Goal: Task Accomplishment & Management: Use online tool/utility

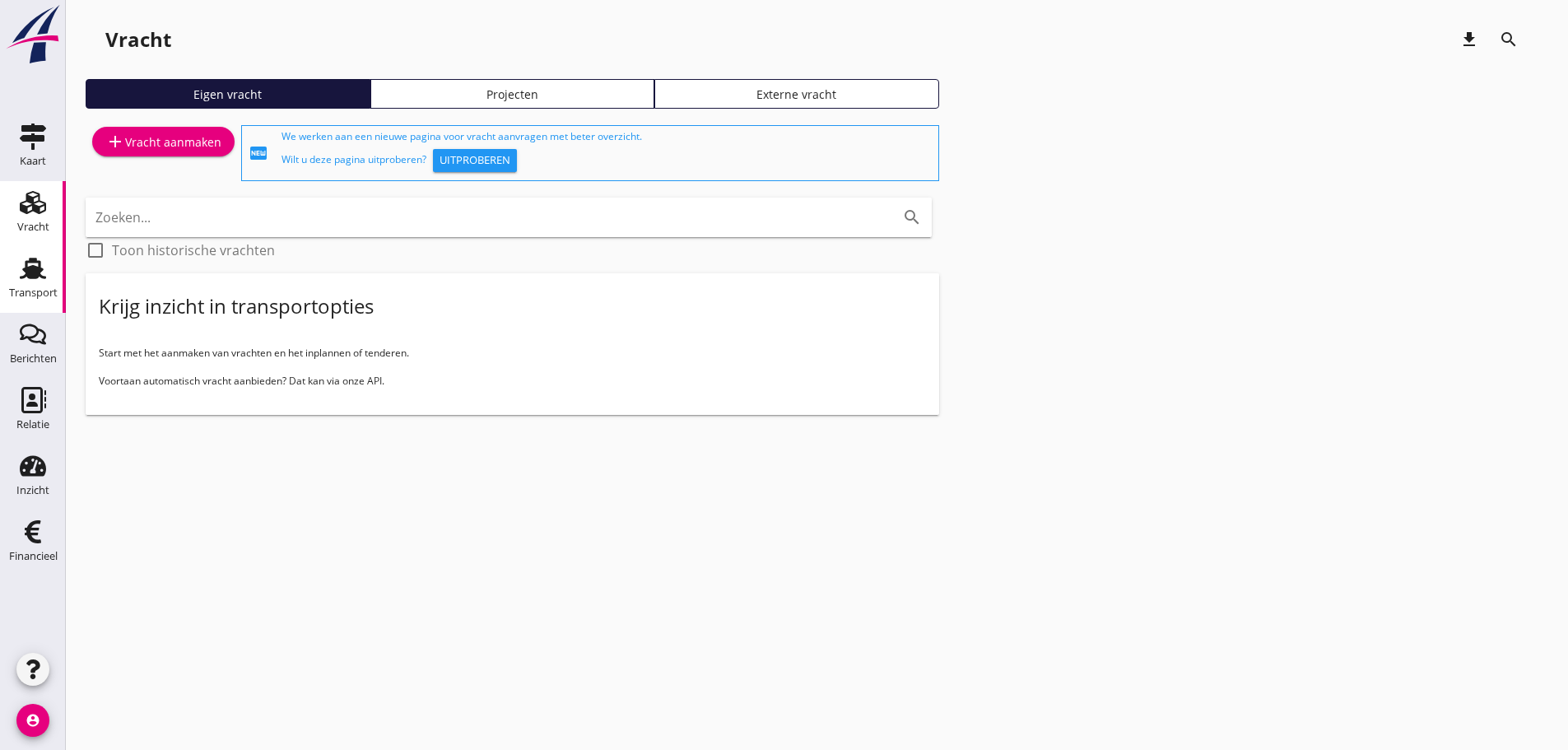
click at [48, 279] on div "Transport" at bounding box center [33, 268] width 40 height 26
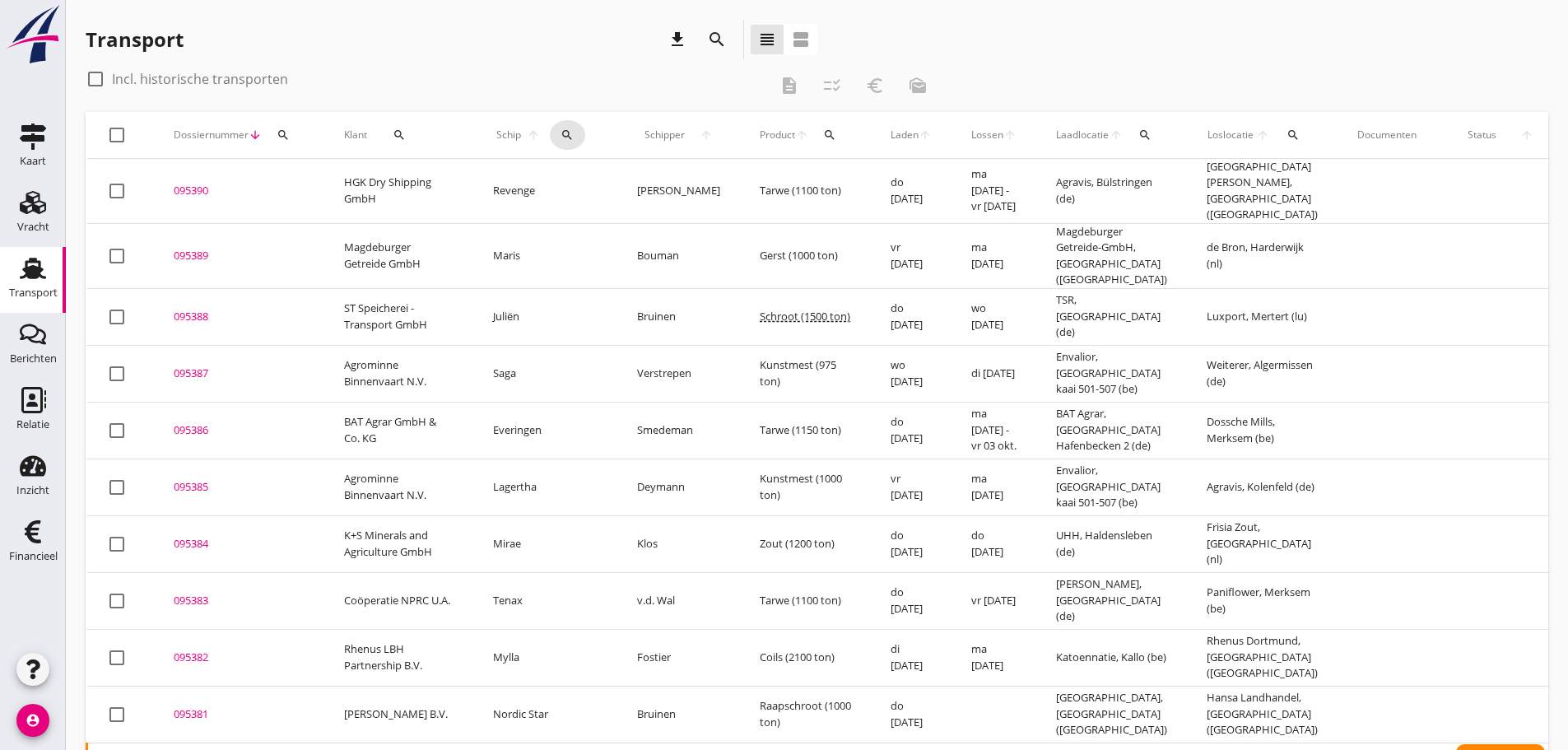
drag, startPoint x: 547, startPoint y: 133, endPoint x: 567, endPoint y: 144, distance: 22.8
click at [561, 133] on icon "search" at bounding box center [567, 134] width 14 height 14
click at [590, 181] on input "Zoek op (scheeps)naam" at bounding box center [633, 182] width 172 height 26
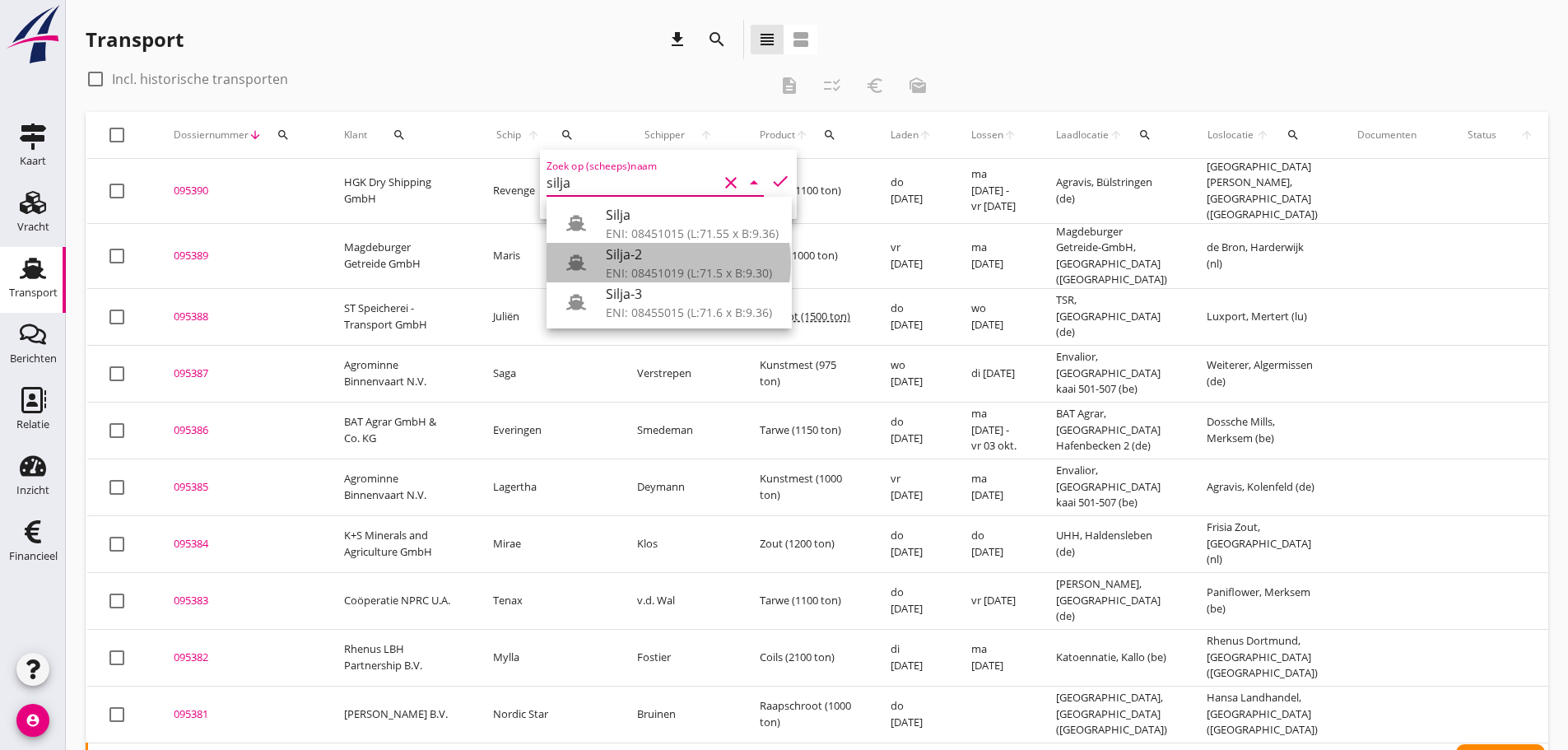
click at [654, 269] on div "ENI: 08451019 (L:71.5 x B:9.30)" at bounding box center [692, 273] width 173 height 17
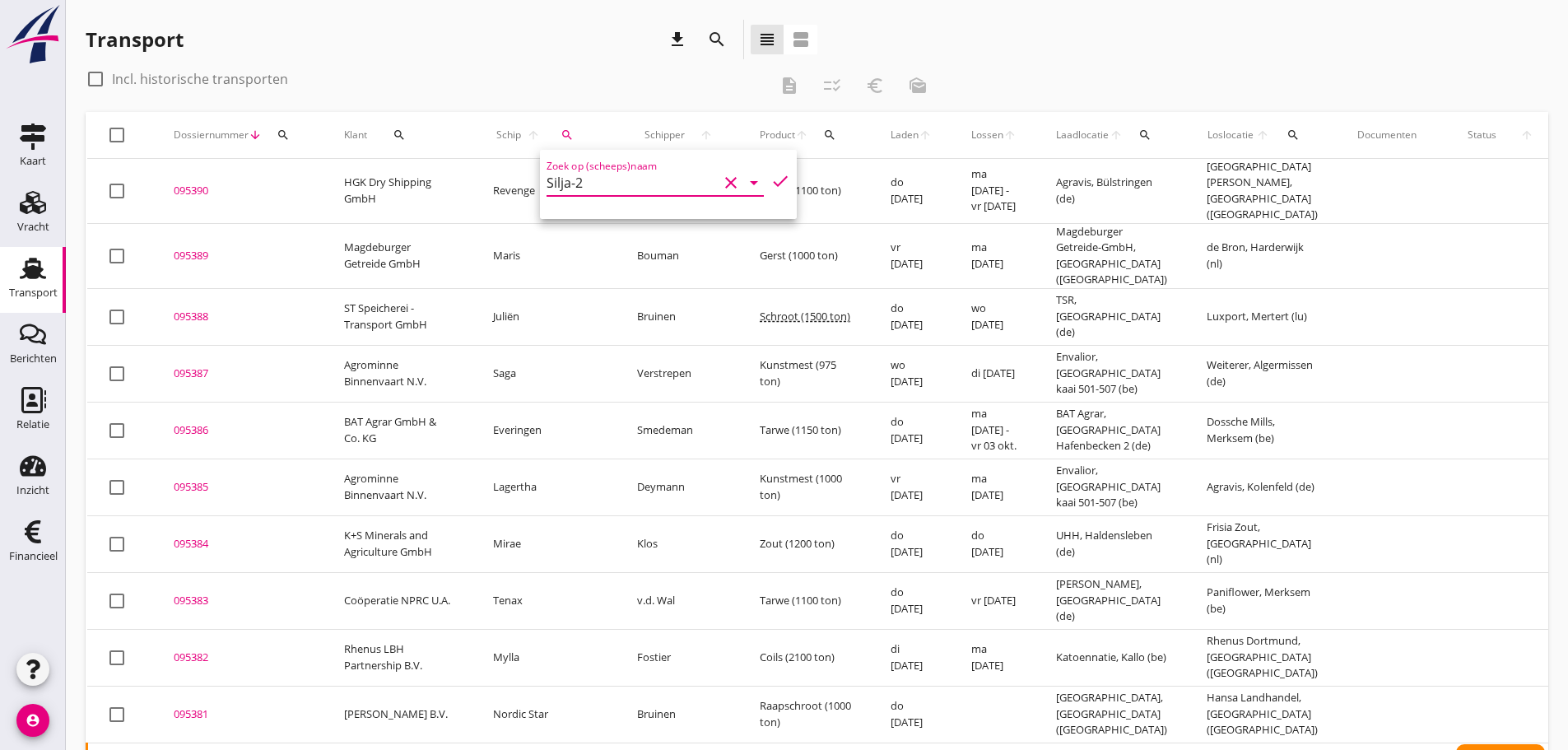
click at [771, 178] on icon "check" at bounding box center [781, 181] width 20 height 20
type input "Silja-2"
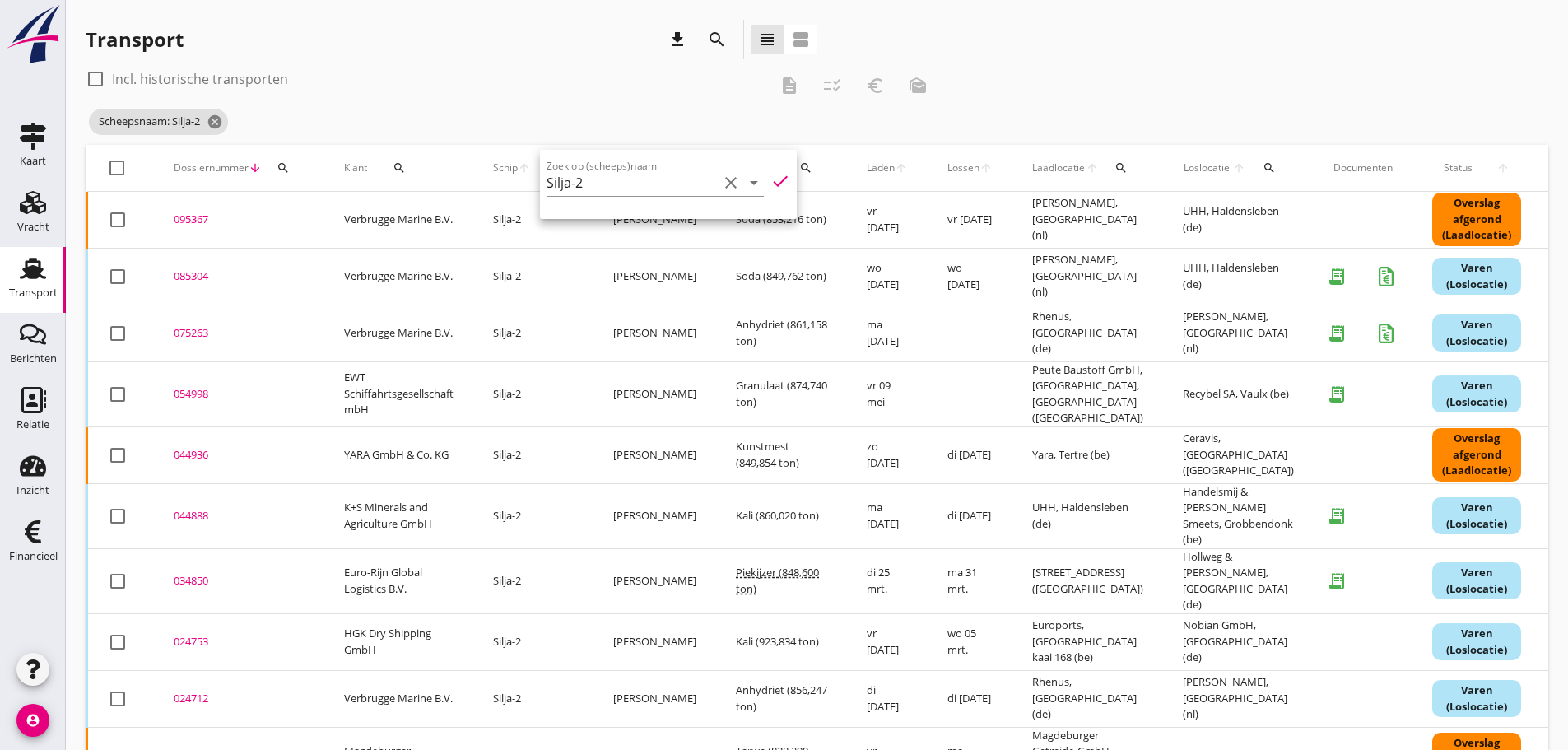
click at [1035, 69] on div "check_box_outline_blank Incl. historische transporten description checklist_rtl…" at bounding box center [817, 106] width 1462 height 79
click at [199, 277] on div "085304" at bounding box center [238, 276] width 131 height 16
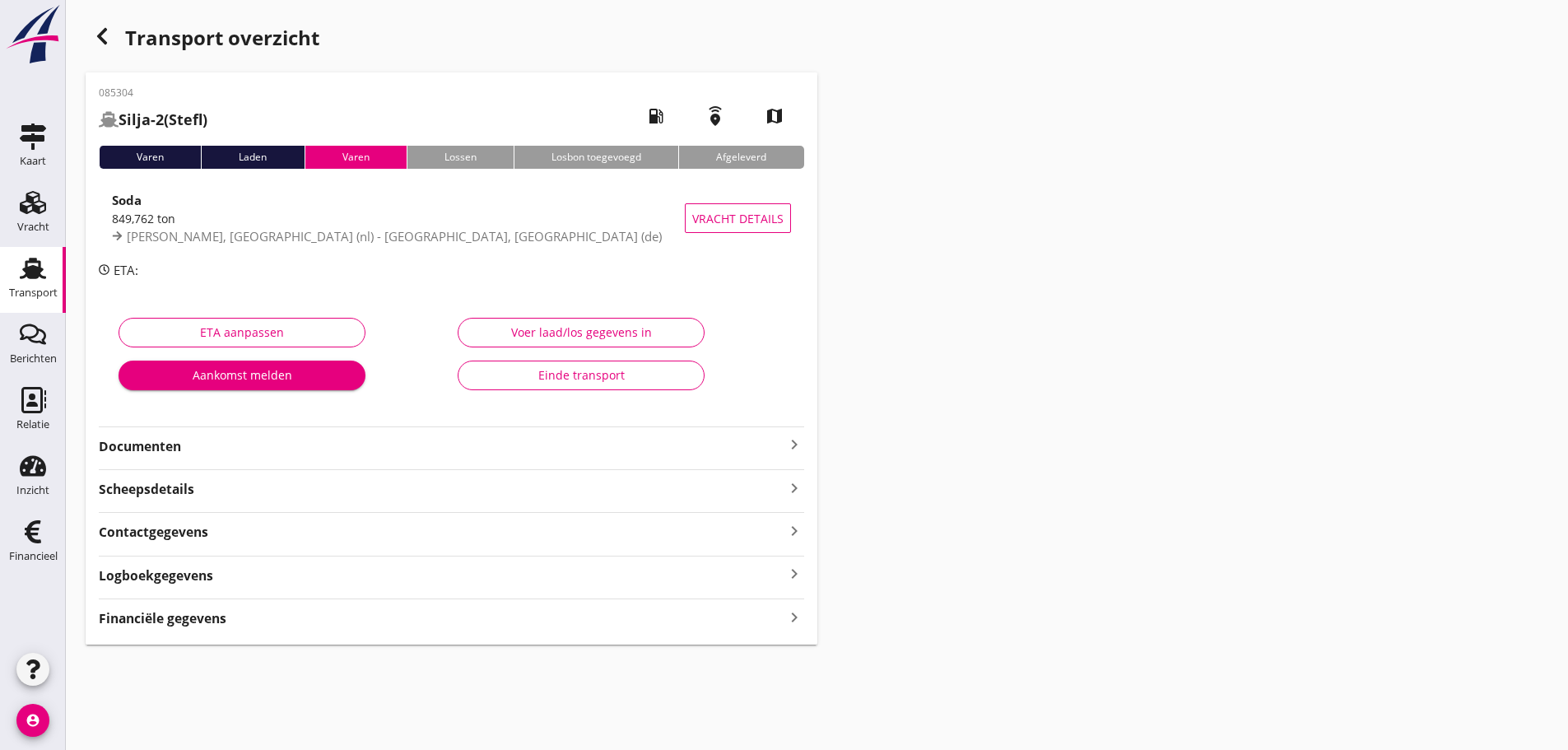
click at [232, 611] on div "Financiële gegevens keyboard_arrow_right" at bounding box center [451, 616] width 706 height 23
click at [105, 42] on use "button" at bounding box center [102, 36] width 10 height 16
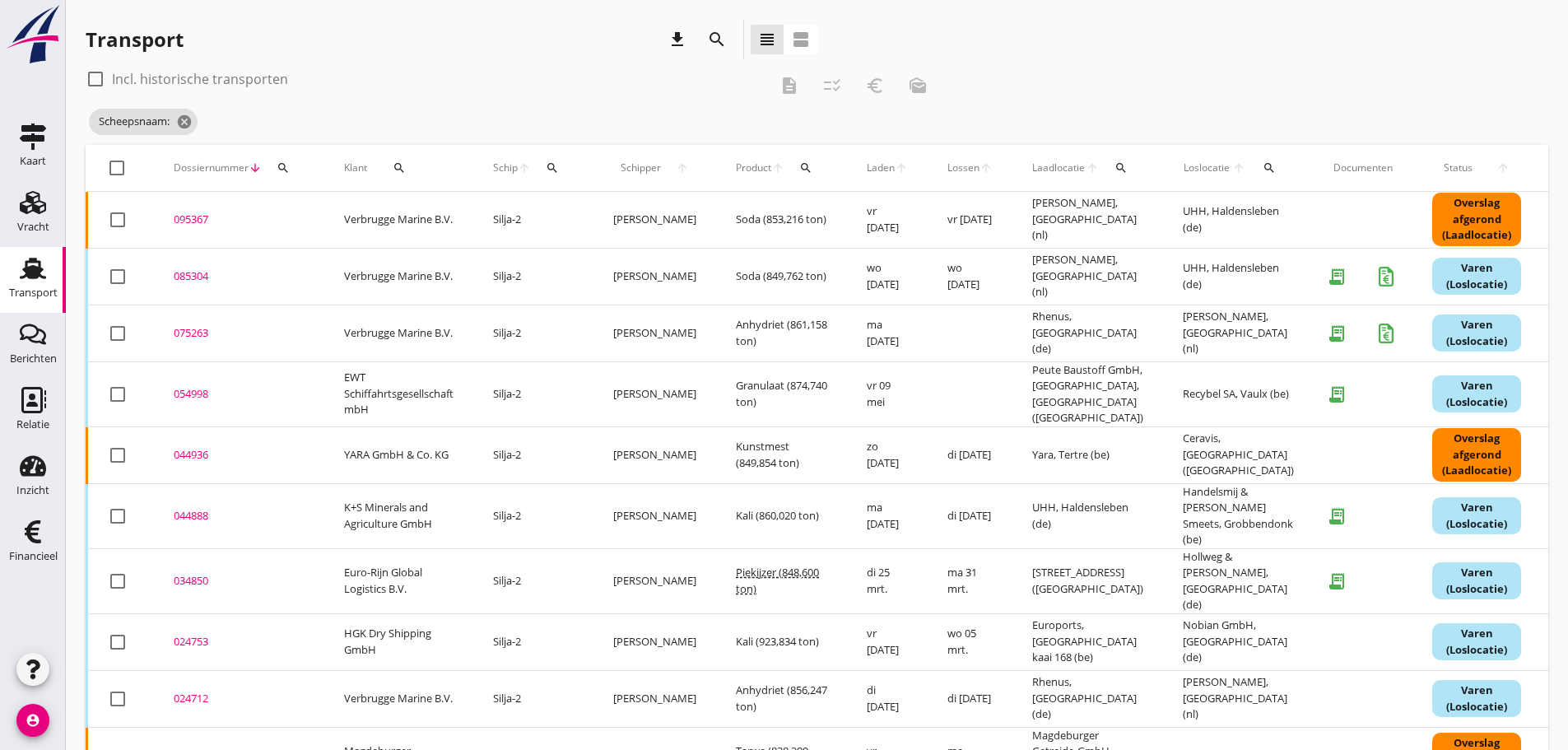
drag, startPoint x: 186, startPoint y: 224, endPoint x: 223, endPoint y: 247, distance: 43.6
click at [187, 224] on div "095367" at bounding box center [238, 219] width 131 height 16
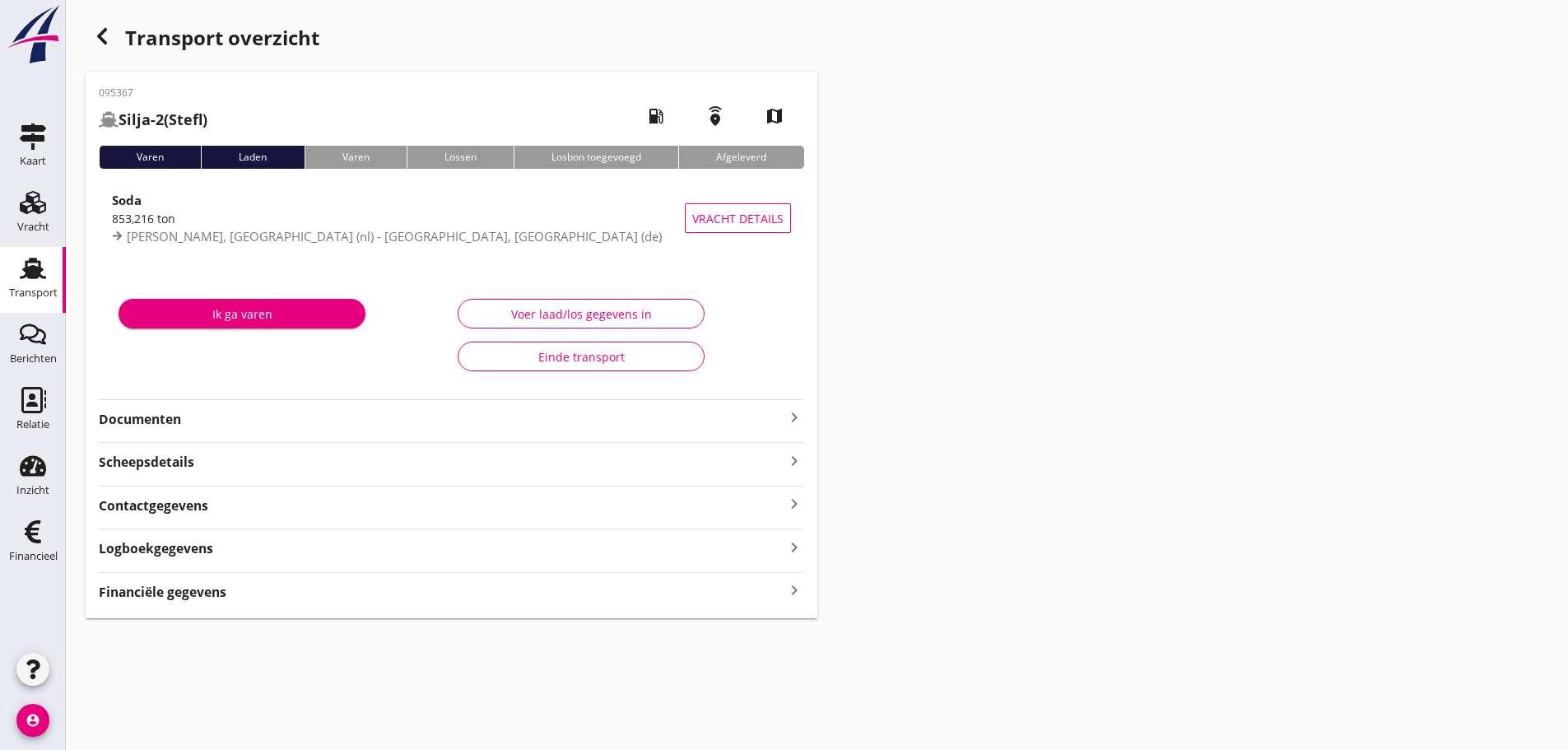
click at [206, 597] on strong "Financiële gegevens" at bounding box center [162, 592] width 127 height 19
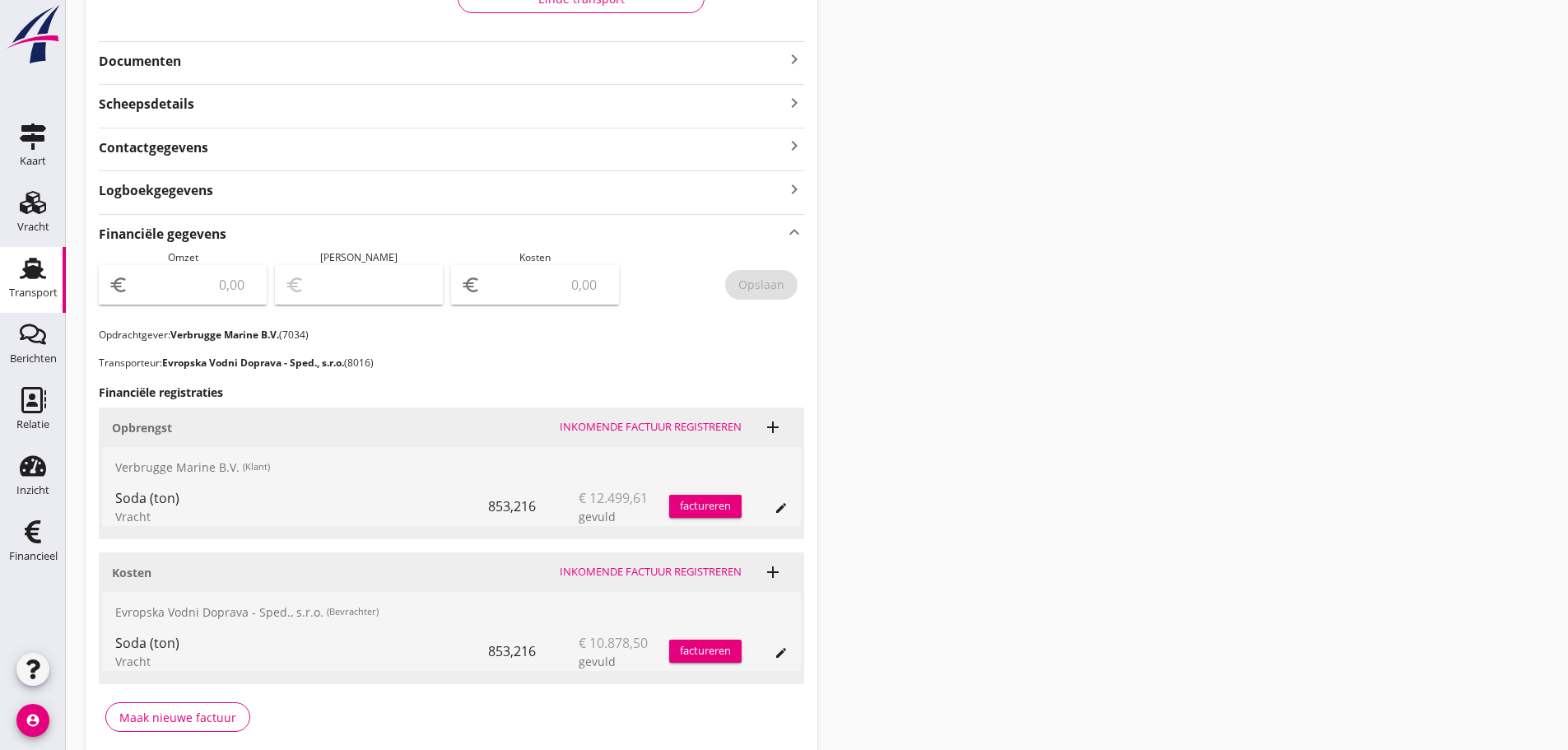
scroll to position [429, 0]
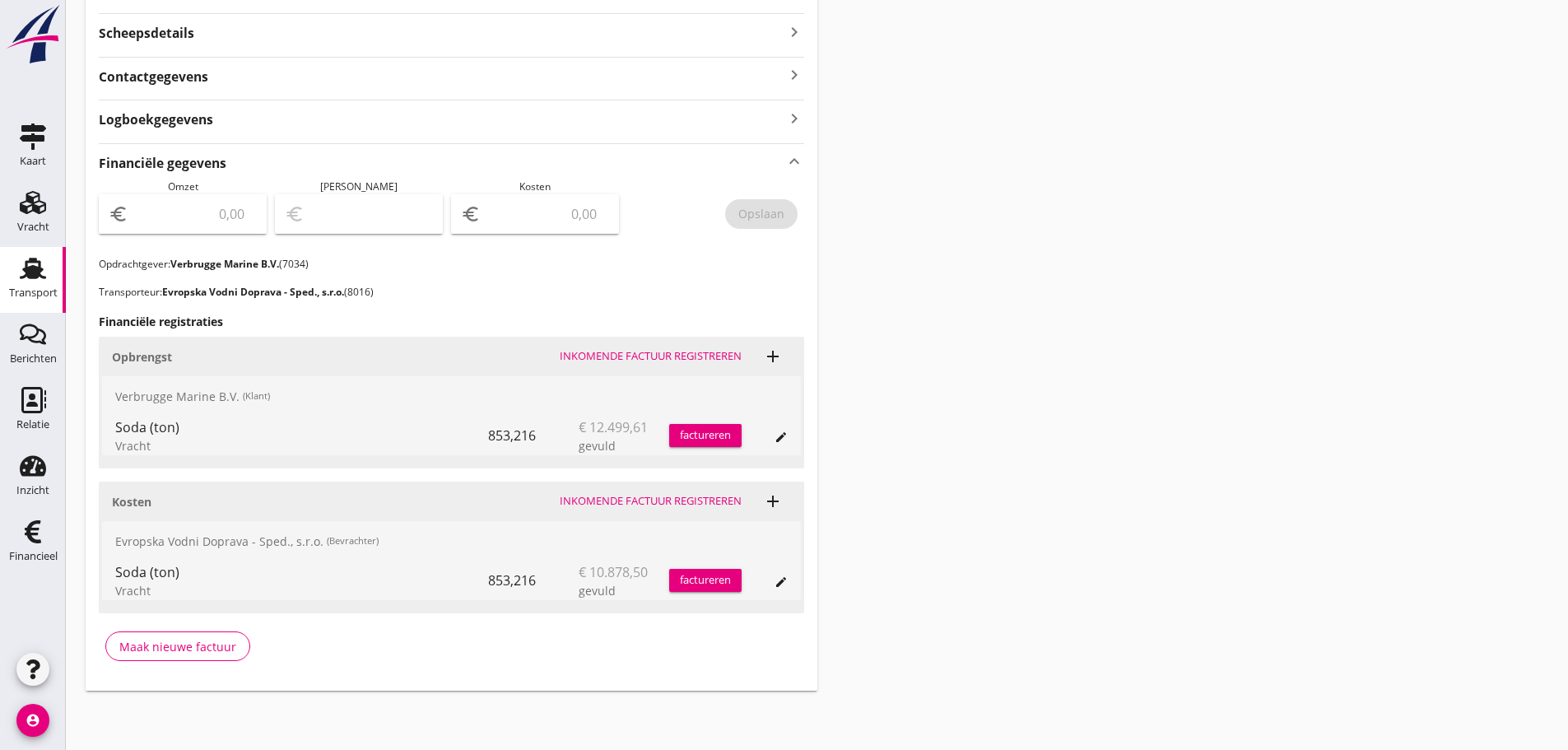
click at [521, 210] on input "number" at bounding box center [546, 214] width 125 height 26
type input "10878"
type input "10878.50"
click at [755, 228] on div "Opslaan" at bounding box center [715, 218] width 176 height 78
click at [763, 215] on div "Opslaan" at bounding box center [761, 213] width 46 height 17
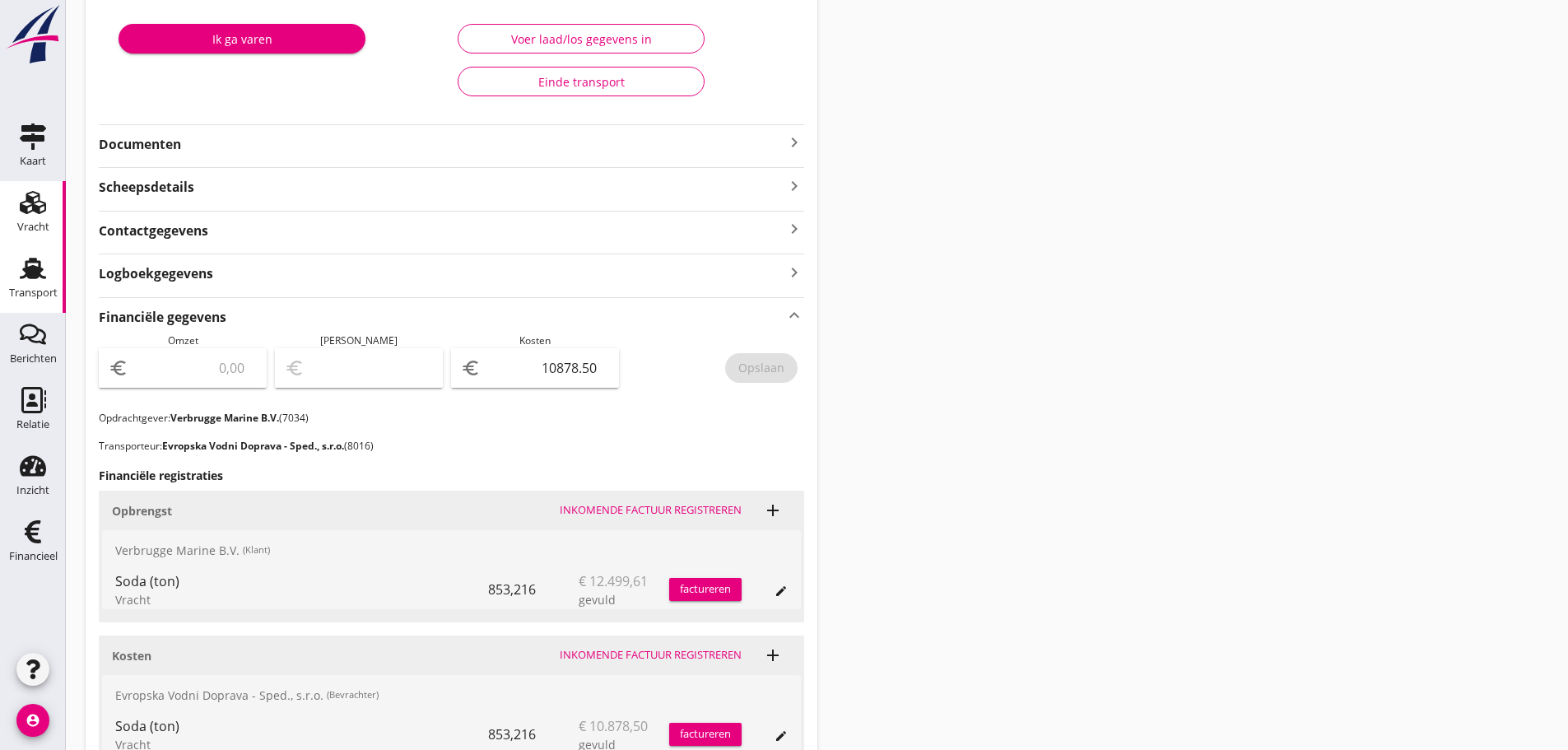
scroll to position [17, 0]
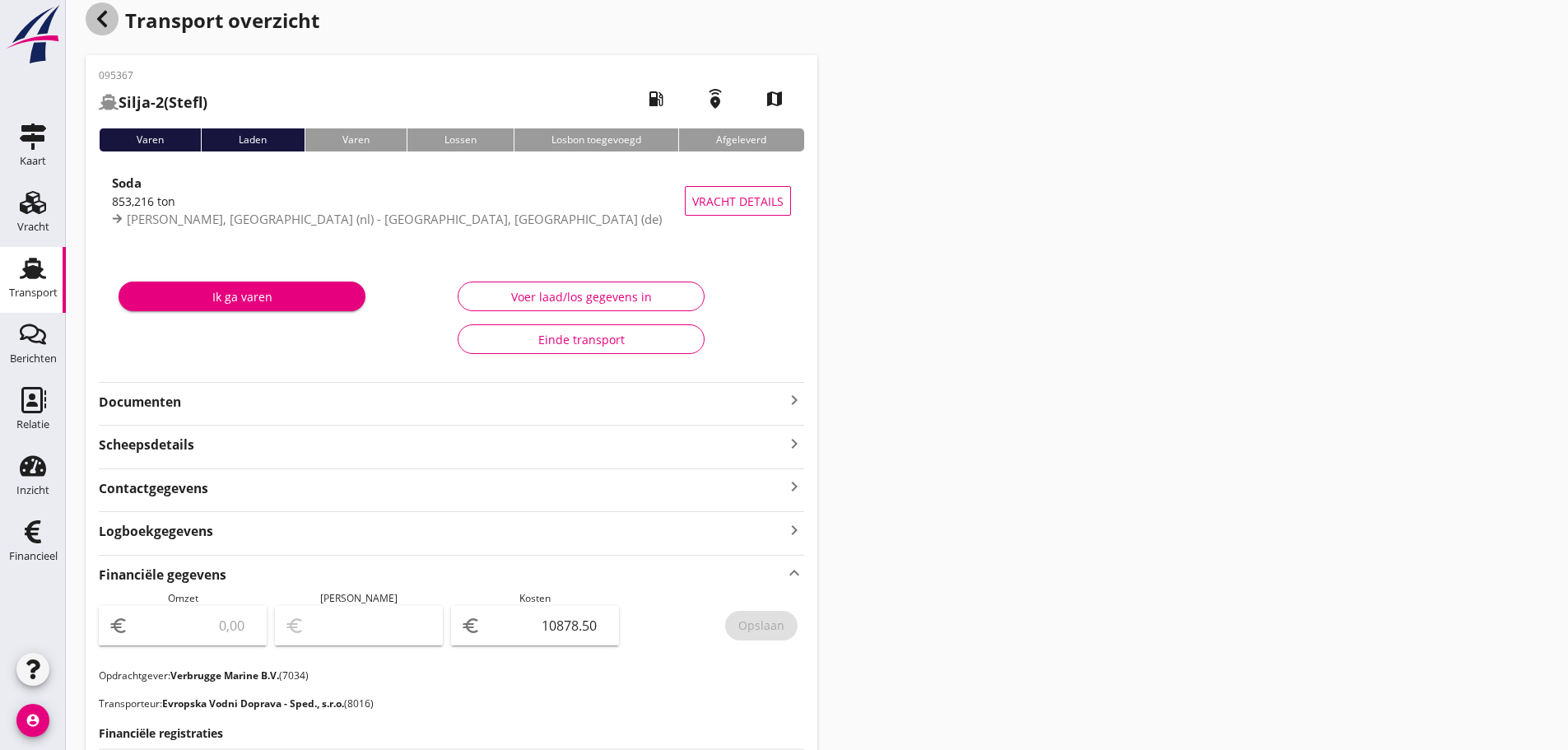
click at [98, 23] on icon "button" at bounding box center [102, 19] width 20 height 20
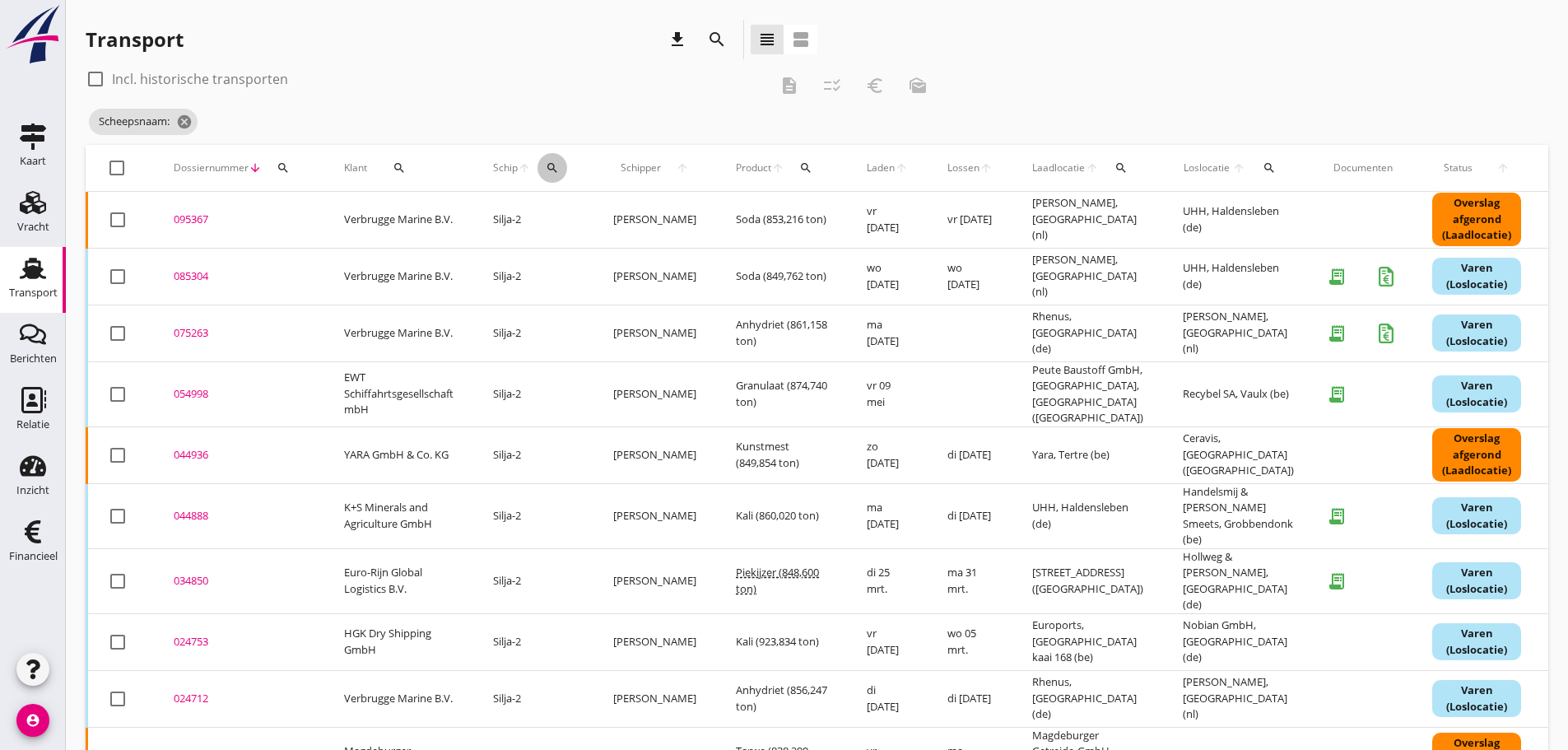
click at [556, 163] on icon "search" at bounding box center [552, 168] width 14 height 14
click at [594, 204] on input "Zoek op (scheeps)naam" at bounding box center [633, 215] width 172 height 26
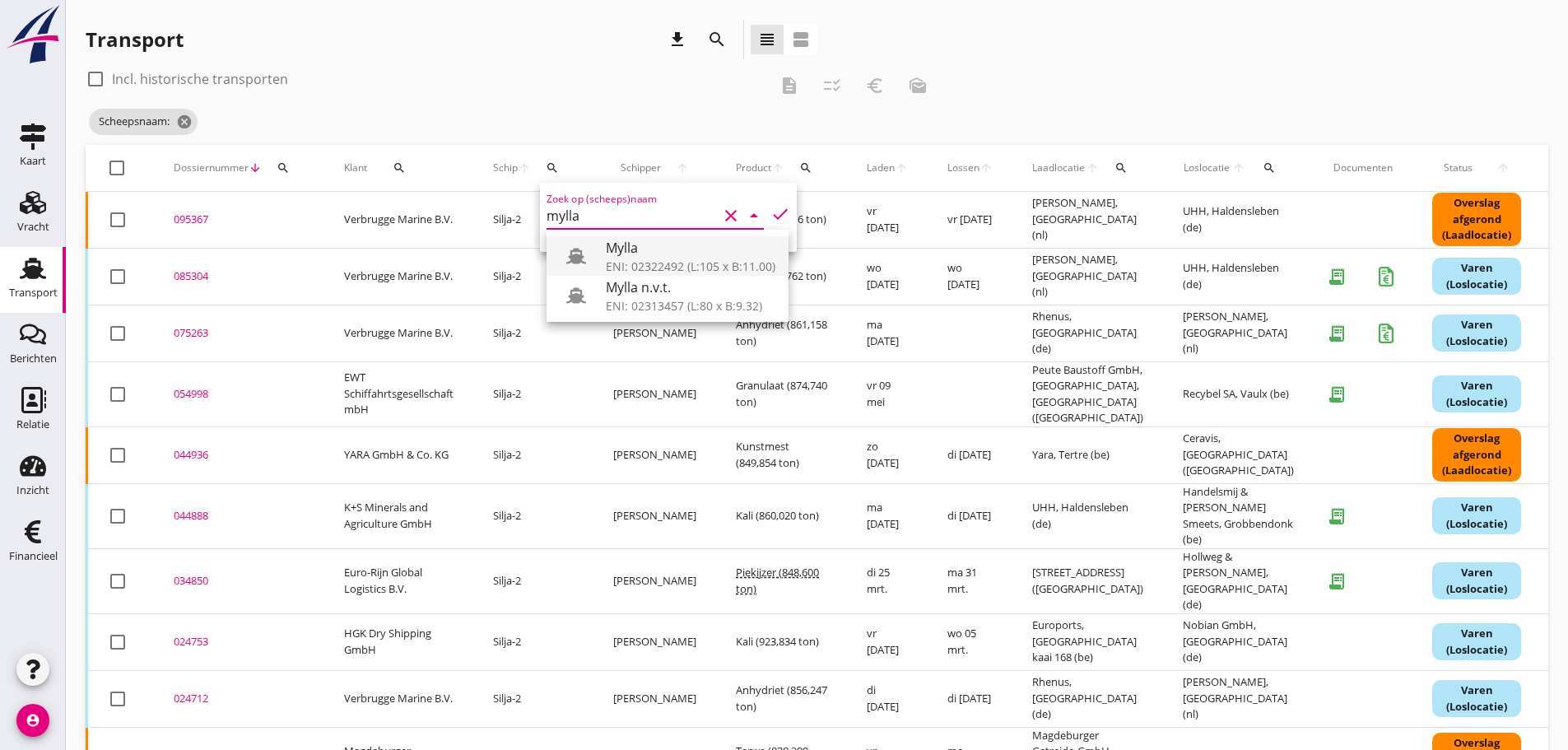
click at [665, 254] on div "Mylla" at bounding box center [691, 248] width 170 height 20
click at [771, 210] on icon "check" at bounding box center [781, 214] width 20 height 20
type input "Mylla"
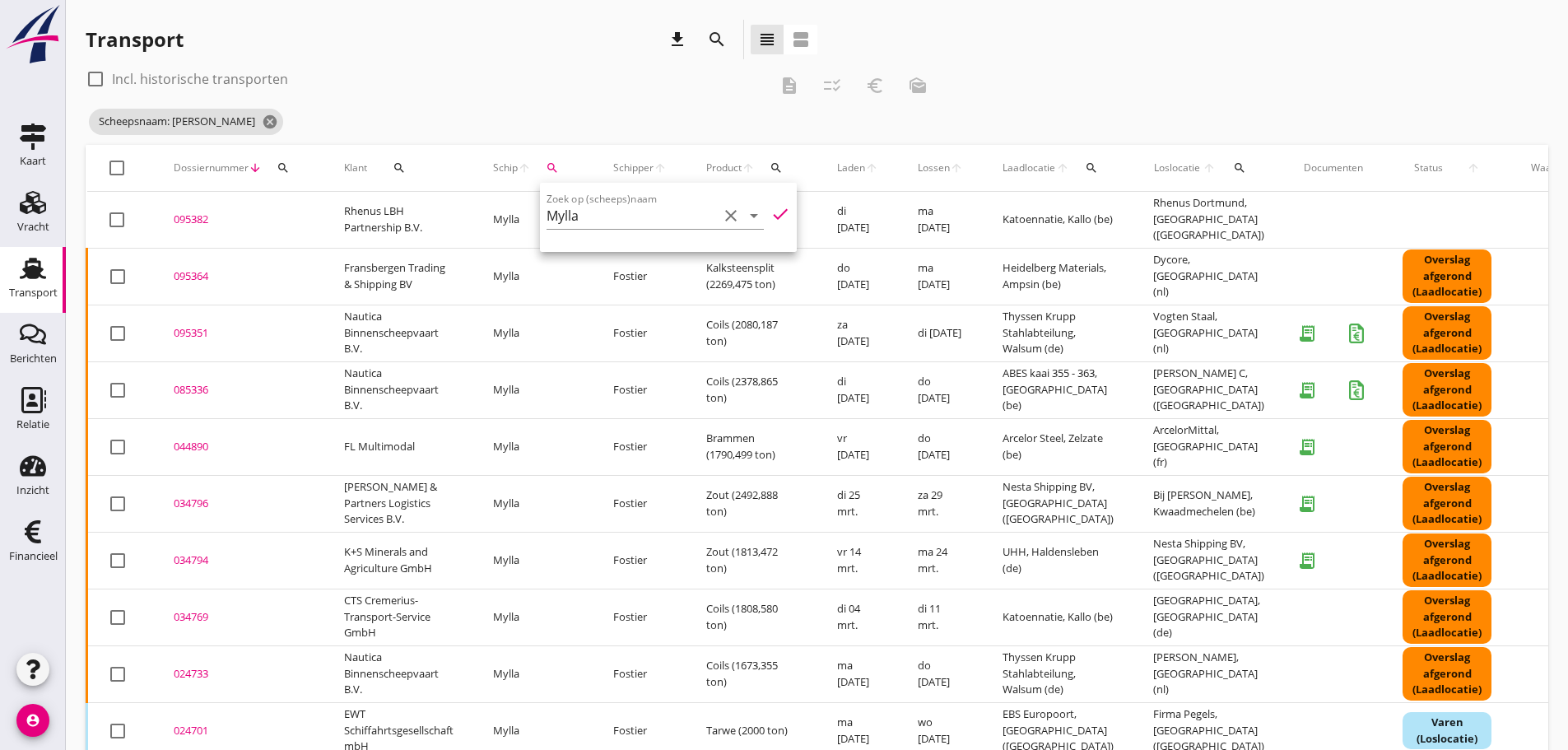
click at [189, 277] on div "095364" at bounding box center [238, 276] width 131 height 16
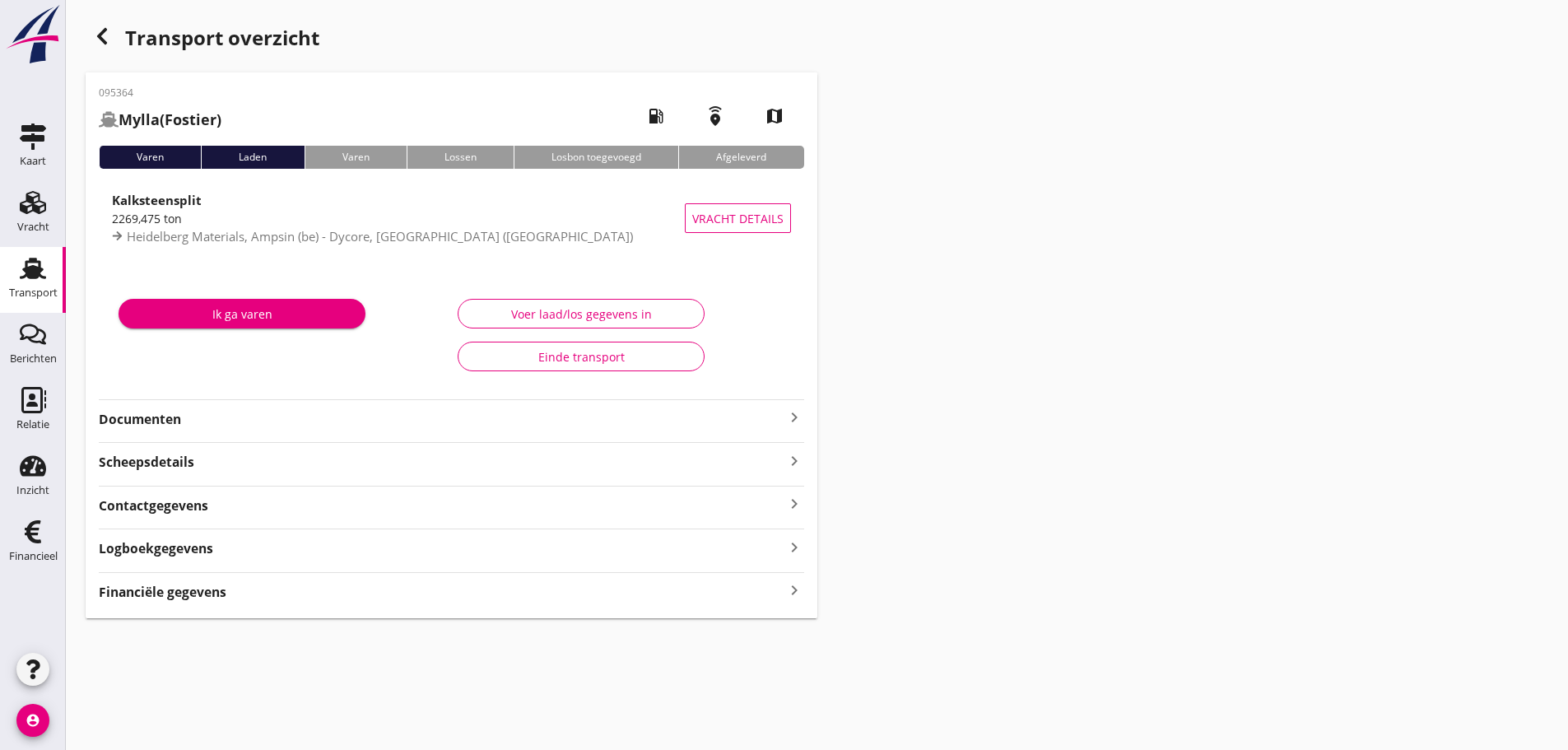
click at [221, 588] on strong "Financiële gegevens" at bounding box center [162, 592] width 127 height 19
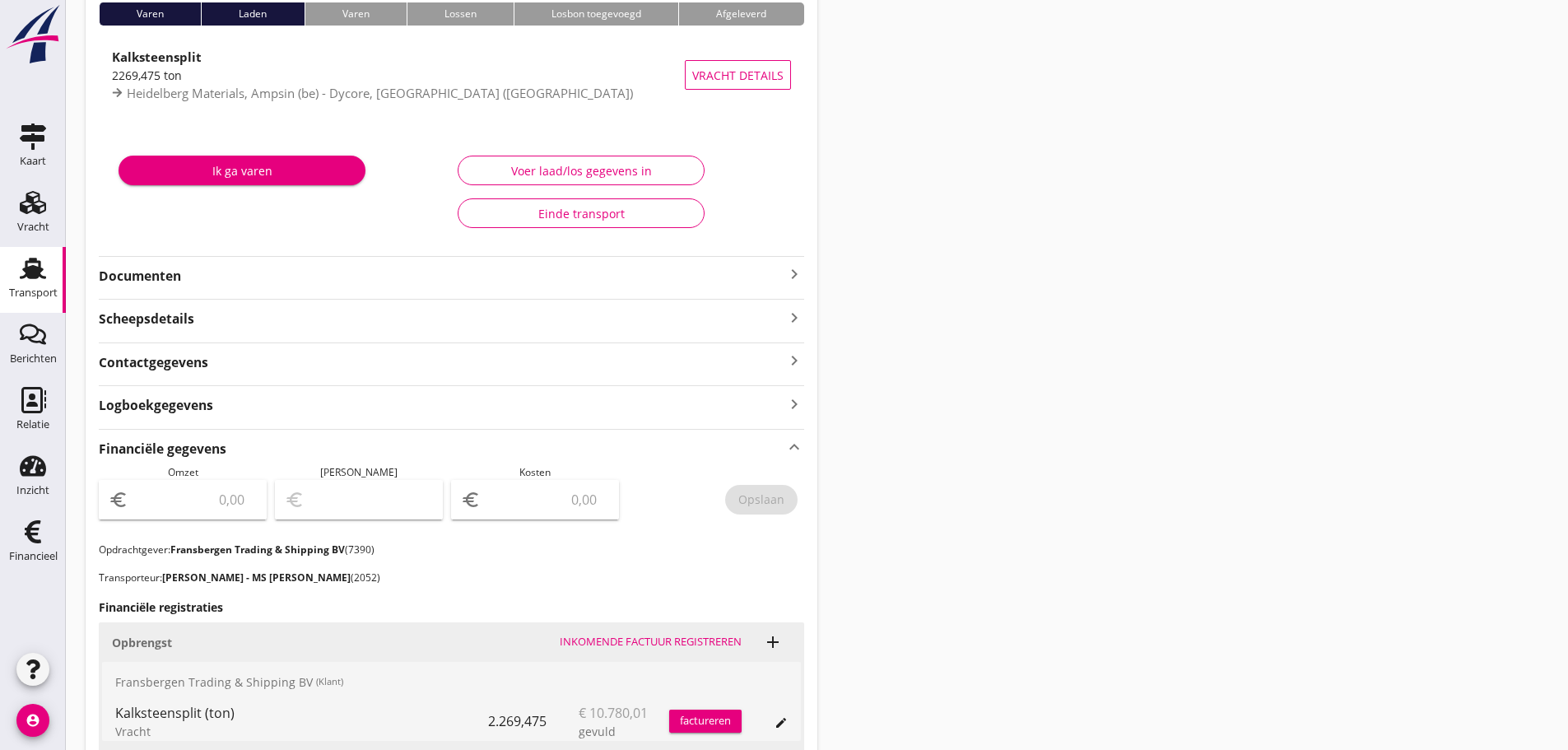
scroll to position [412, 0]
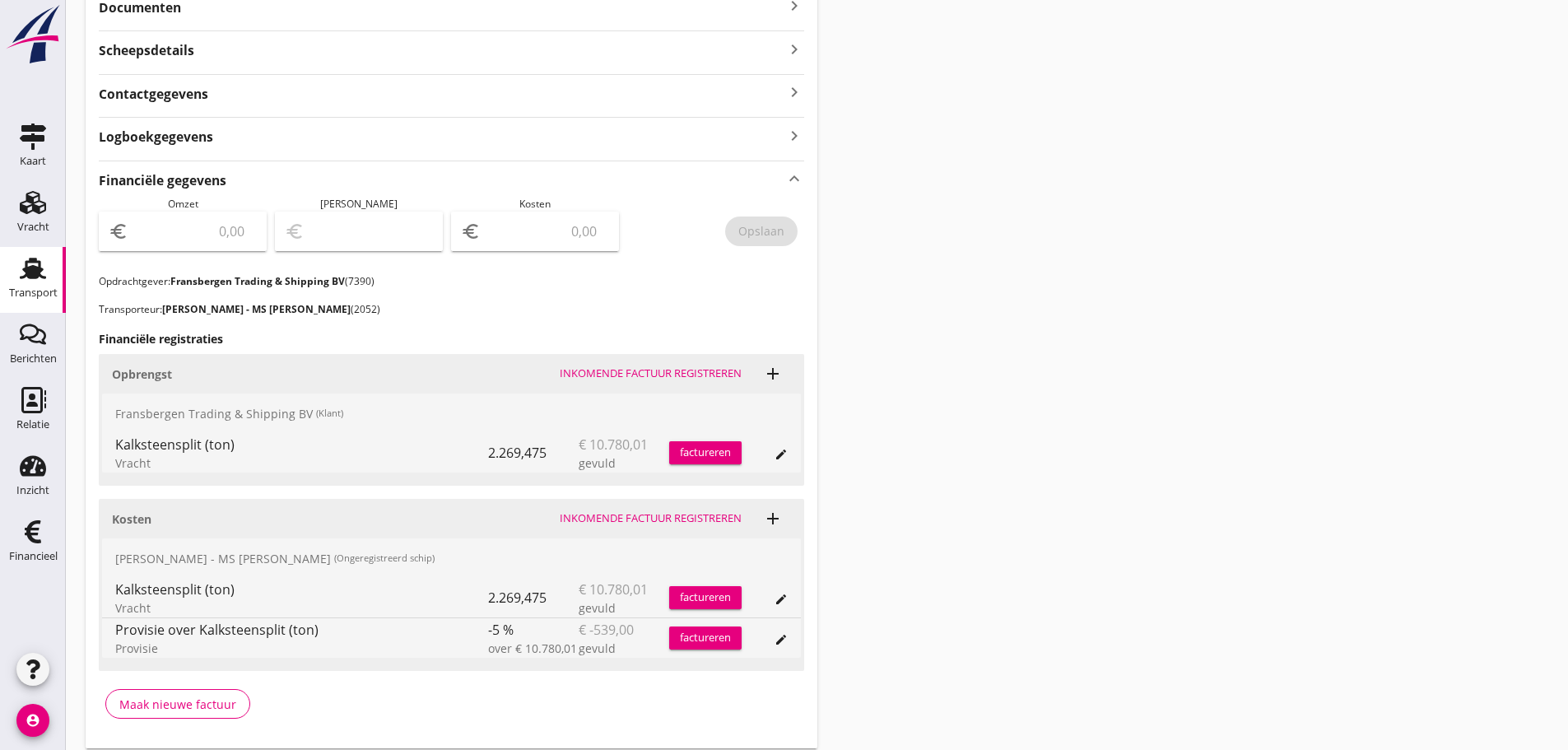
click at [562, 211] on div "euro" at bounding box center [535, 231] width 168 height 40
click at [561, 219] on input "number" at bounding box center [546, 231] width 125 height 26
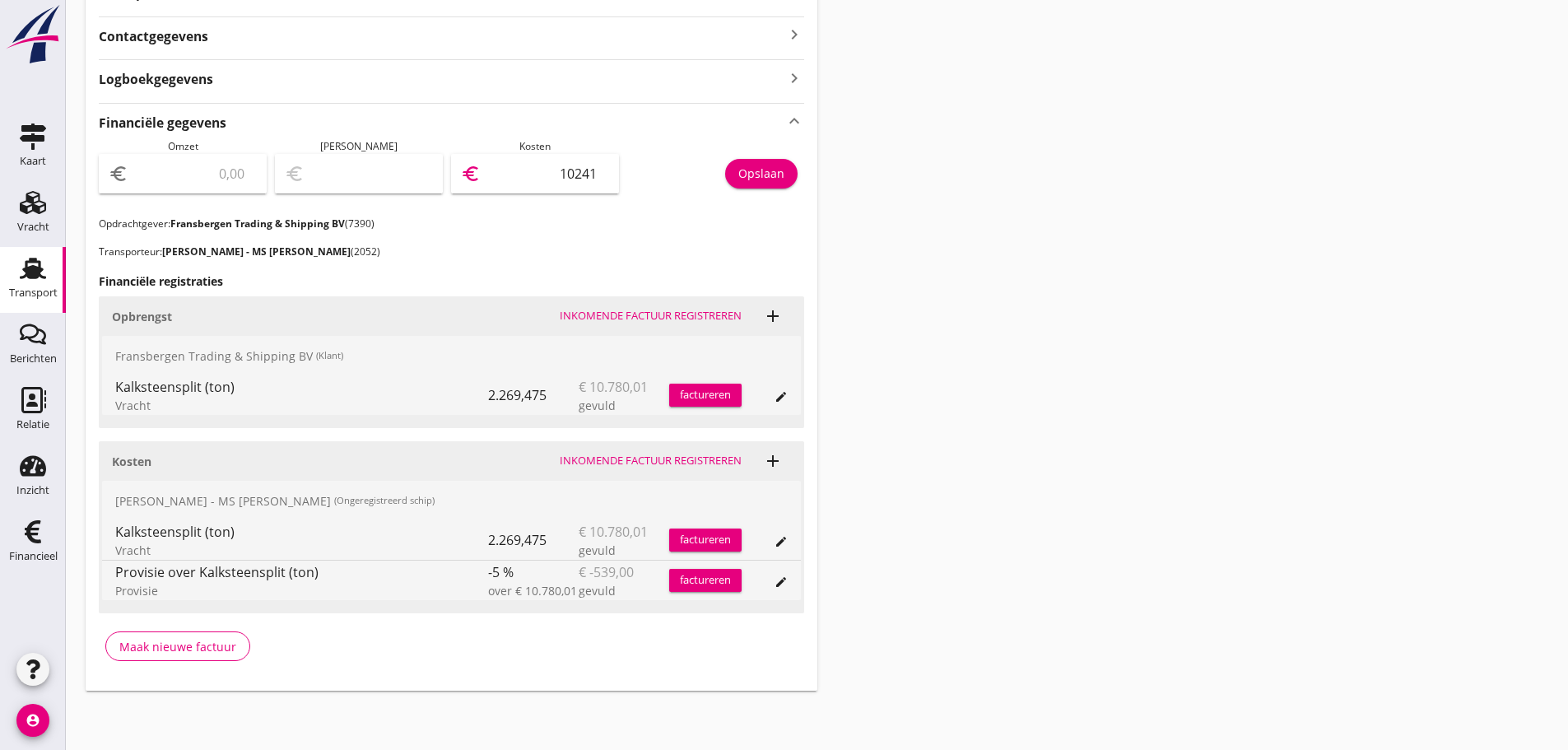
type input "10241"
click at [785, 175] on button "Opslaan" at bounding box center [761, 173] width 72 height 30
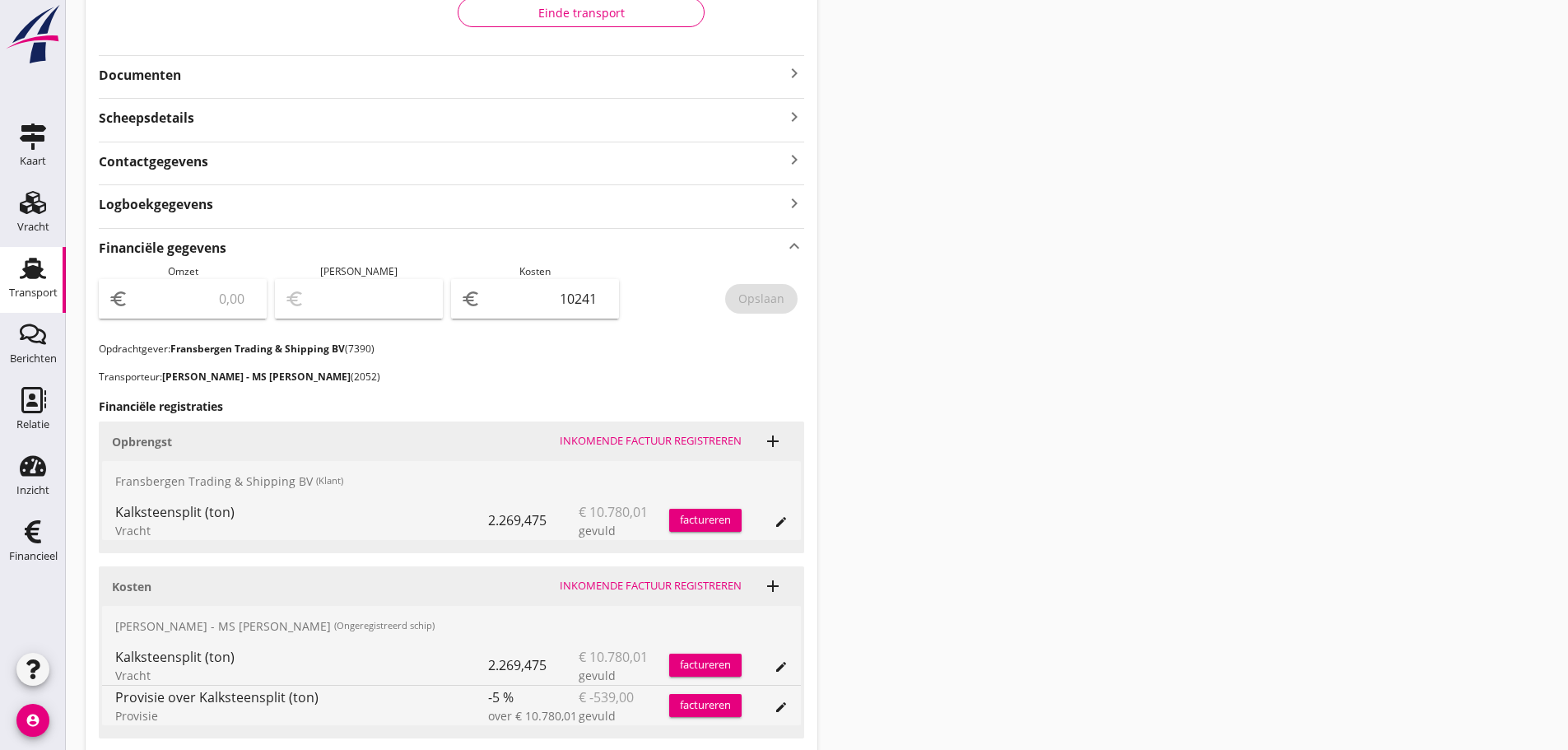
scroll to position [304, 0]
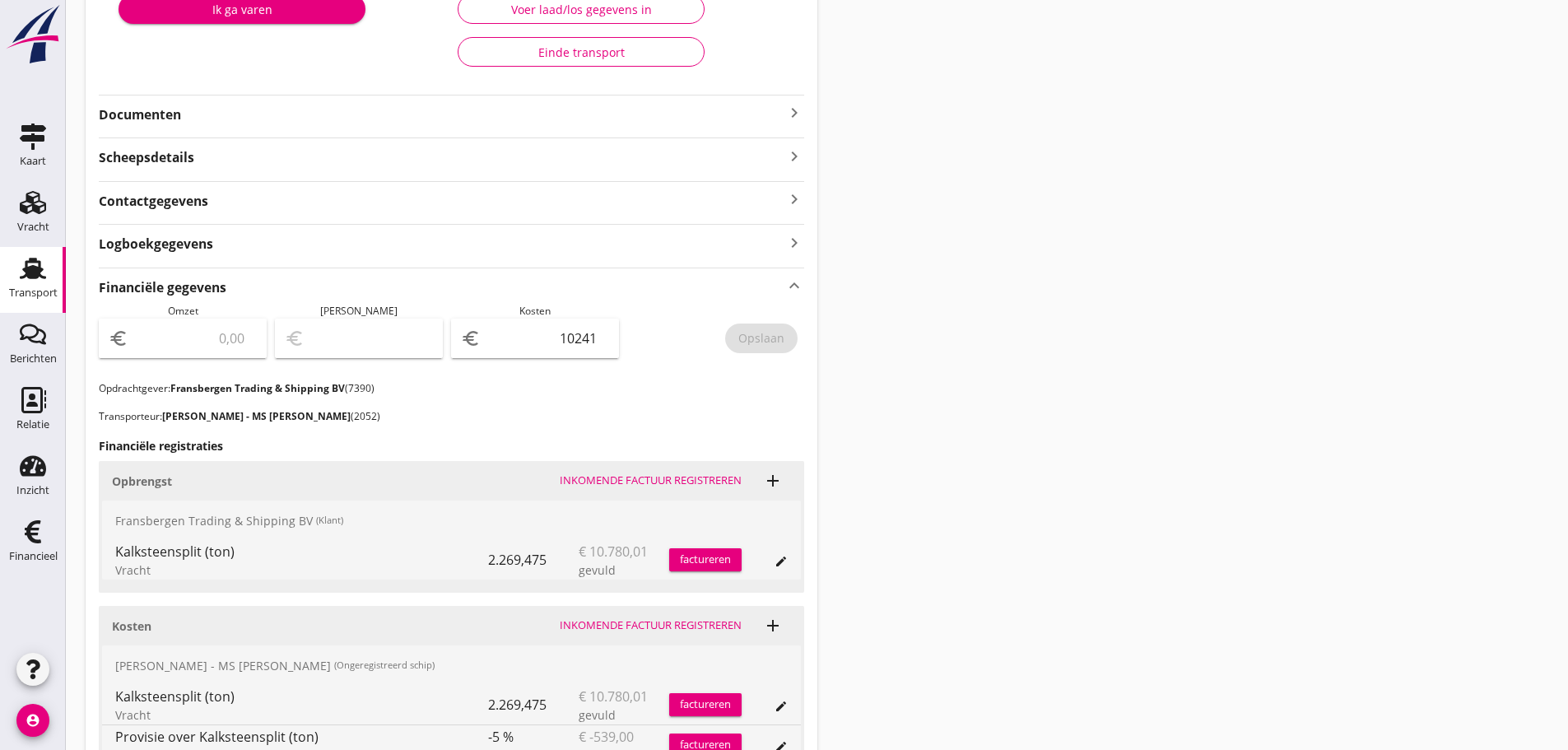
click at [793, 111] on icon "keyboard_arrow_right" at bounding box center [794, 113] width 20 height 20
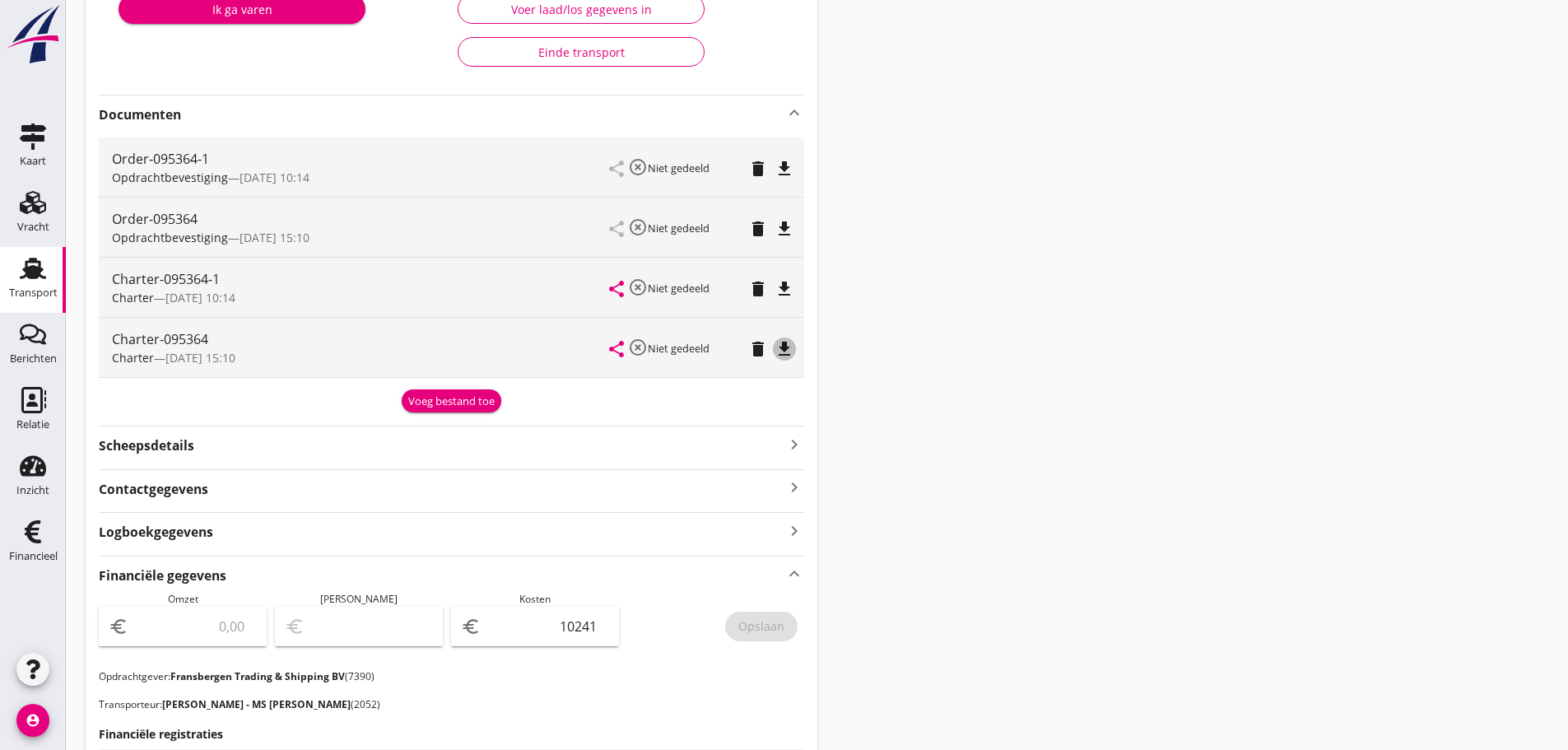
click at [782, 346] on icon "file_download" at bounding box center [784, 349] width 20 height 20
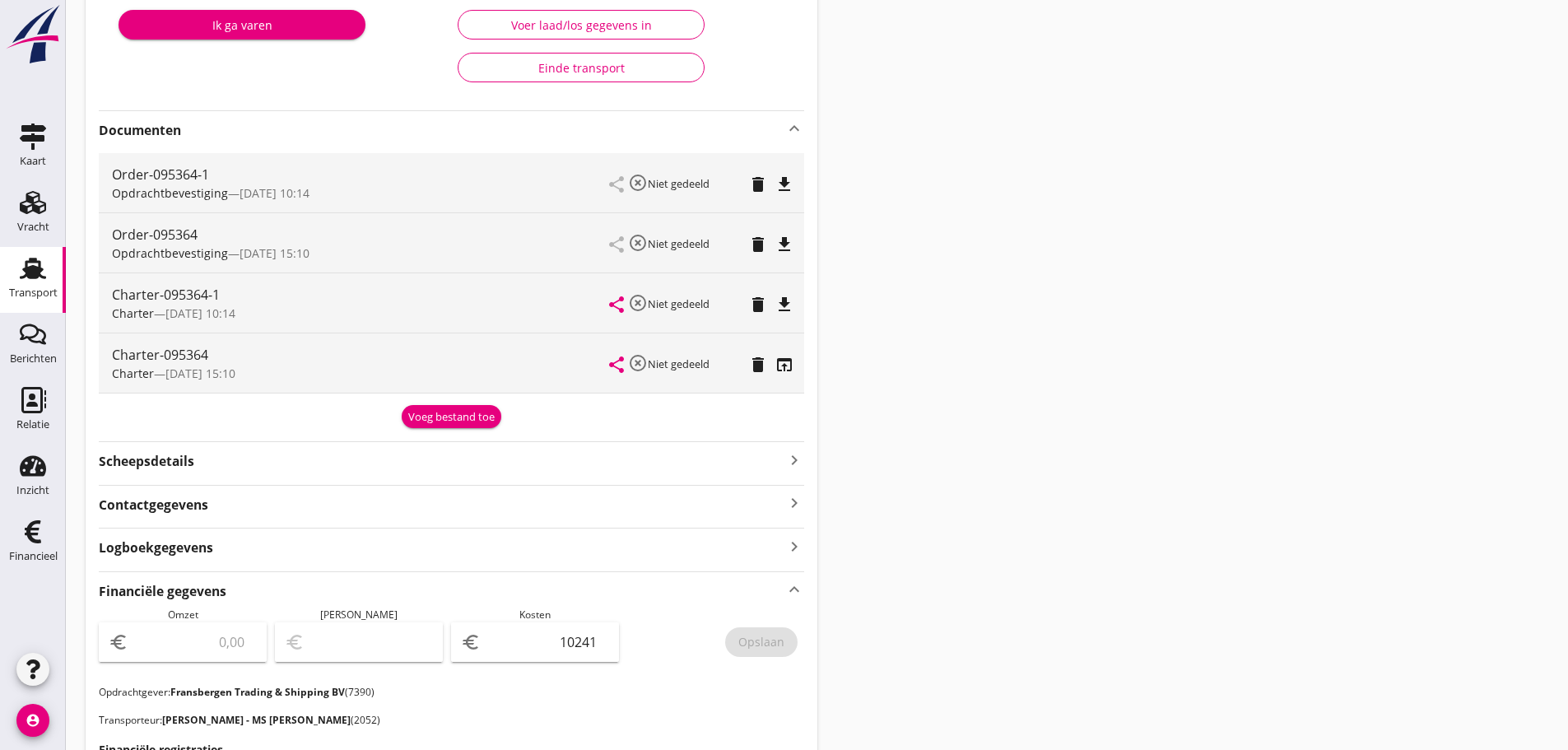
scroll to position [222, 0]
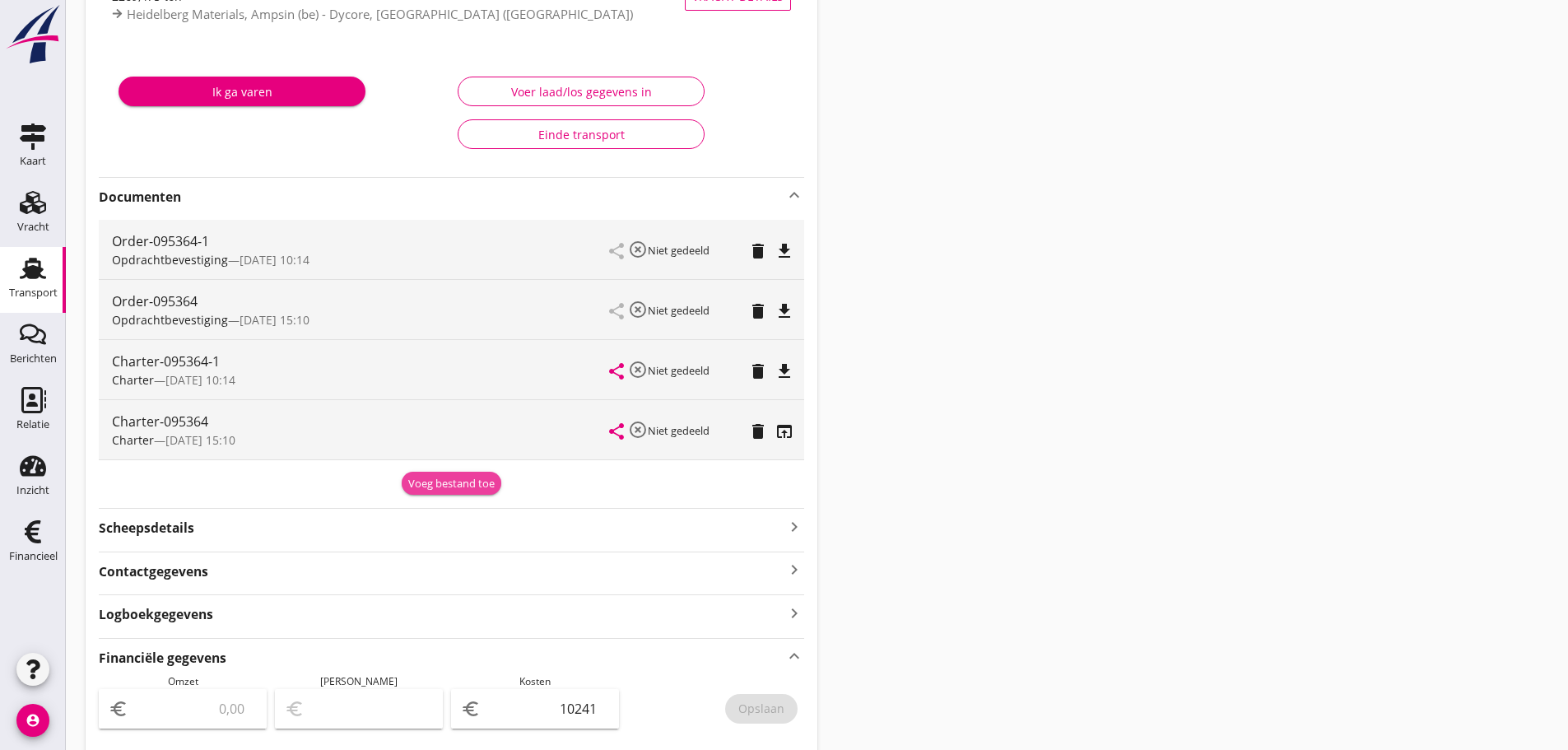
click at [456, 486] on div "Voeg bestand toe" at bounding box center [451, 484] width 87 height 16
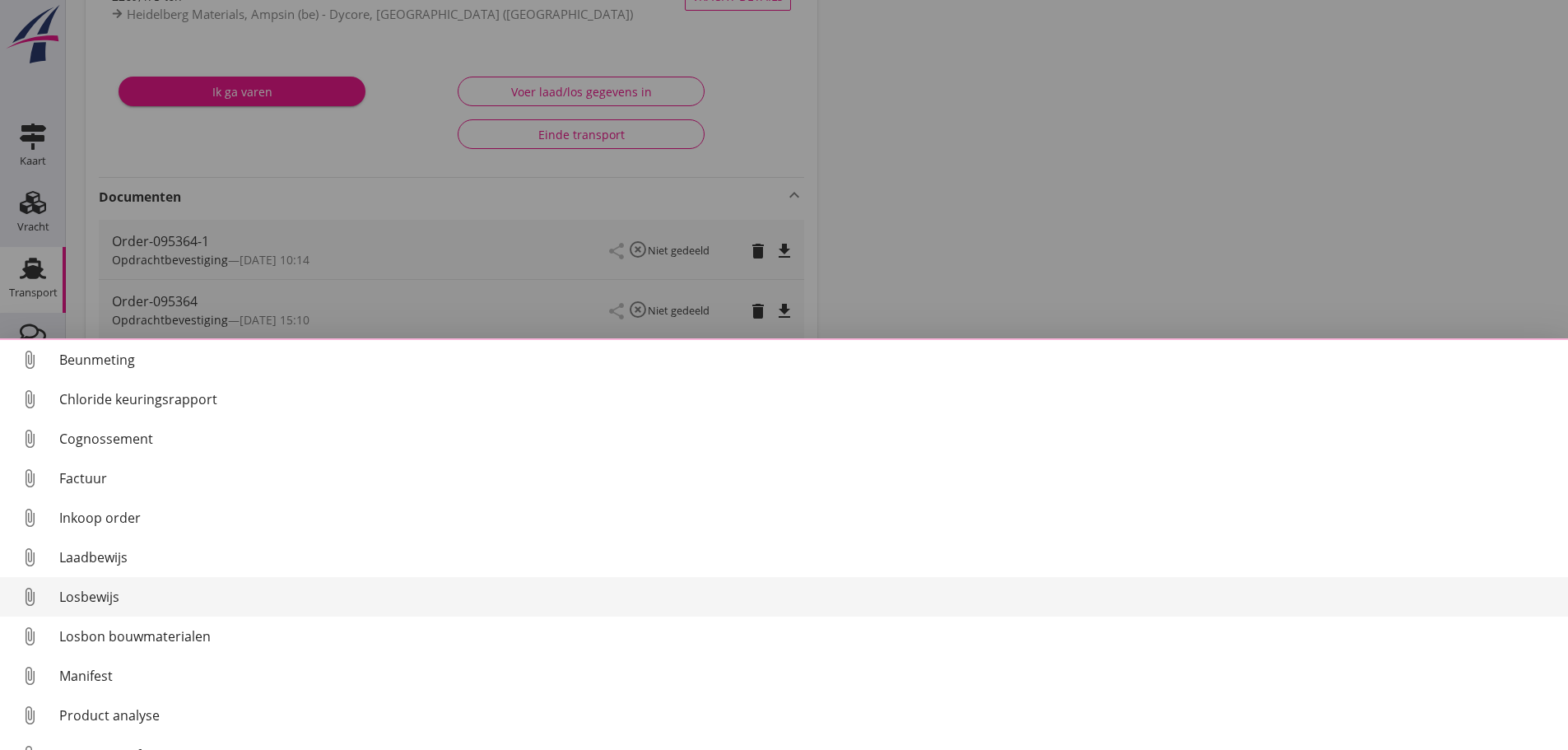
click at [106, 601] on div "Losbewijs" at bounding box center [807, 597] width 1496 height 20
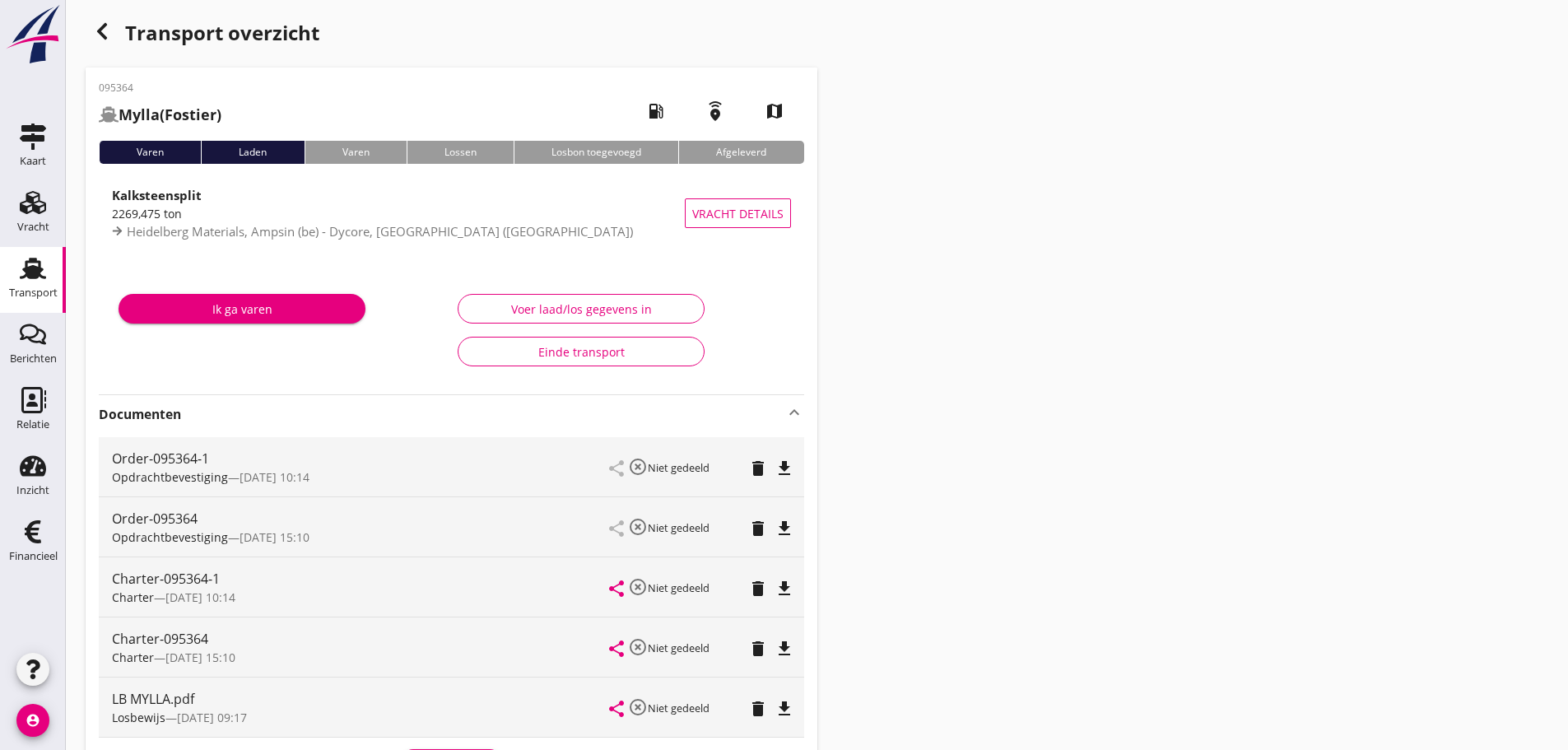
scroll to position [0, 0]
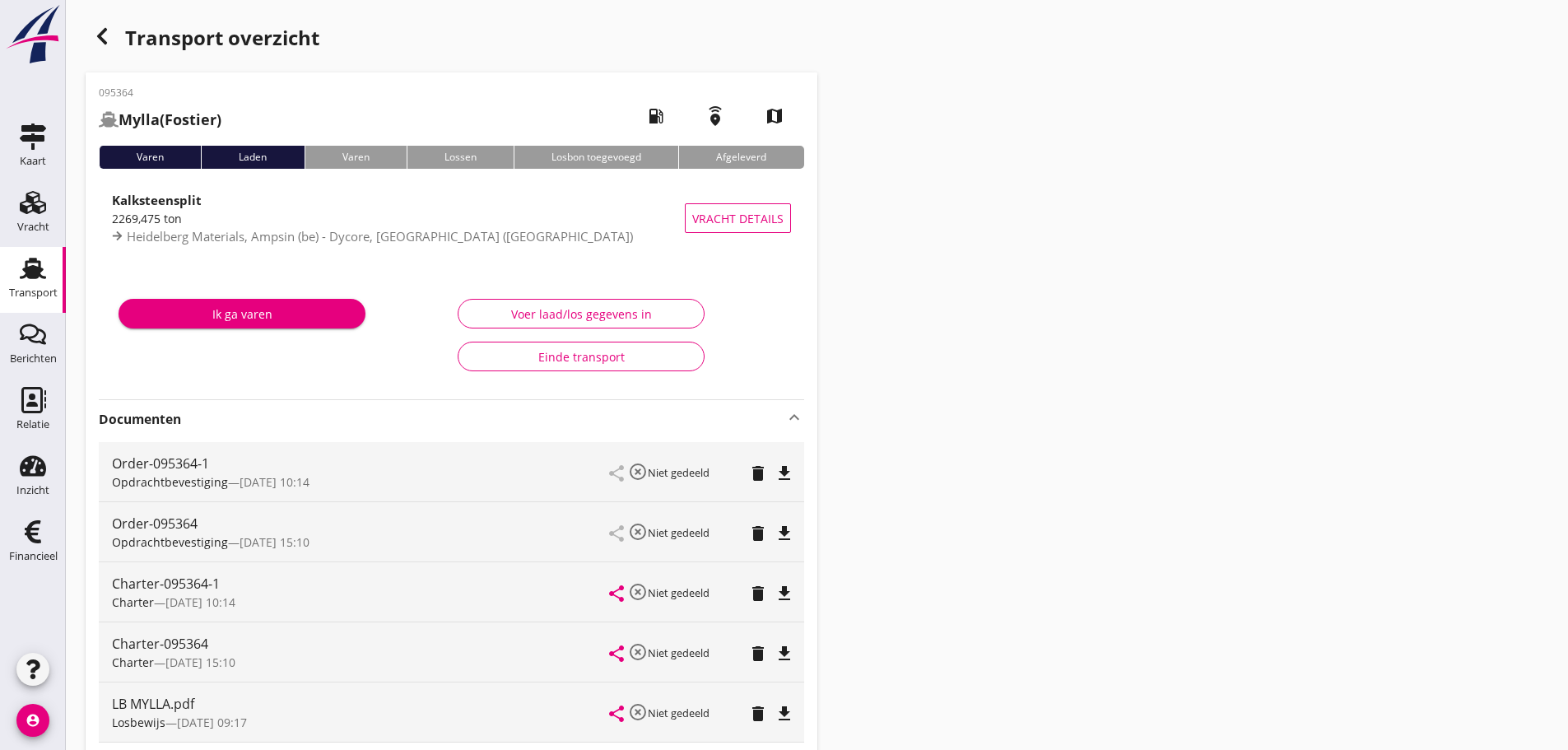
click at [106, 33] on icon "button" at bounding box center [102, 36] width 20 height 20
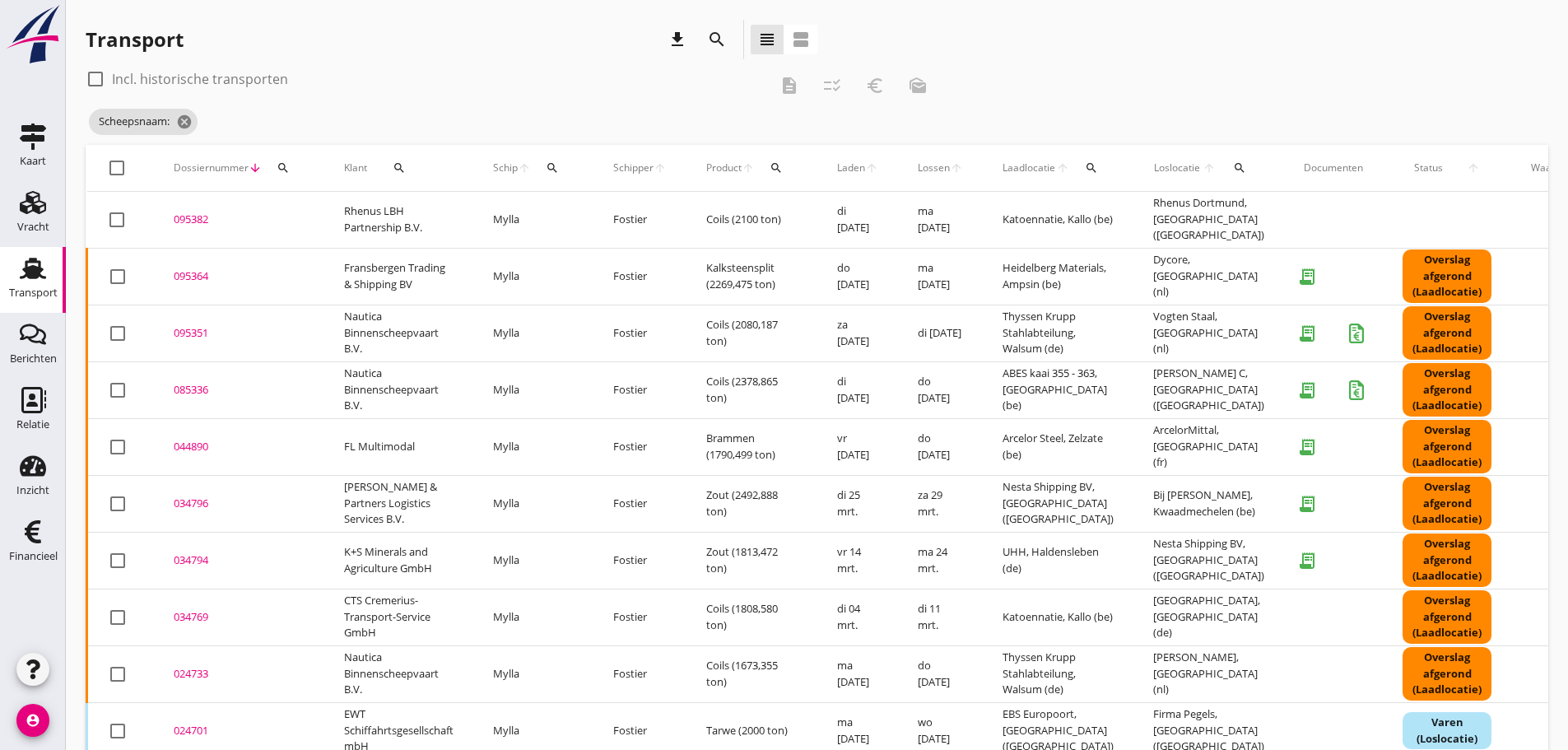
drag, startPoint x: 504, startPoint y: 163, endPoint x: 520, endPoint y: 201, distance: 41.2
click at [504, 165] on span "Schip" at bounding box center [505, 168] width 24 height 14
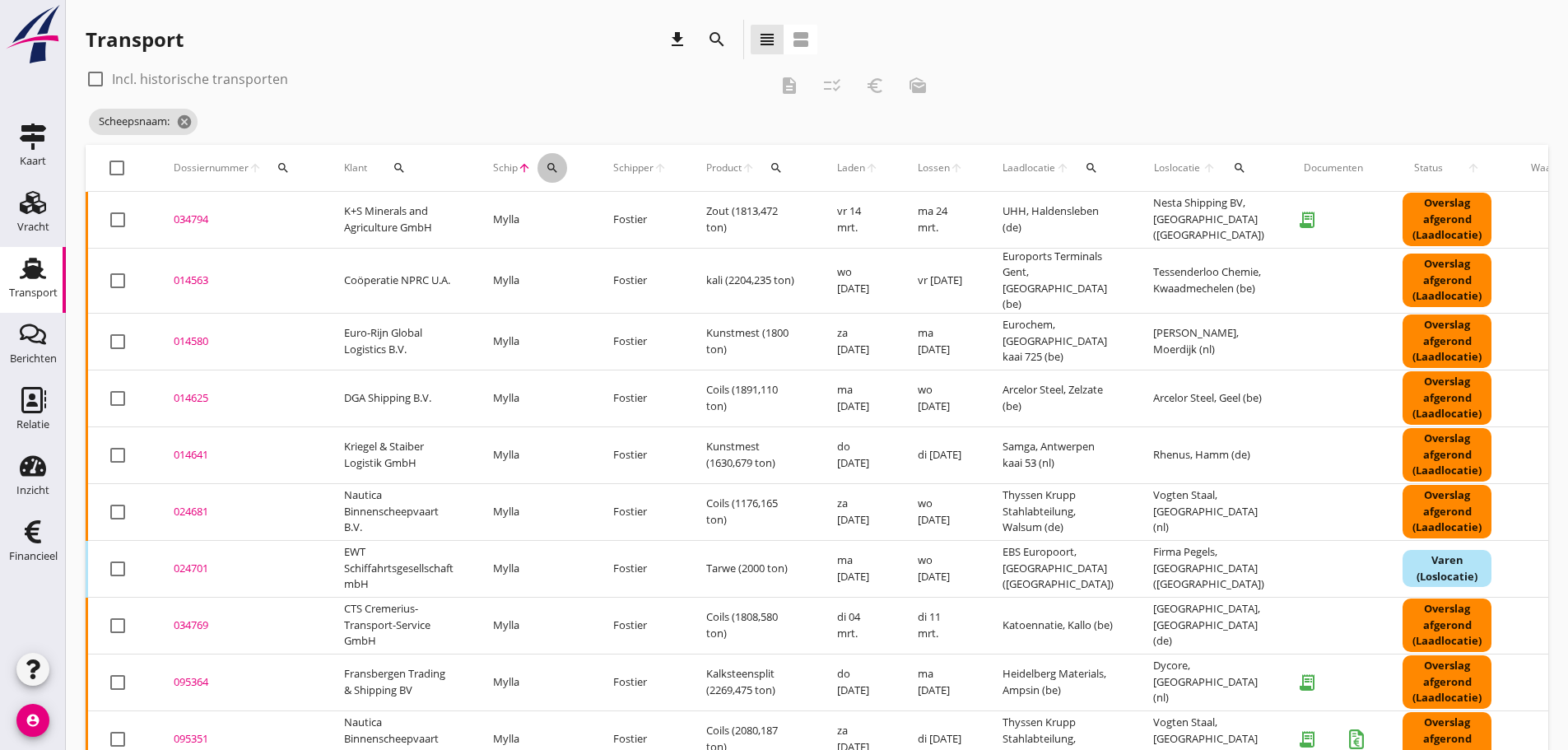
click at [552, 164] on icon "search" at bounding box center [552, 168] width 14 height 14
click at [556, 219] on input "Zoek op (scheeps)naam" at bounding box center [633, 215] width 172 height 26
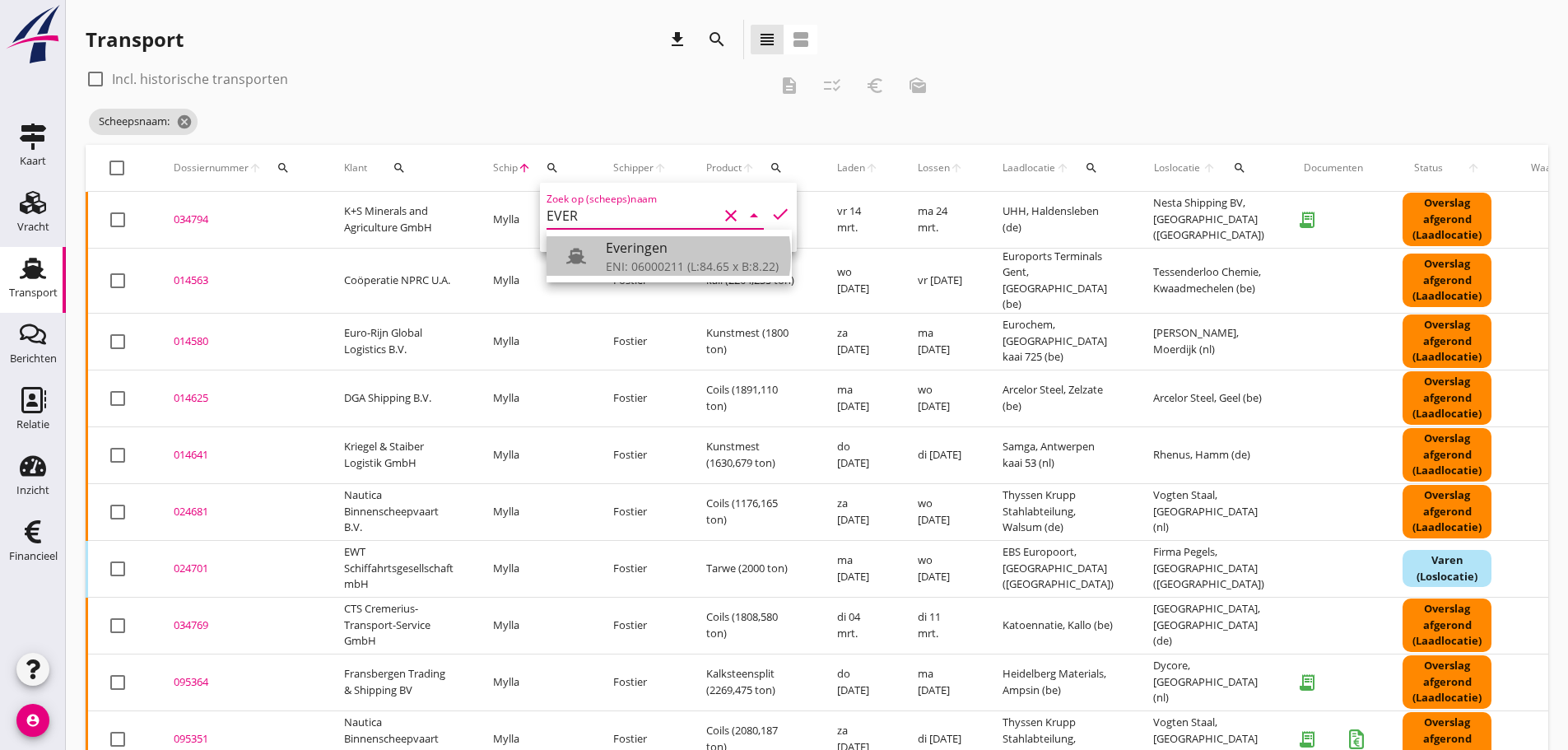
click at [621, 266] on div "ENI: 06000211 (L:84.65 x B:8.22)" at bounding box center [692, 265] width 173 height 17
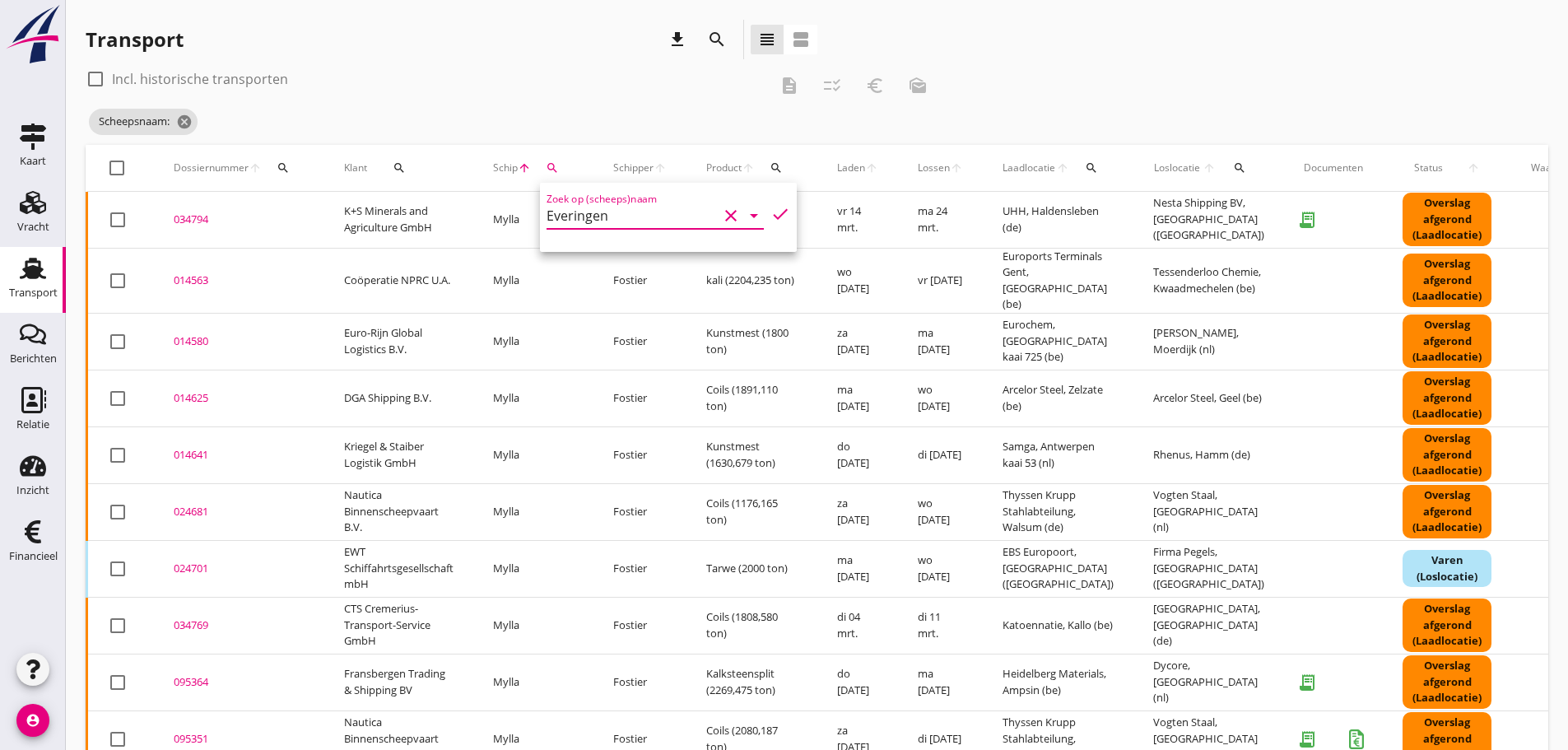
click at [771, 211] on icon "check" at bounding box center [781, 214] width 20 height 20
type input "Everingen"
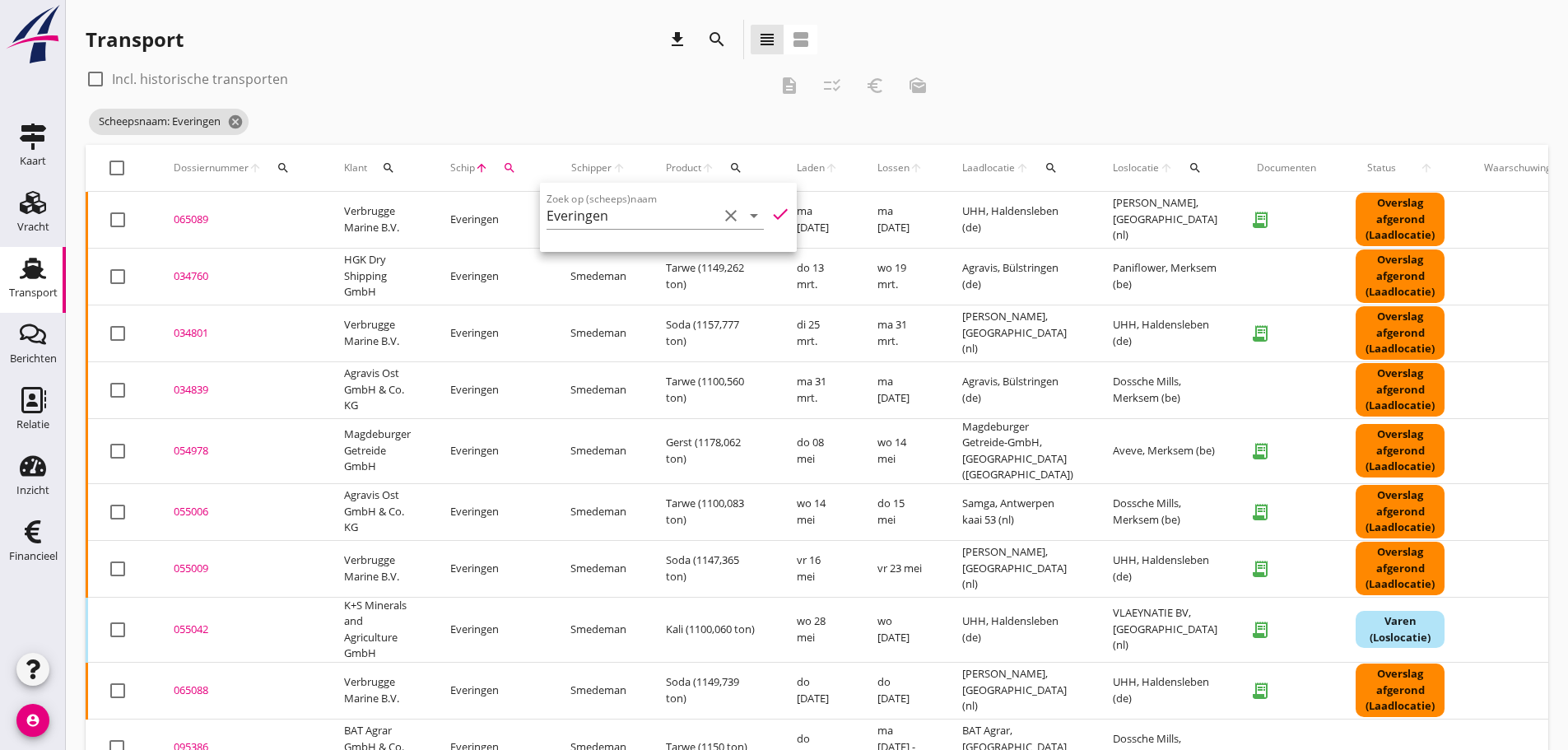
click at [500, 51] on div "Transport download search view_headline view_agenda" at bounding box center [451, 40] width 732 height 40
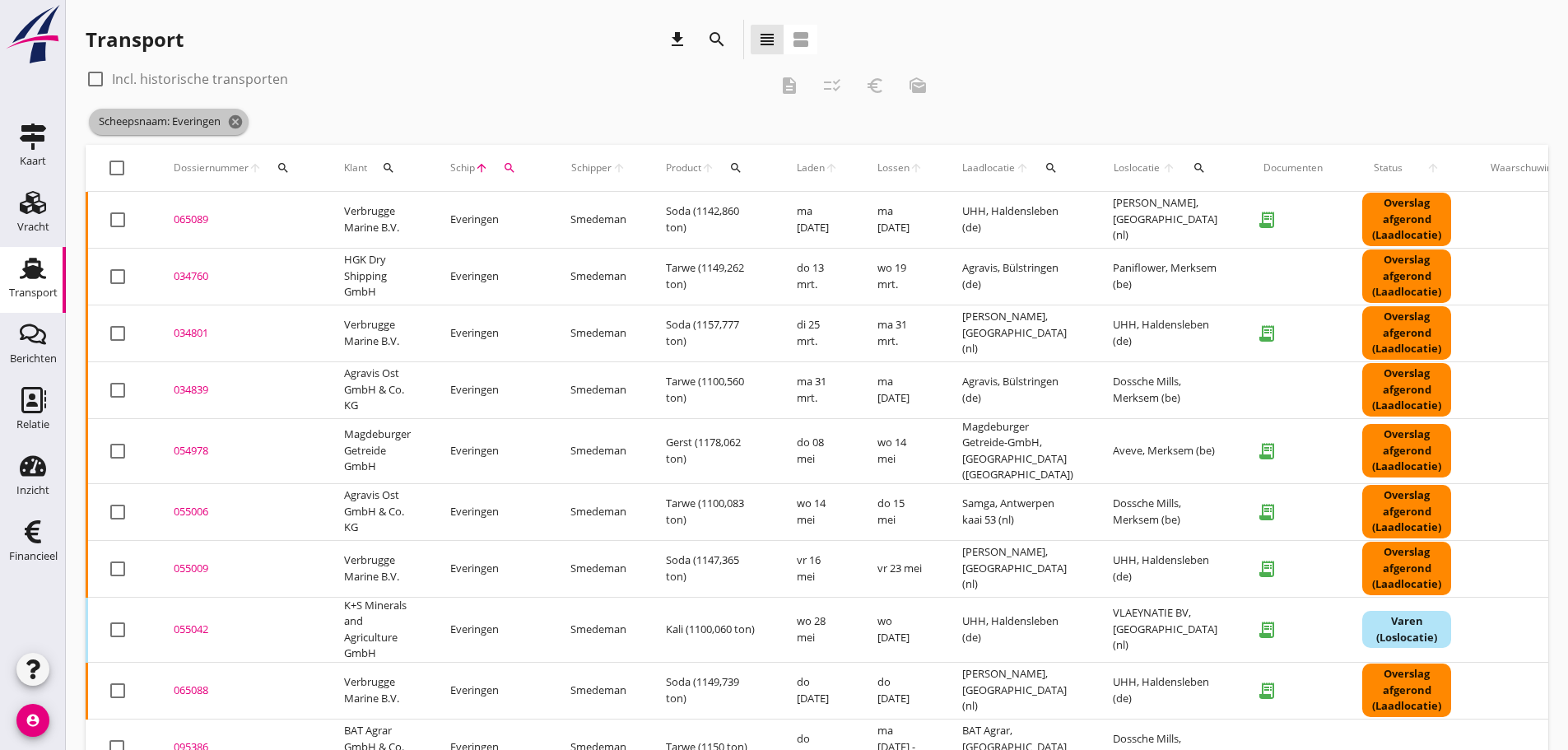
click at [238, 123] on icon "cancel" at bounding box center [236, 122] width 16 height 16
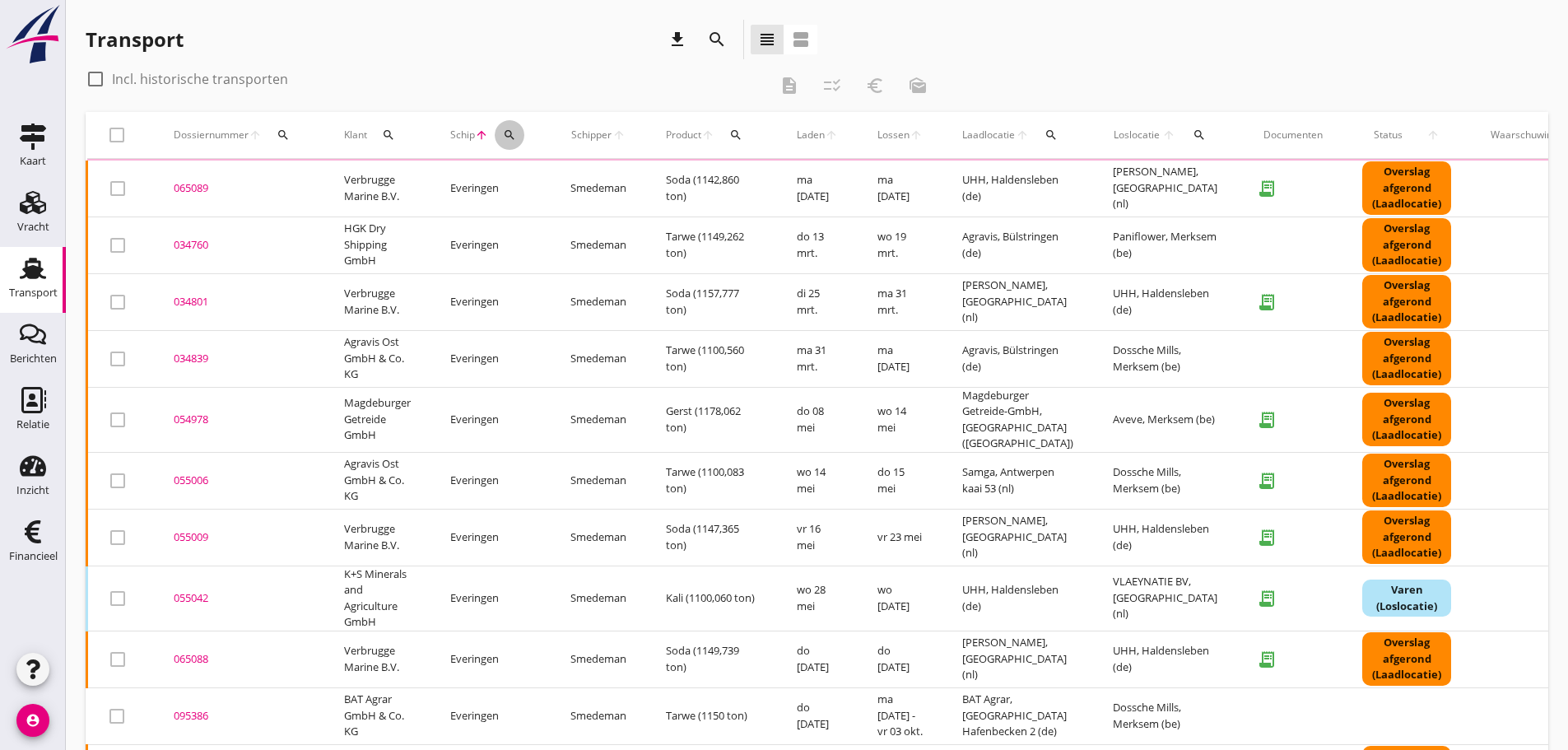
click at [511, 134] on icon "search" at bounding box center [509, 134] width 14 height 14
click at [543, 189] on input "Zoek op (scheeps)naam" at bounding box center [588, 182] width 172 height 26
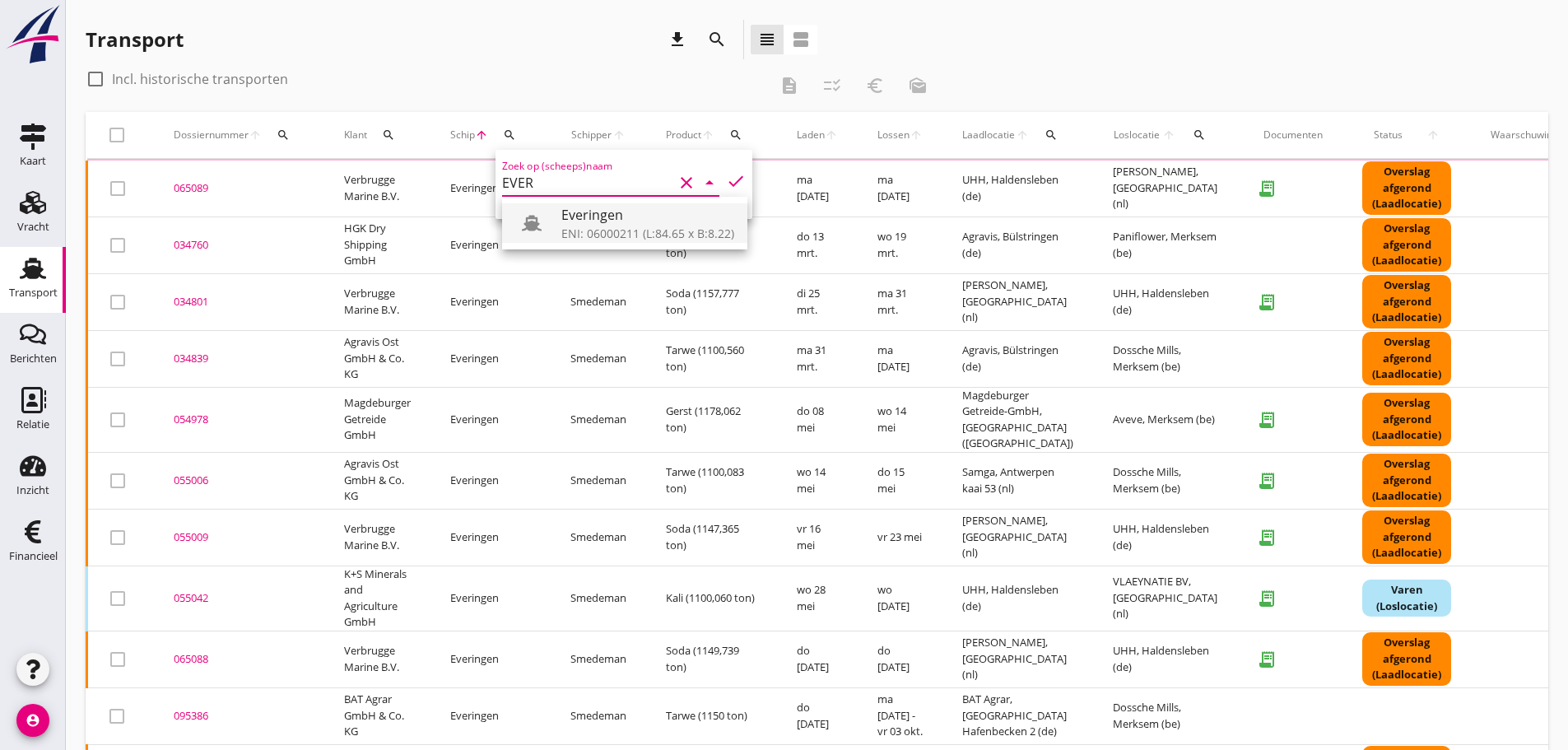
click at [567, 233] on div "ENI: 06000211 (L:84.65 x B:8.22)" at bounding box center [648, 233] width 173 height 17
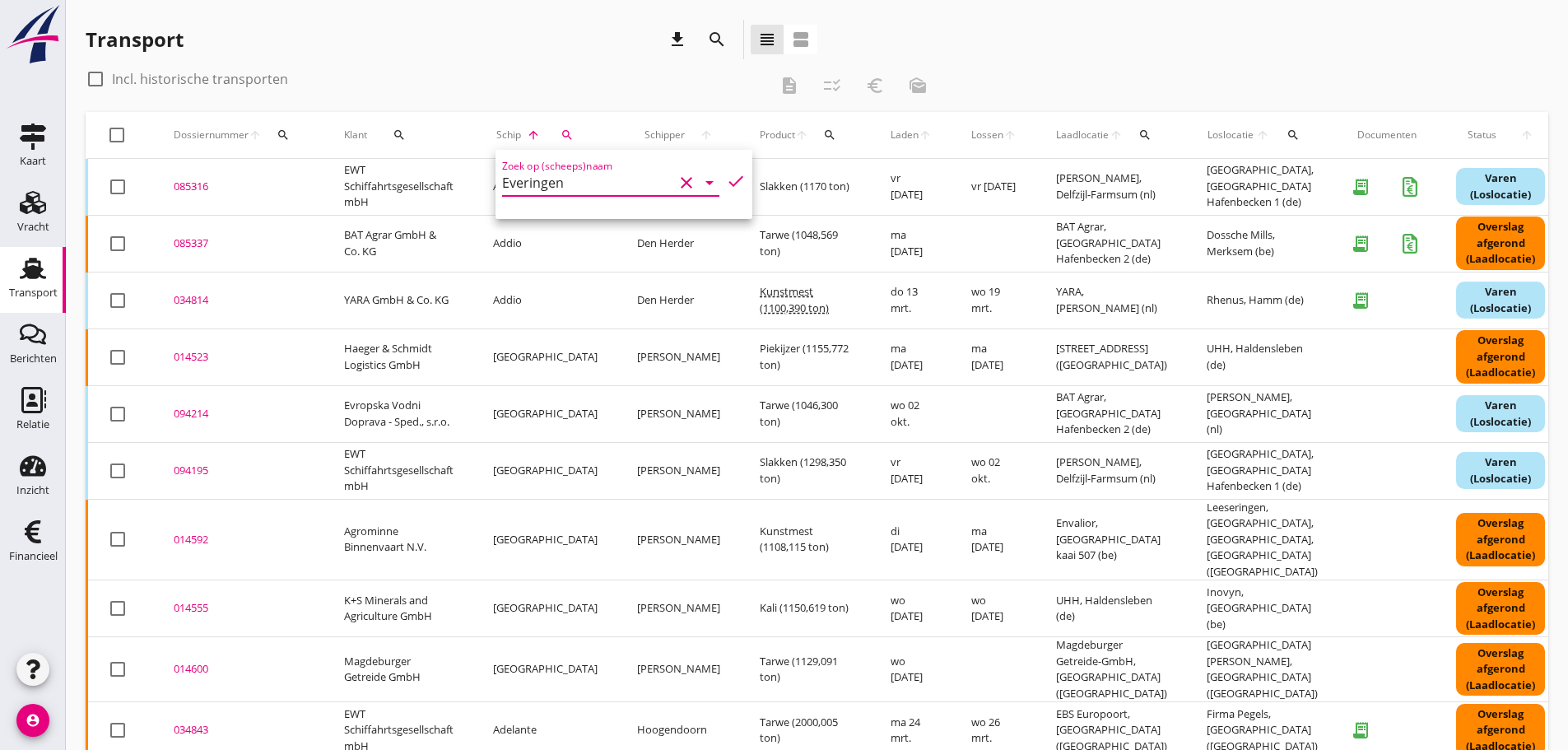
drag, startPoint x: 717, startPoint y: 180, endPoint x: 719, endPoint y: 171, distance: 9.2
click at [726, 180] on icon "check" at bounding box center [736, 181] width 20 height 20
type input "Everingen"
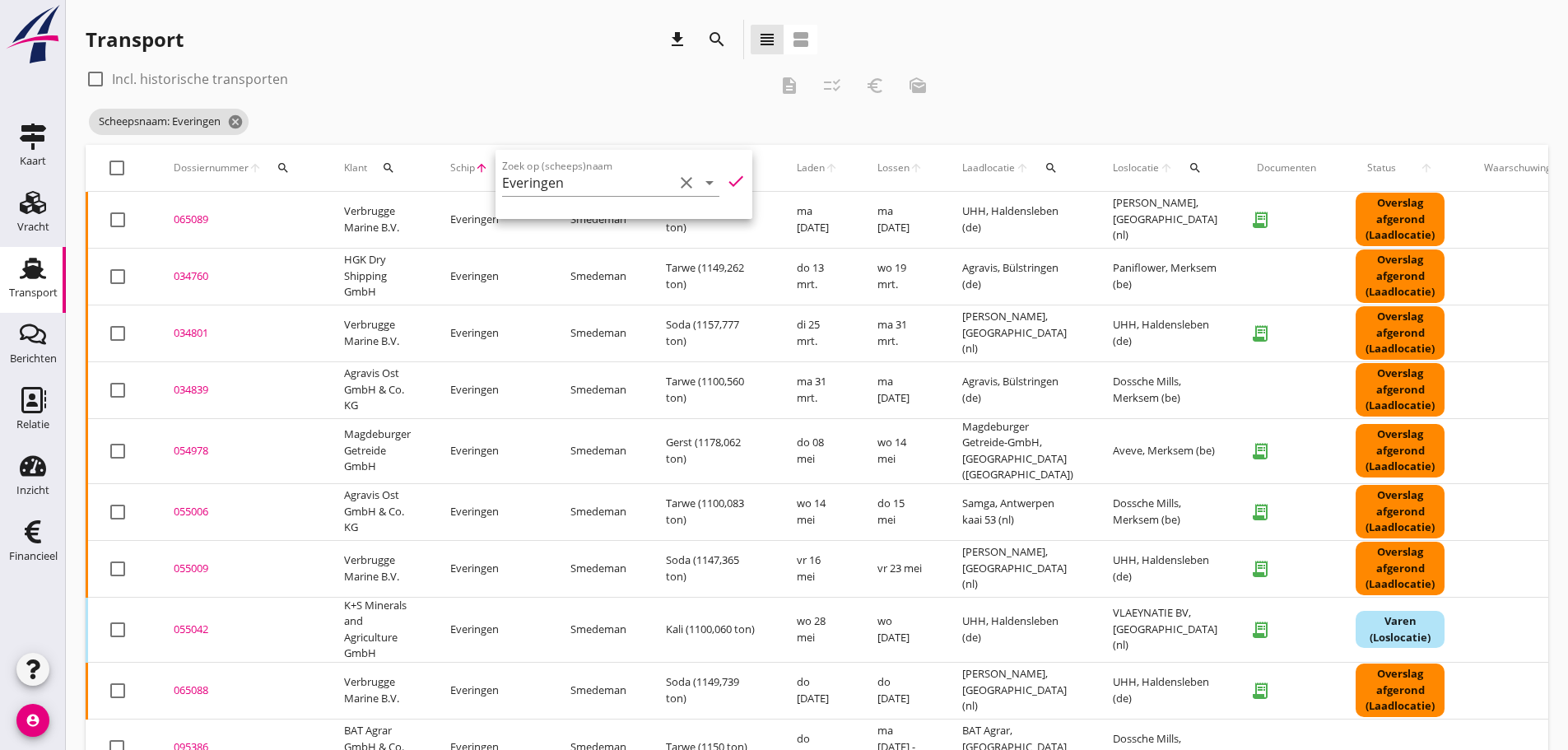
click at [493, 39] on div "Transport download search view_headline view_agenda" at bounding box center [451, 40] width 732 height 40
click at [483, 168] on icon "arrow_upward" at bounding box center [481, 168] width 14 height 14
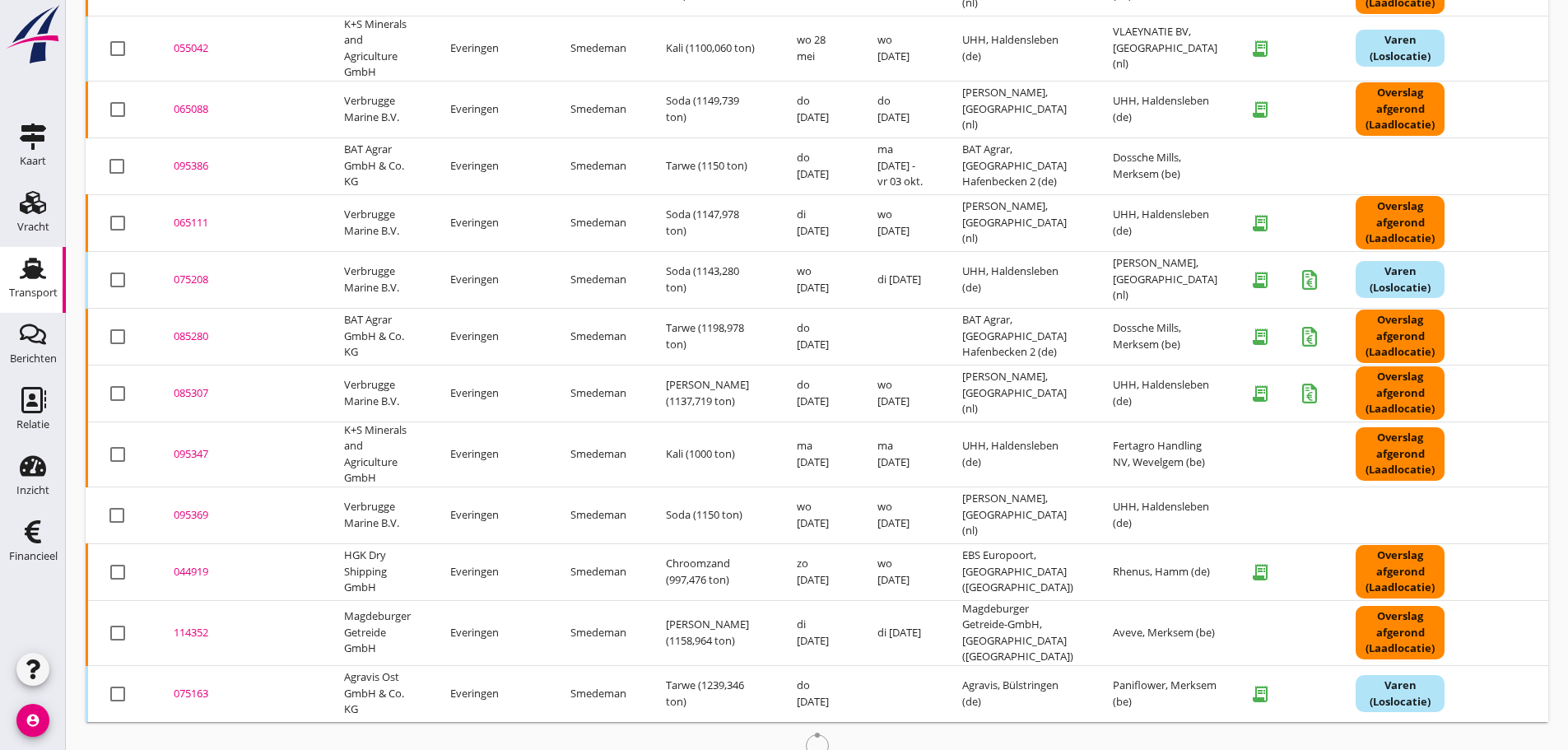
scroll to position [621, 0]
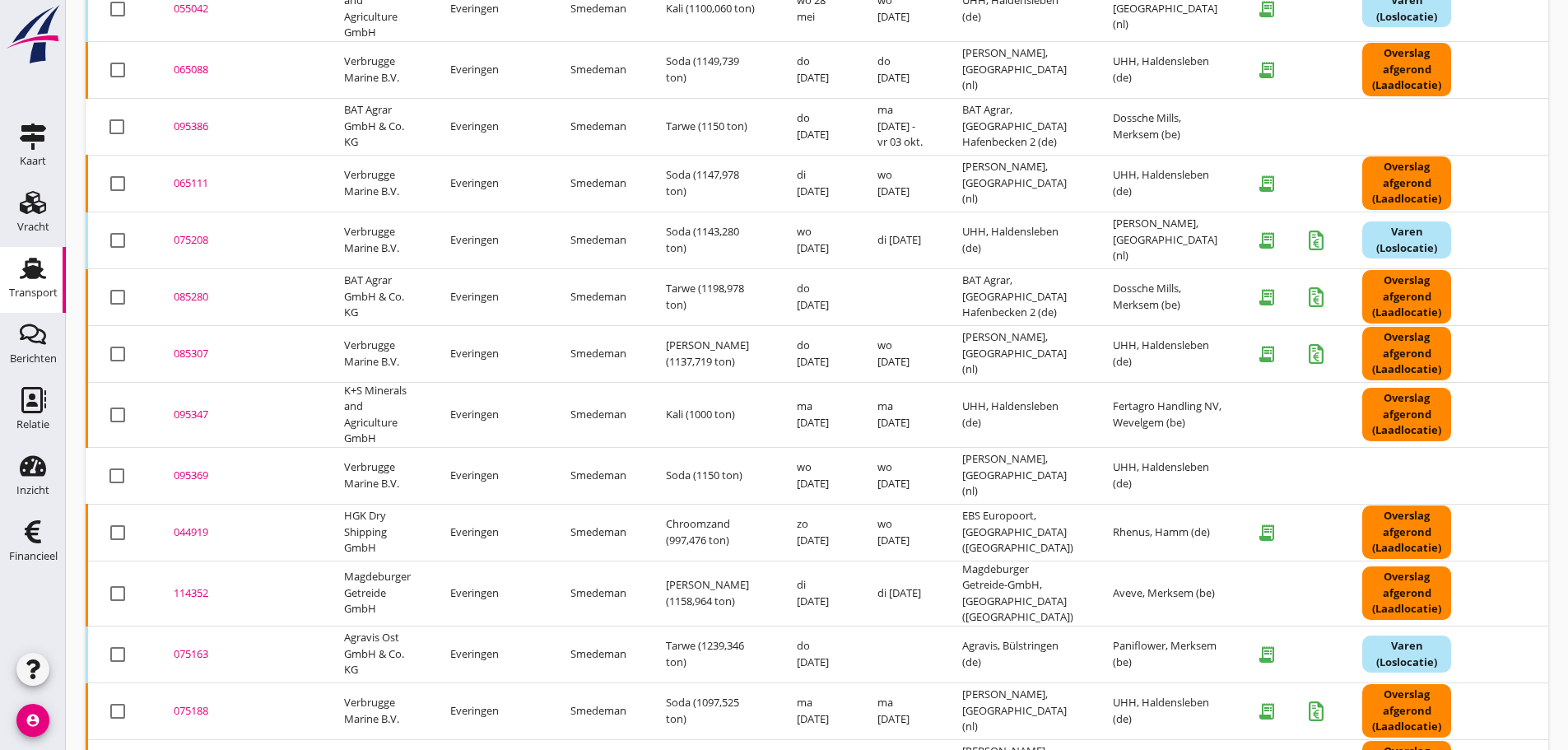
click at [190, 407] on div "095347" at bounding box center [238, 414] width 131 height 16
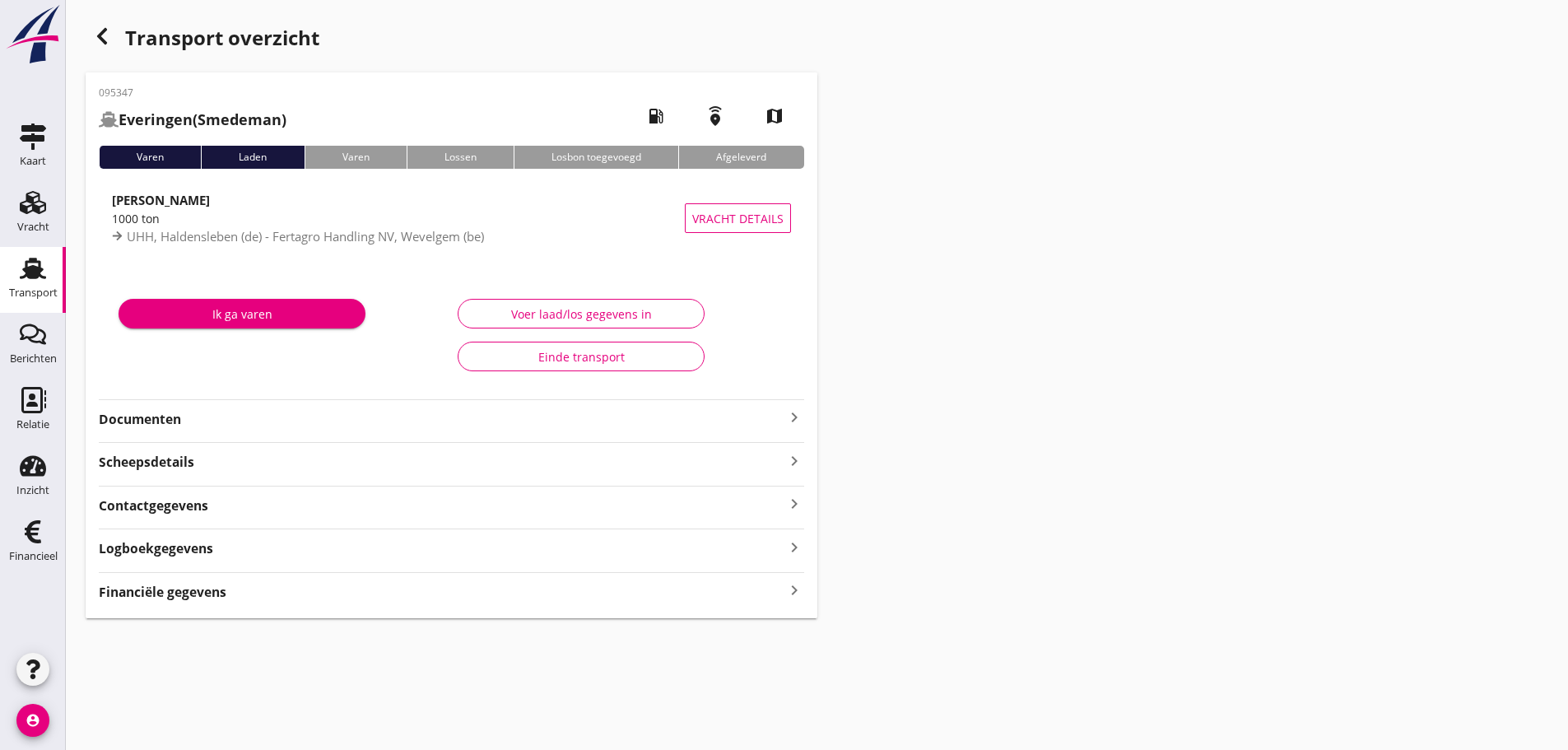
click at [238, 597] on div "Financiële gegevens keyboard_arrow_right" at bounding box center [451, 590] width 706 height 23
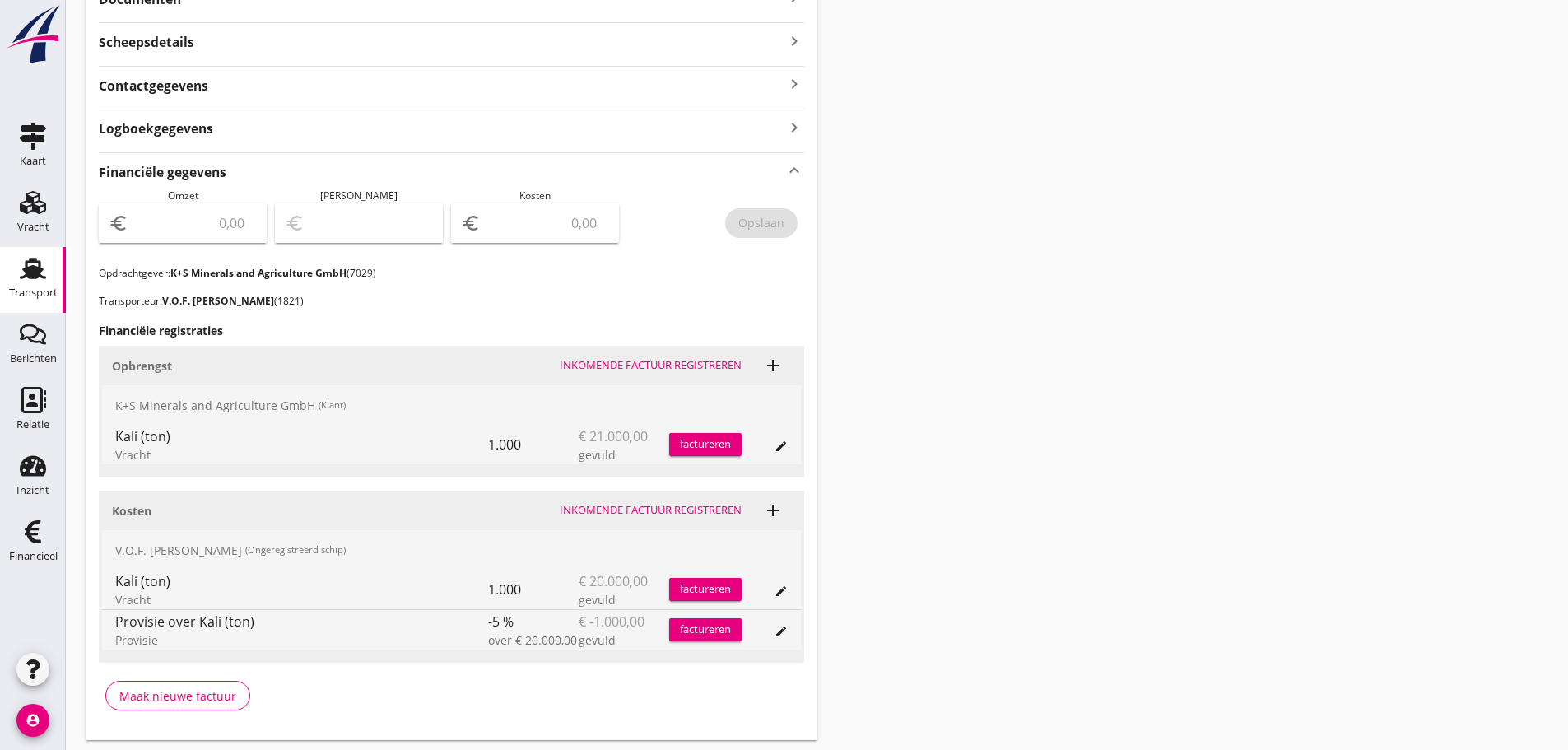
scroll to position [469, 0]
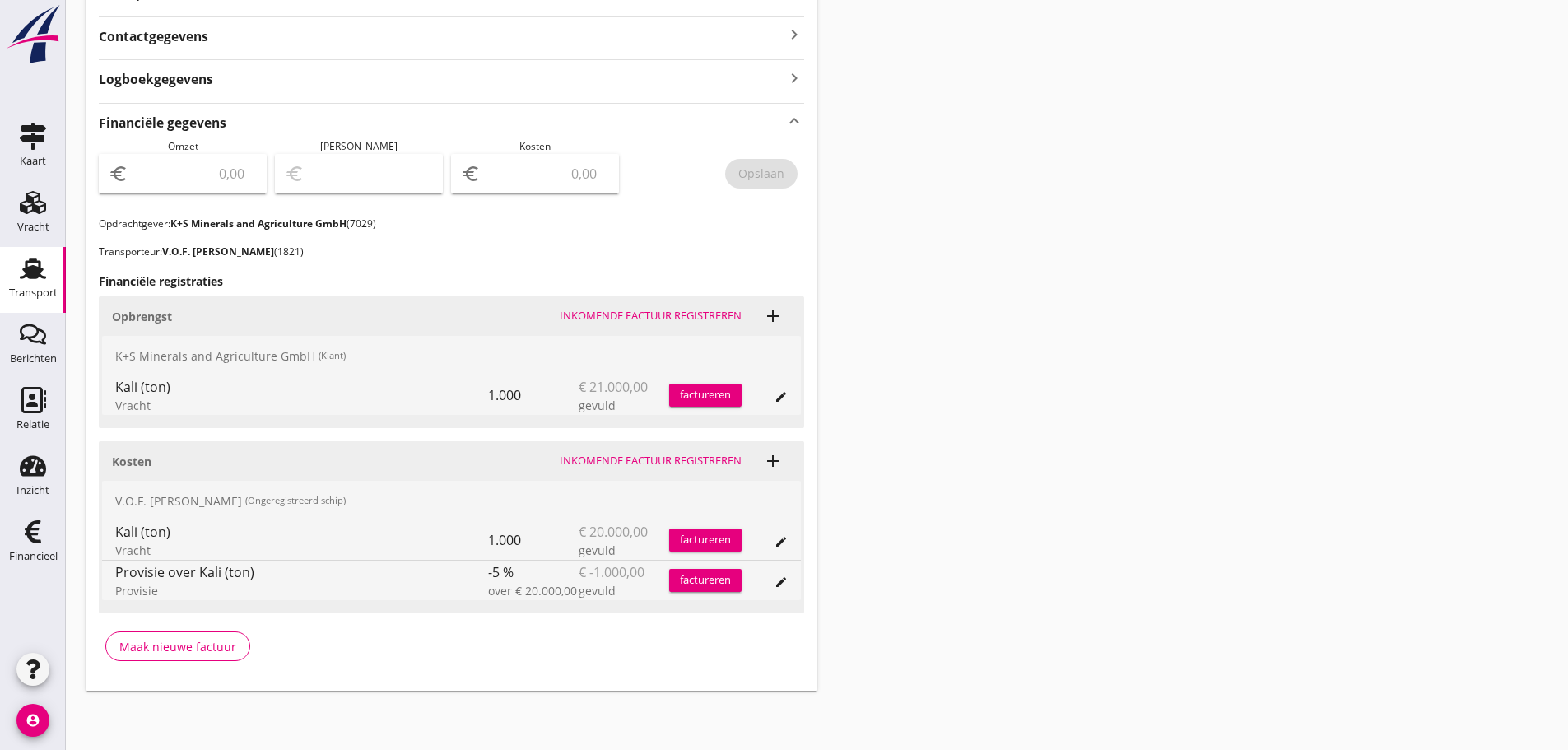
click at [538, 182] on input "number" at bounding box center [546, 173] width 125 height 26
type input "19000"
click at [775, 164] on div "Opslaan" at bounding box center [761, 172] width 46 height 17
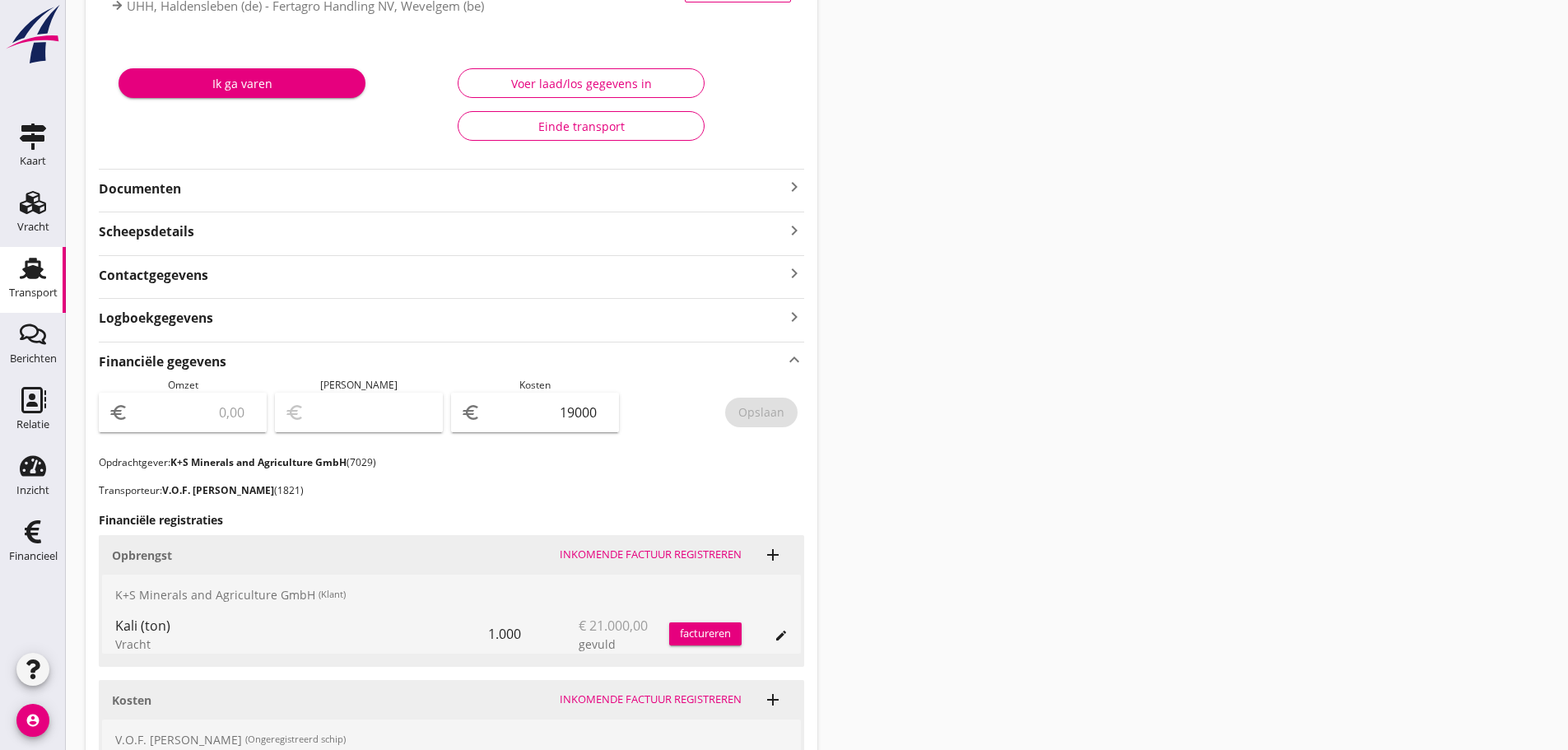
scroll to position [0, 0]
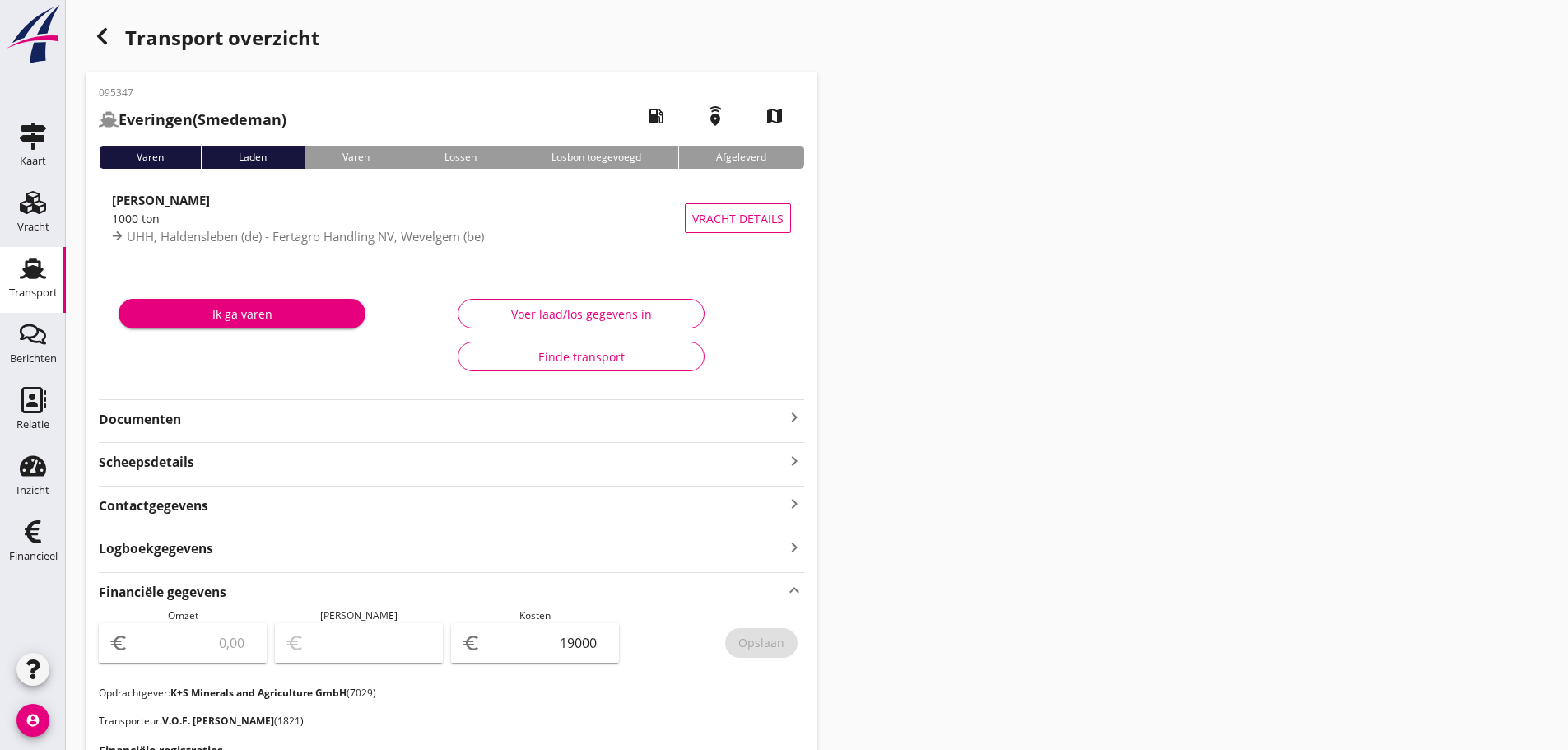
click at [796, 412] on icon "keyboard_arrow_right" at bounding box center [794, 417] width 20 height 20
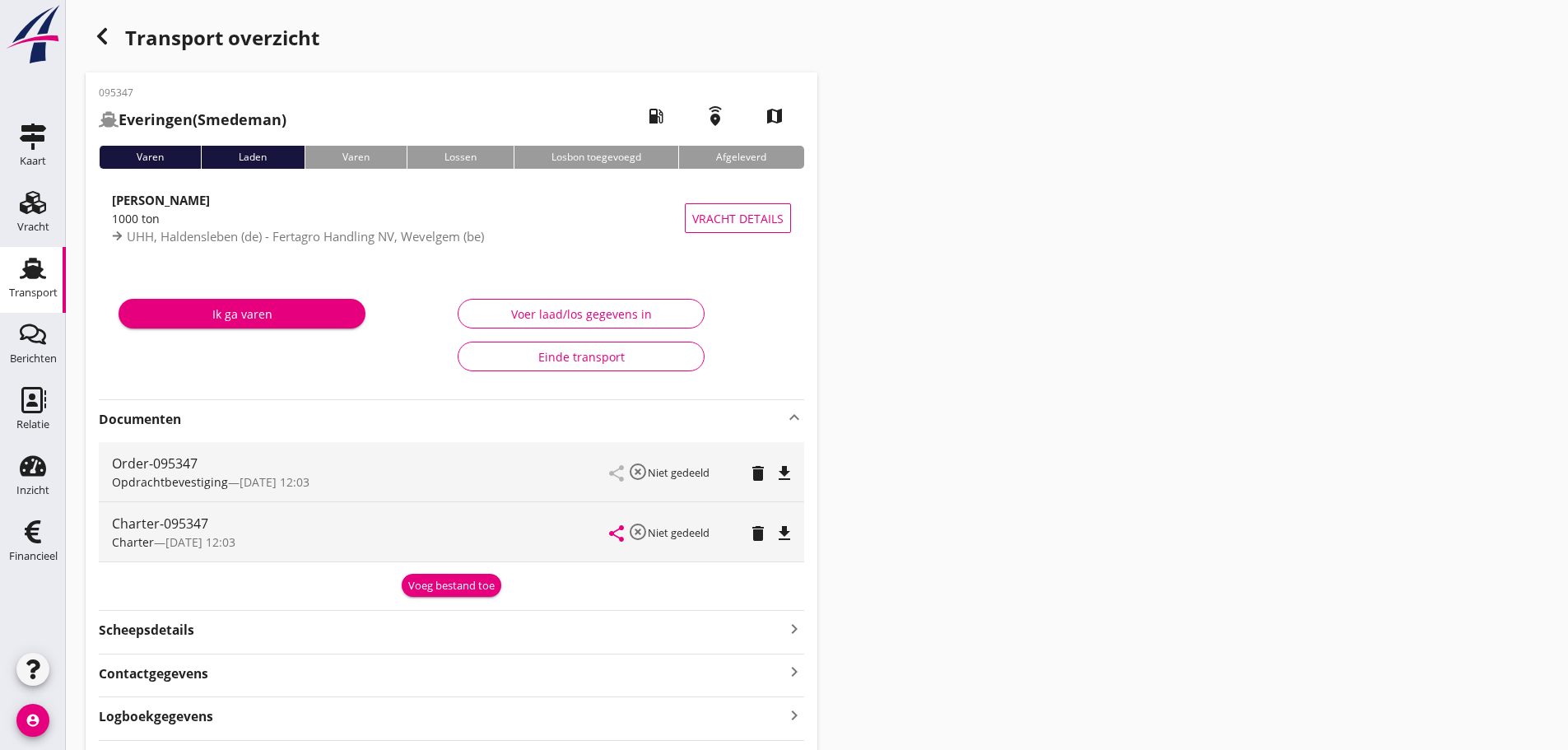
click at [452, 579] on div "Voeg bestand toe" at bounding box center [451, 586] width 87 height 16
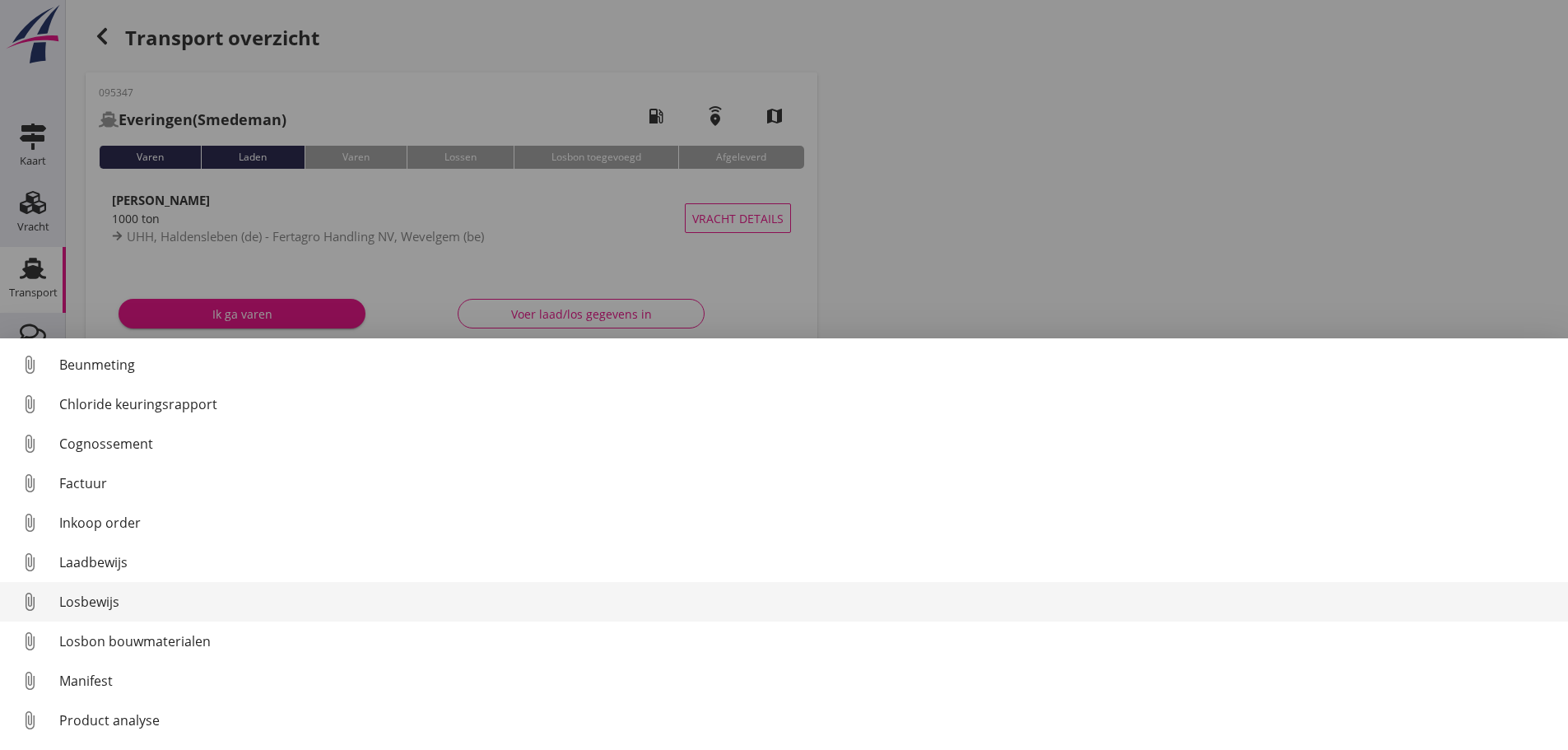
click at [100, 599] on div "Losbewijs" at bounding box center [807, 602] width 1496 height 20
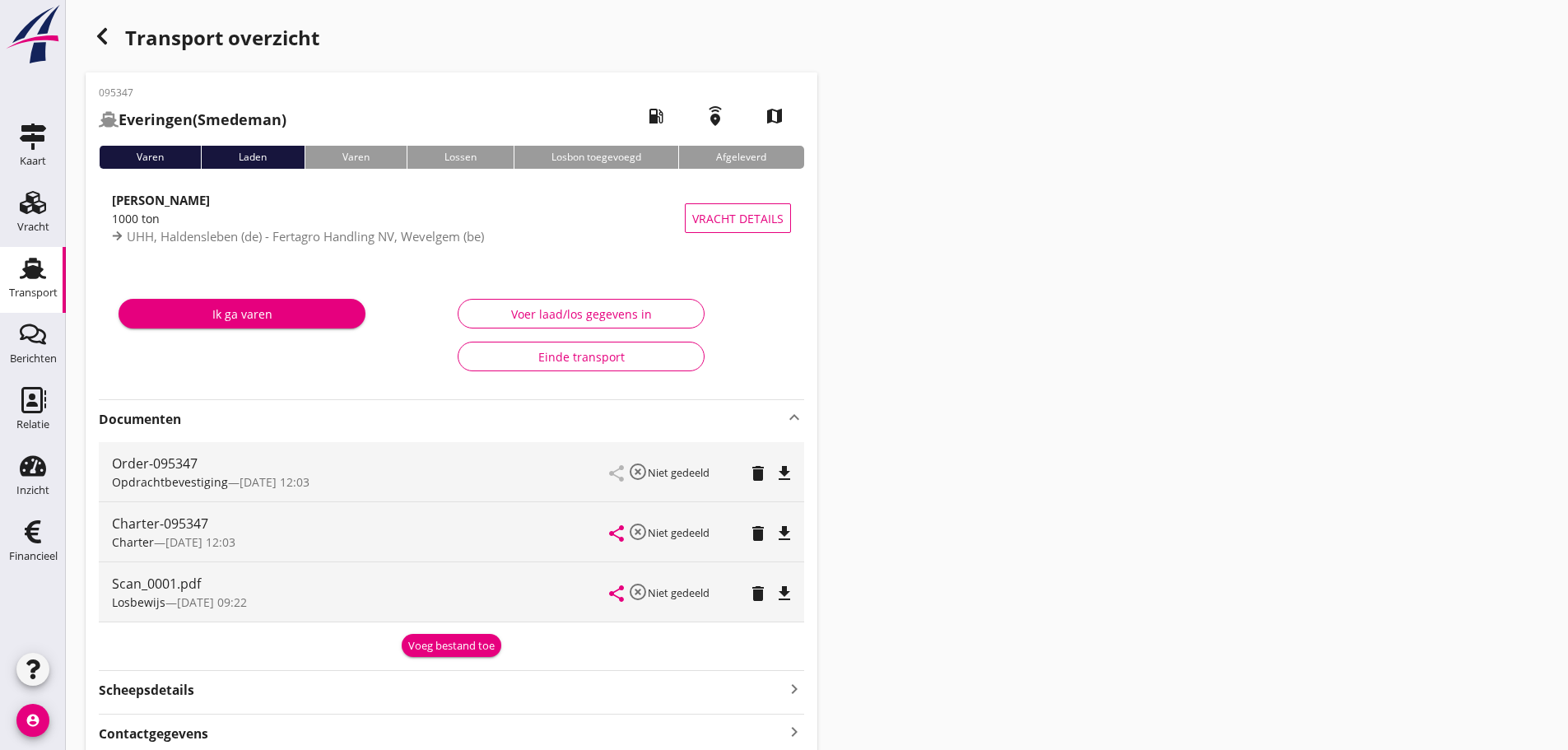
click at [98, 35] on use "button" at bounding box center [102, 36] width 10 height 16
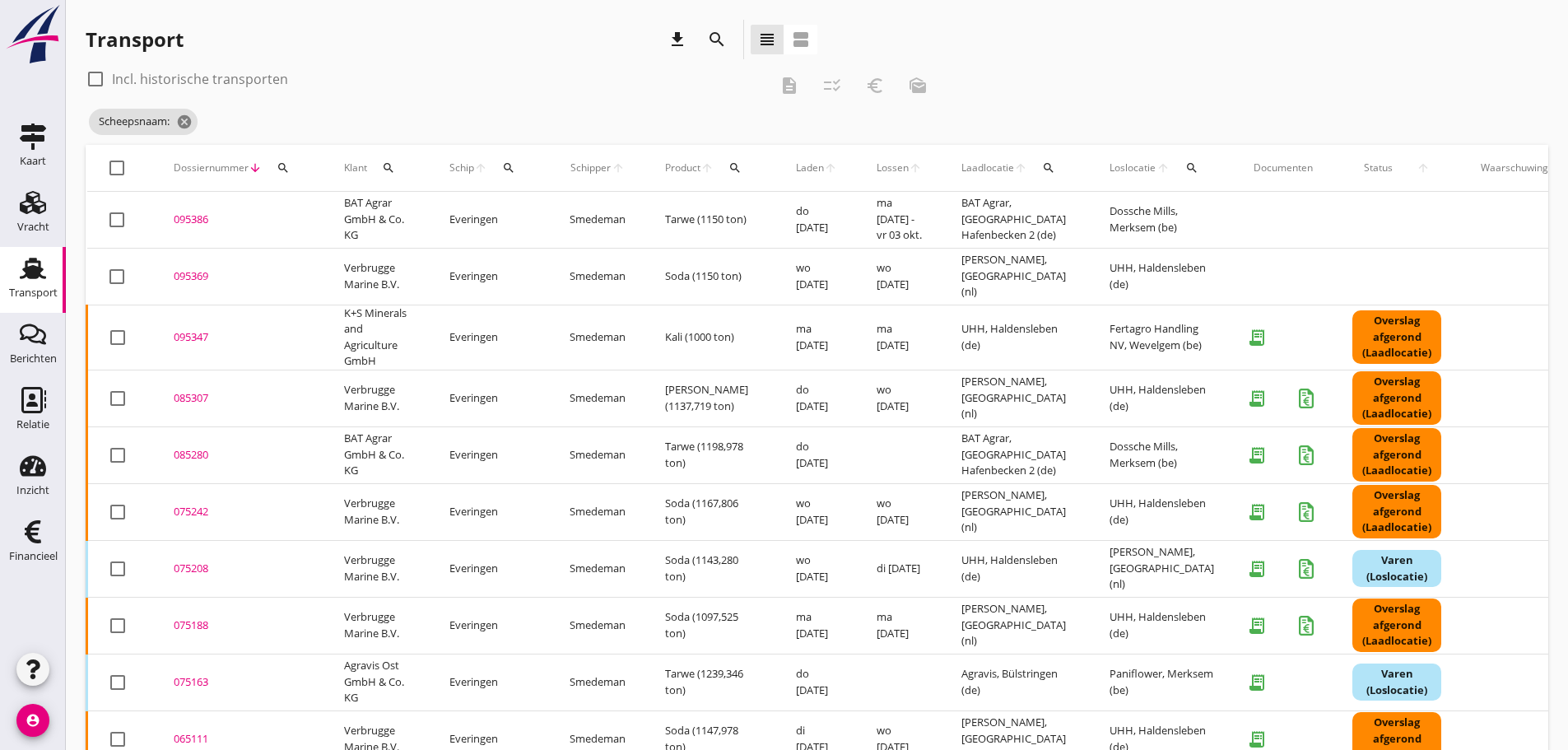
click at [511, 172] on icon "search" at bounding box center [508, 168] width 14 height 14
click at [537, 220] on input "Zoek op (scheeps)naam" at bounding box center [587, 215] width 172 height 26
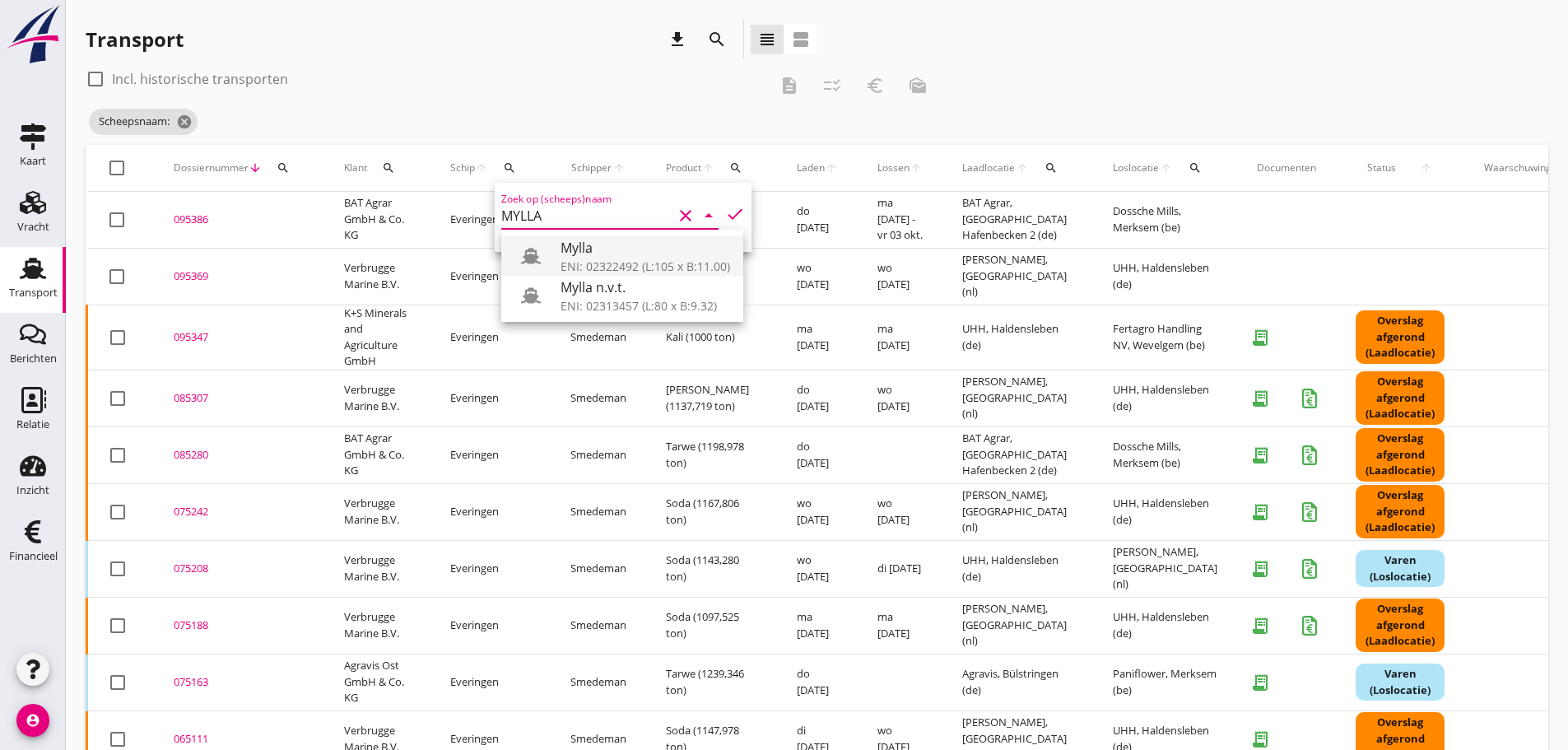
click at [586, 257] on div "Mylla" at bounding box center [645, 248] width 170 height 20
click at [606, 256] on div "Mylla ENI: 02322492 (L:105 x B:11.00)" at bounding box center [645, 256] width 170 height 40
click at [725, 213] on icon "check" at bounding box center [735, 214] width 20 height 20
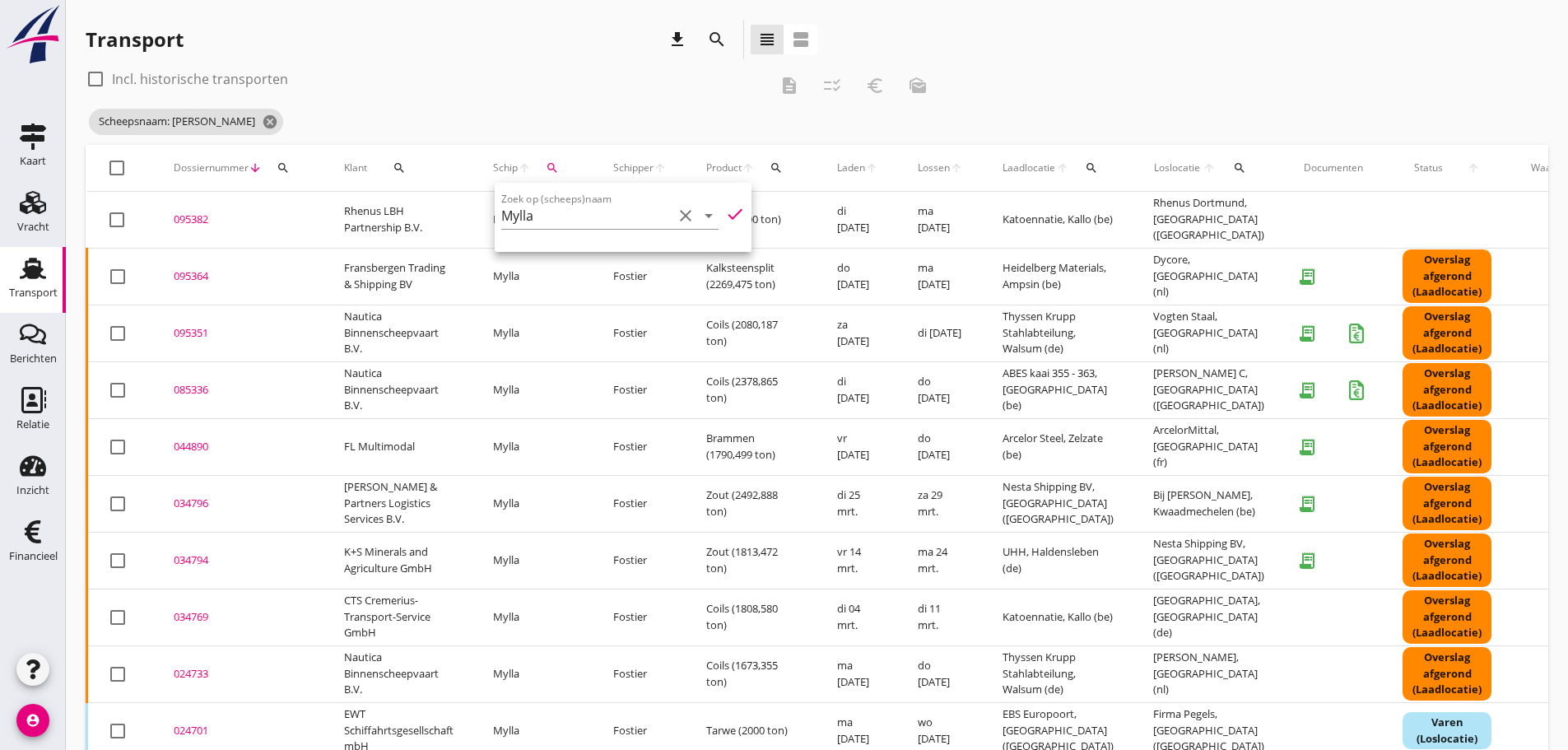
click at [428, 65] on div "Transport download search view_headline view_agenda" at bounding box center [451, 42] width 732 height 46
click at [551, 167] on icon "search" at bounding box center [552, 168] width 14 height 14
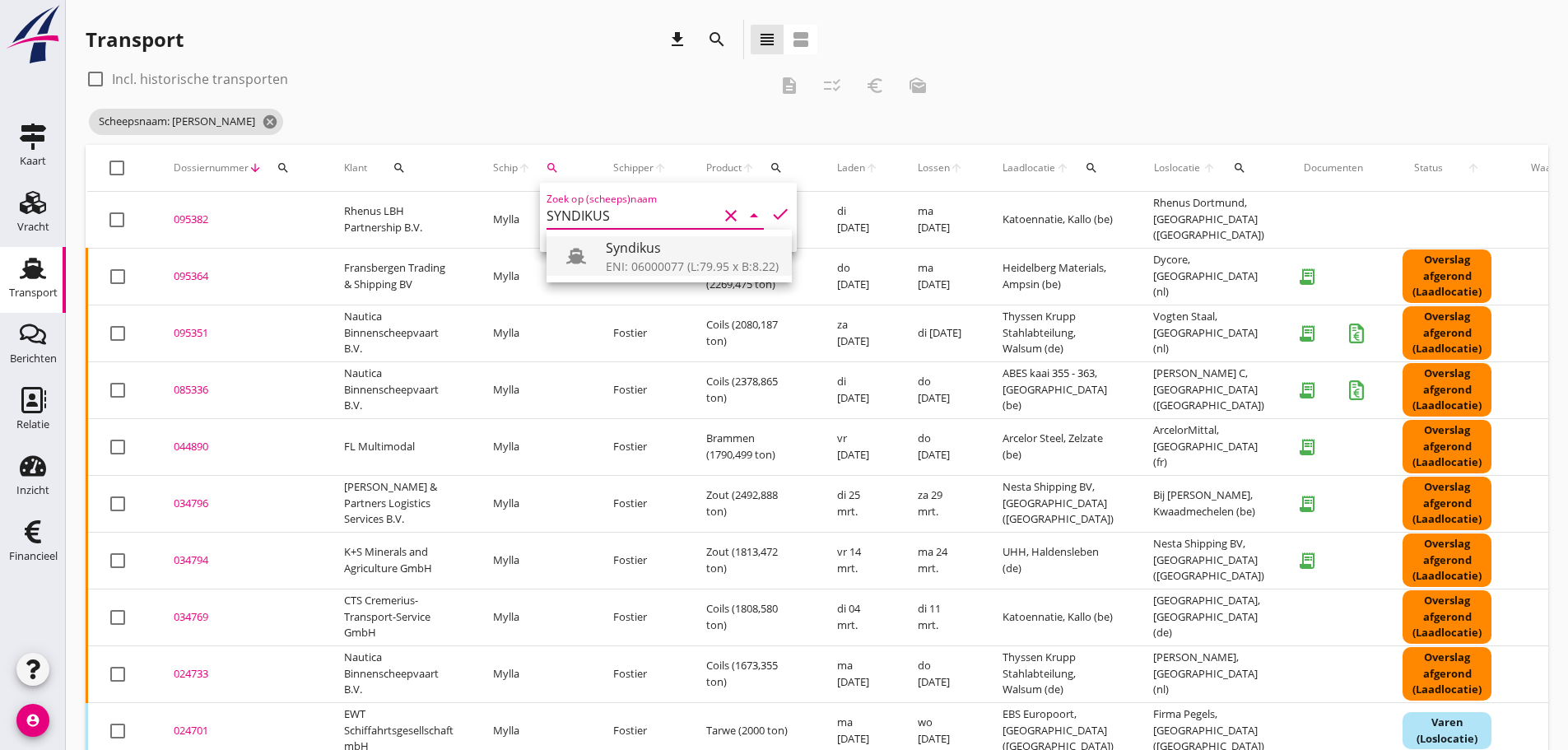
click at [640, 272] on div "ENI: 06000077 (L:79.95 x B:8.22)" at bounding box center [692, 265] width 173 height 17
click at [657, 272] on div "ENI: 06000077 (L:79.95 x B:8.22)" at bounding box center [692, 265] width 173 height 17
click at [771, 210] on icon "check" at bounding box center [781, 214] width 20 height 20
type input "Syndikus"
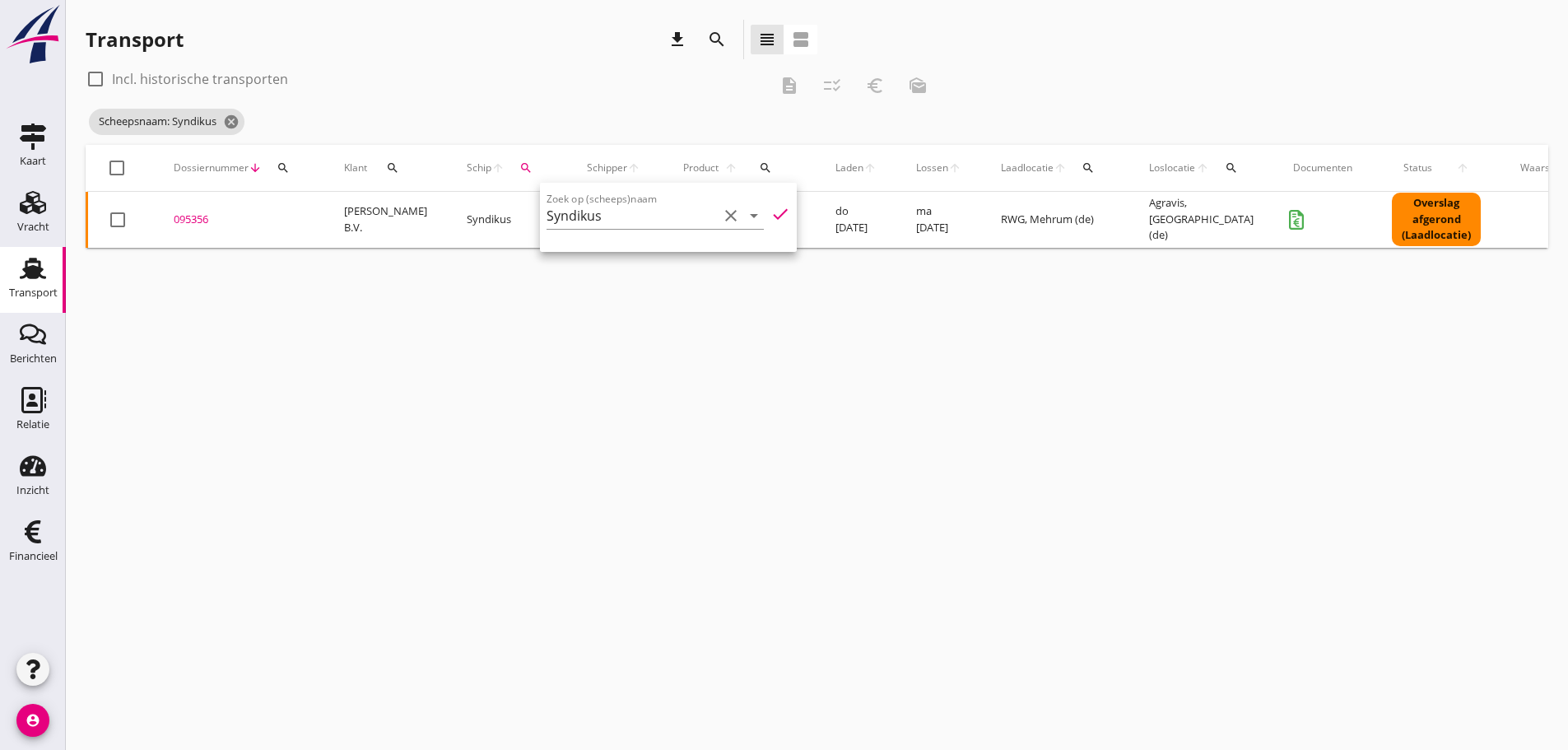
click at [771, 207] on icon "check" at bounding box center [781, 214] width 20 height 20
click at [771, 216] on icon "check" at bounding box center [781, 214] width 20 height 20
click at [616, 347] on div "cancel You are impersonating another user. Transport download search view_headl…" at bounding box center [817, 375] width 1502 height 750
click at [199, 215] on div "095356" at bounding box center [238, 219] width 131 height 16
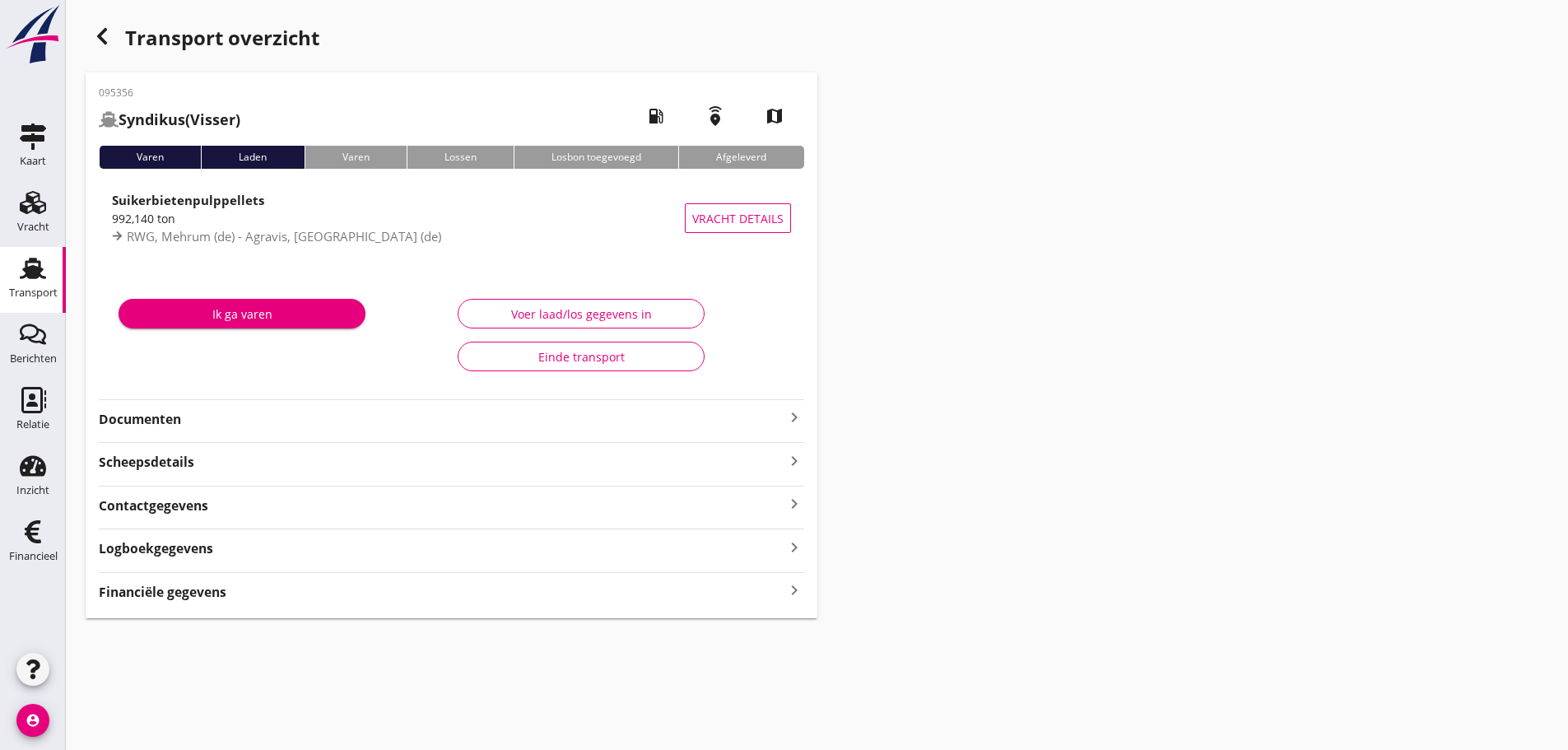
click at [200, 592] on strong "Financiële gegevens" at bounding box center [162, 592] width 127 height 19
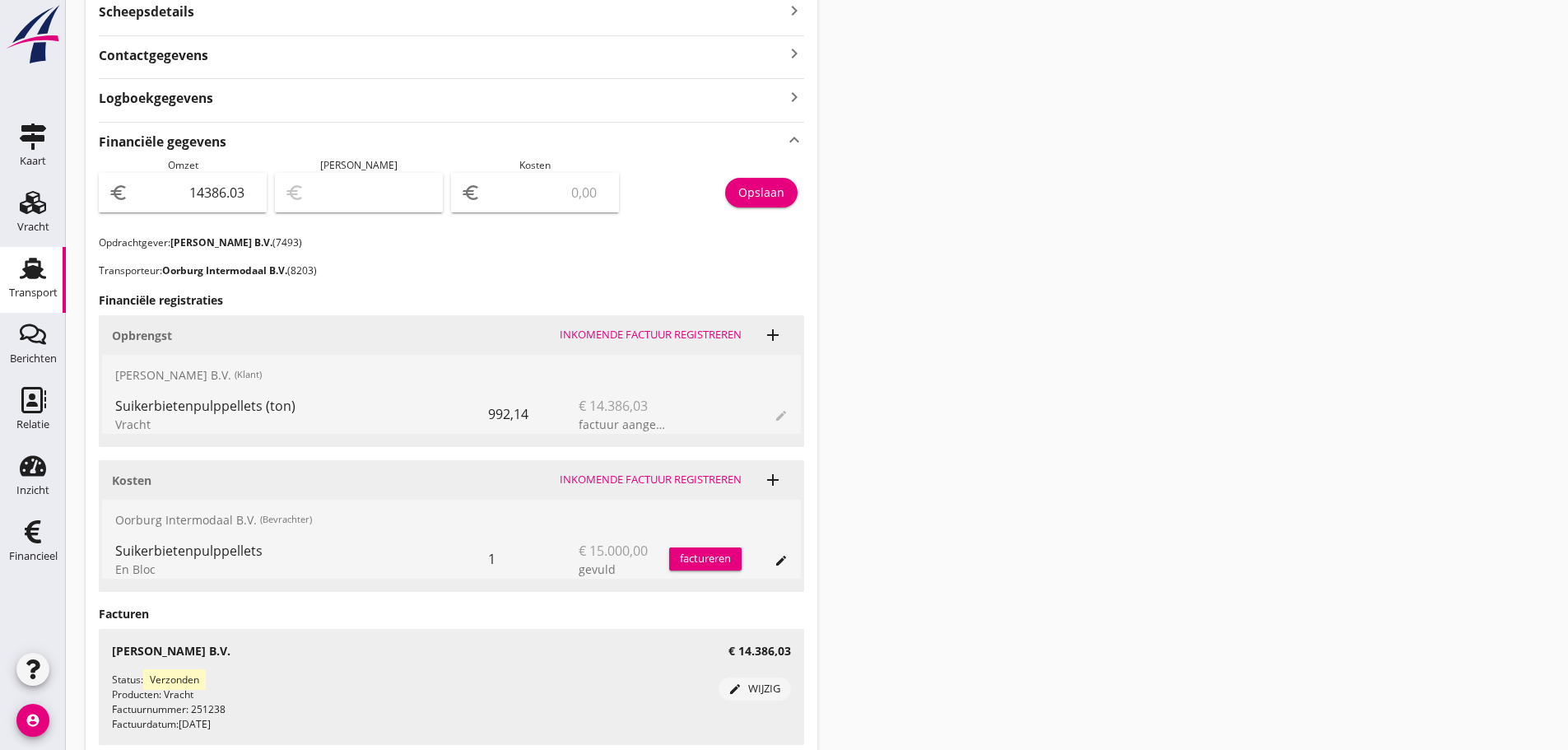
scroll to position [494, 0]
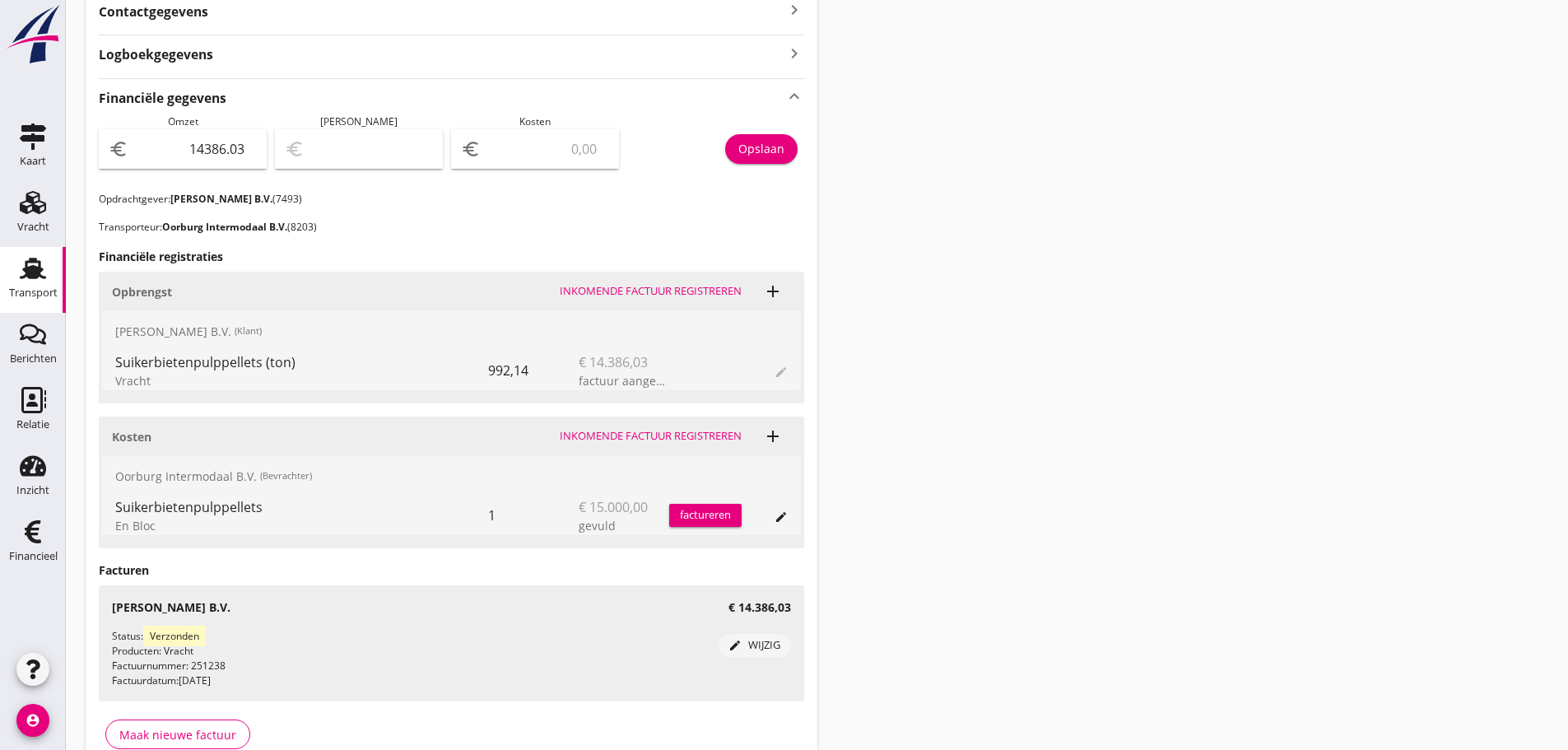
click at [533, 144] on input "number" at bounding box center [546, 148] width 125 height 26
type input "14385.03"
type input "1"
type input "14371.03"
type input "15"
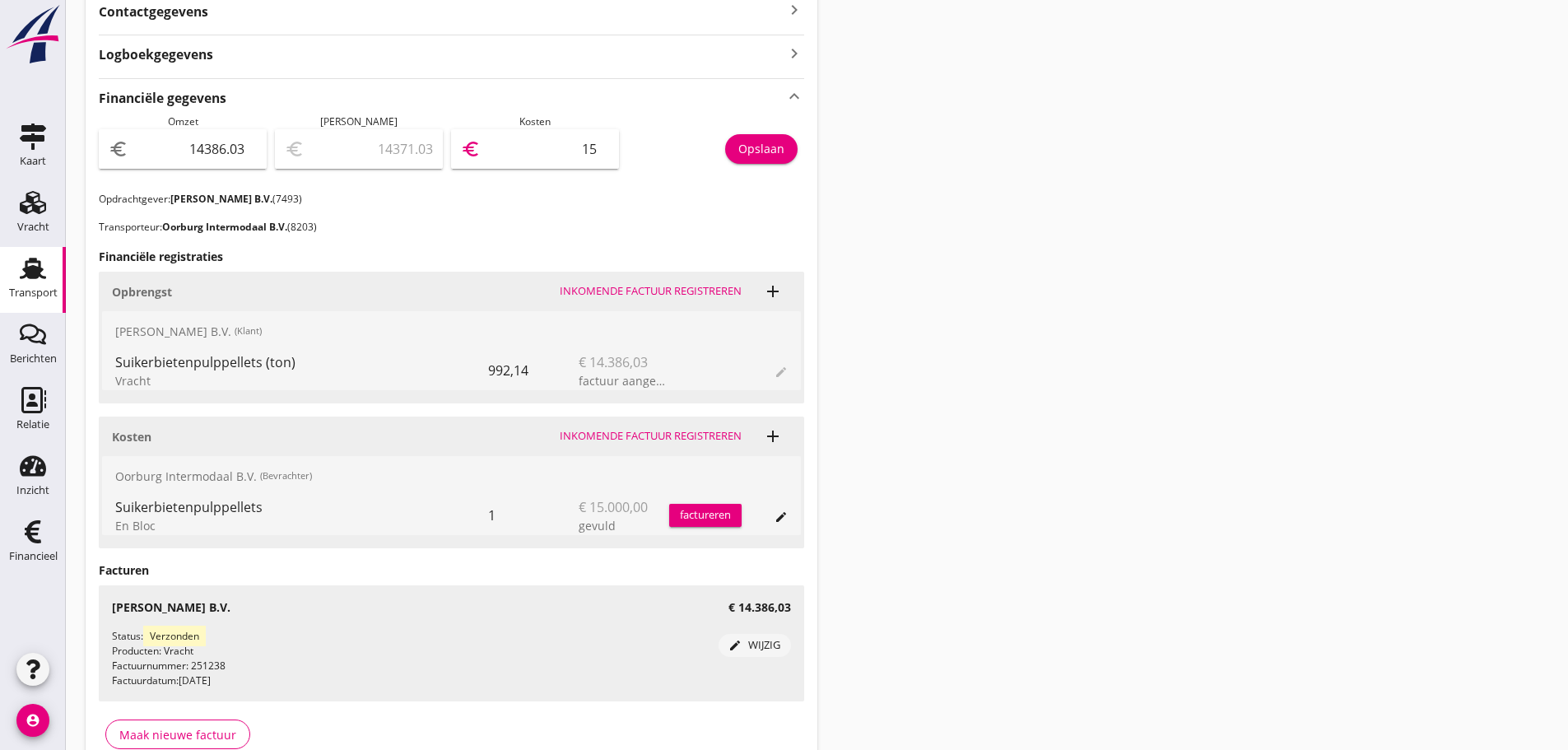
type input "14236.03"
type input "150"
type input "12886.03"
type input "1500"
type input "-613.97"
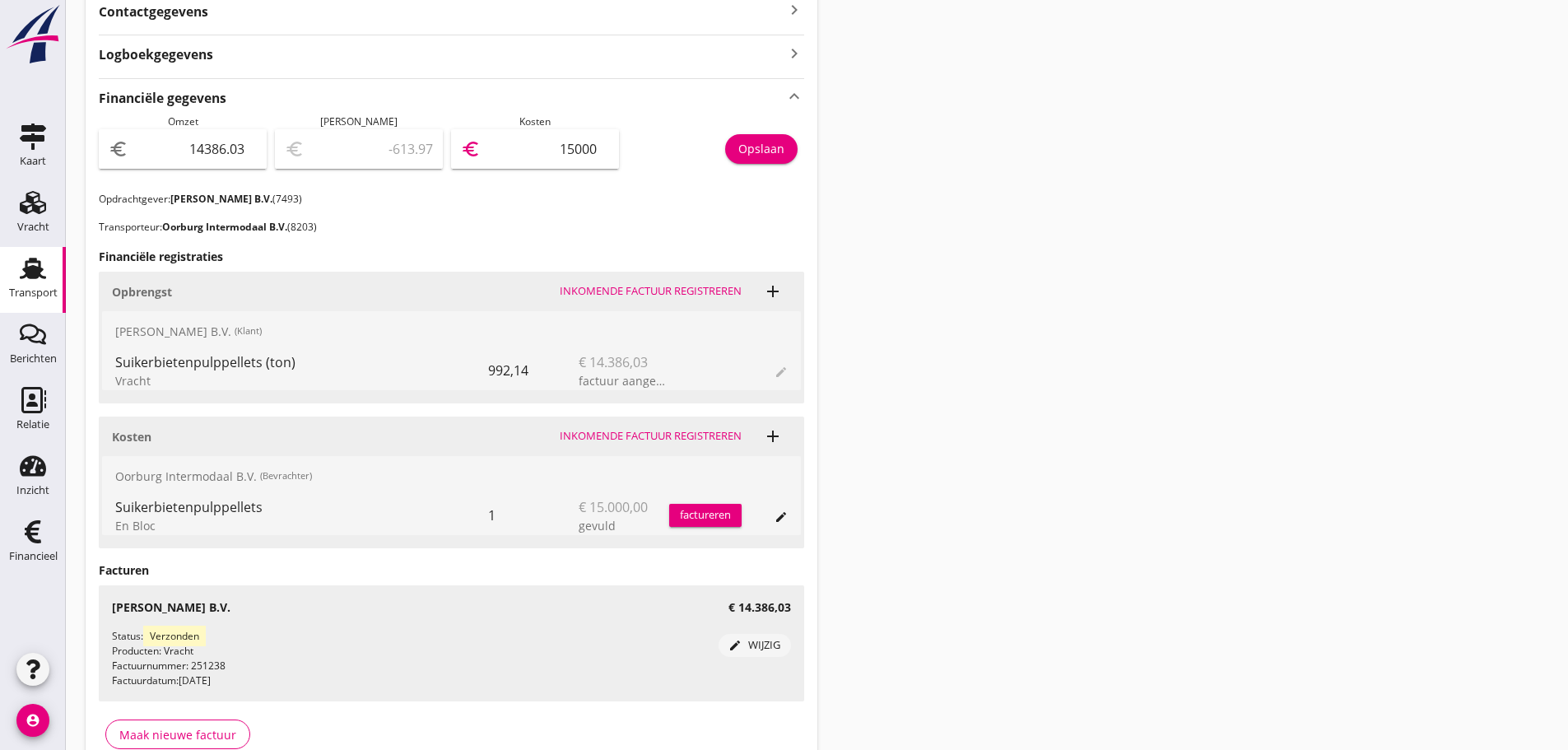
type input "15000"
click at [771, 151] on div "Opslaan" at bounding box center [761, 148] width 46 height 17
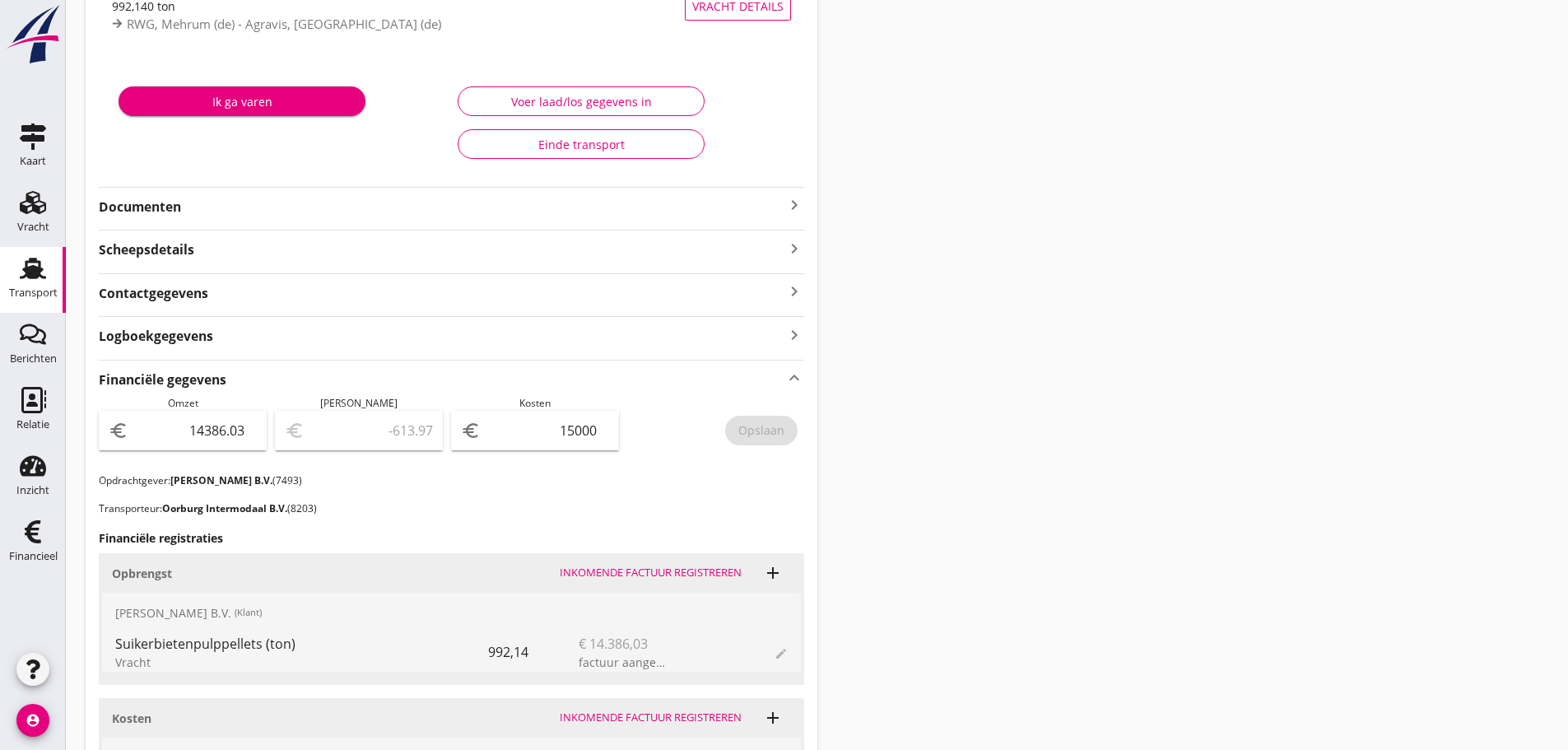
scroll to position [0, 0]
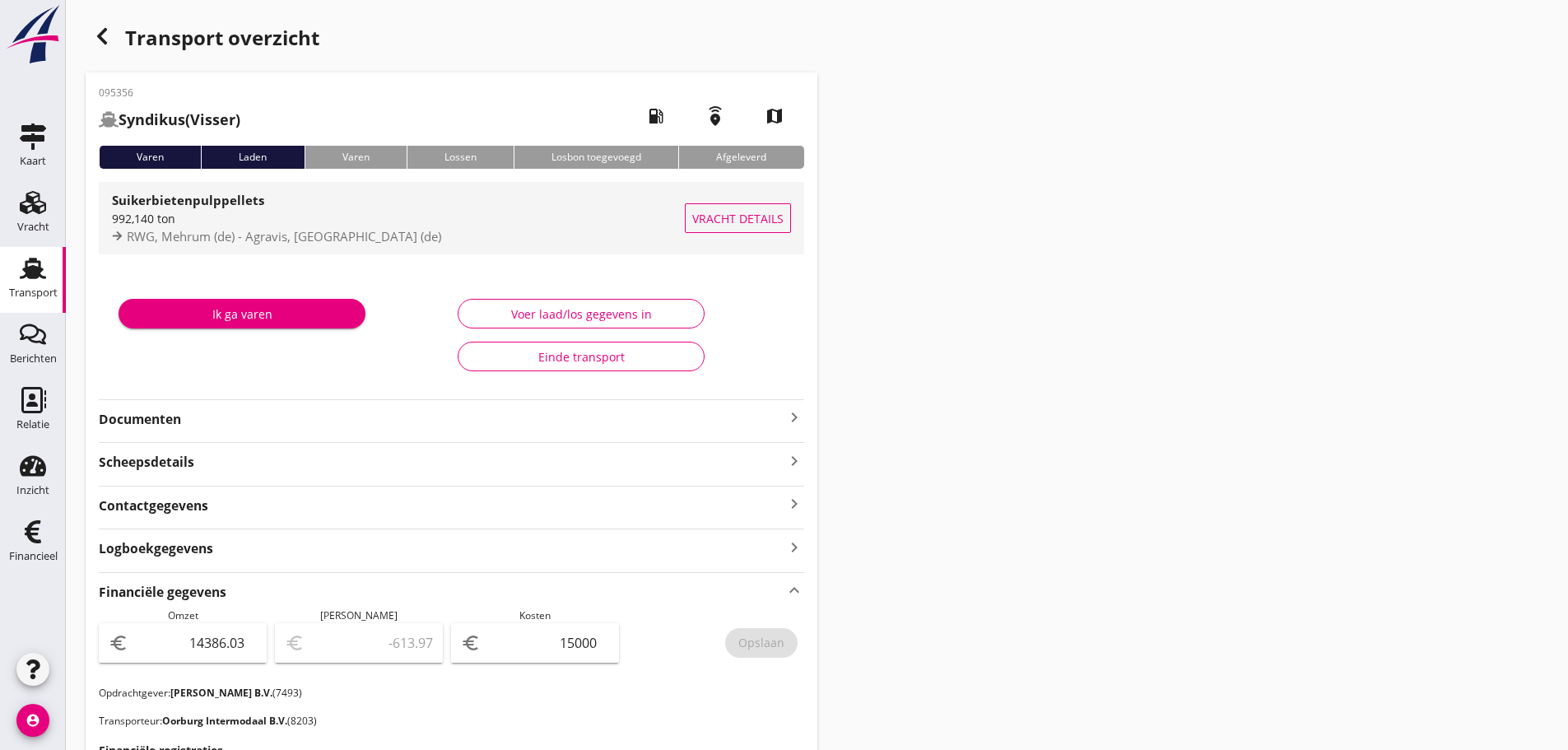
click at [299, 229] on span "RWG, Mehrum (de) - Agravis, [GEOGRAPHIC_DATA] (de)" at bounding box center [283, 236] width 314 height 16
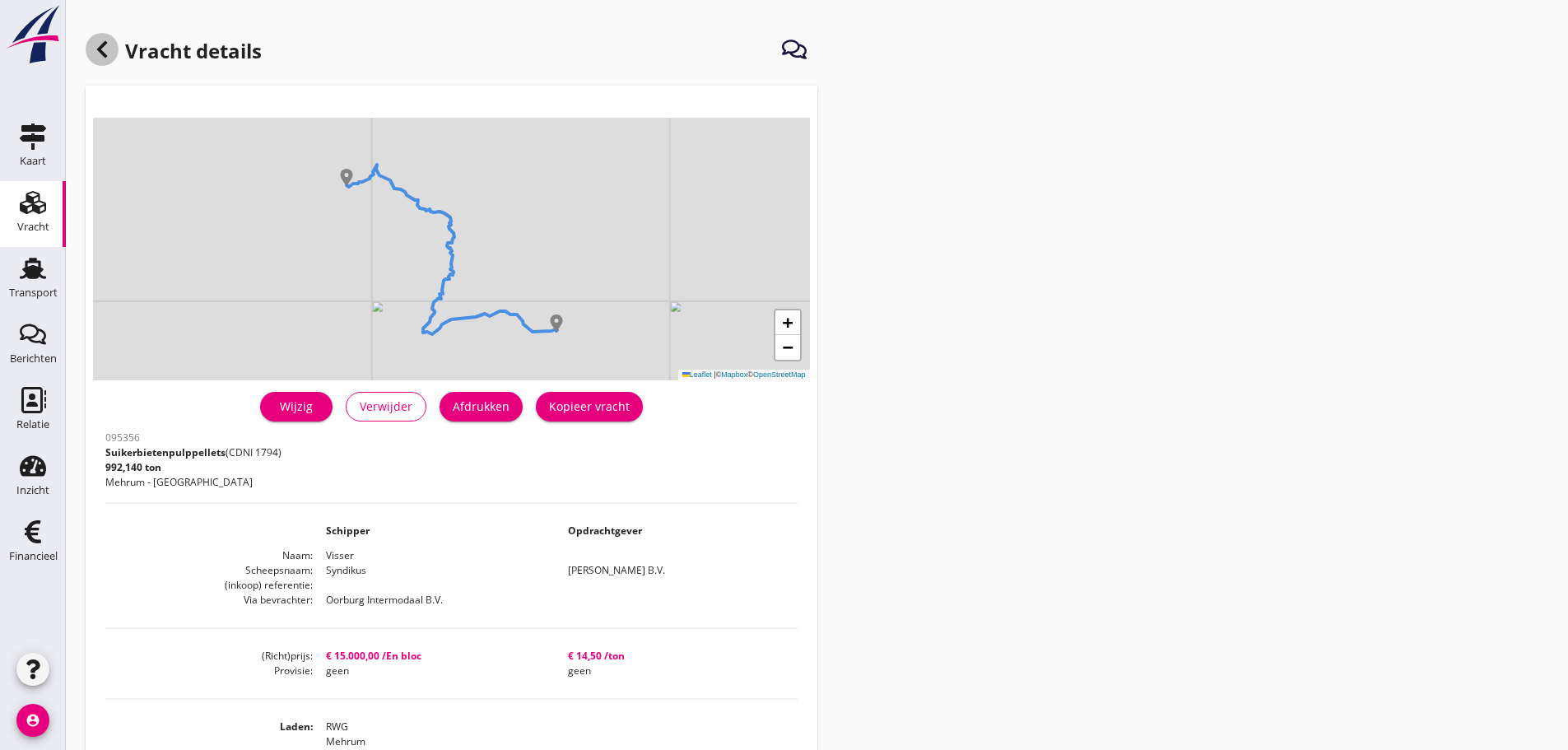
click at [98, 51] on icon at bounding box center [102, 50] width 20 height 20
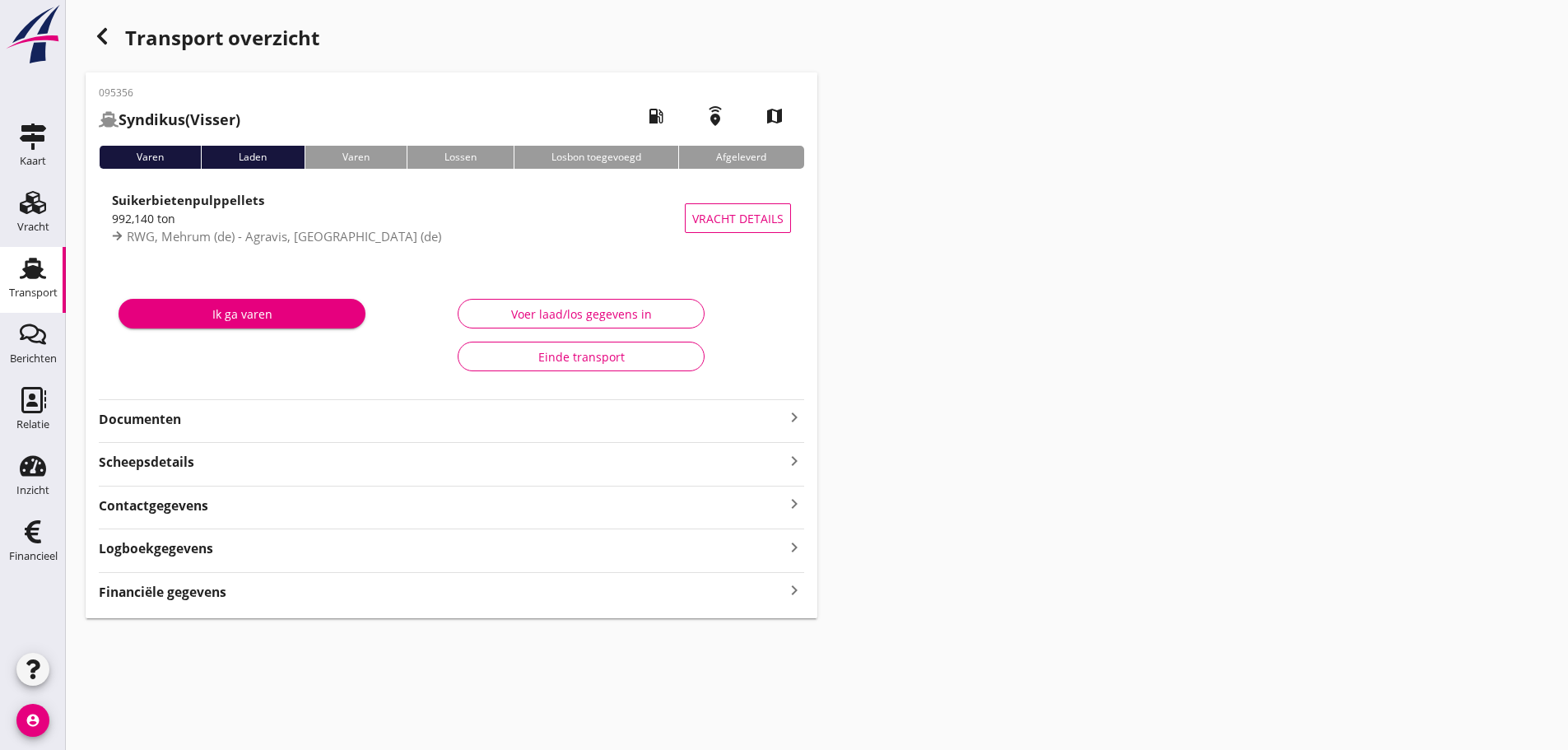
click at [791, 587] on icon "keyboard_arrow_right" at bounding box center [794, 590] width 20 height 23
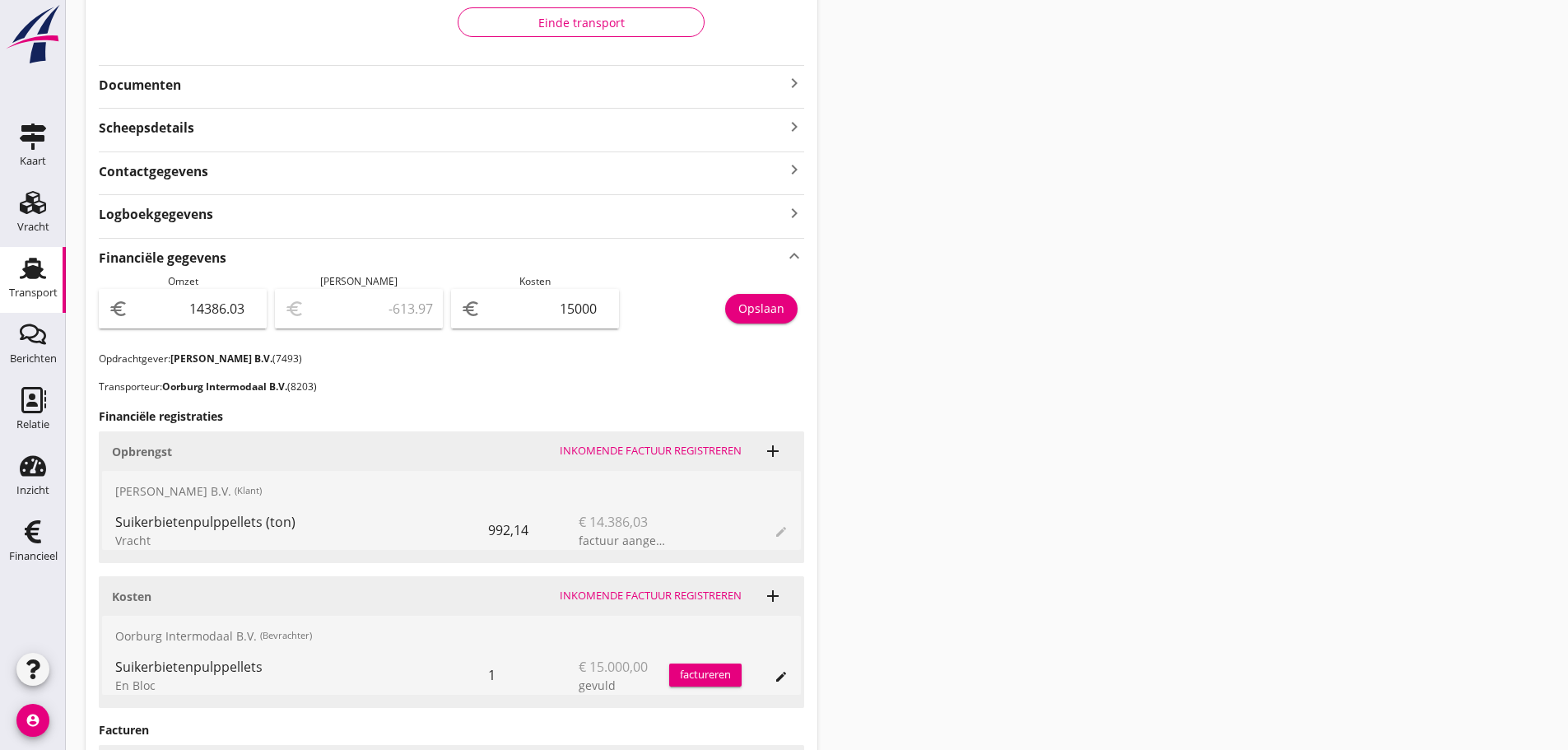
scroll to position [88, 0]
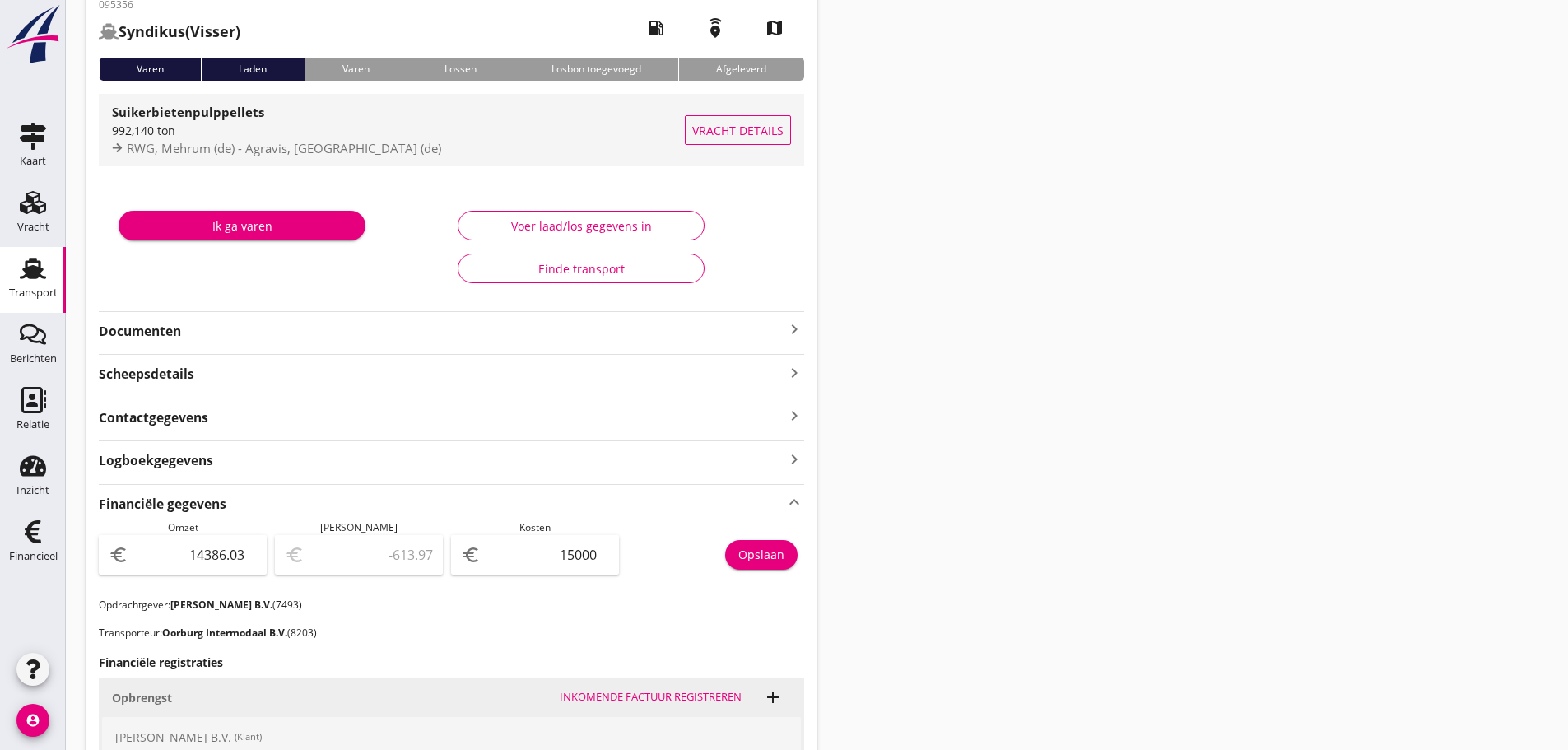
click at [218, 121] on div "Suikerbietenpulppellets" at bounding box center [398, 112] width 573 height 20
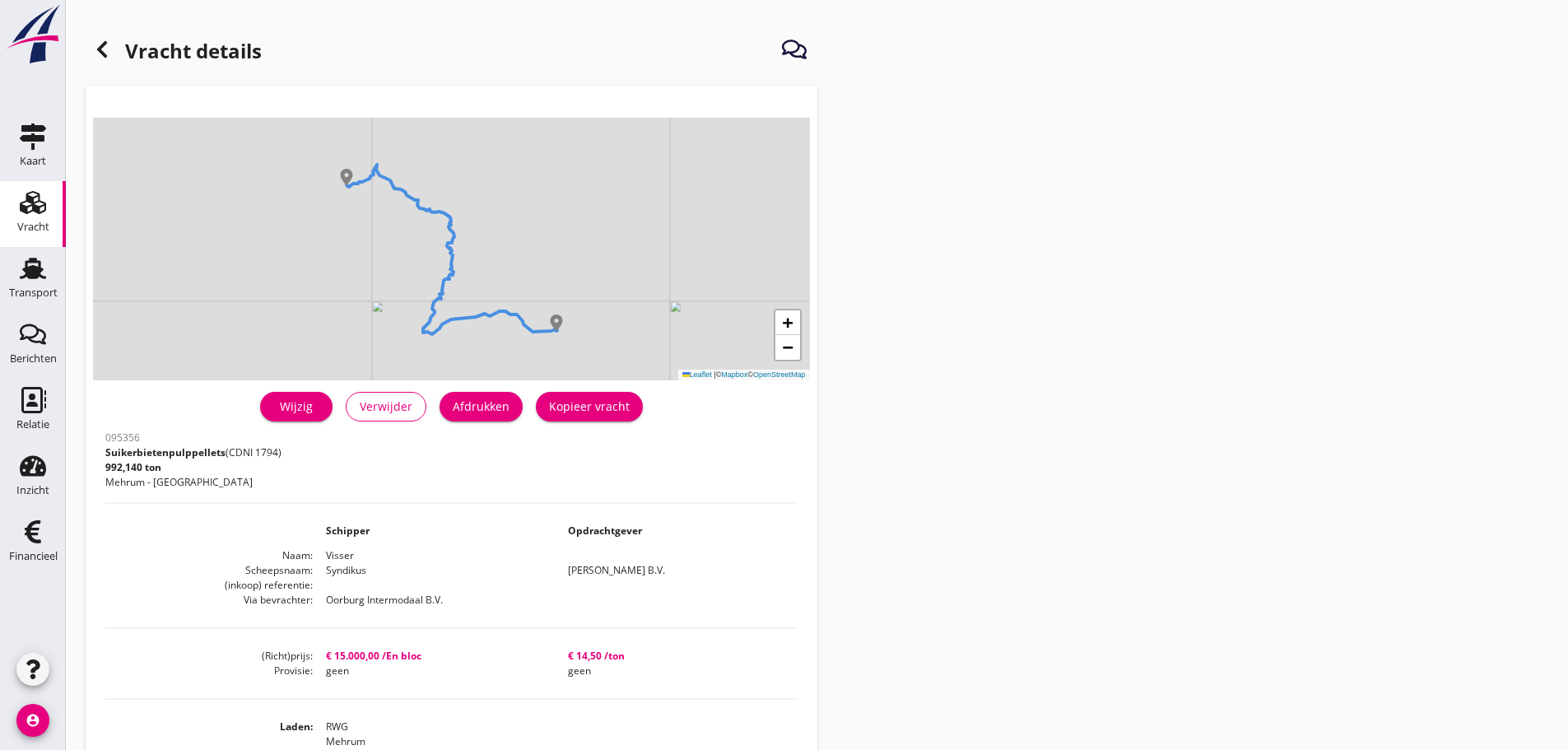
click at [107, 51] on icon at bounding box center [102, 50] width 20 height 20
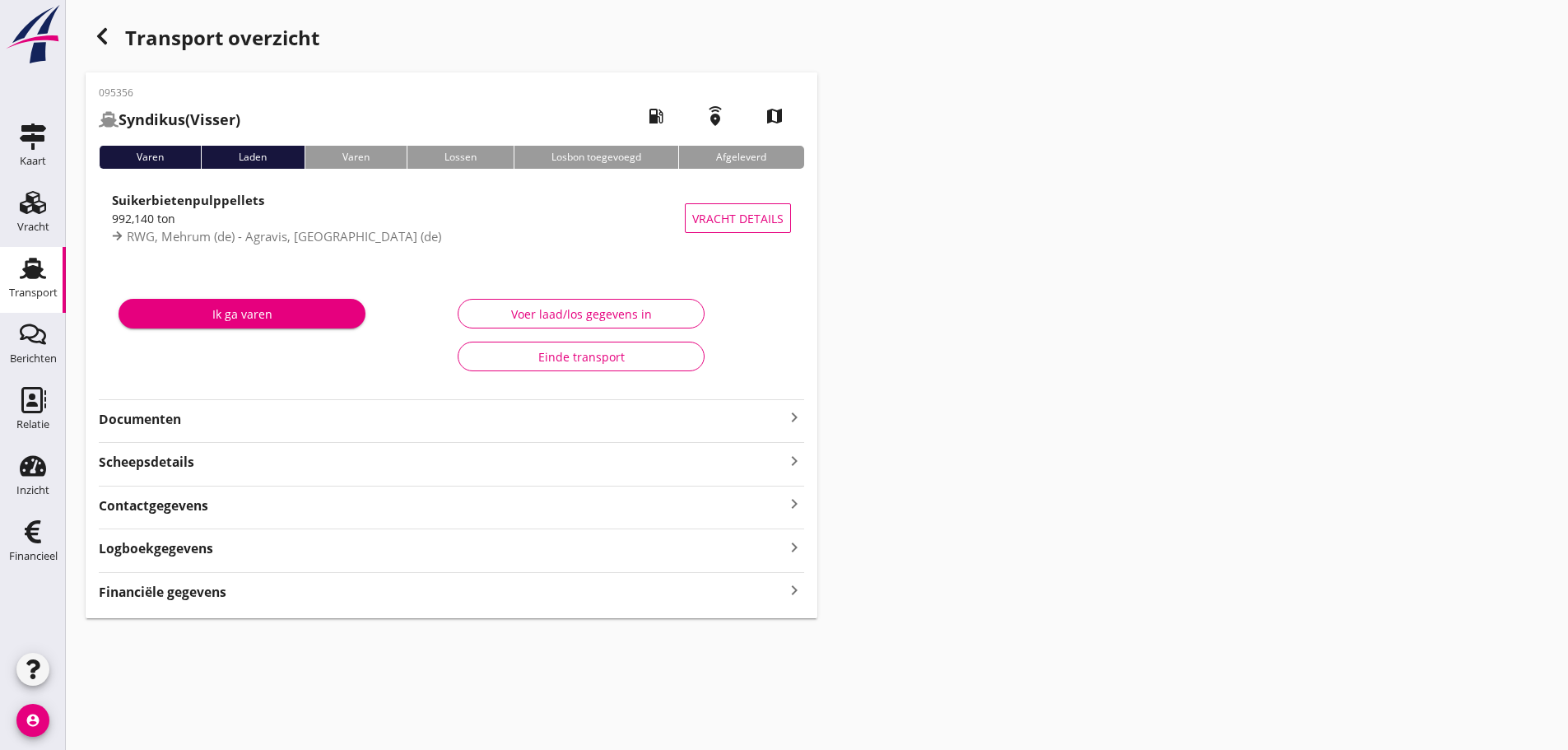
click at [795, 413] on icon "keyboard_arrow_right" at bounding box center [794, 417] width 20 height 20
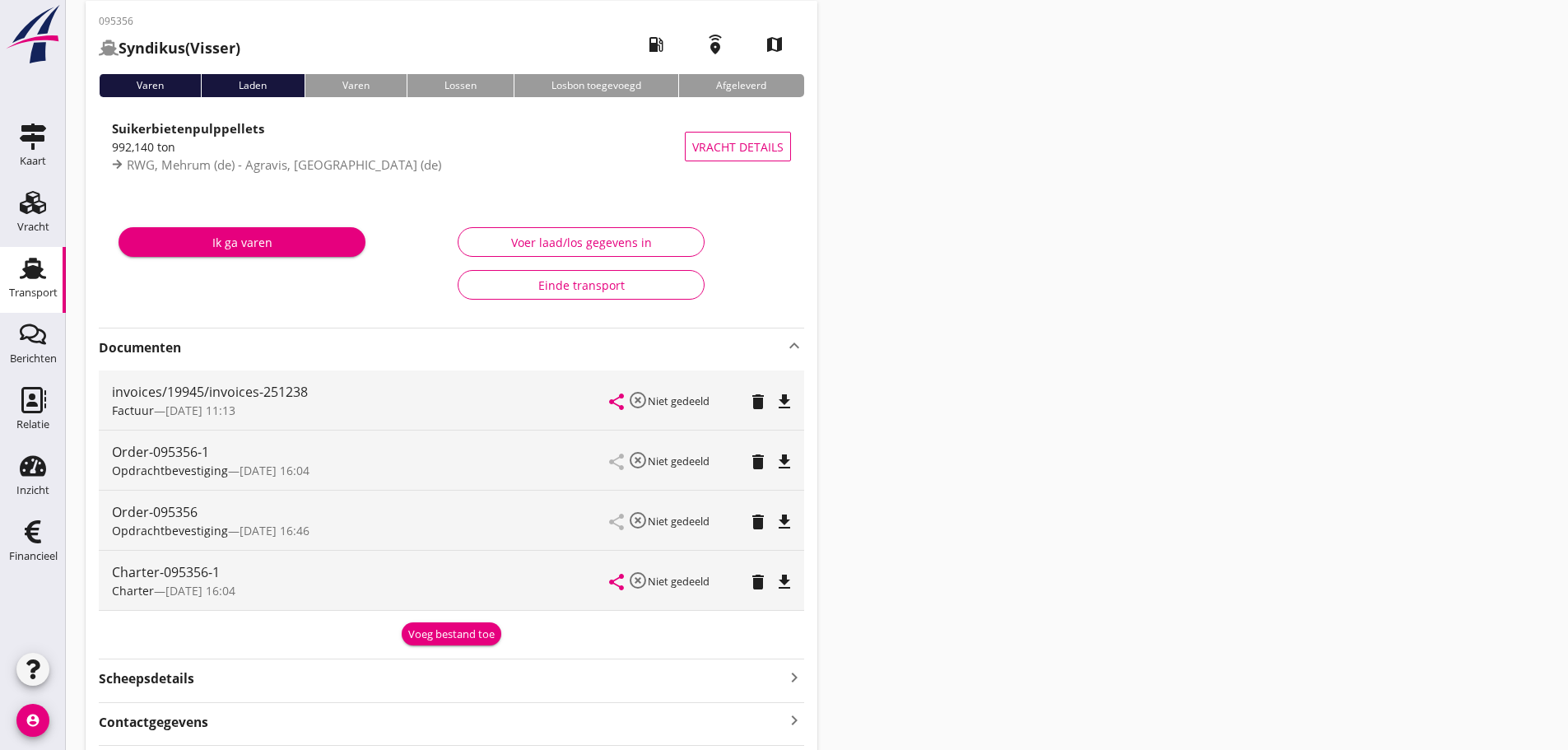
scroll to position [216, 0]
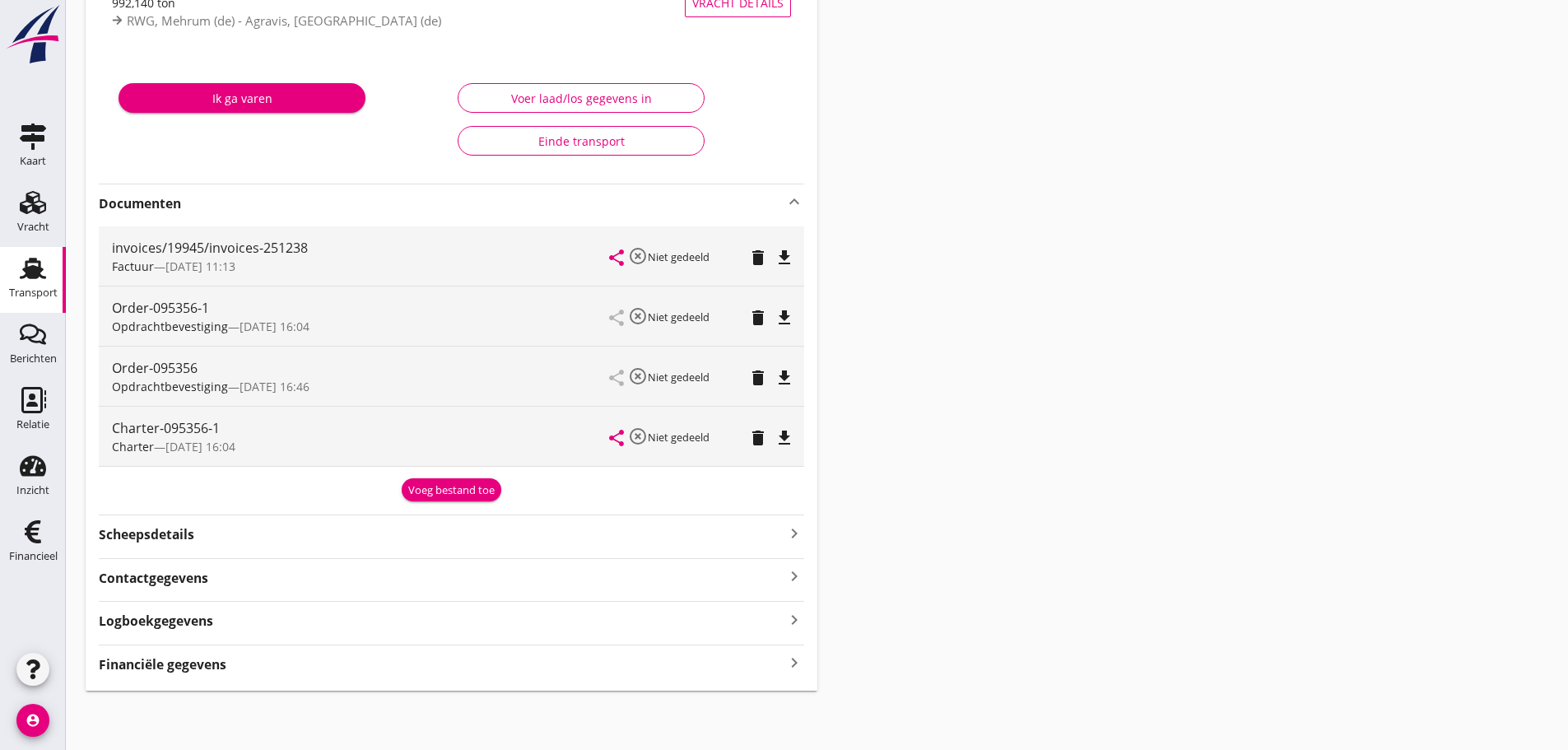
click at [793, 663] on icon "keyboard_arrow_right" at bounding box center [794, 662] width 20 height 23
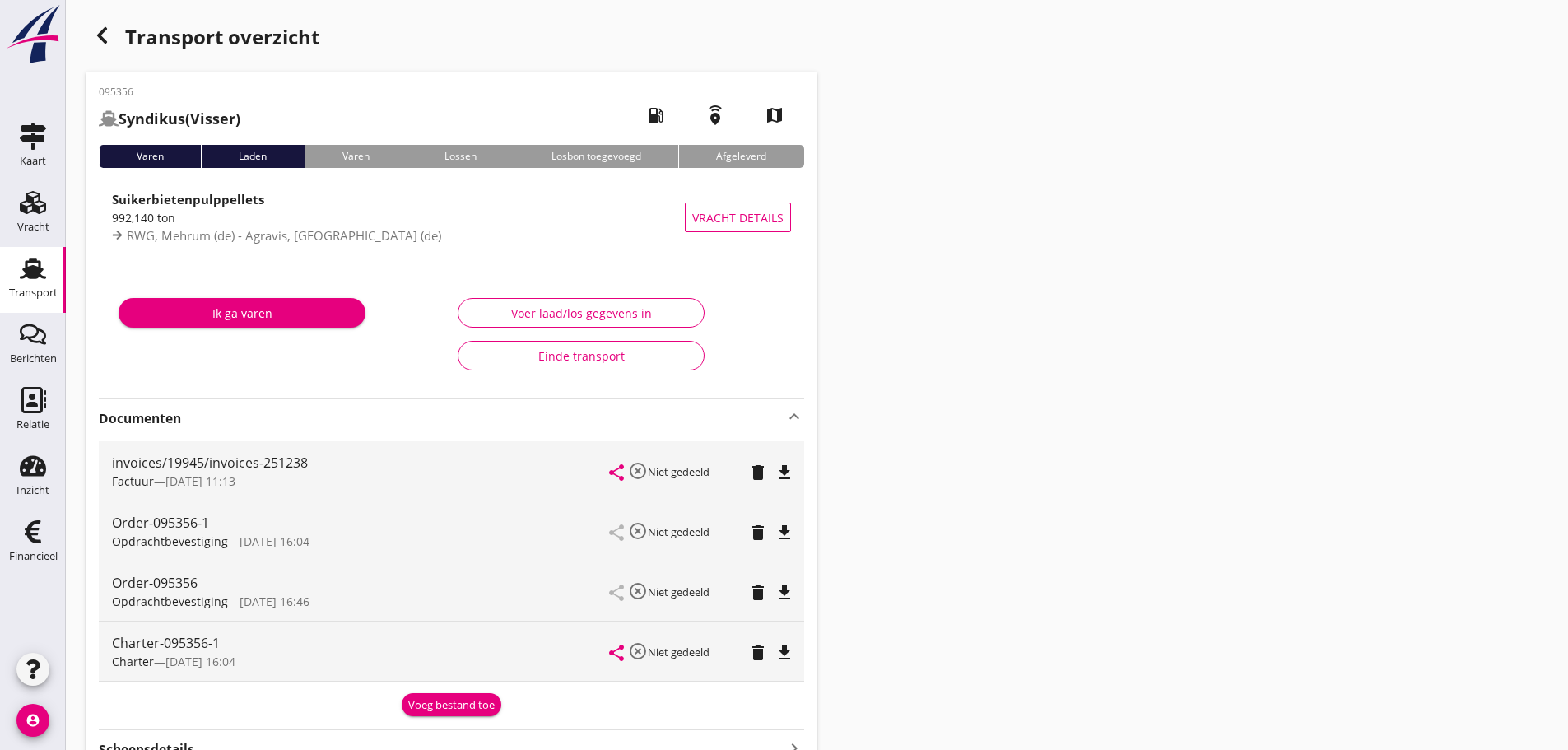
scroll to position [0, 0]
click at [107, 42] on use "button" at bounding box center [102, 36] width 10 height 16
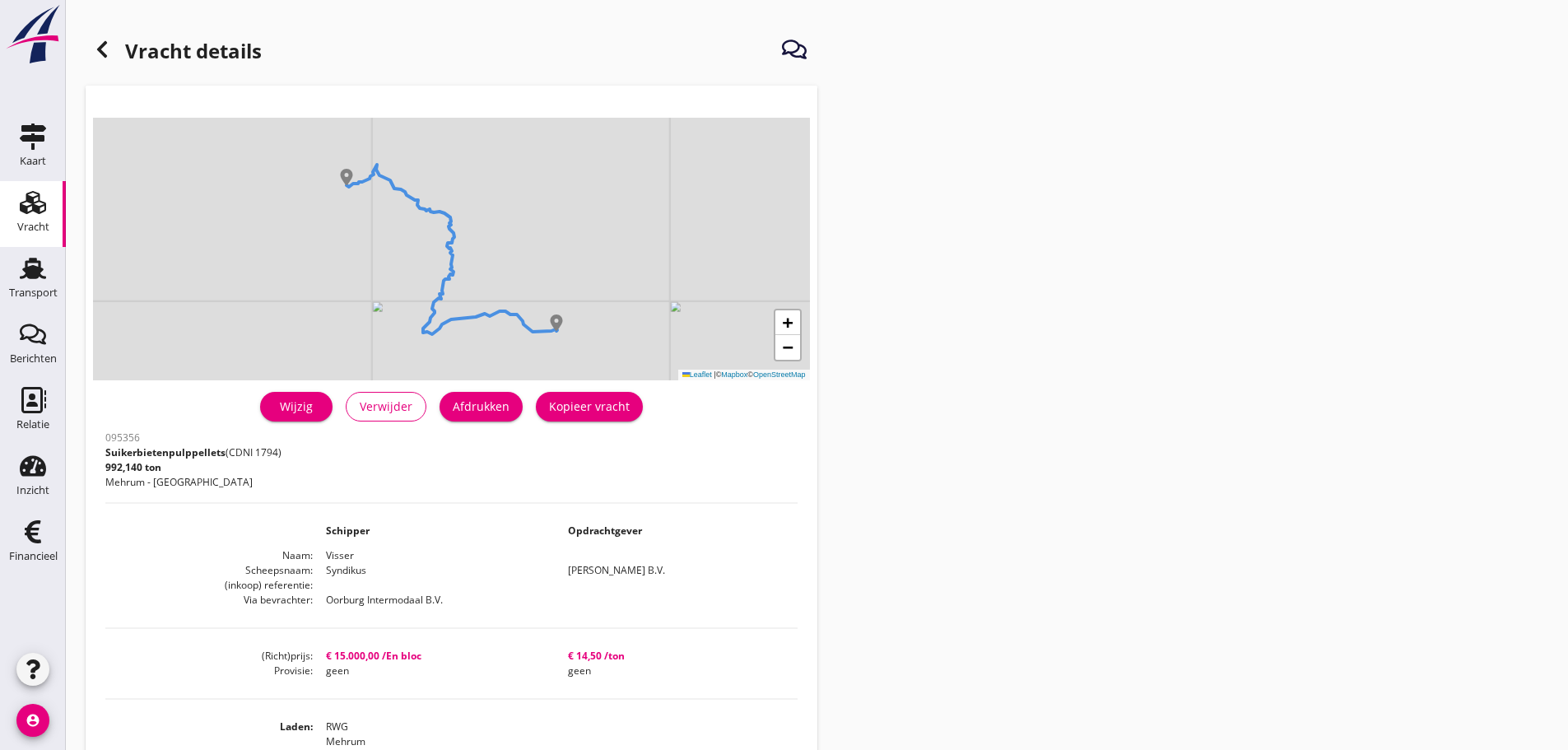
click at [23, 276] on use at bounding box center [32, 268] width 26 height 22
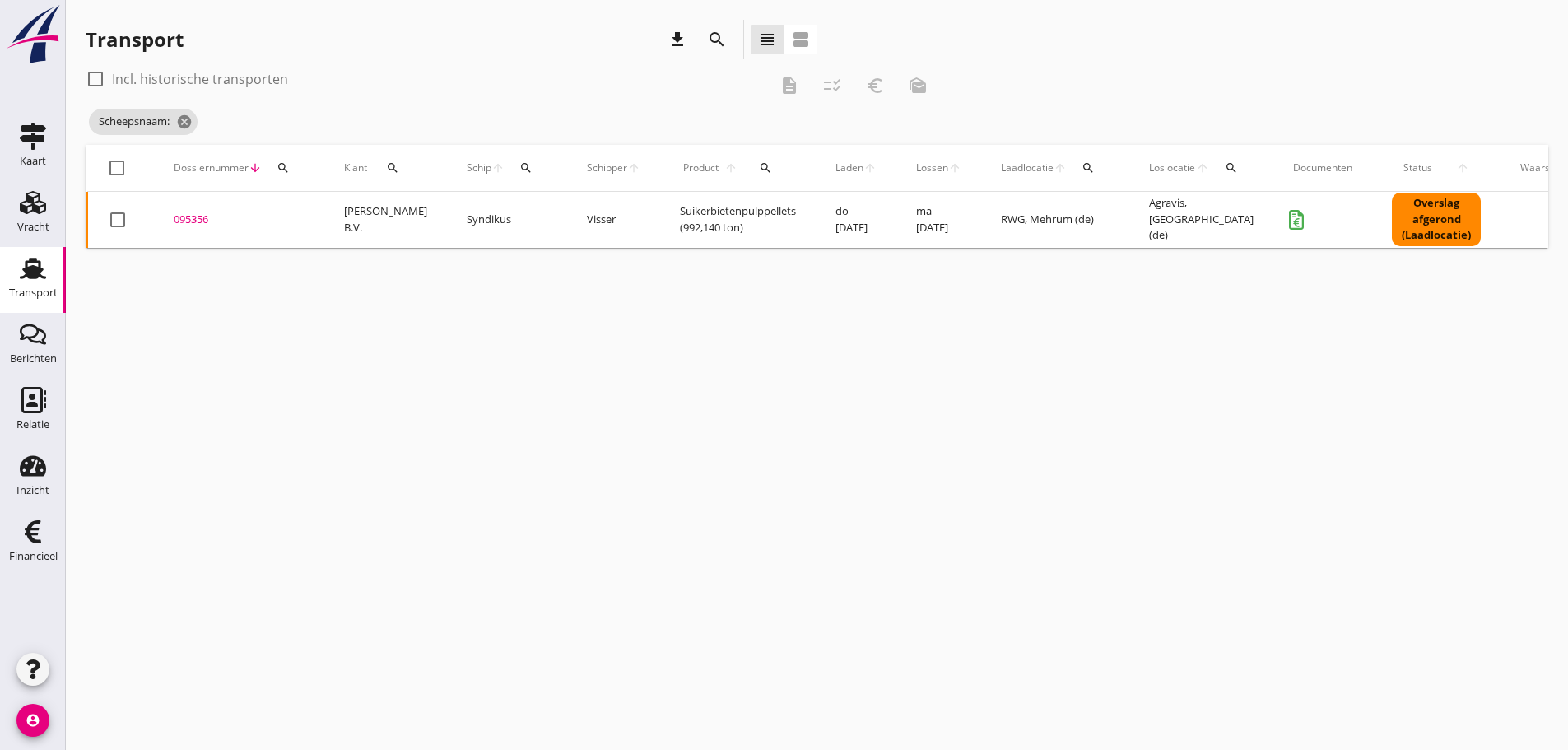
click at [519, 166] on icon "search" at bounding box center [525, 168] width 14 height 14
click at [517, 217] on input "Zoek op (scheeps)naam" at bounding box center [587, 215] width 172 height 26
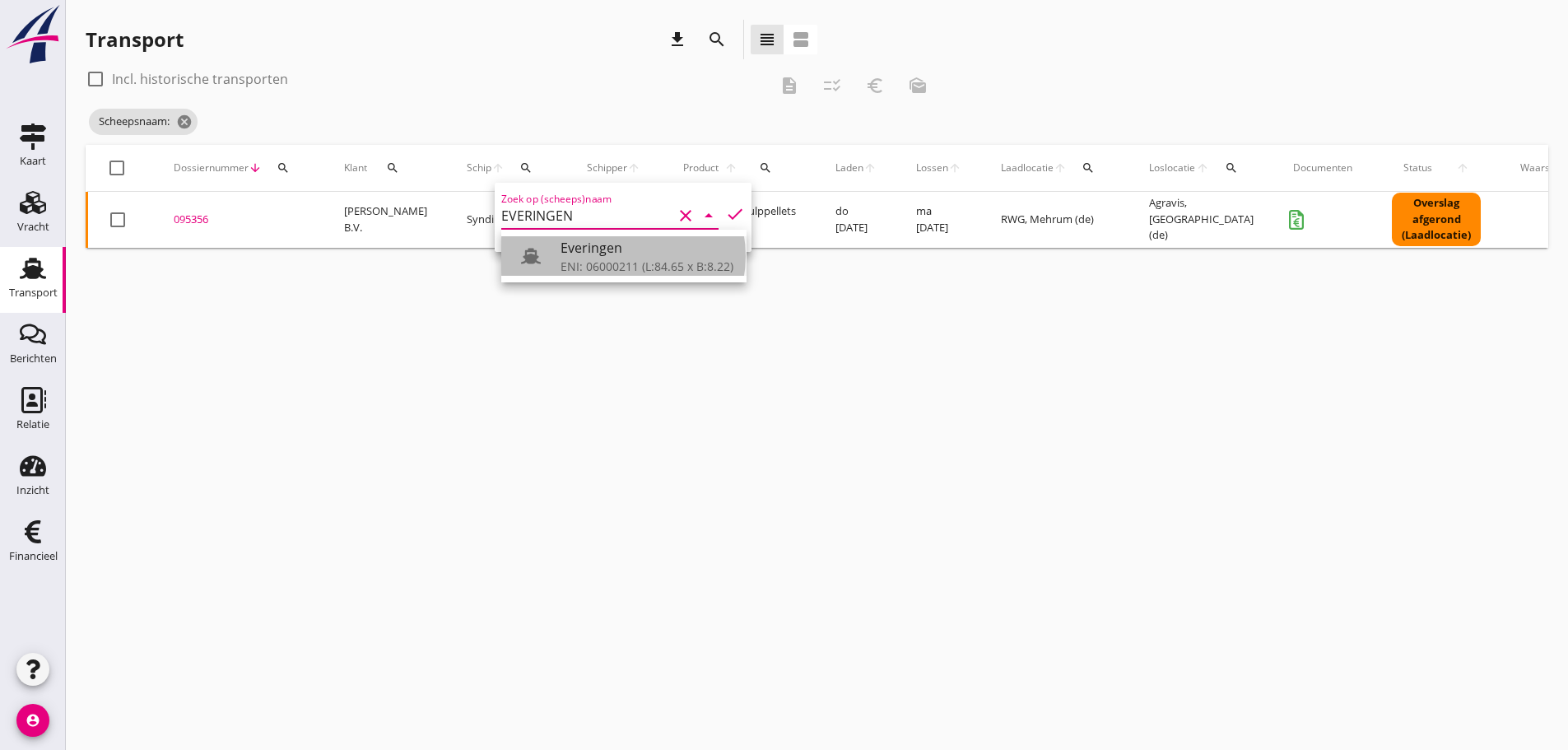
click at [621, 249] on div "Everingen" at bounding box center [647, 248] width 173 height 20
click at [578, 263] on div "ENI: 06000211 (L:84.65 x B:8.22)" at bounding box center [647, 265] width 173 height 17
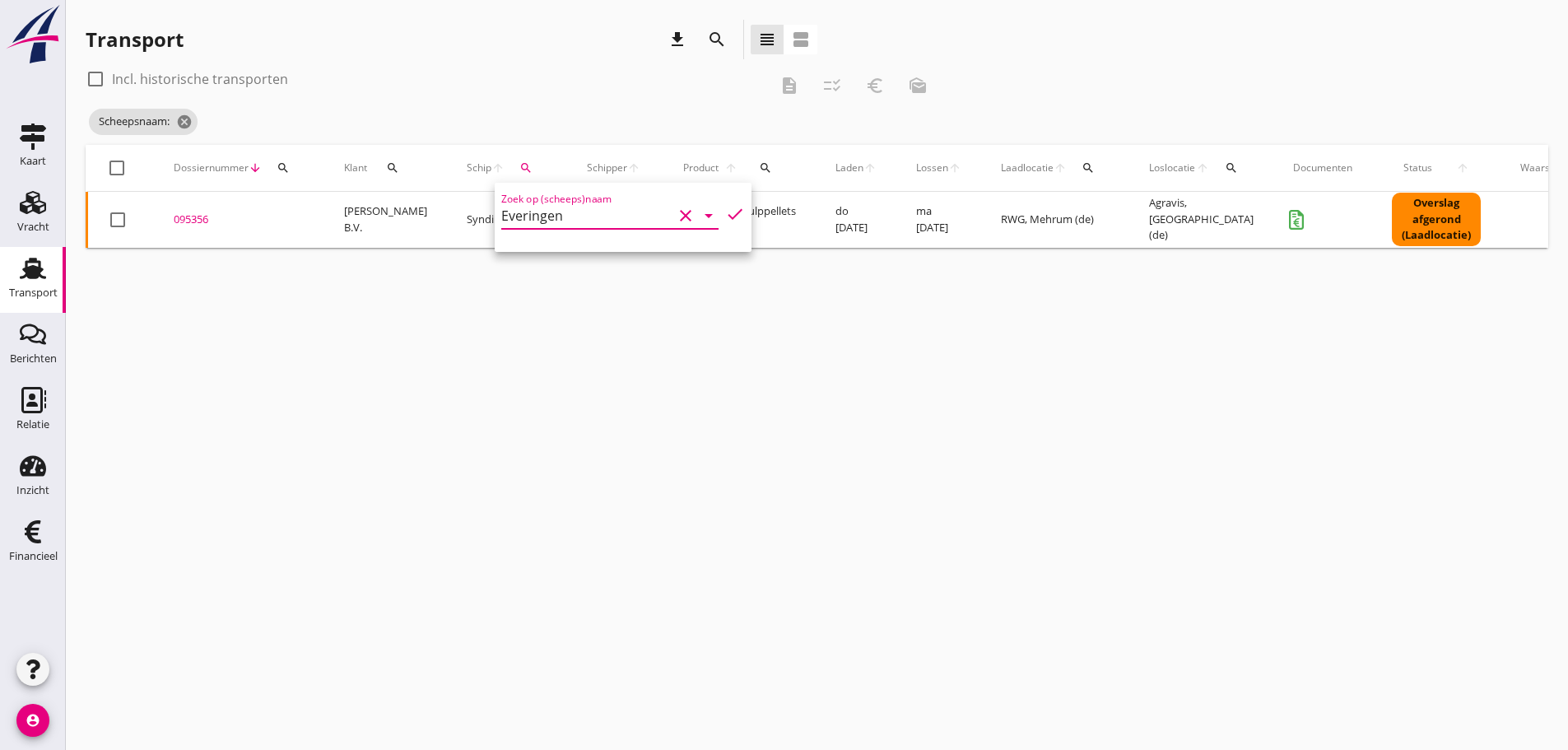
click at [643, 434] on div "cancel You are impersonating another user. Transport download search view_headl…" at bounding box center [817, 375] width 1502 height 750
drag, startPoint x: 504, startPoint y: 163, endPoint x: 507, endPoint y: 183, distance: 20.2
click at [519, 166] on icon "search" at bounding box center [525, 168] width 14 height 14
click at [515, 204] on input "Everingen" at bounding box center [587, 215] width 172 height 26
click at [576, 256] on div "Everingen" at bounding box center [647, 248] width 173 height 20
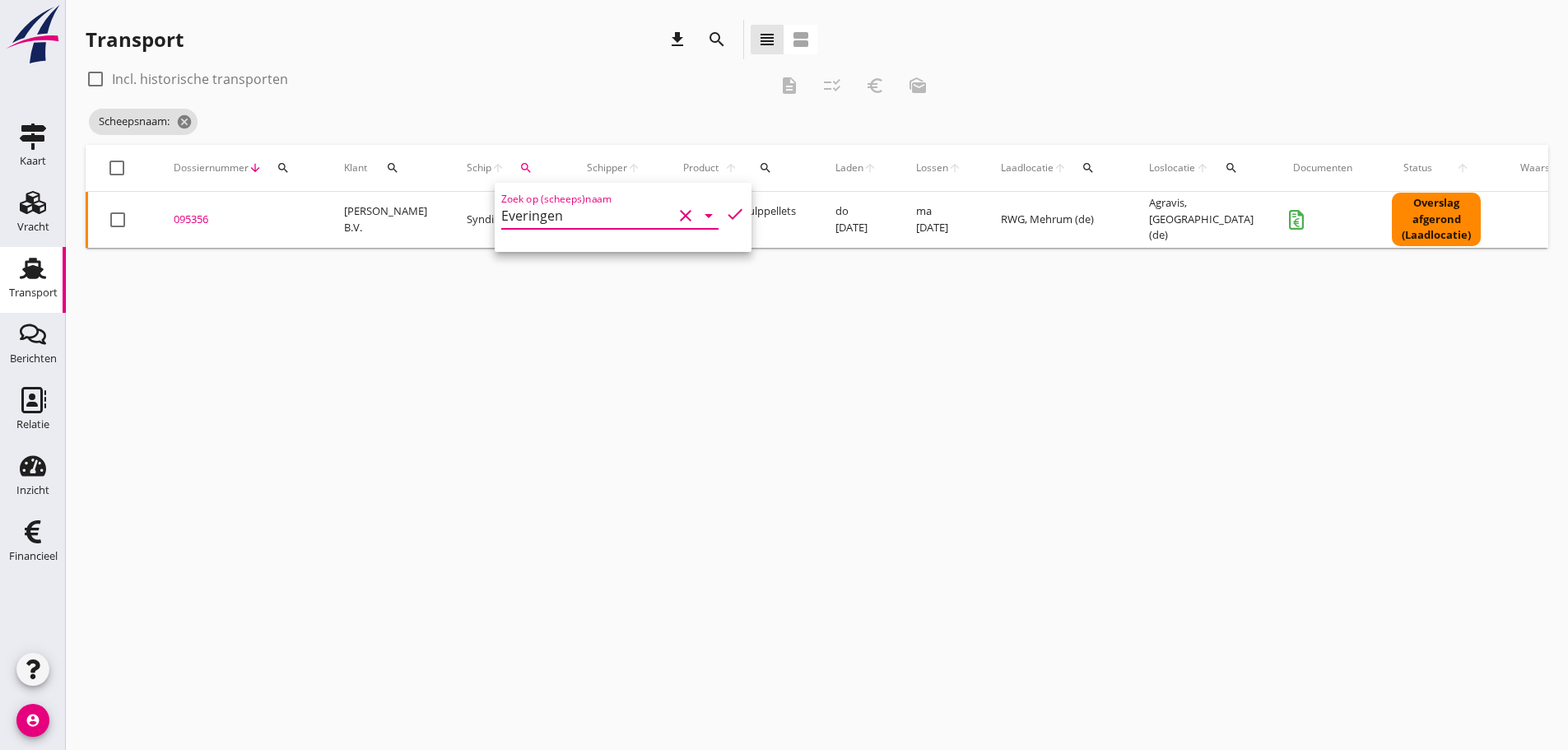
click at [725, 214] on icon "check" at bounding box center [735, 214] width 20 height 20
type input "Everingen"
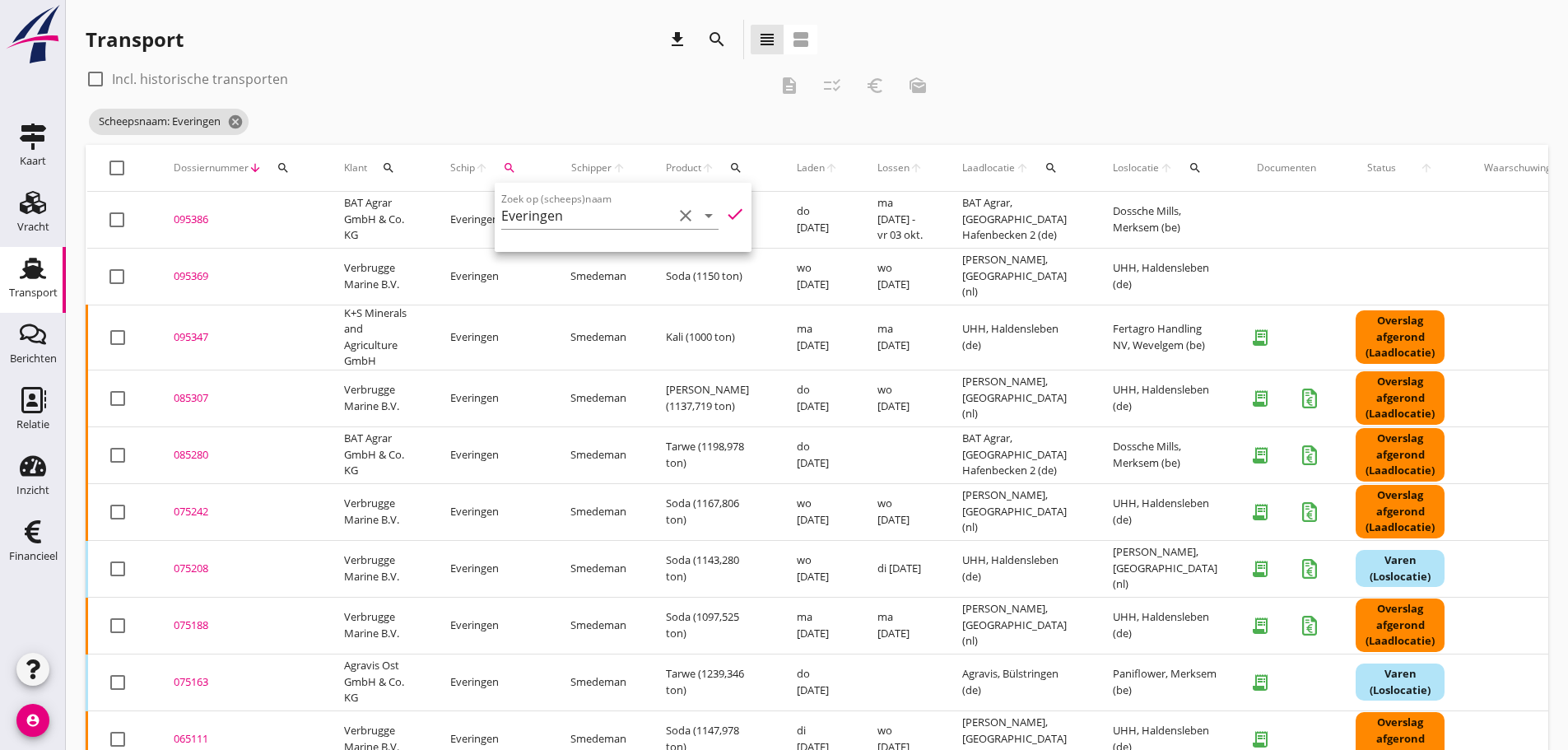
click at [561, 82] on div "check_box_outline_blank Incl. historische transporten" at bounding box center [427, 79] width 682 height 26
click at [184, 279] on div "095369" at bounding box center [238, 276] width 131 height 16
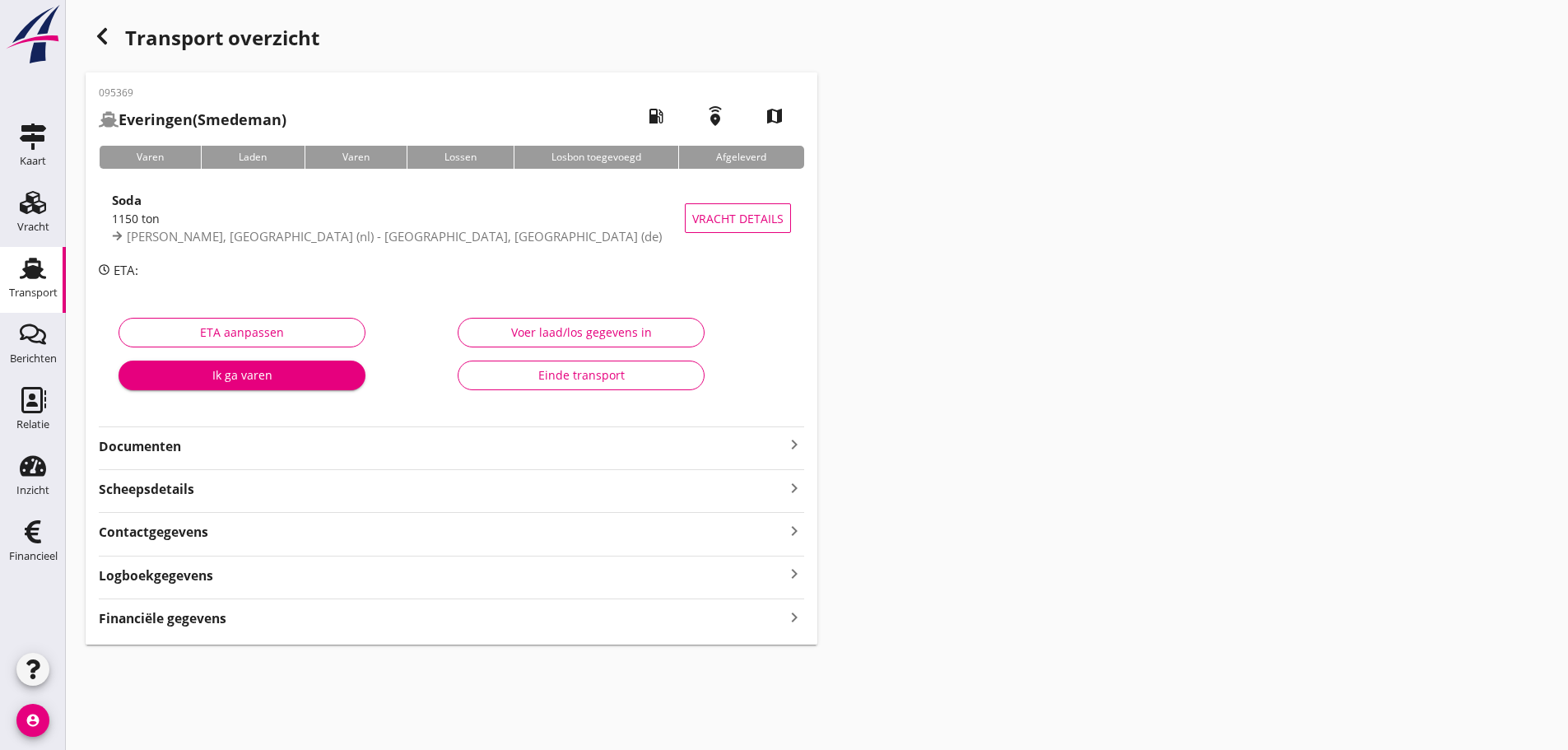
click at [144, 607] on div "Financiële gegevens keyboard_arrow_right" at bounding box center [451, 616] width 706 height 23
click at [109, 30] on icon "button" at bounding box center [102, 36] width 20 height 20
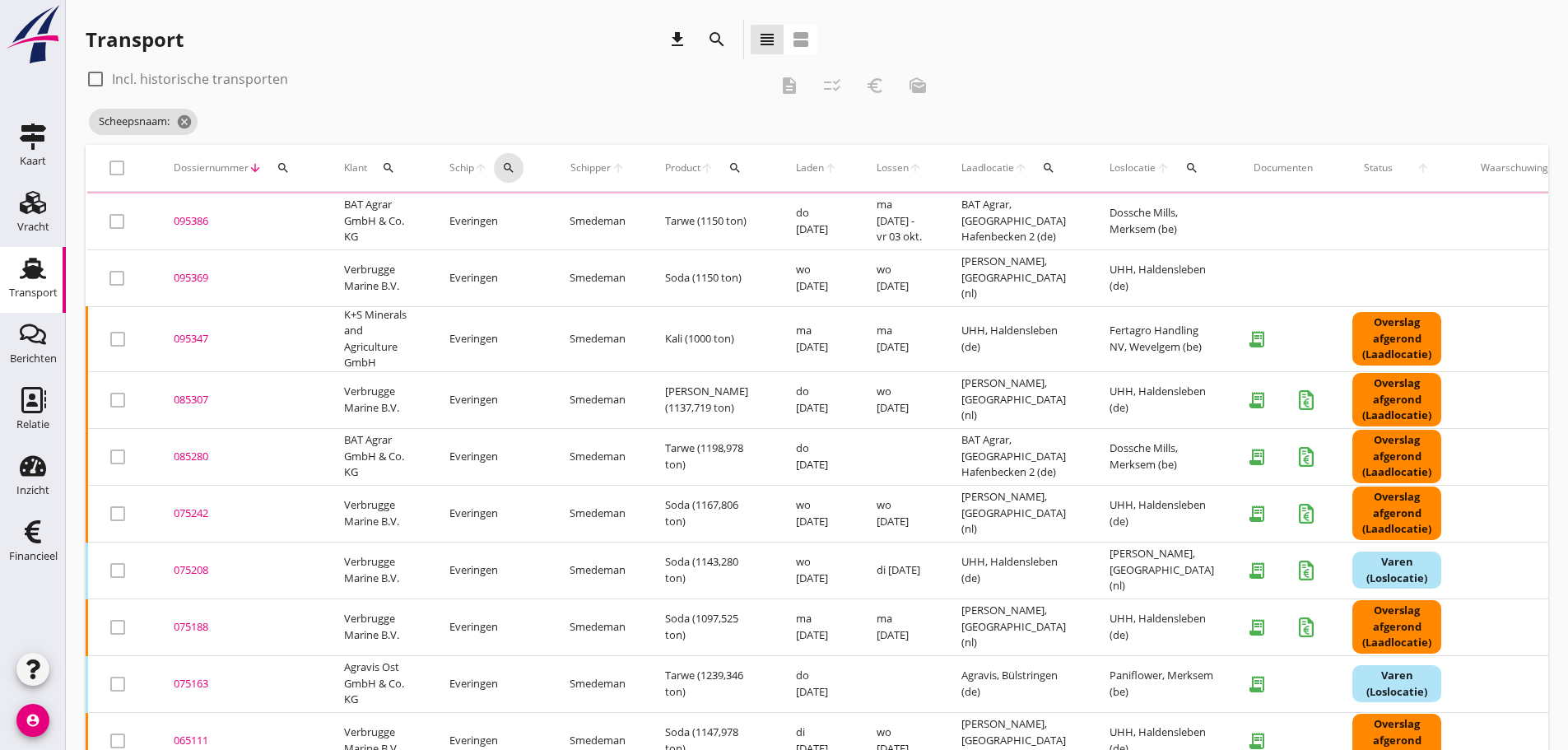
drag, startPoint x: 511, startPoint y: 171, endPoint x: 523, endPoint y: 190, distance: 22.5
click at [512, 171] on icon "search" at bounding box center [508, 168] width 14 height 14
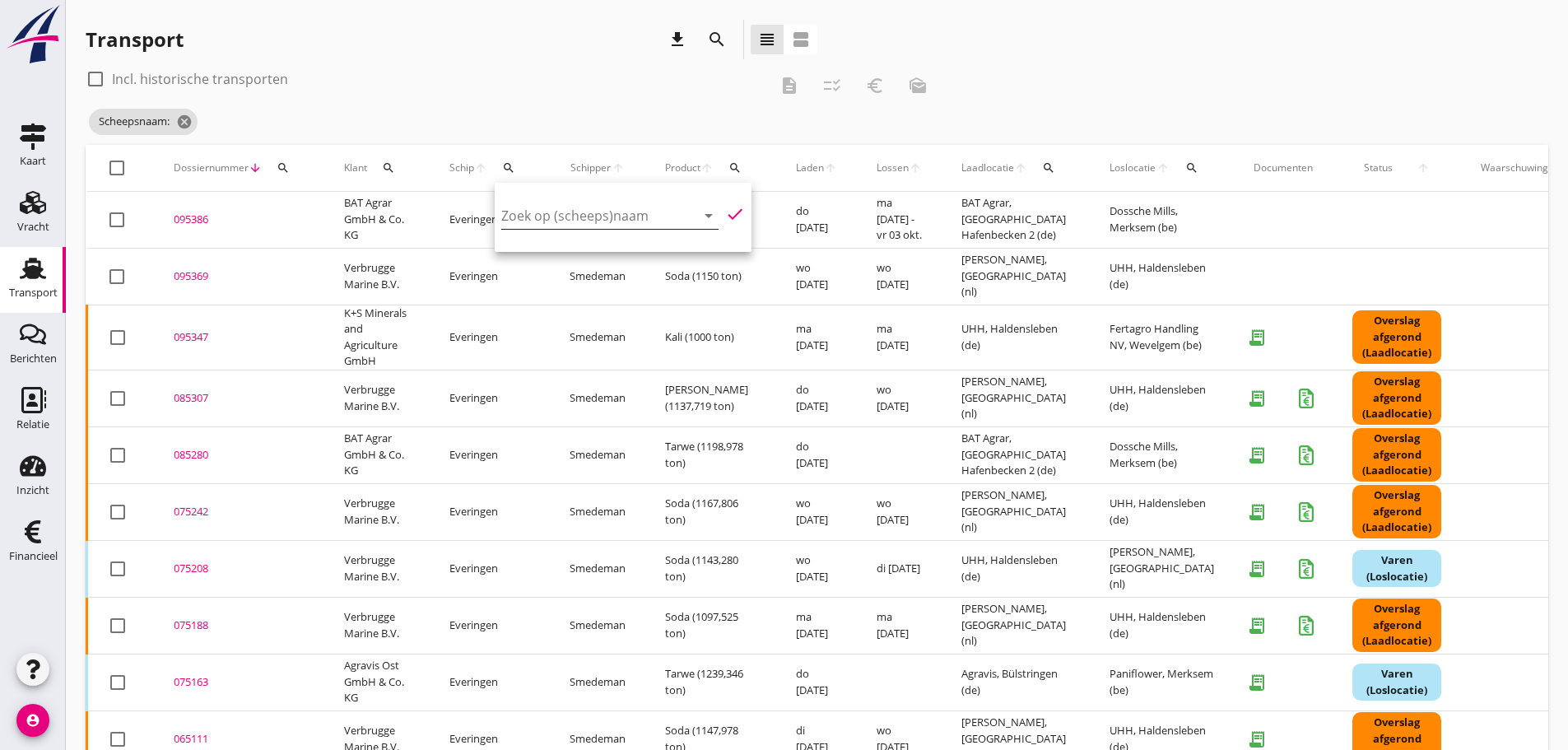
click at [547, 212] on input "Zoek op (scheeps)naam" at bounding box center [587, 215] width 172 height 26
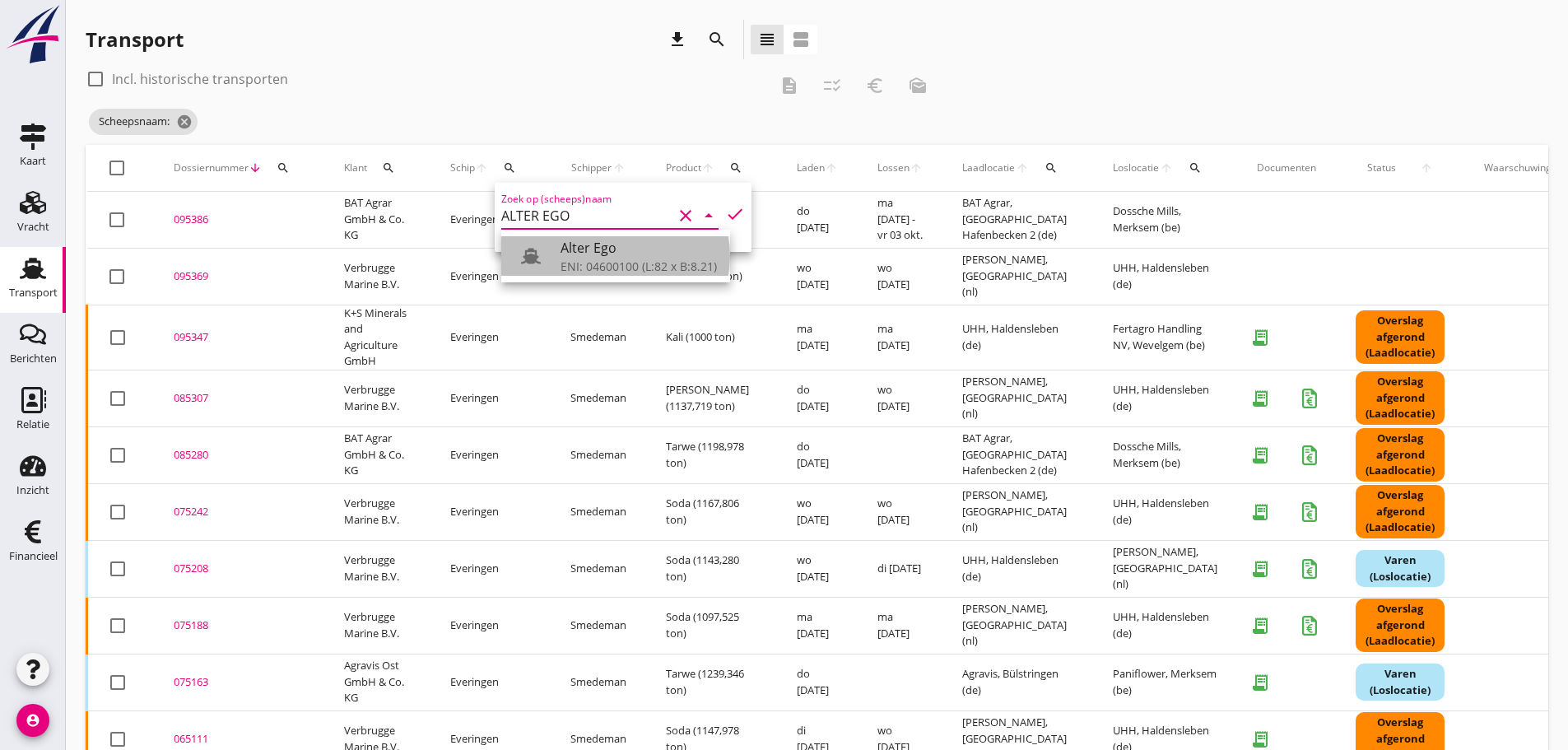
click at [590, 255] on div "Alter Ego" at bounding box center [638, 248] width 156 height 20
click at [725, 217] on icon "check" at bounding box center [735, 214] width 20 height 20
type input "Alter Ego"
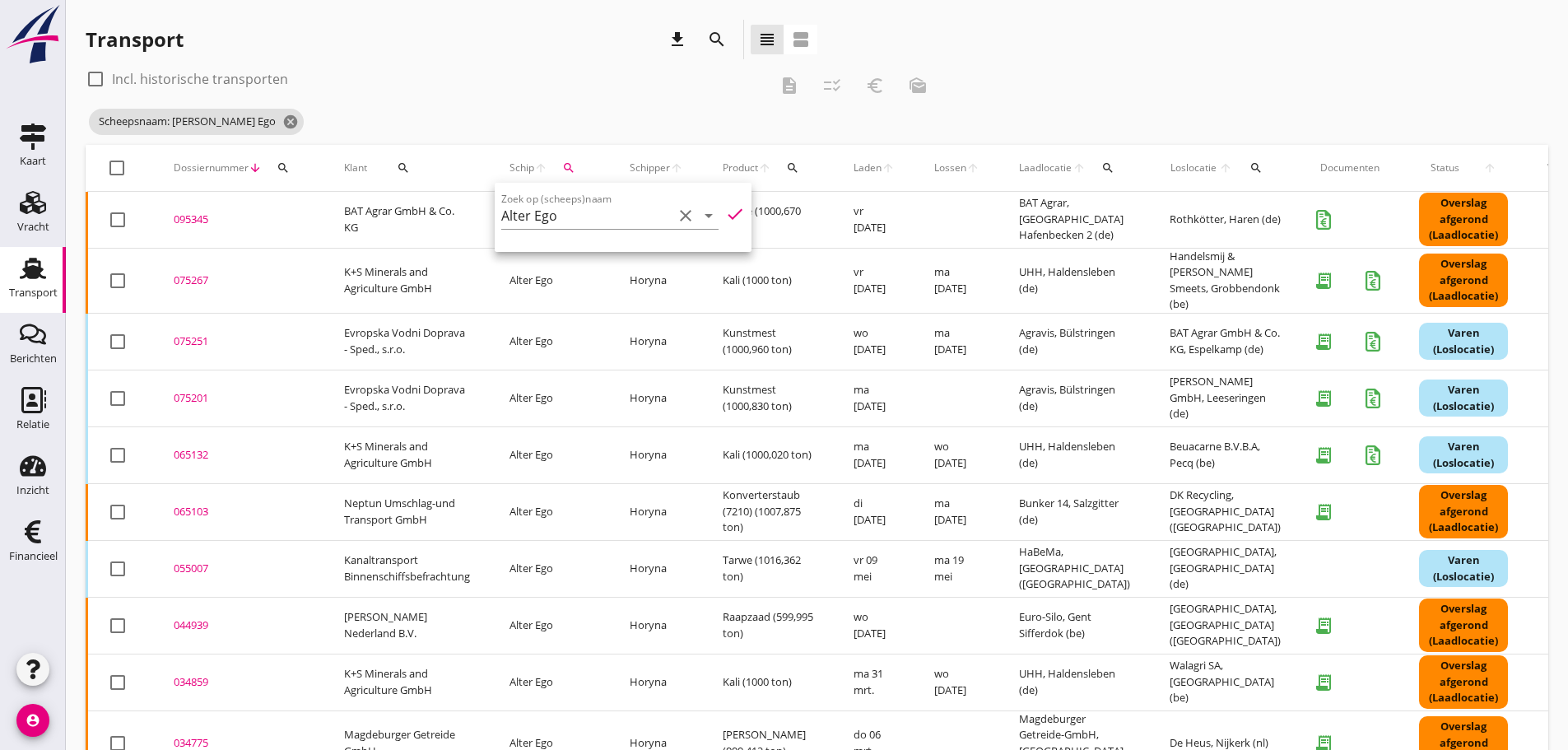
click at [540, 80] on div "check_box_outline_blank Incl. historische transporten" at bounding box center [427, 79] width 682 height 26
click at [209, 220] on div "095345" at bounding box center [238, 219] width 131 height 16
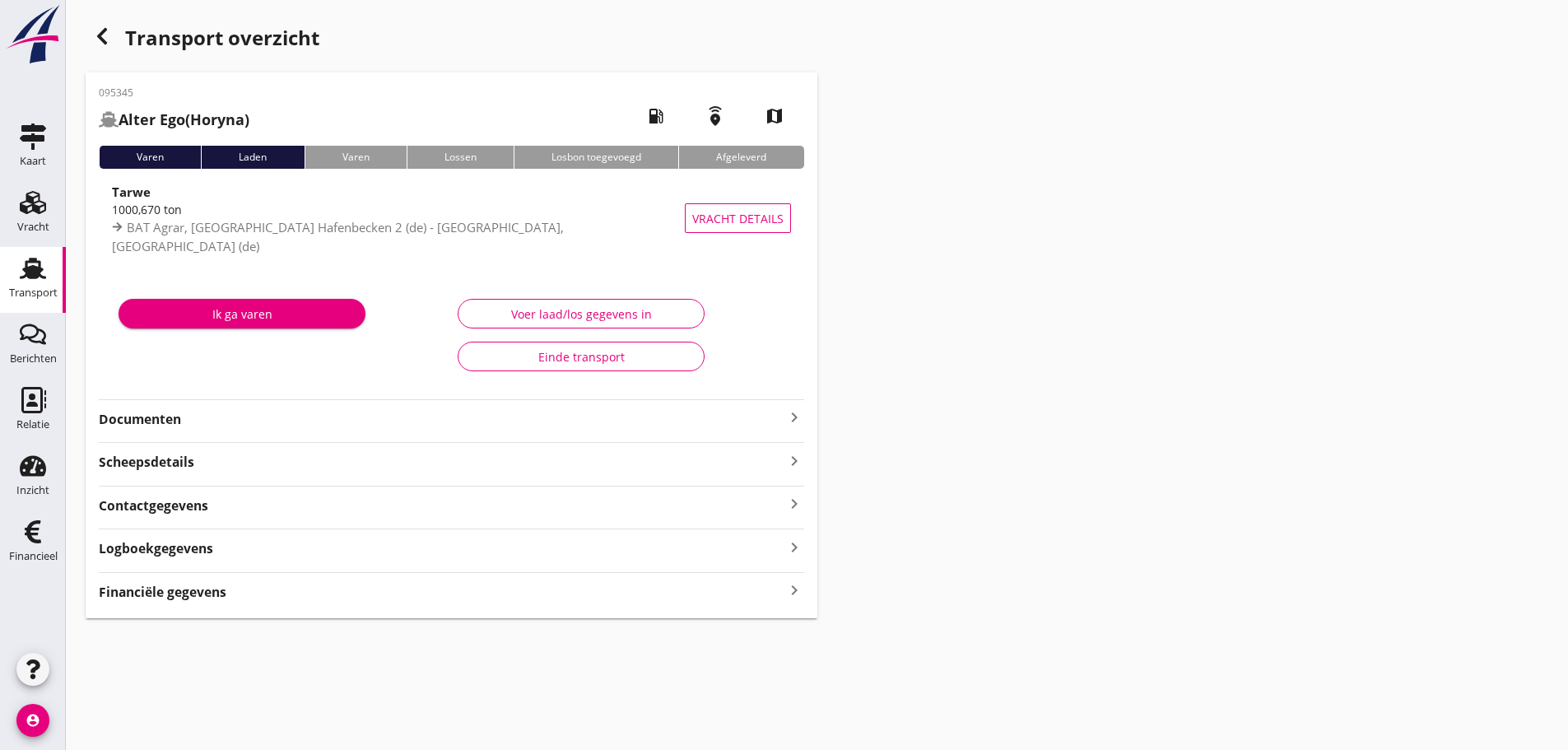
click at [801, 418] on icon "keyboard_arrow_right" at bounding box center [794, 417] width 20 height 20
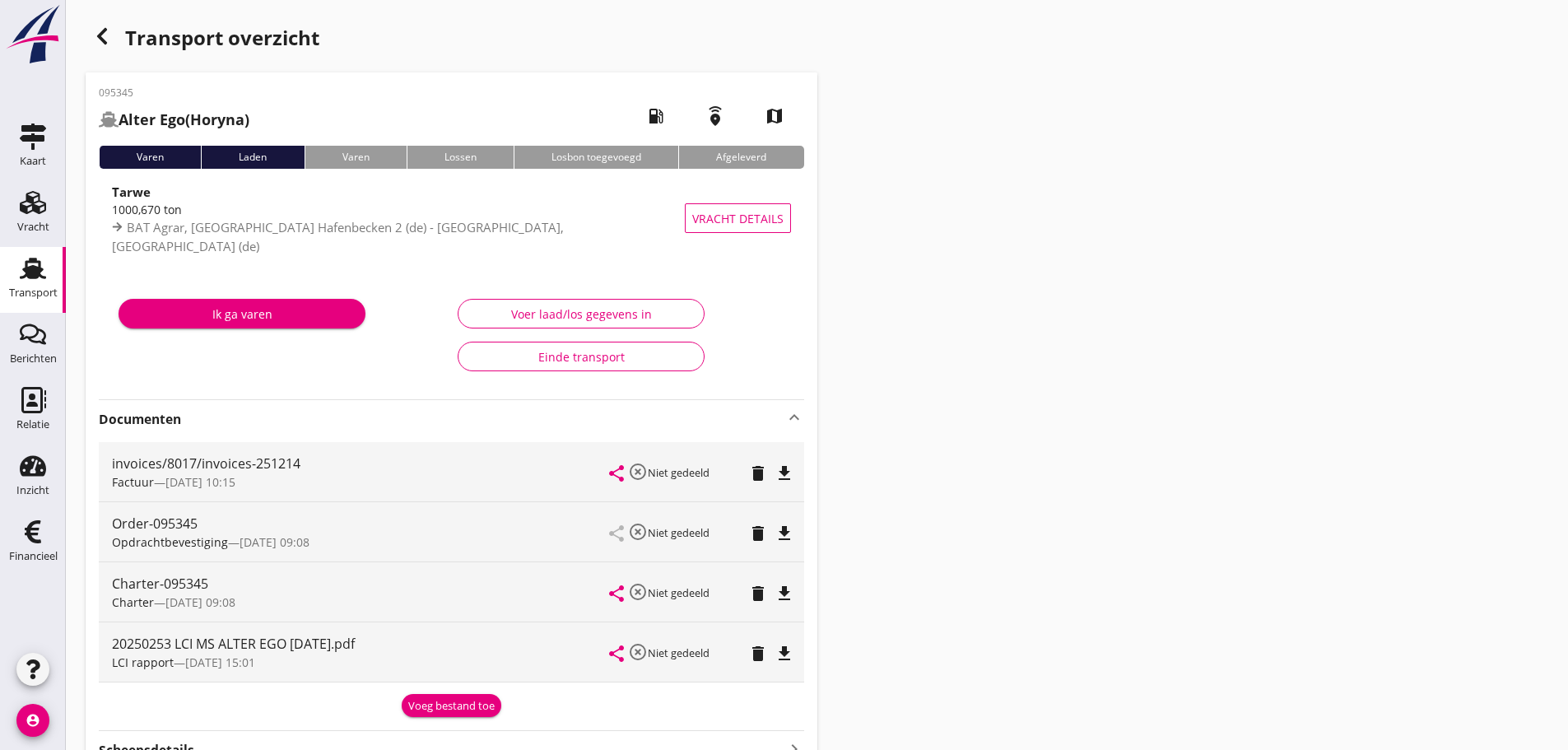
click at [423, 710] on div "Voeg bestand toe" at bounding box center [451, 706] width 87 height 16
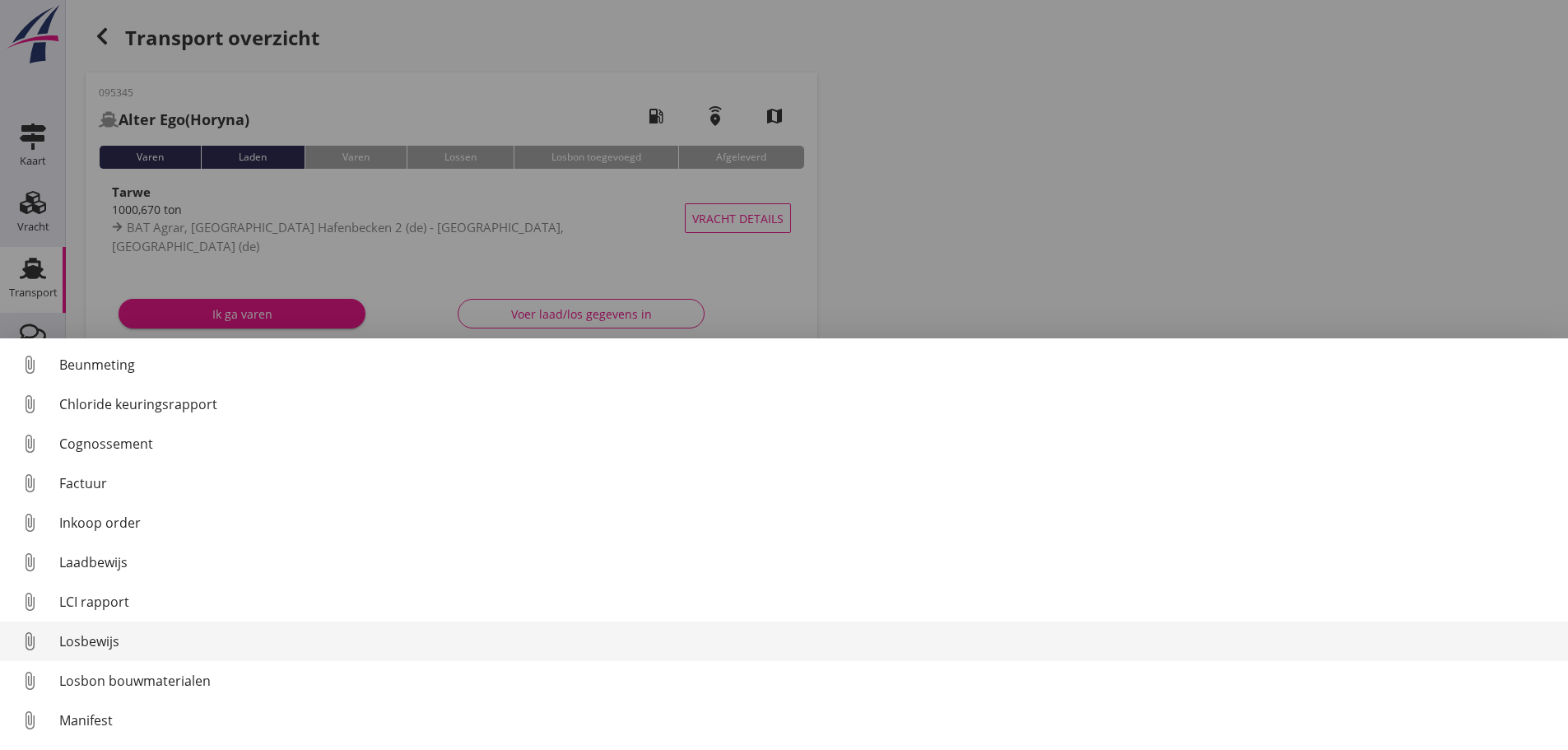
drag, startPoint x: 60, startPoint y: 588, endPoint x: 87, endPoint y: 641, distance: 59.5
click at [87, 641] on div "attach_file Beunmeting attach_file Chloride keuringsrapport attach_file Cognoss…" at bounding box center [784, 544] width 1568 height 412
click at [87, 641] on div "Losbewijs" at bounding box center [807, 641] width 1496 height 20
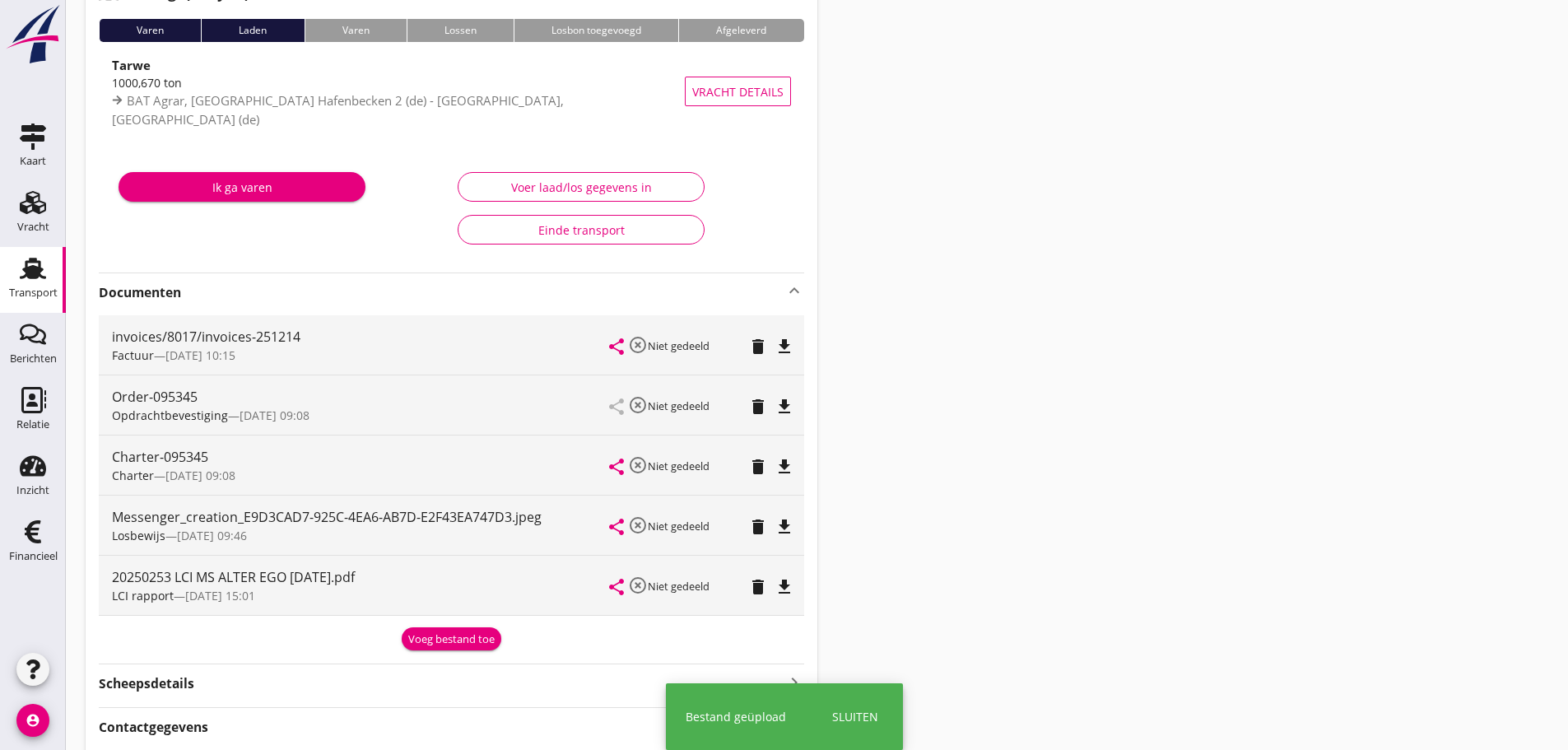
scroll to position [275, 0]
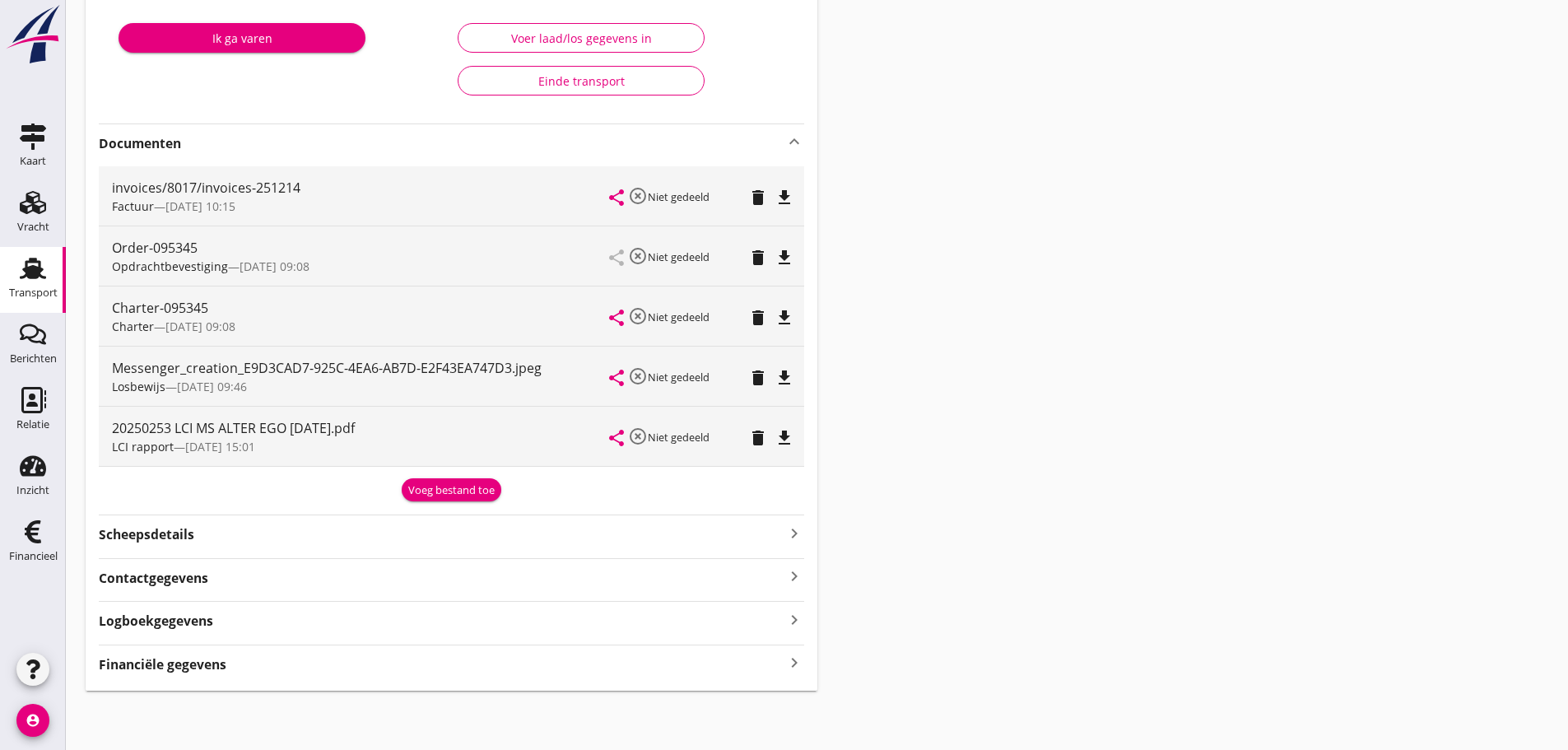
drag, startPoint x: 238, startPoint y: 682, endPoint x: 238, endPoint y: 671, distance: 11.0
click at [238, 681] on div "095345 Alter Ego (Horyna) local_gas_station emergency_share map Varen Laden [PE…" at bounding box center [451, 244] width 732 height 894
click at [212, 664] on strong "Financiële gegevens" at bounding box center [162, 664] width 127 height 19
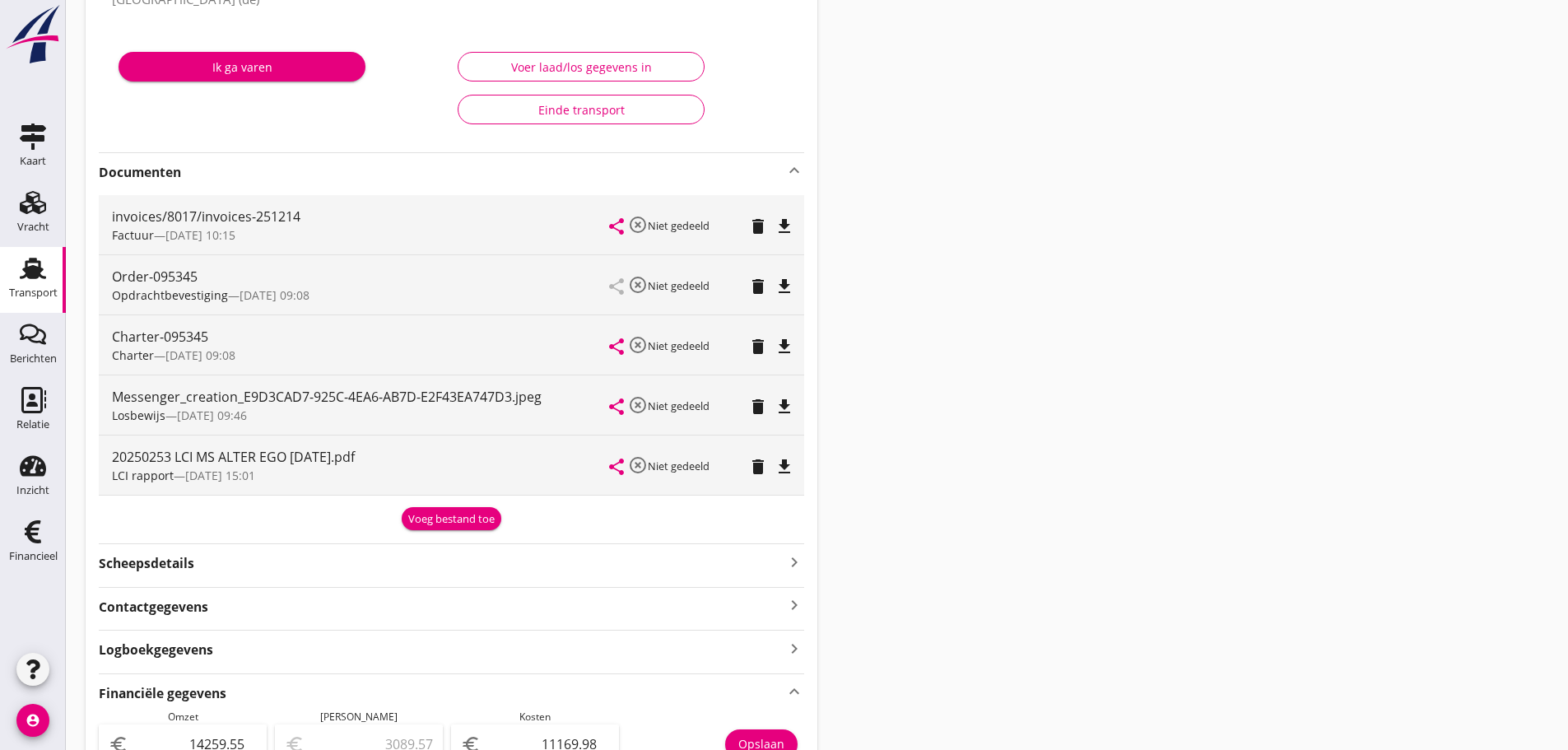
scroll to position [0, 0]
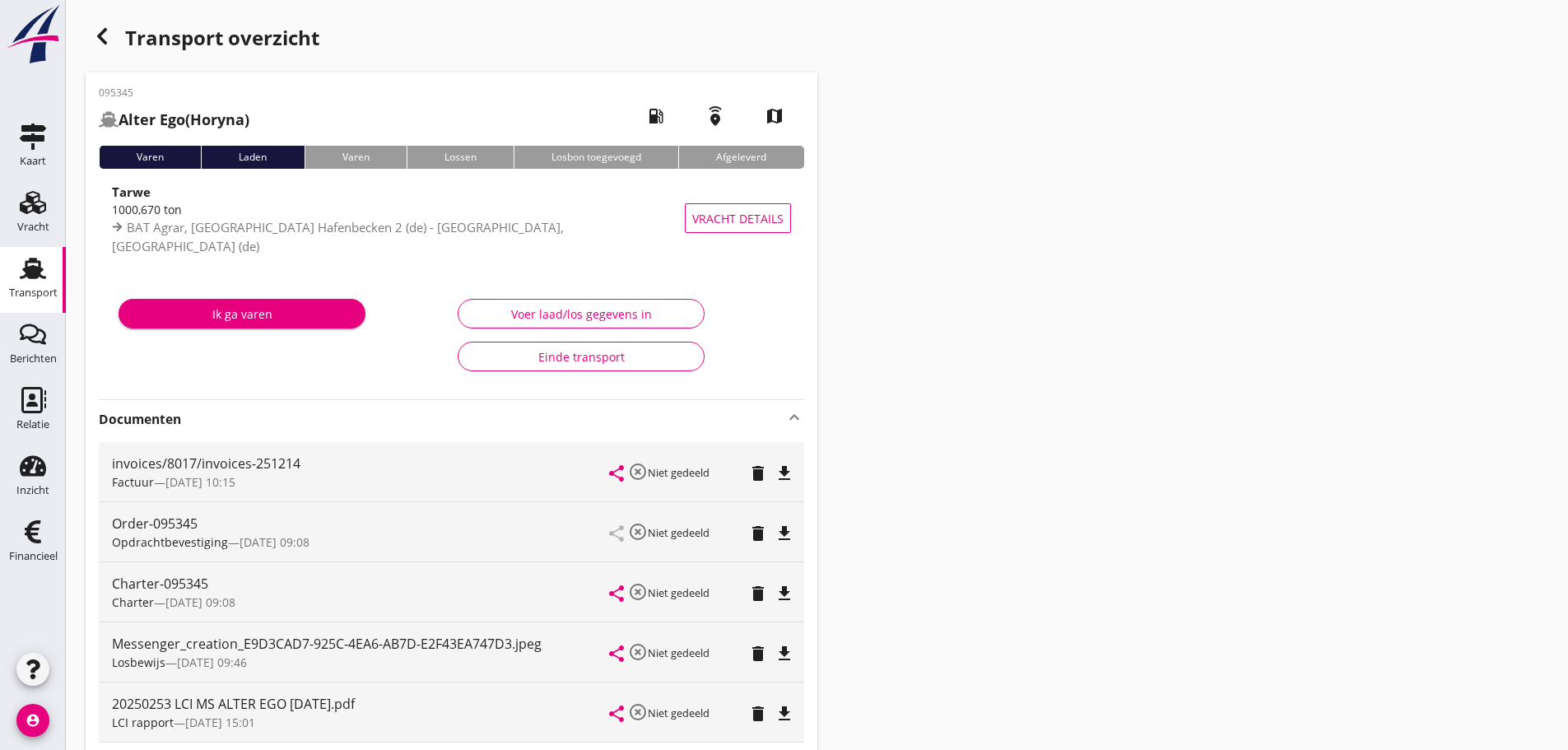
click at [101, 38] on use "button" at bounding box center [102, 36] width 10 height 16
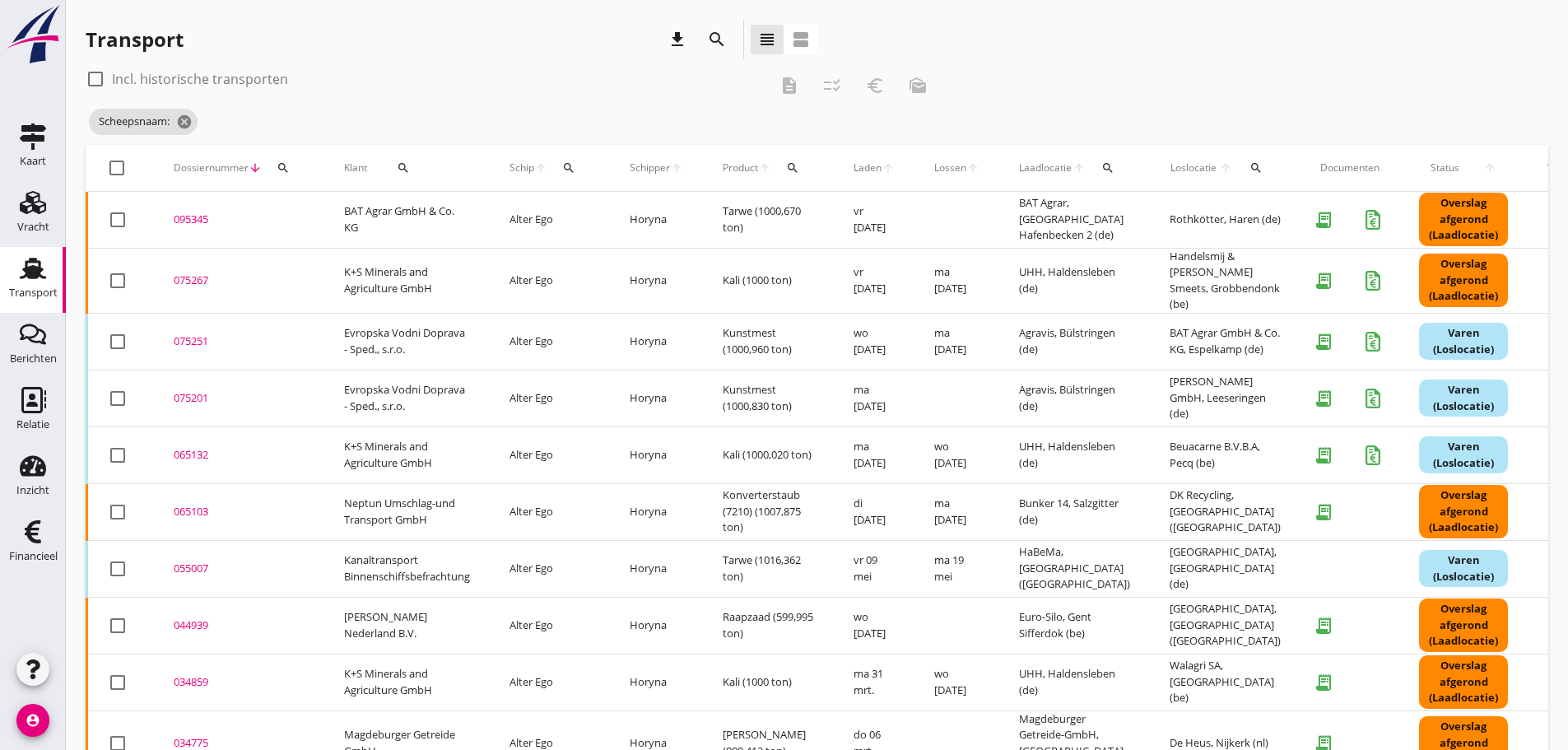
drag, startPoint x: 284, startPoint y: 164, endPoint x: 290, endPoint y: 182, distance: 19.0
click at [285, 166] on icon "search" at bounding box center [283, 168] width 14 height 14
drag, startPoint x: 302, startPoint y: 229, endPoint x: 311, endPoint y: 210, distance: 21.0
click at [306, 219] on div "Zoeken op dossiernummer..." at bounding box center [372, 208] width 208 height 52
click at [313, 210] on input "Zoeken op dossiernummer..." at bounding box center [361, 215] width 172 height 26
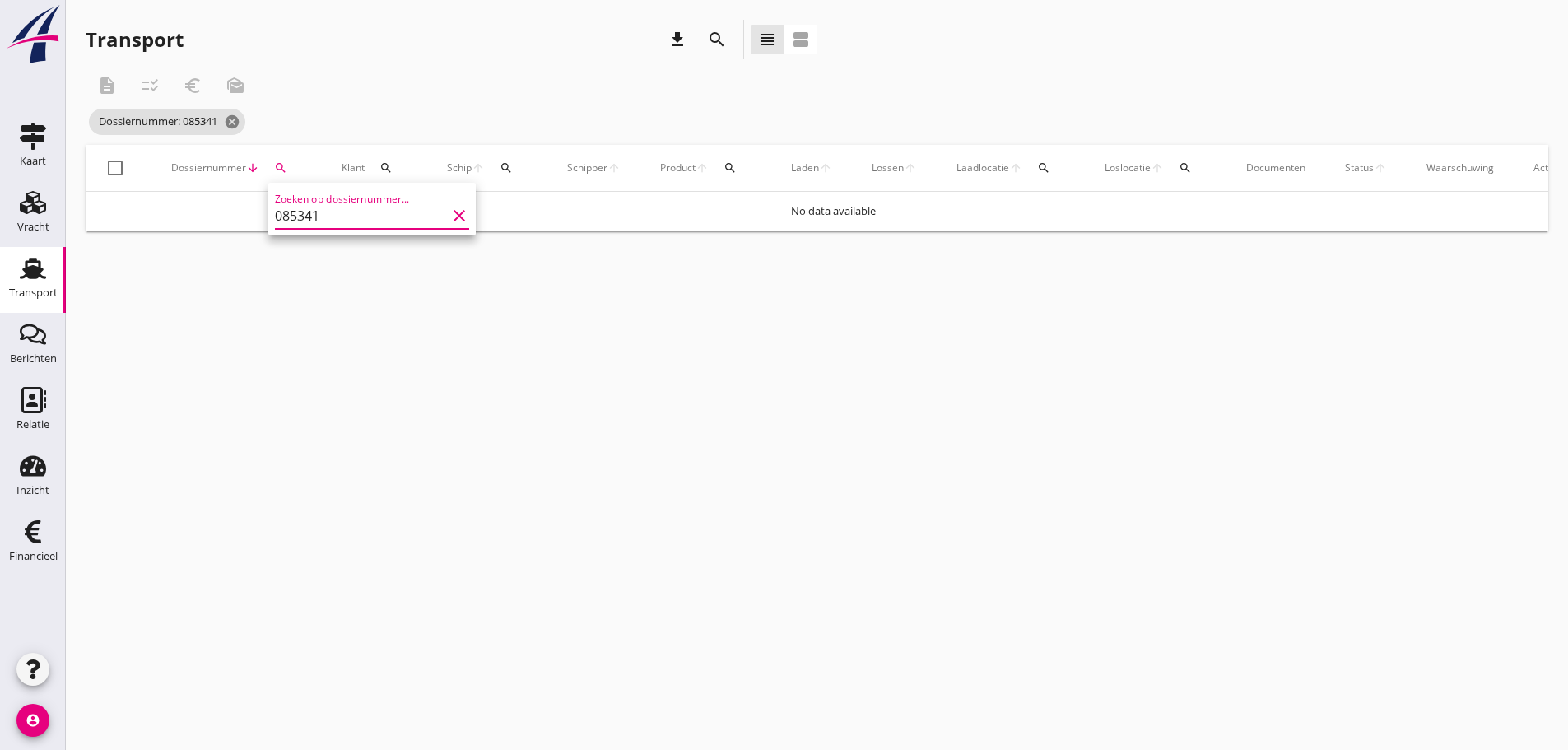
type input "085341"
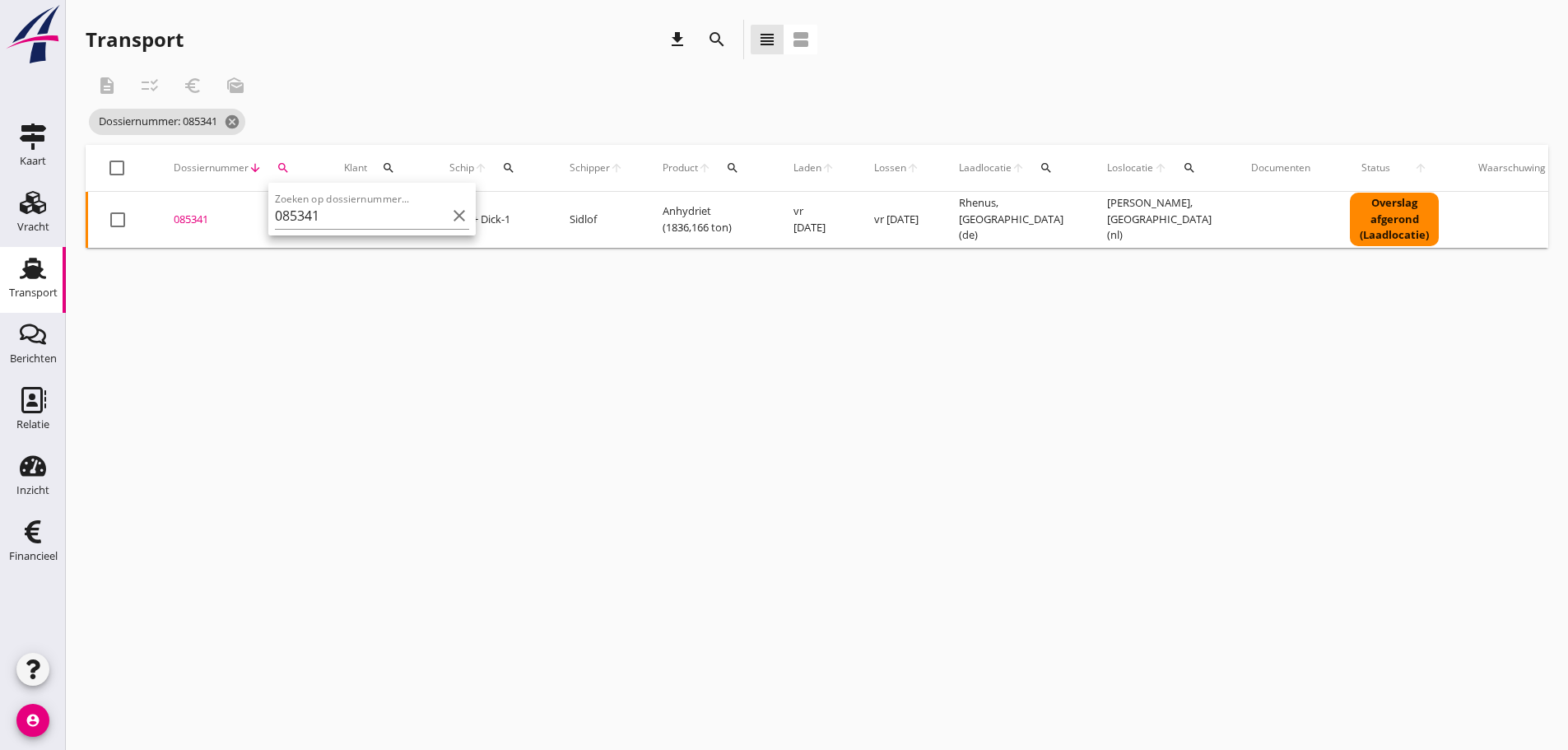
click at [193, 216] on div "085341" at bounding box center [238, 219] width 131 height 16
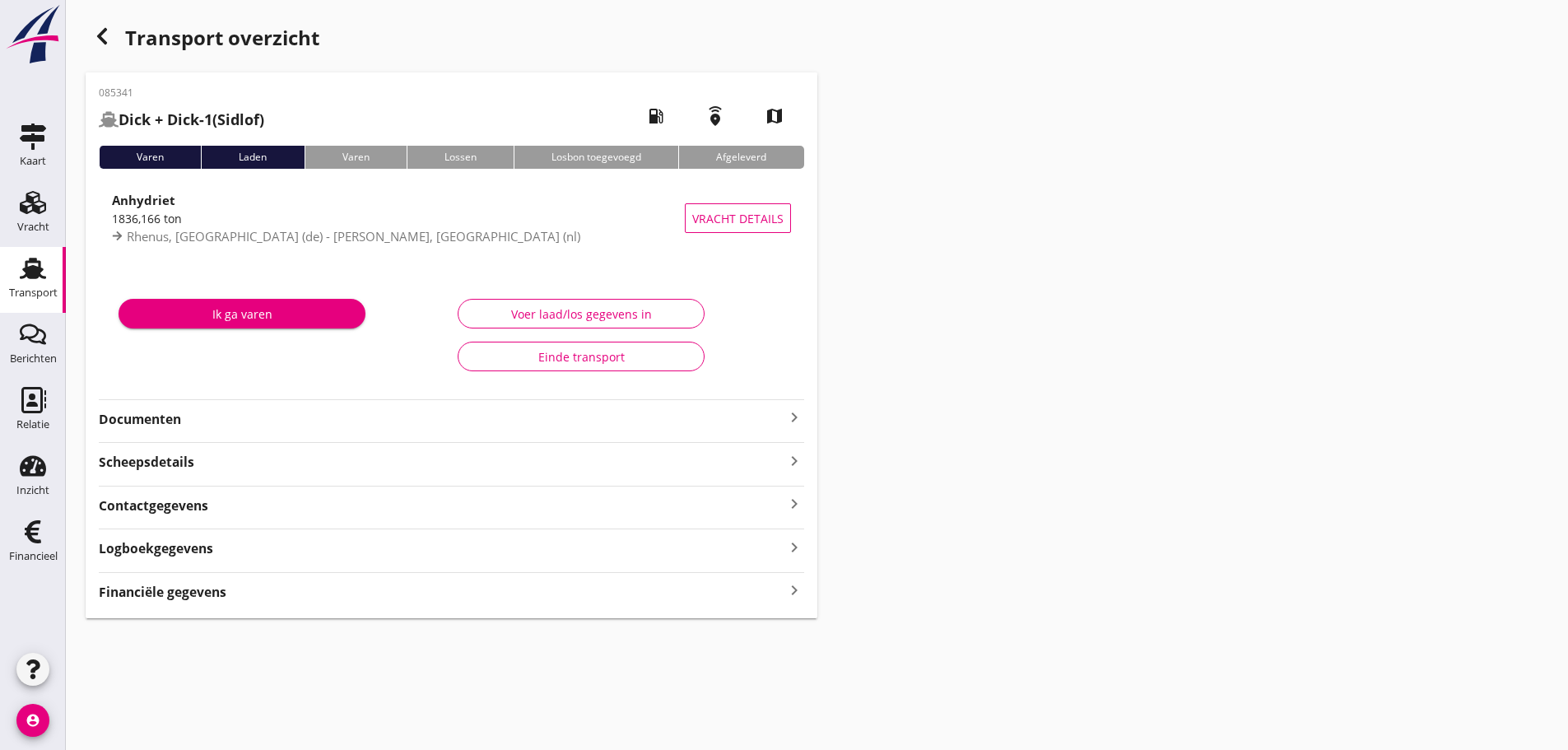
click at [796, 588] on icon "keyboard_arrow_right" at bounding box center [794, 590] width 20 height 23
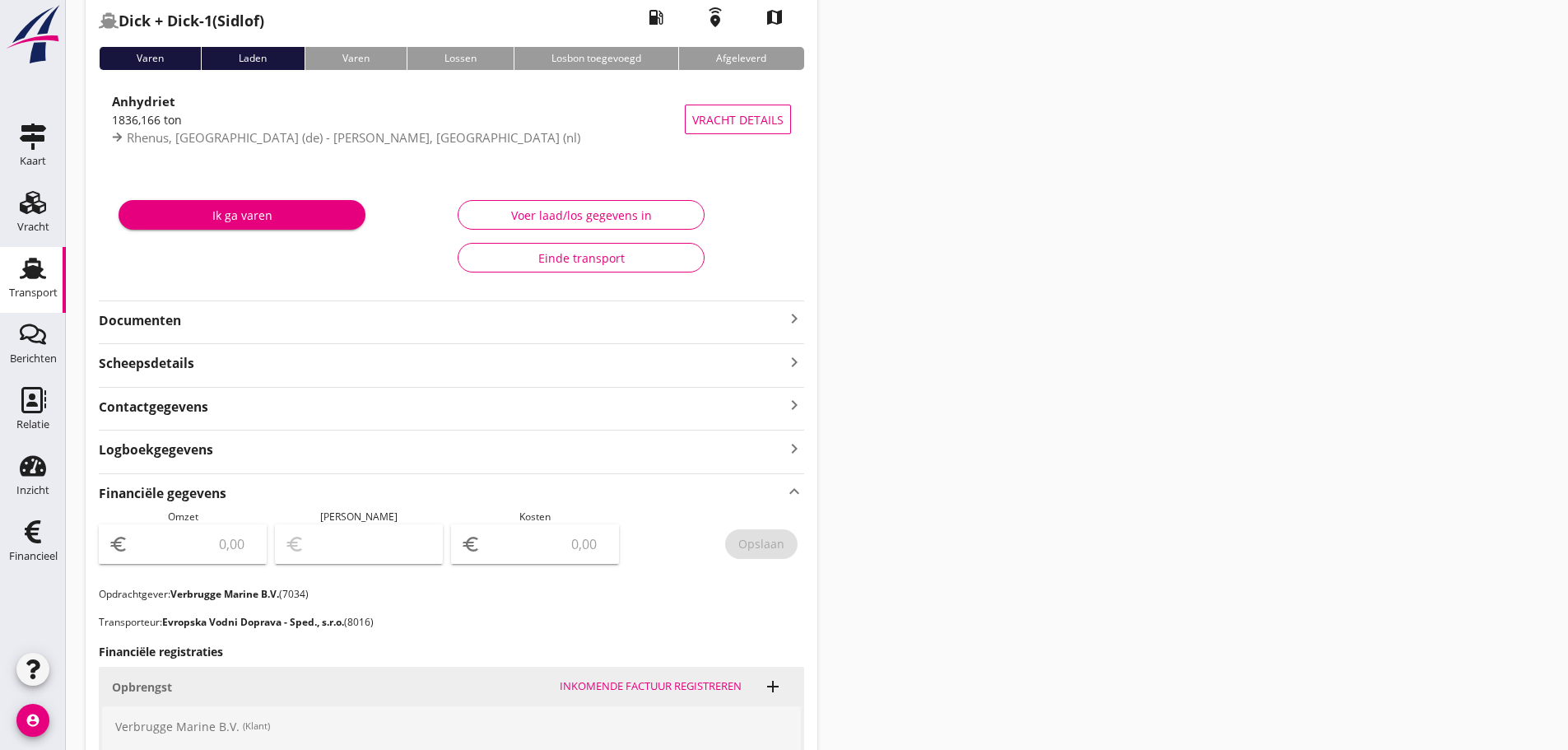
scroll to position [329, 0]
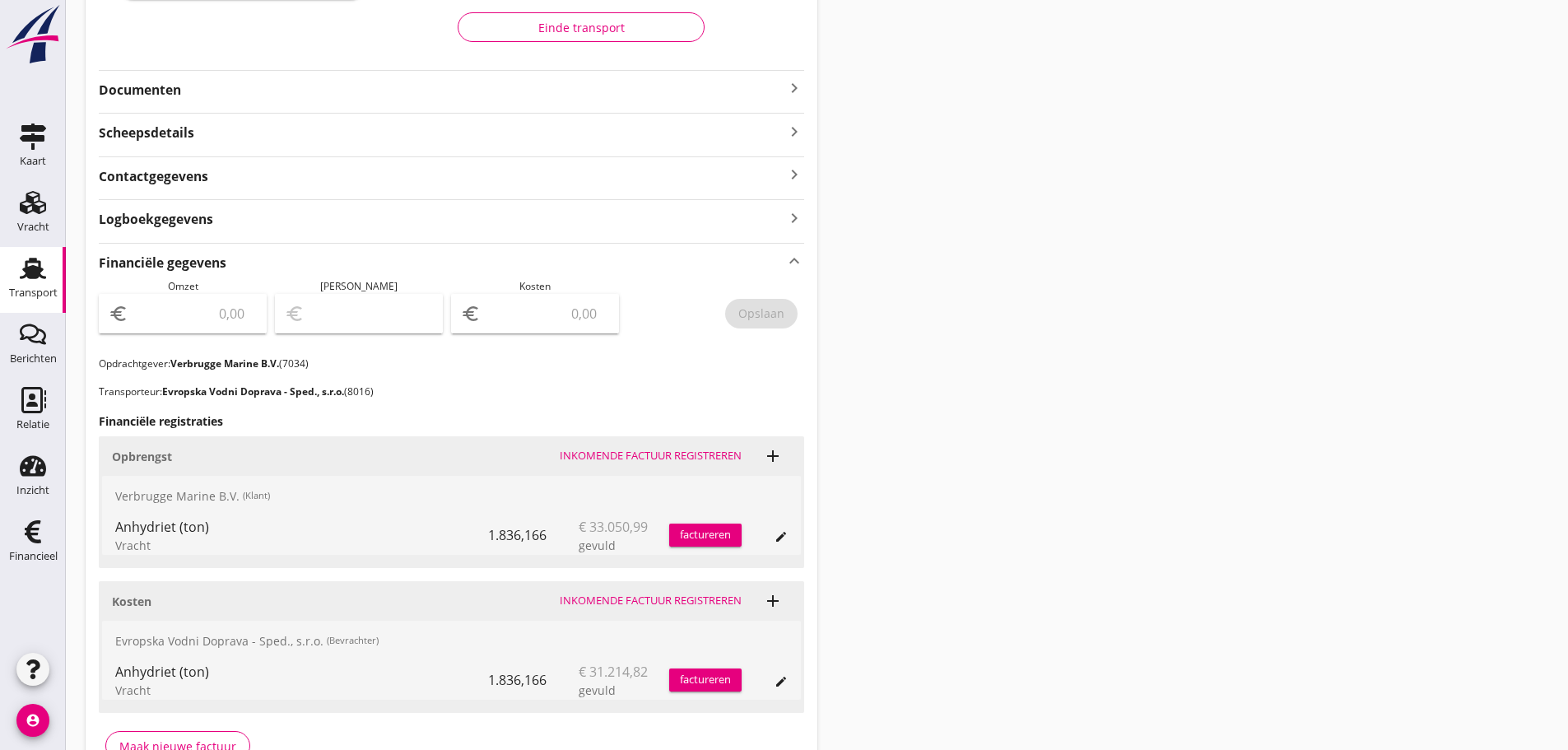
click at [710, 535] on div "factureren" at bounding box center [705, 535] width 72 height 16
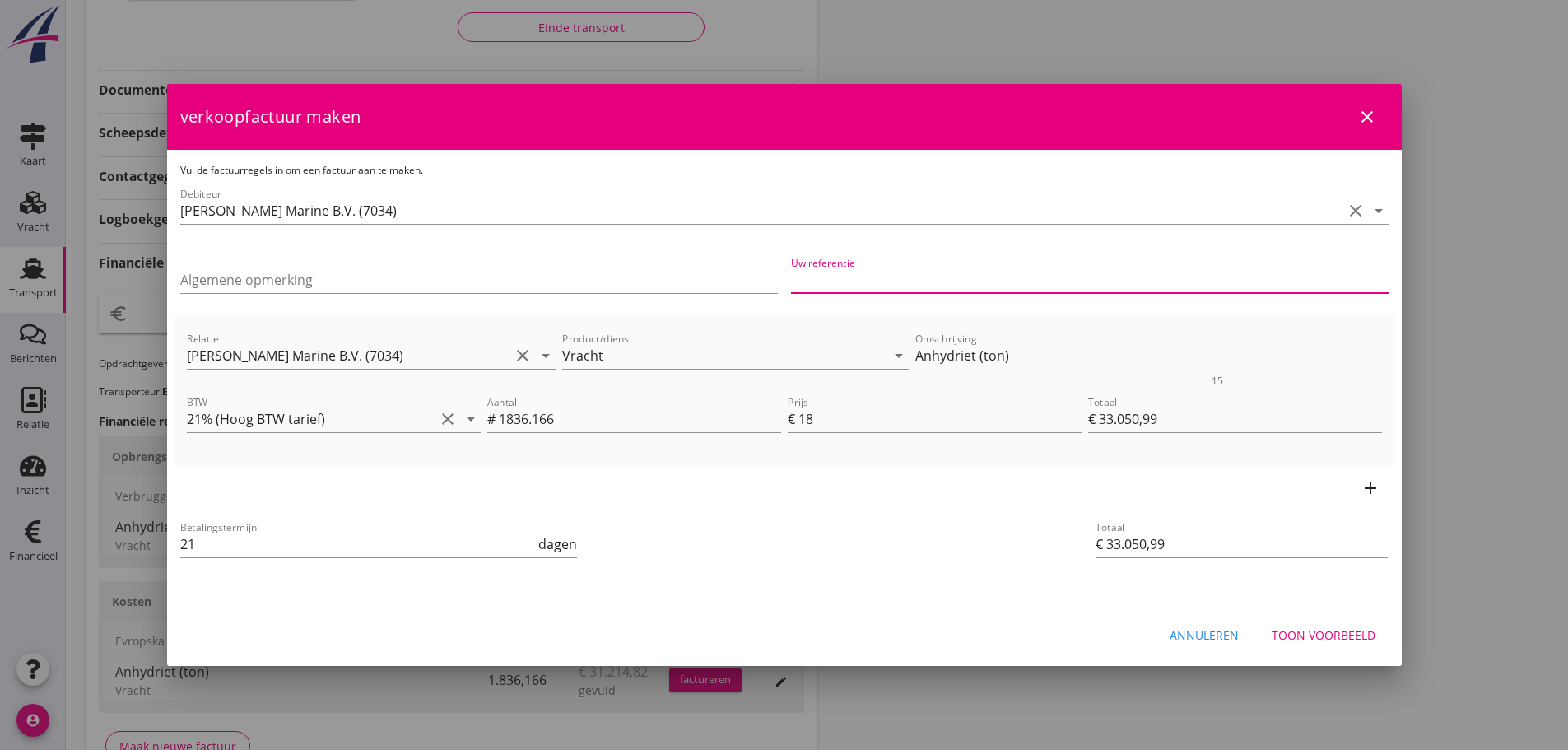
click at [899, 287] on input "Uw referentie" at bounding box center [1090, 279] width 598 height 26
type input "154097506"
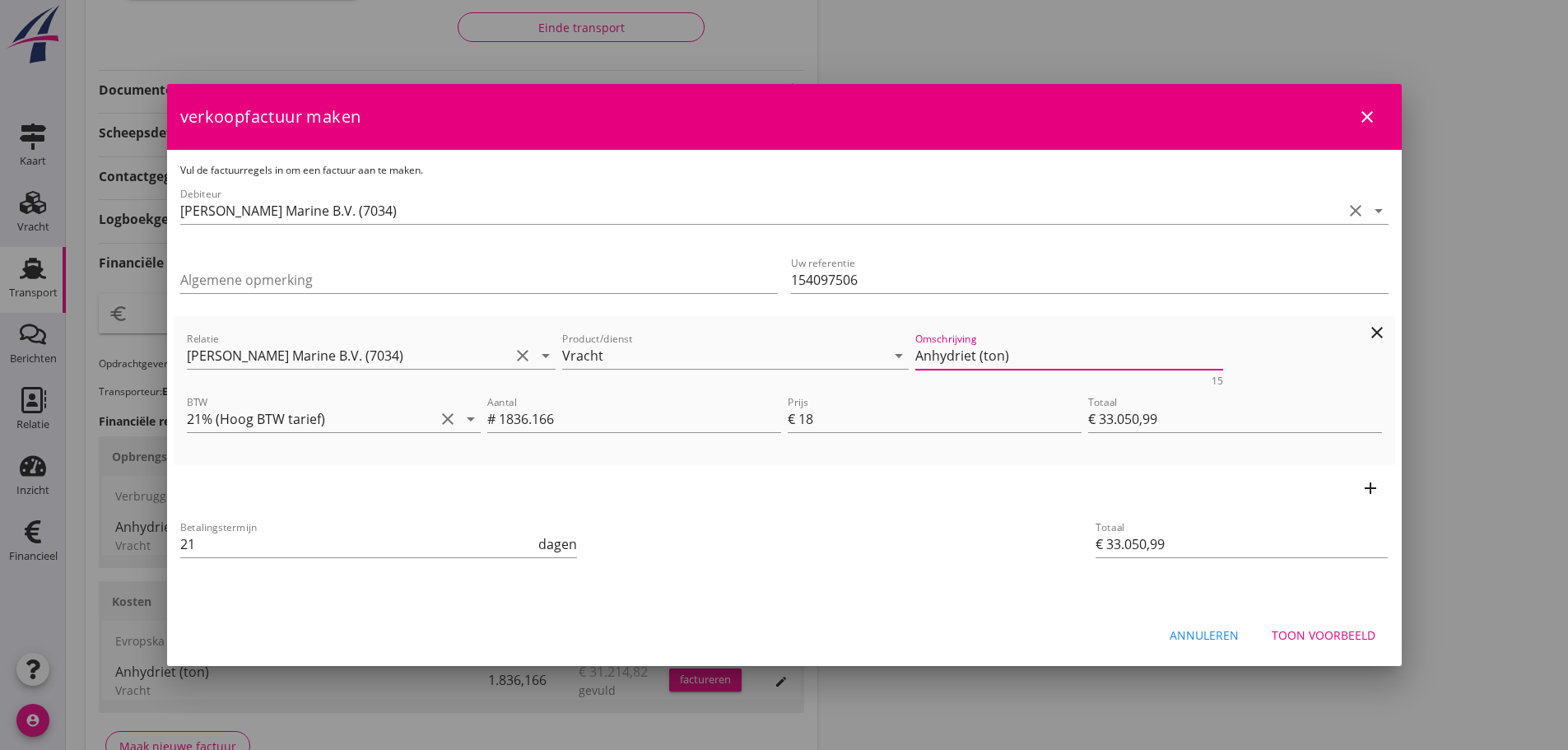
drag, startPoint x: 983, startPoint y: 355, endPoint x: 546, endPoint y: 326, distance: 438.0
click at [546, 326] on div "Relatie [PERSON_NAME] Marine B.V. (7034) clear arrow_drop_down Product/dienst V…" at bounding box center [784, 357] width 1202 height 63
click at [1356, 639] on div "Toon voorbeeld" at bounding box center [1323, 634] width 104 height 17
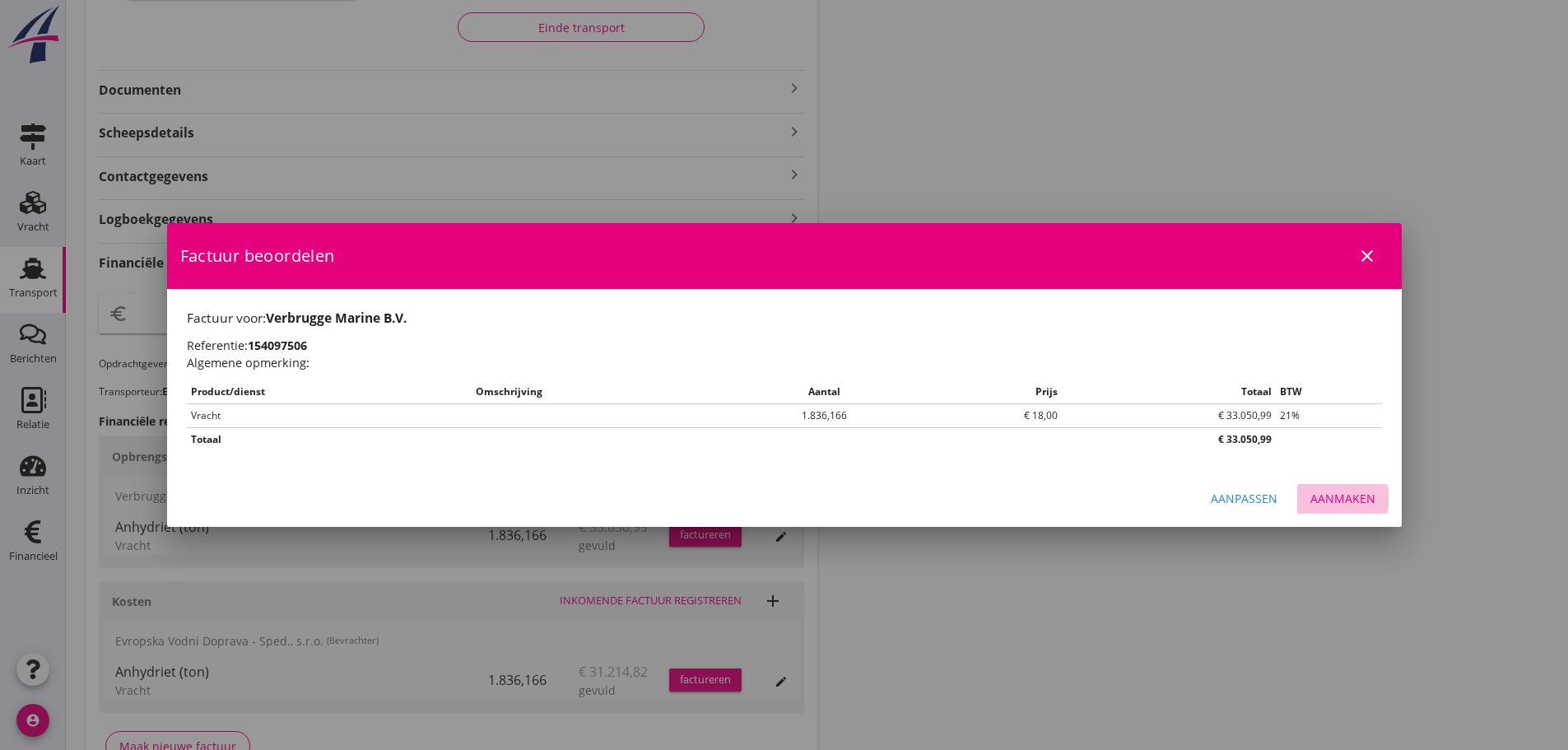
click at [1338, 508] on button "Aanmaken" at bounding box center [1342, 498] width 91 height 30
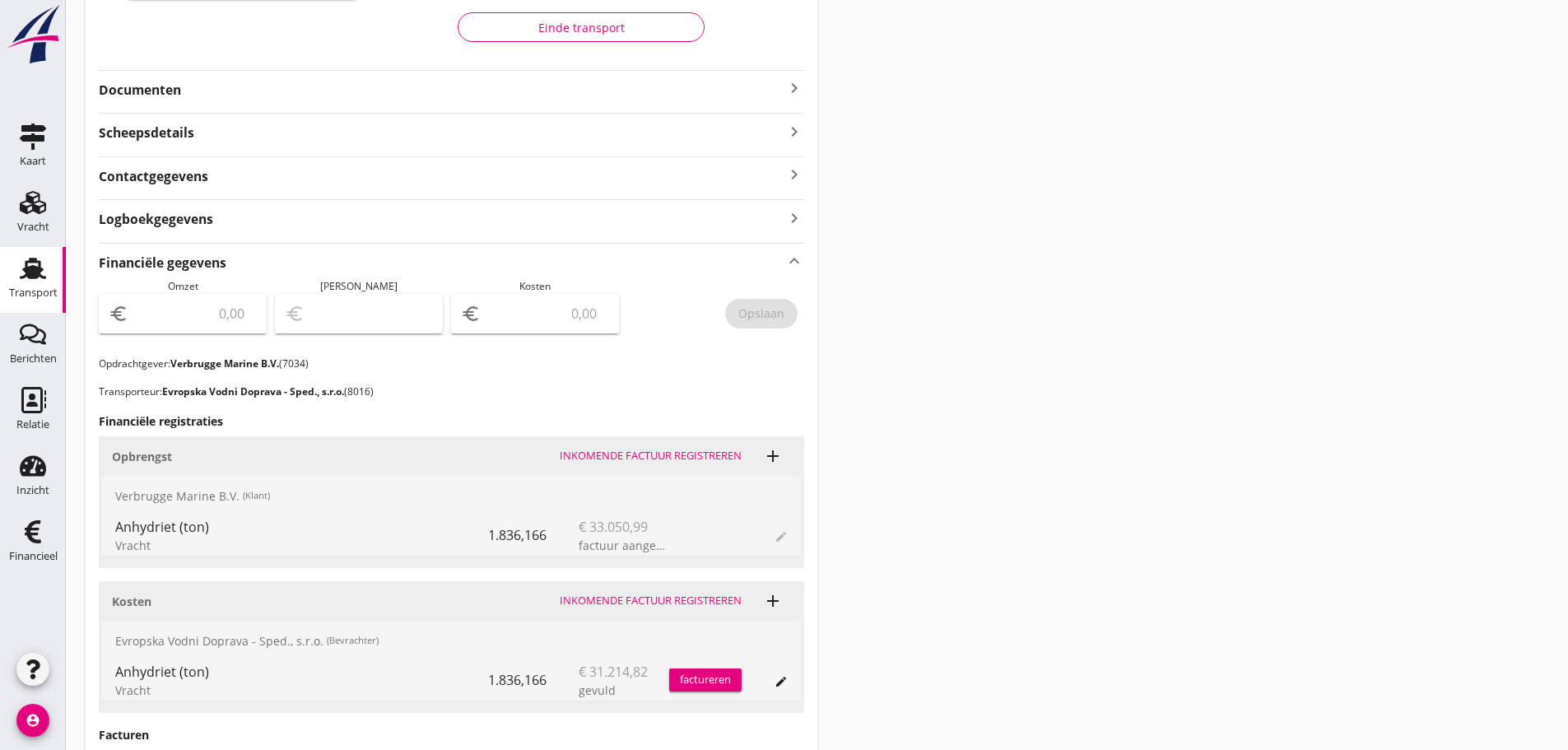
click at [227, 321] on input "number" at bounding box center [194, 313] width 125 height 26
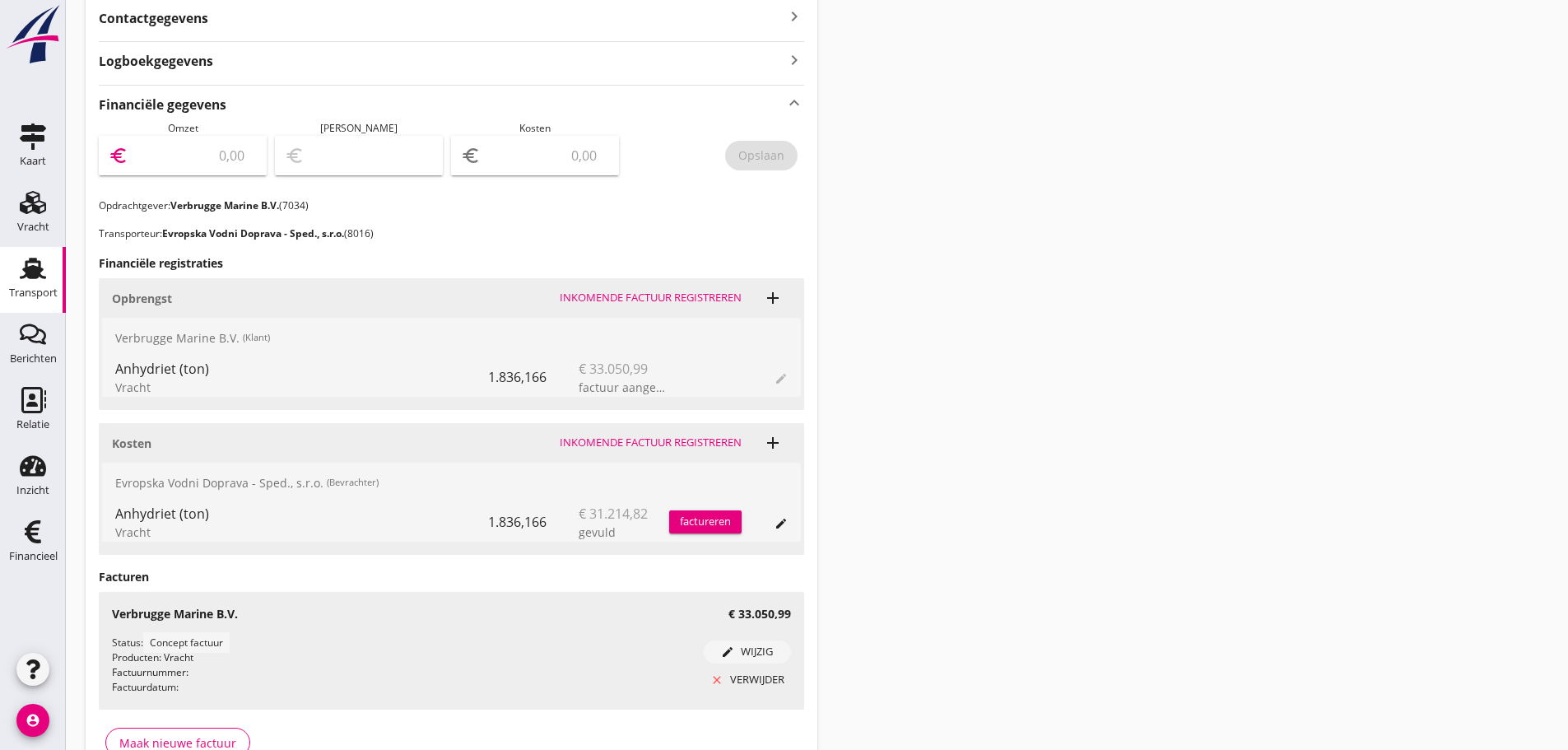
scroll to position [494, 0]
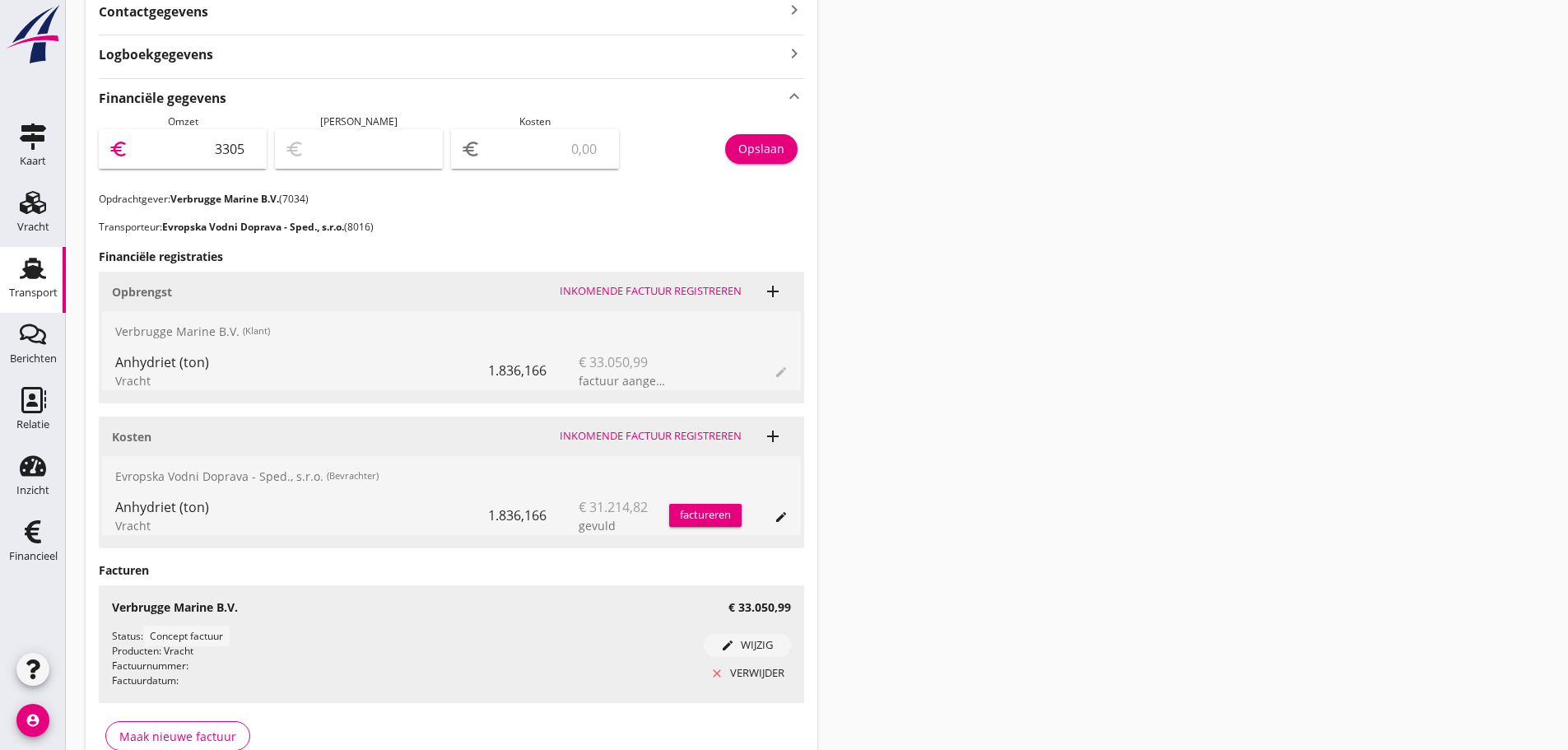
type input "33050"
type input "33050.99"
click at [767, 153] on div "Opslaan" at bounding box center [761, 148] width 46 height 17
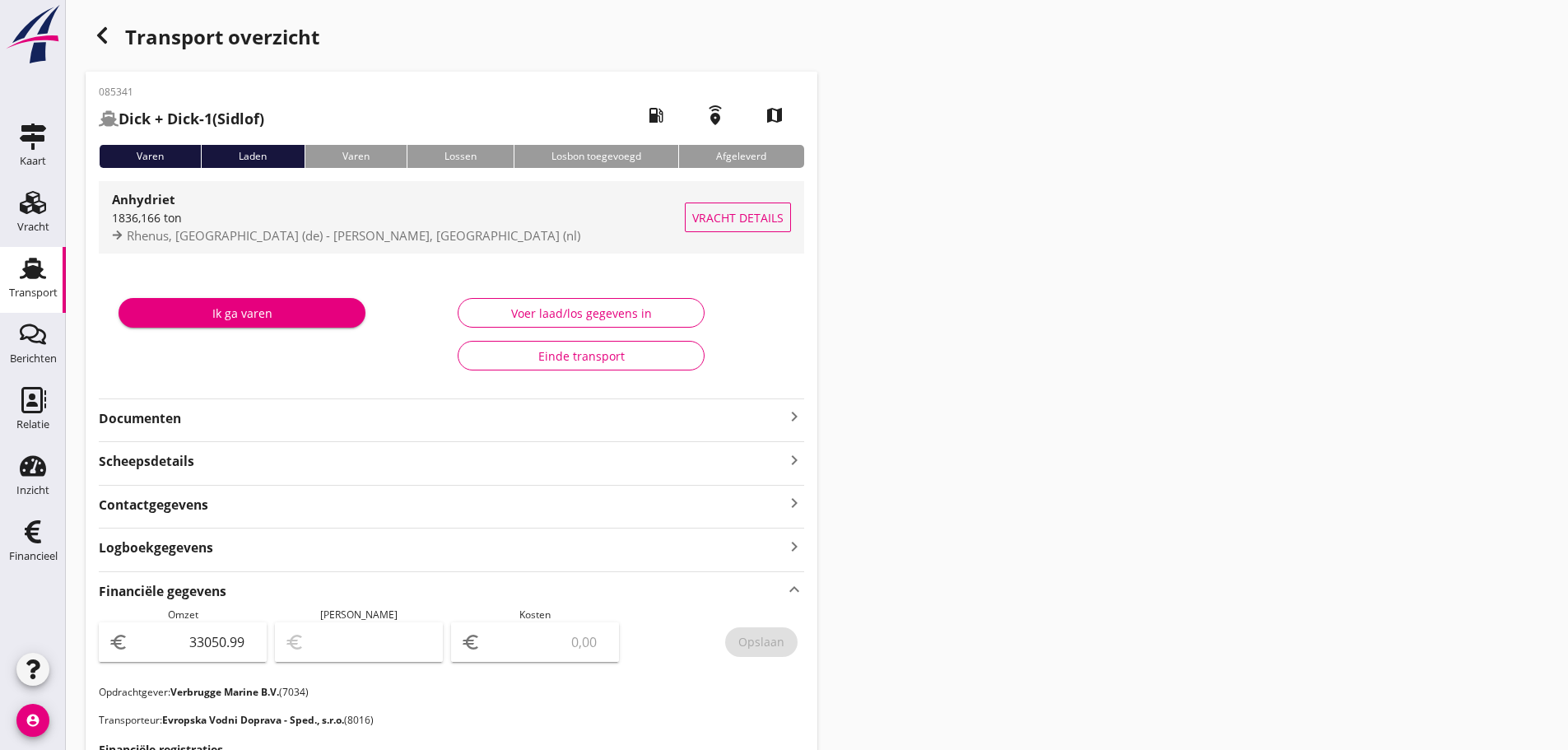
scroll to position [0, 0]
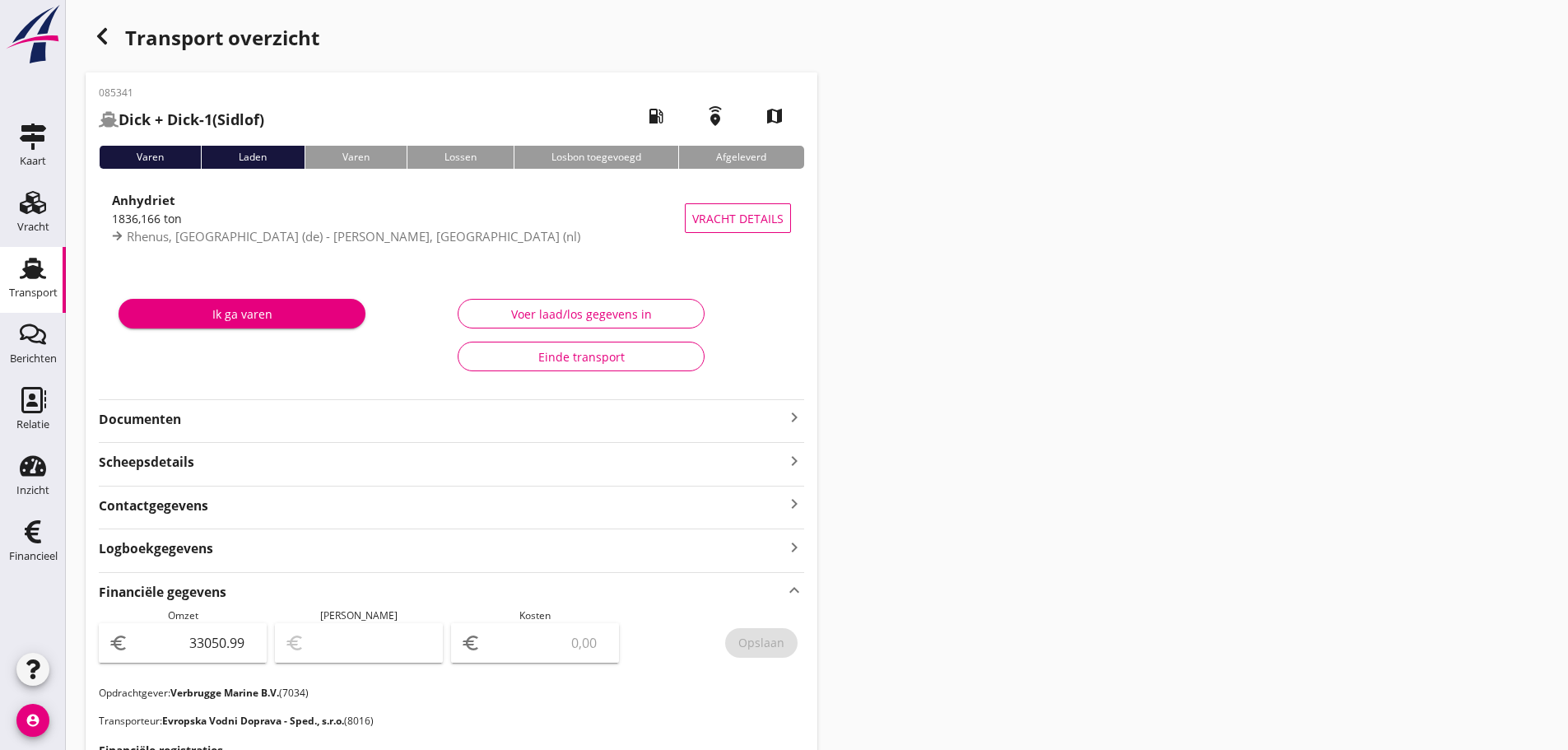
click at [104, 37] on icon "button" at bounding box center [102, 36] width 20 height 20
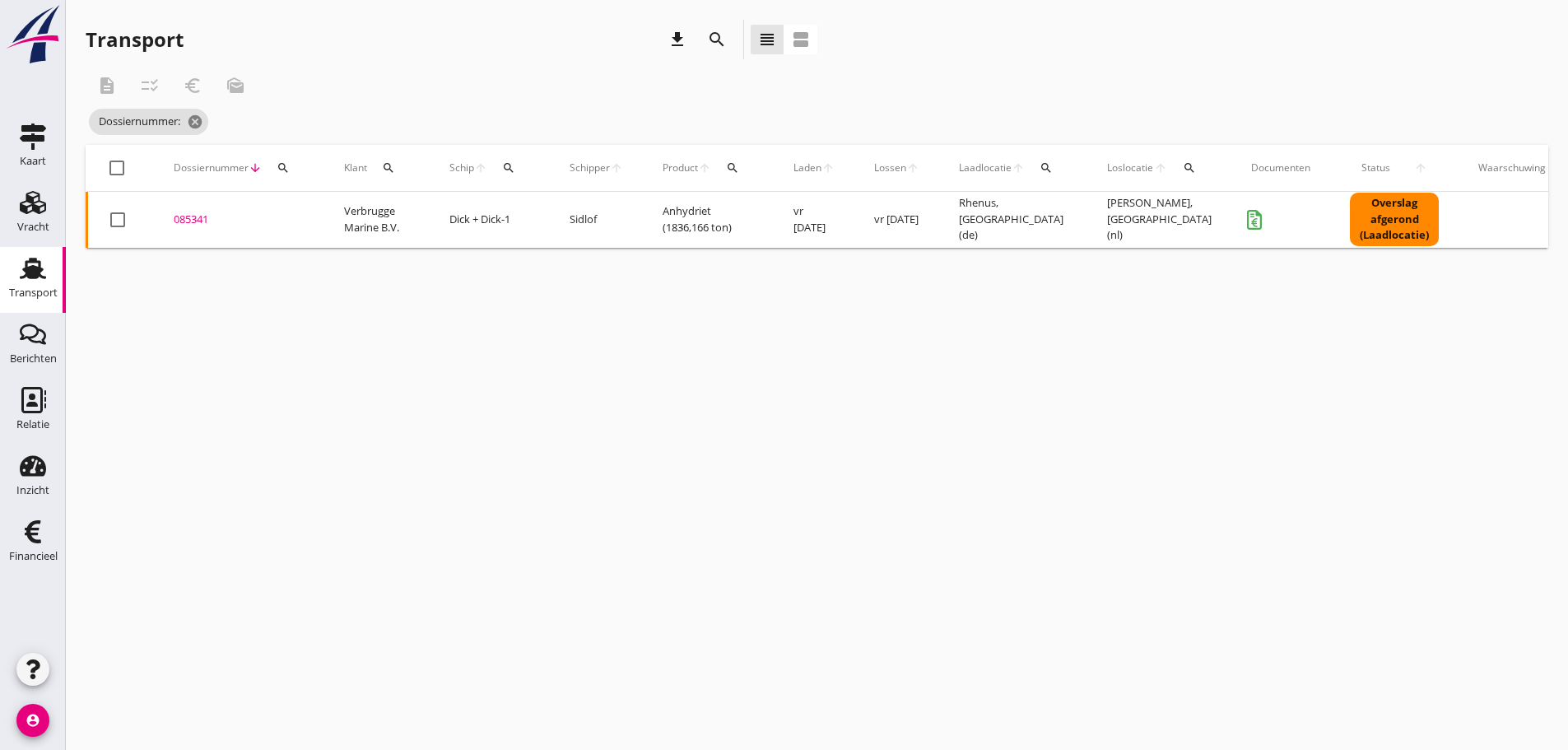
click at [279, 164] on icon "search" at bounding box center [283, 168] width 14 height 14
click at [303, 225] on input "Zoeken op dossiernummer..." at bounding box center [361, 215] width 172 height 26
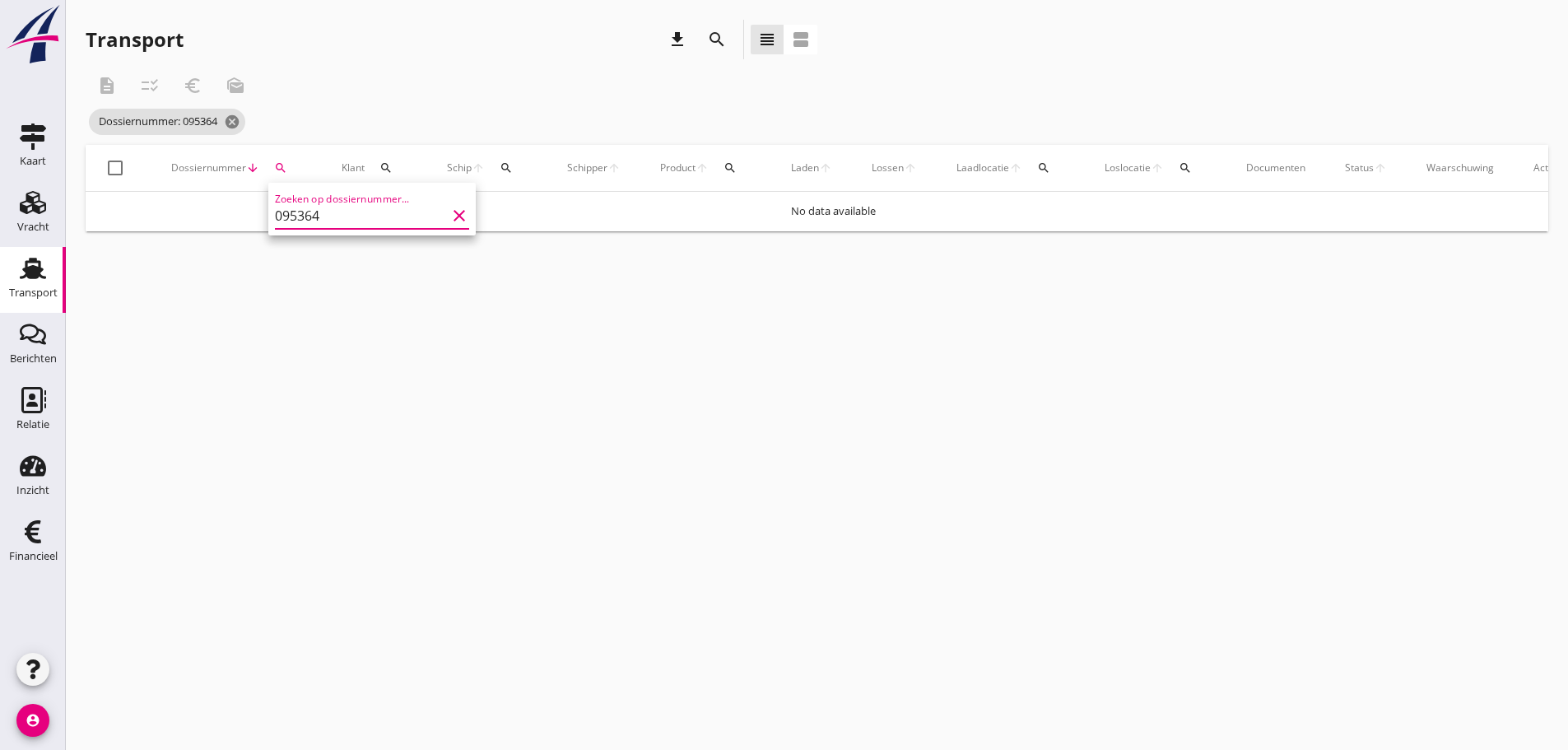
type input "095364"
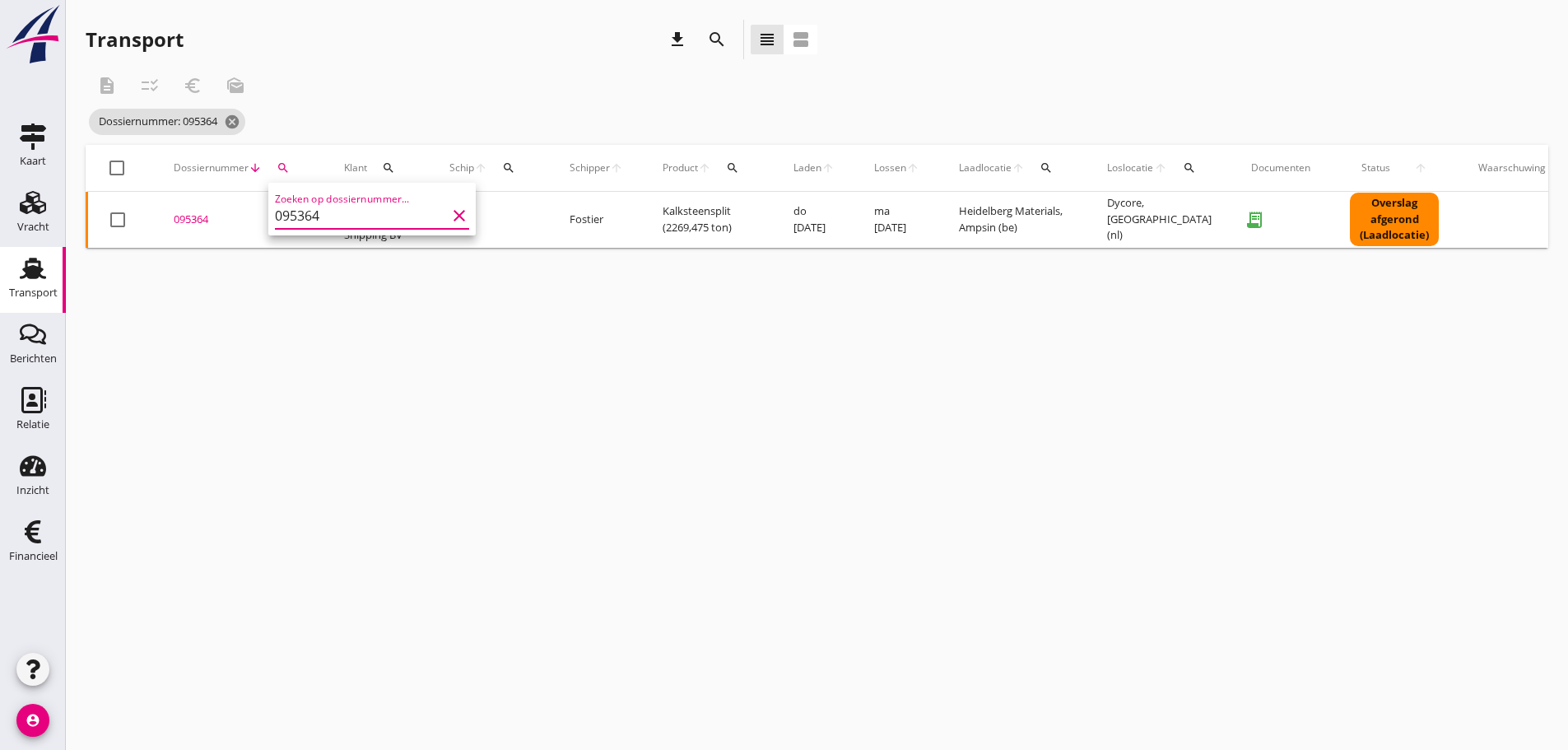
click at [205, 218] on div "095364" at bounding box center [238, 219] width 131 height 16
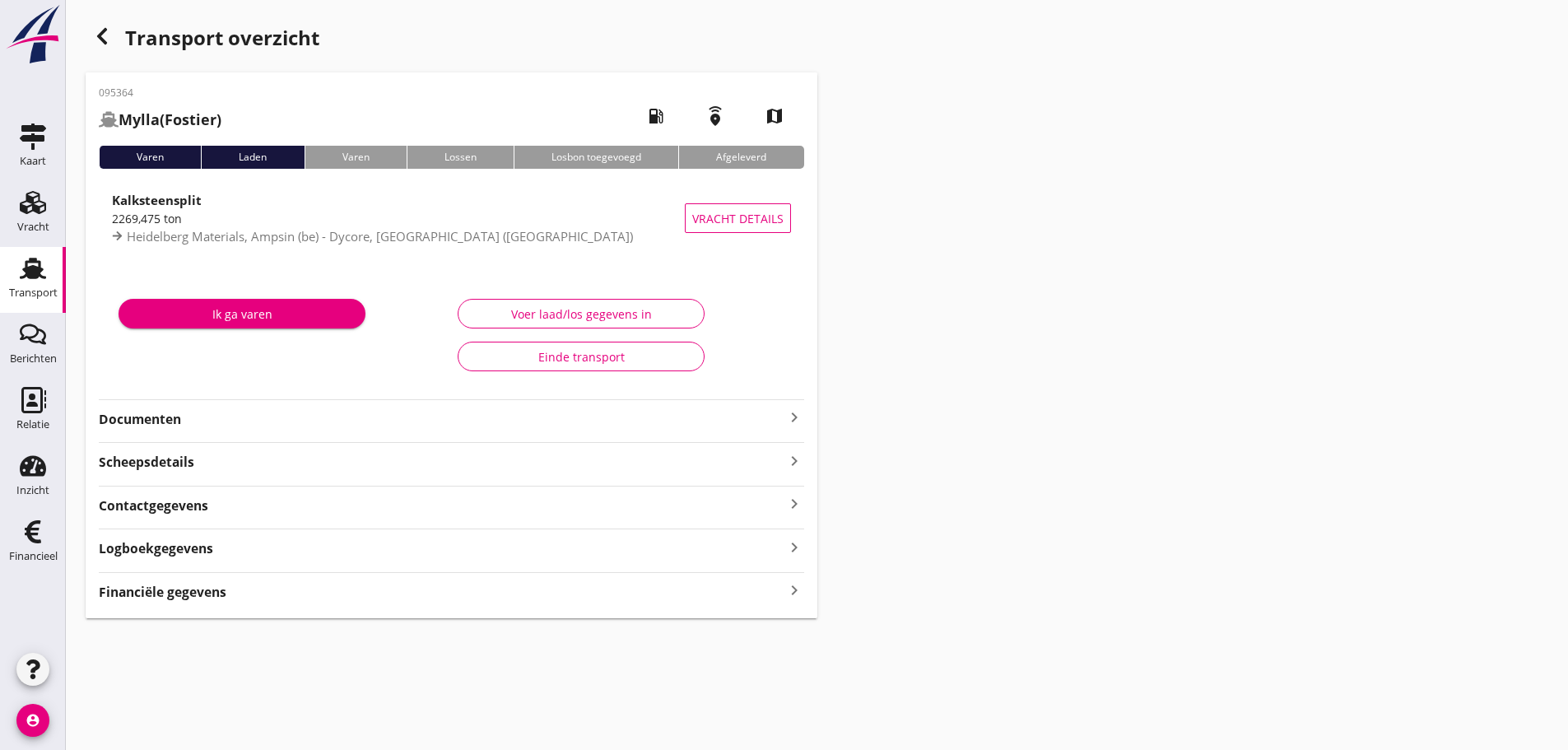
click at [338, 596] on div "Financiële gegevens keyboard_arrow_right" at bounding box center [451, 590] width 706 height 23
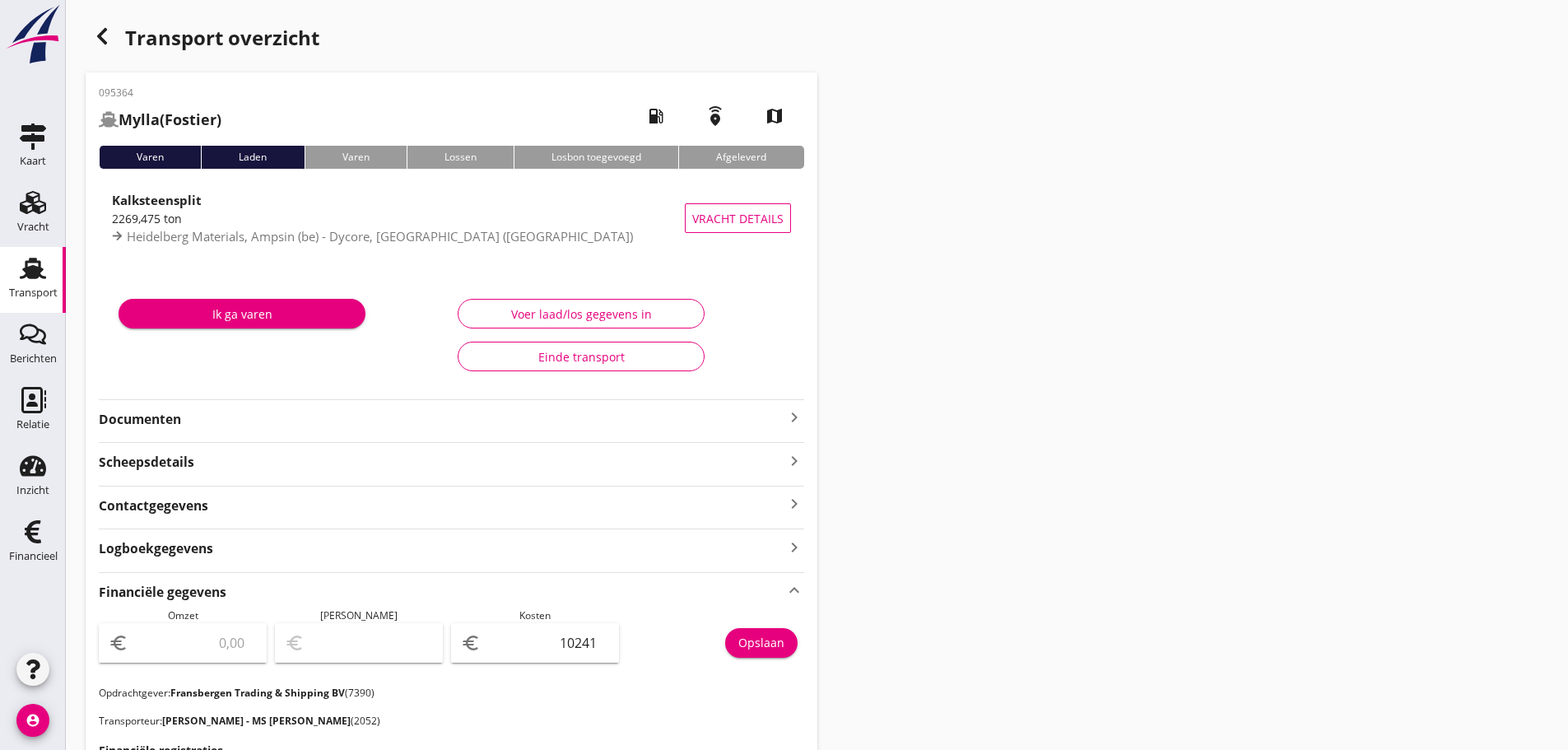
scroll to position [469, 0]
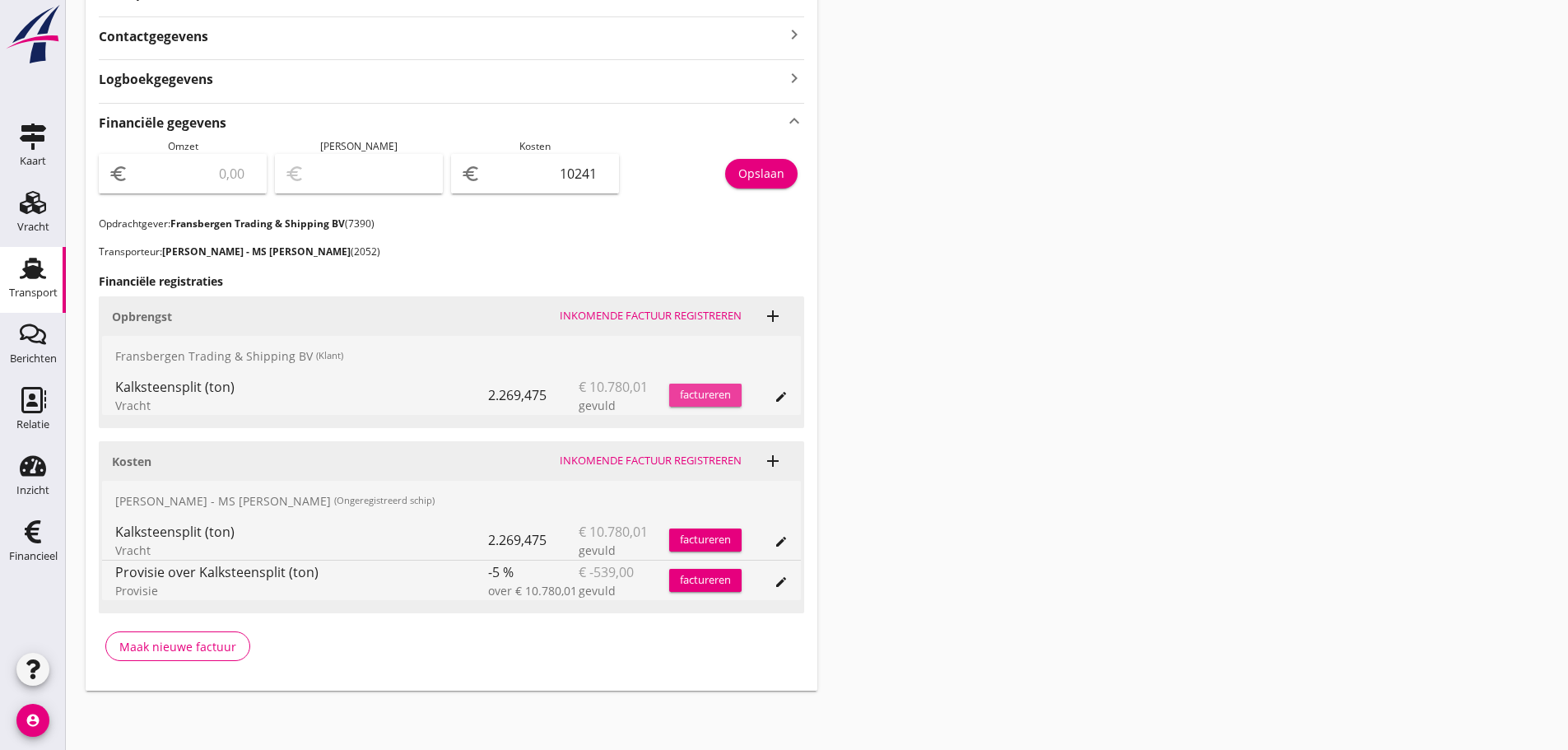
click at [715, 398] on div "factureren" at bounding box center [705, 395] width 72 height 16
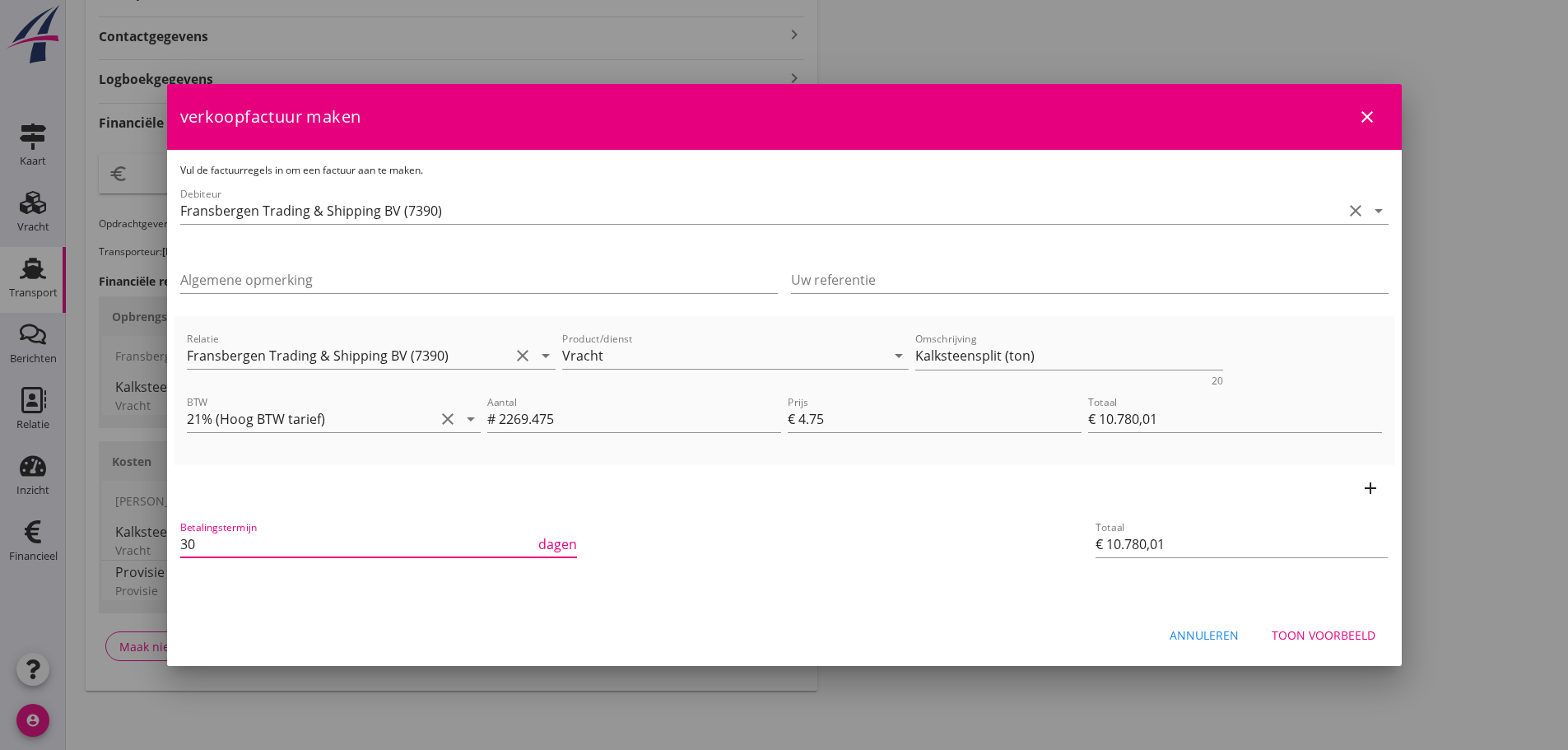
drag, startPoint x: 219, startPoint y: 538, endPoint x: -97, endPoint y: 556, distance: 316.5
click at [0, 556] on html "21% ([PERSON_NAME] BTW tarief) 9% (Laag BTW tarief) 0% (BTW vrij) 0% (BTW verle…" at bounding box center [784, 140] width 1568 height 1219
type input "21"
drag, startPoint x: 970, startPoint y: 350, endPoint x: 790, endPoint y: 325, distance: 181.7
click at [806, 325] on div "Relatie Fransbergen Trading & Shipping BV (7390) clear arrow_drop_down Product/…" at bounding box center [784, 390] width 1209 height 135
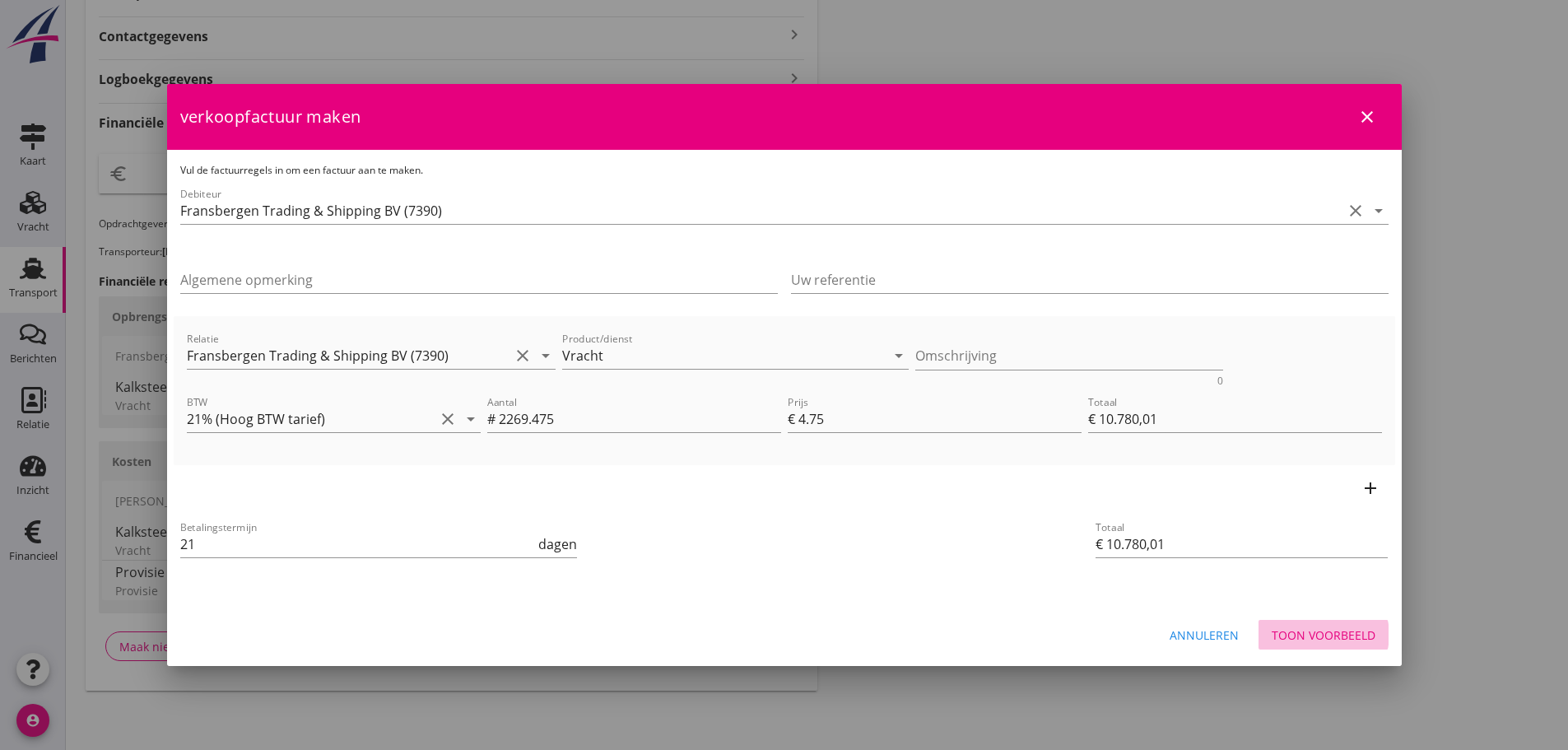
click at [1364, 633] on div "Toon voorbeeld" at bounding box center [1323, 634] width 104 height 17
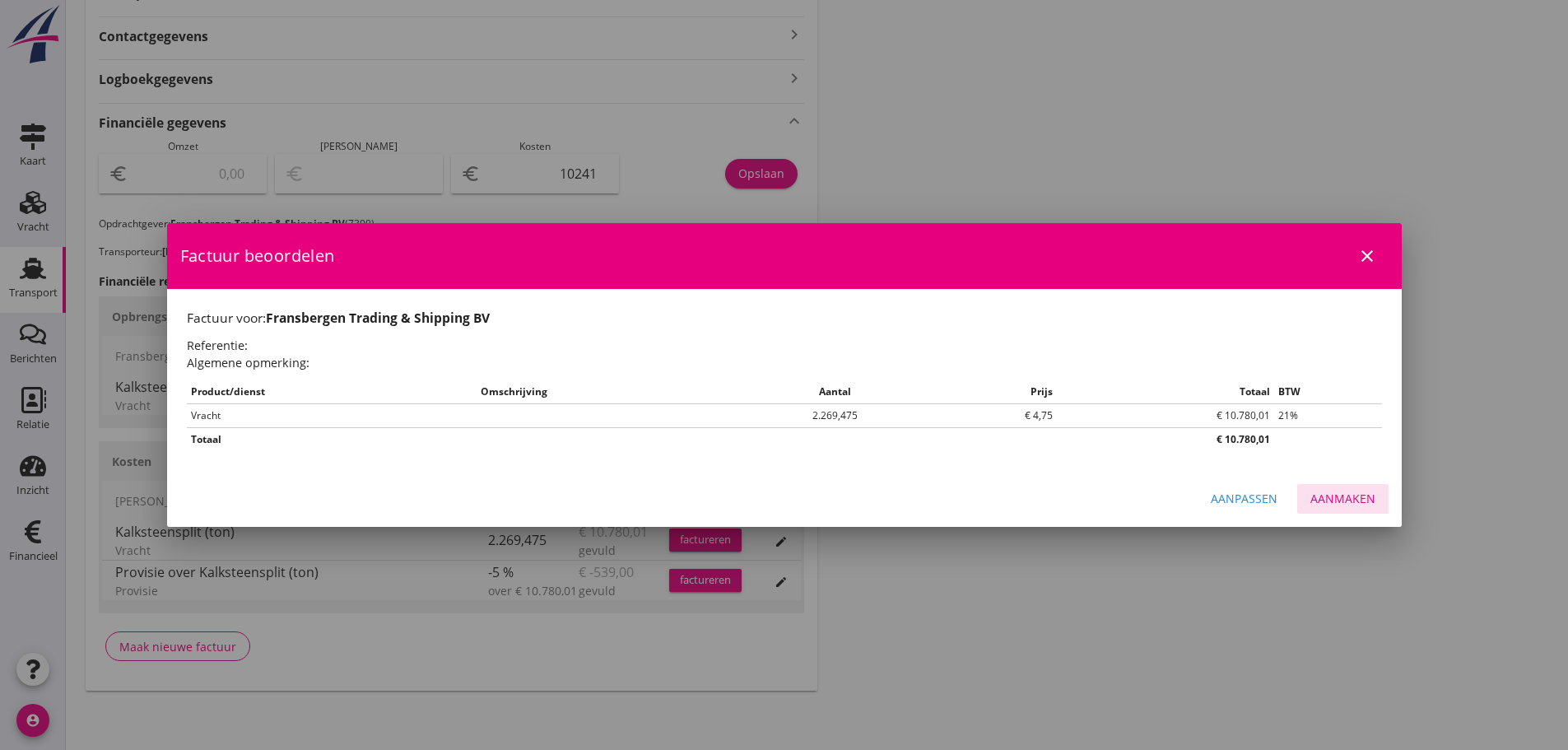
click at [1342, 510] on button "Aanmaken" at bounding box center [1342, 498] width 91 height 30
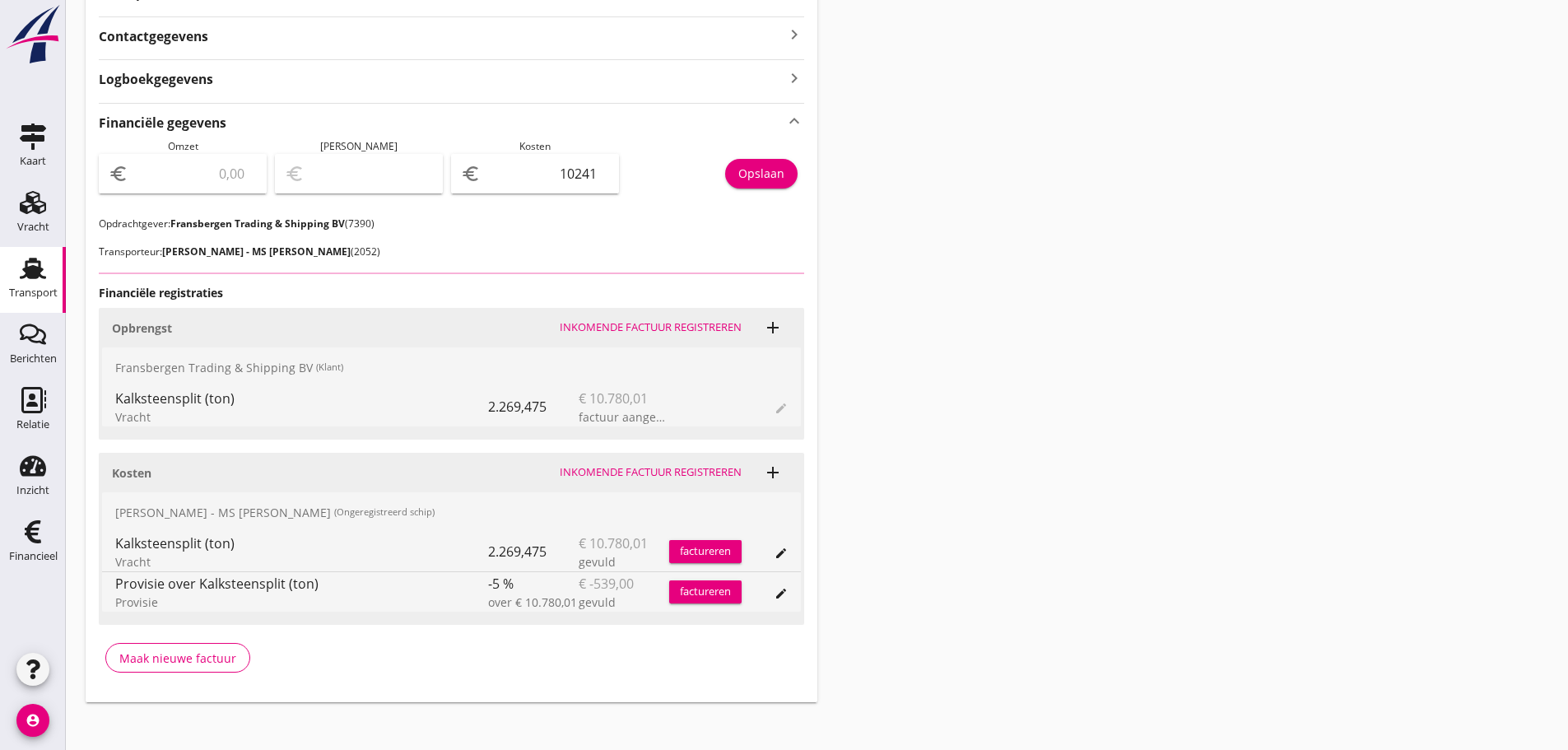
click at [215, 185] on input "number" at bounding box center [194, 173] width 125 height 26
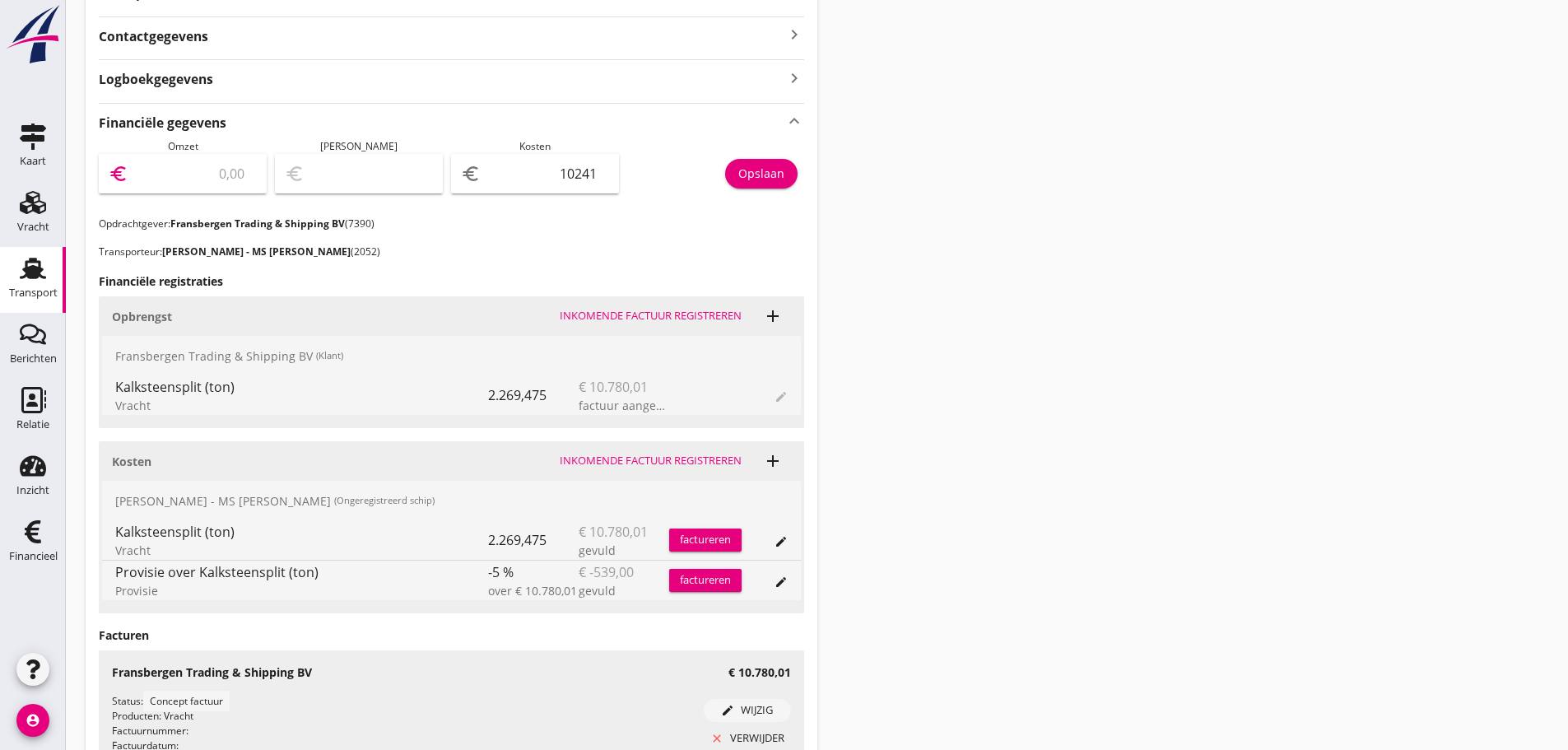
type input "1"
type input "-10240.00"
type input "10"
type input "-10231.00"
type input "107"
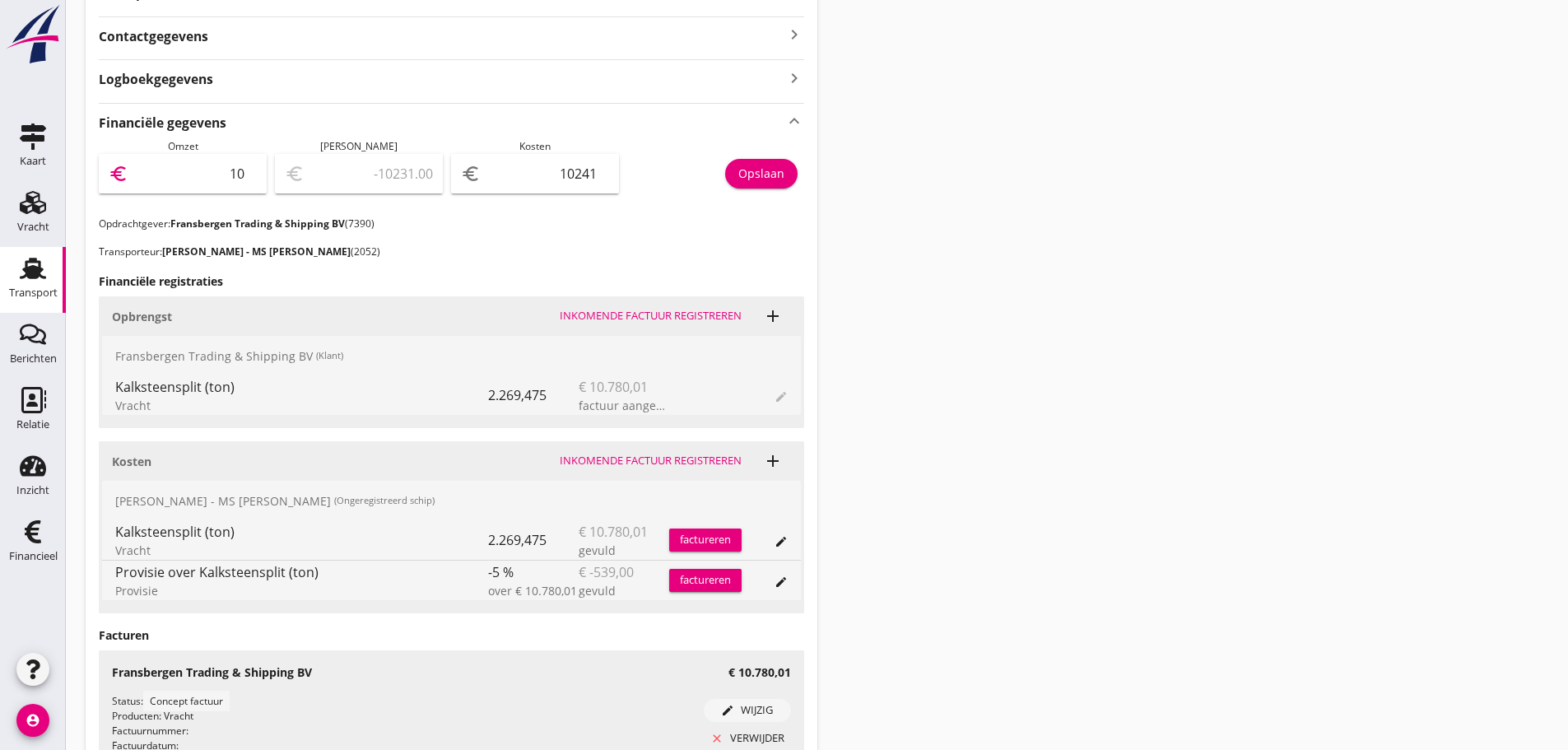
type input "-10134.00"
type input "1078"
type input "-9163.00"
type input "10780"
type input "539.00"
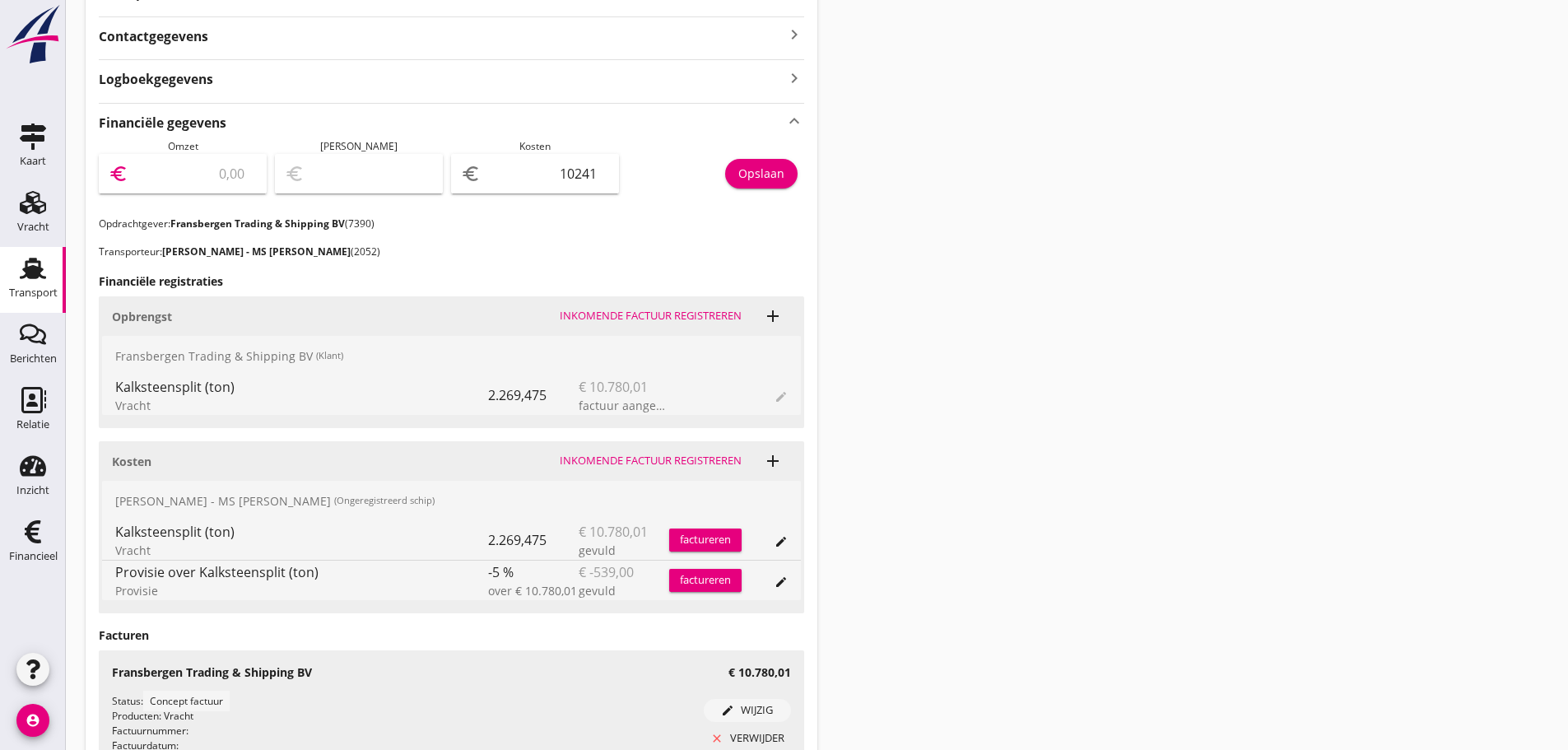
type input "10780.0"
type input "539.00"
type input "10780.01"
type input "539.01"
type input "10780.01"
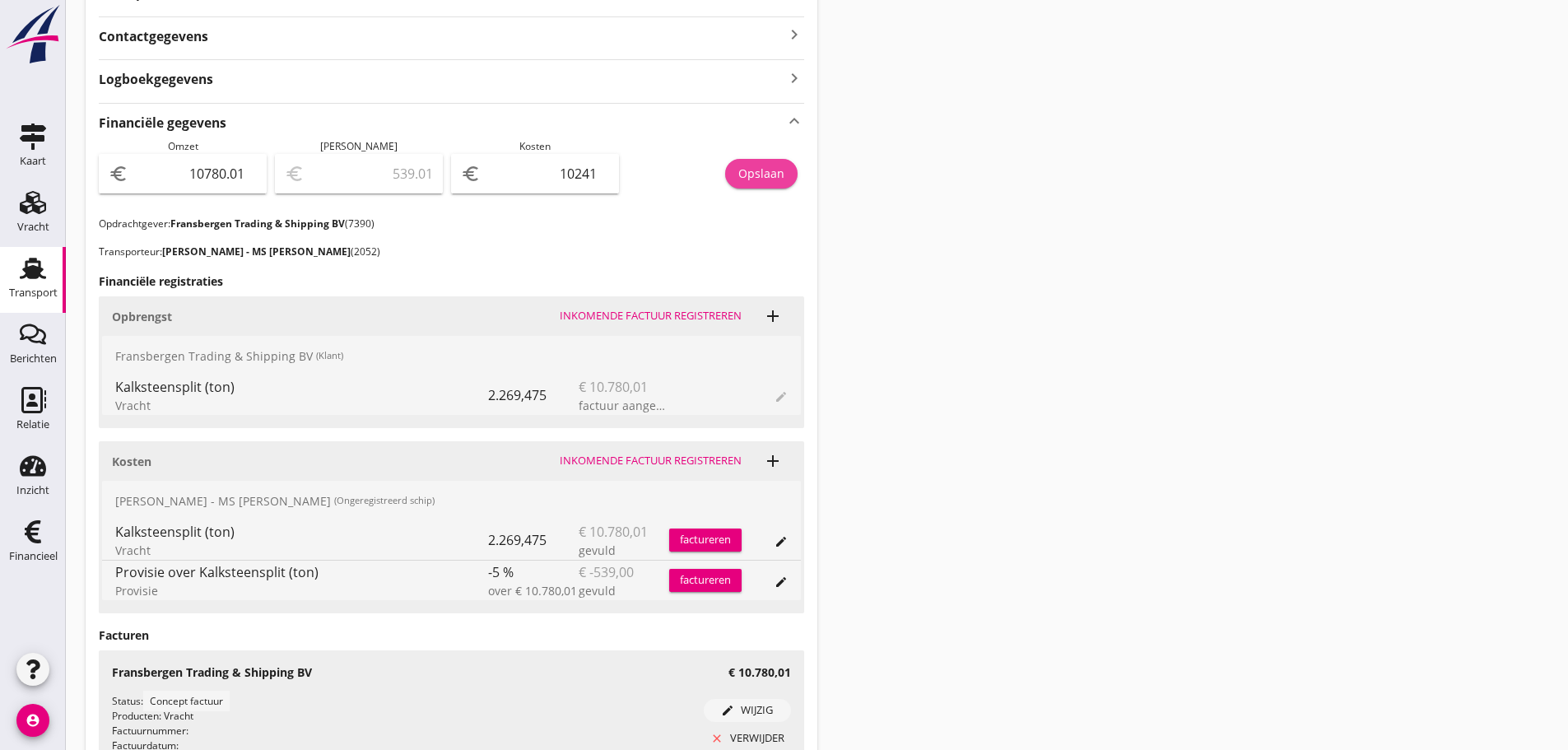
click at [784, 171] on button "Opslaan" at bounding box center [761, 173] width 72 height 30
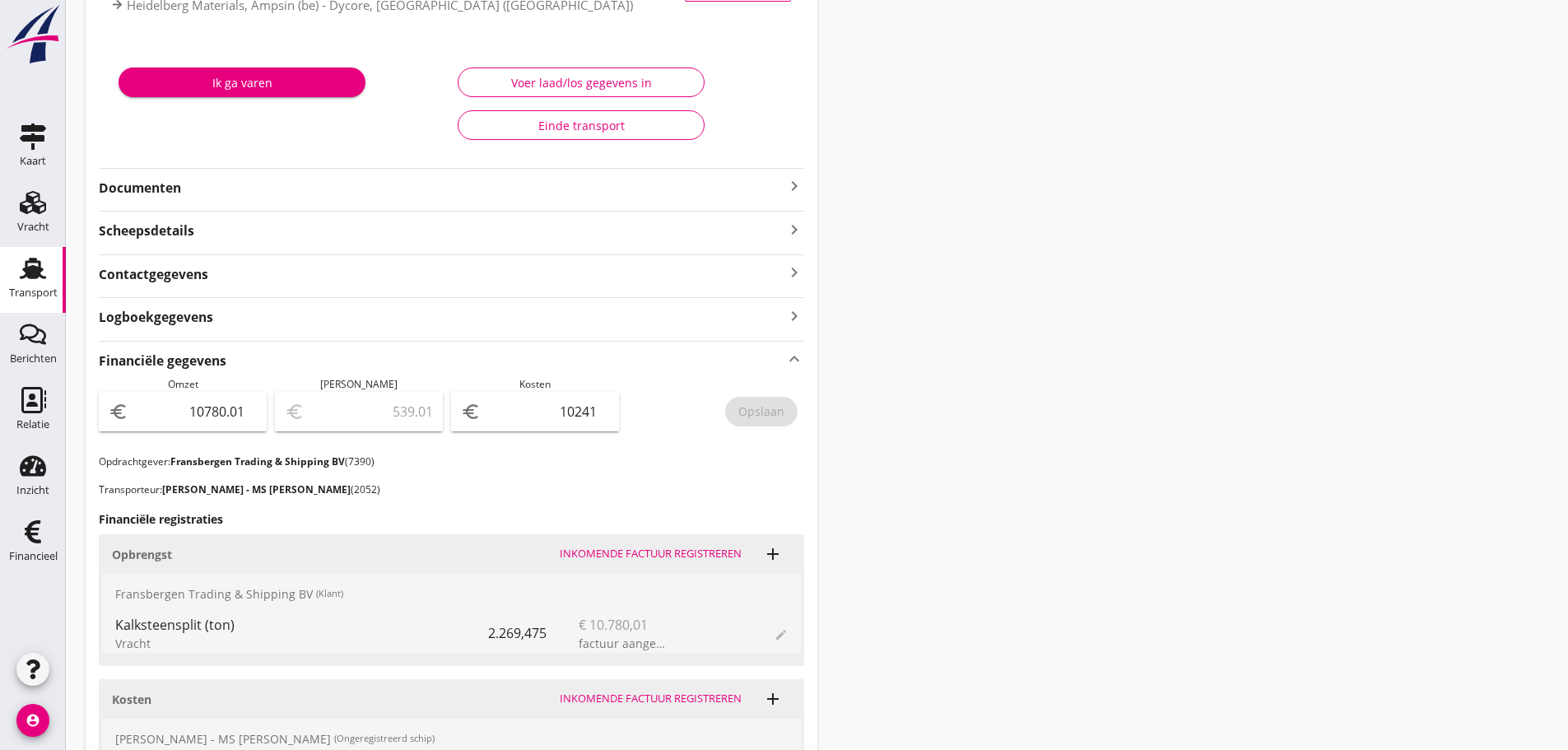
scroll to position [0, 0]
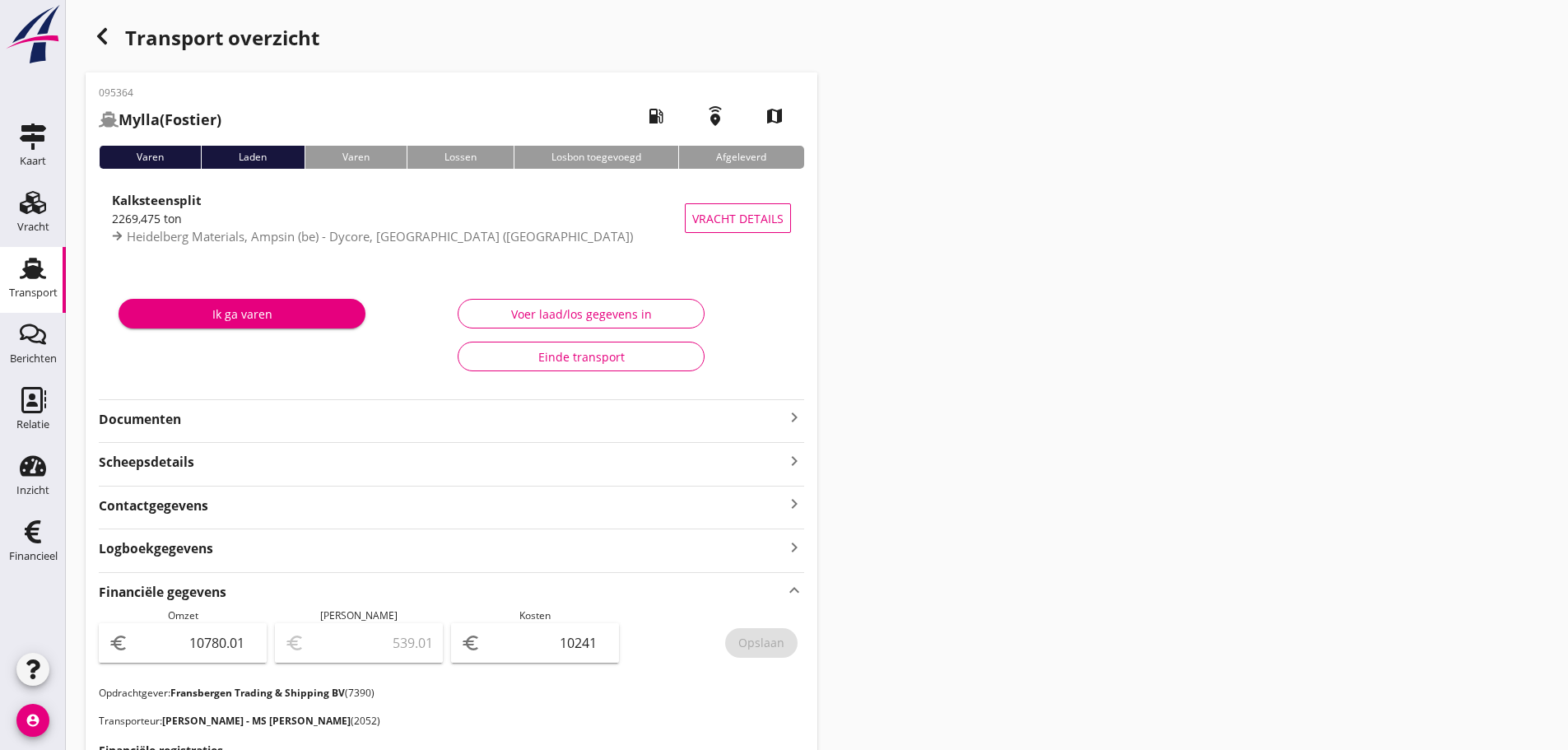
click at [99, 32] on icon "button" at bounding box center [102, 36] width 20 height 20
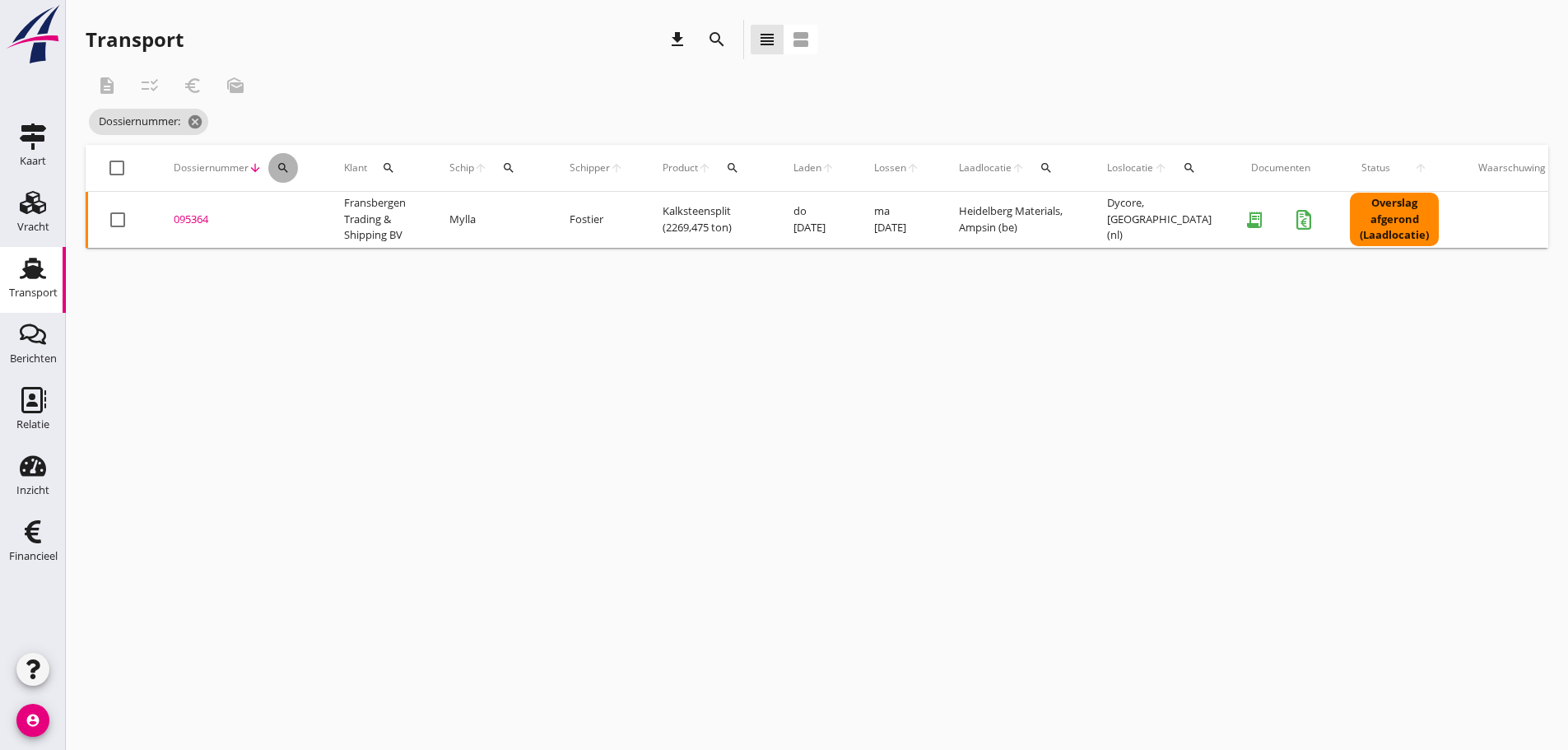
drag, startPoint x: 274, startPoint y: 165, endPoint x: 341, endPoint y: 202, distance: 76.5
click at [276, 166] on div "search" at bounding box center [283, 168] width 30 height 14
click at [343, 218] on input "Zoeken op dossiernummer..." at bounding box center [361, 215] width 172 height 26
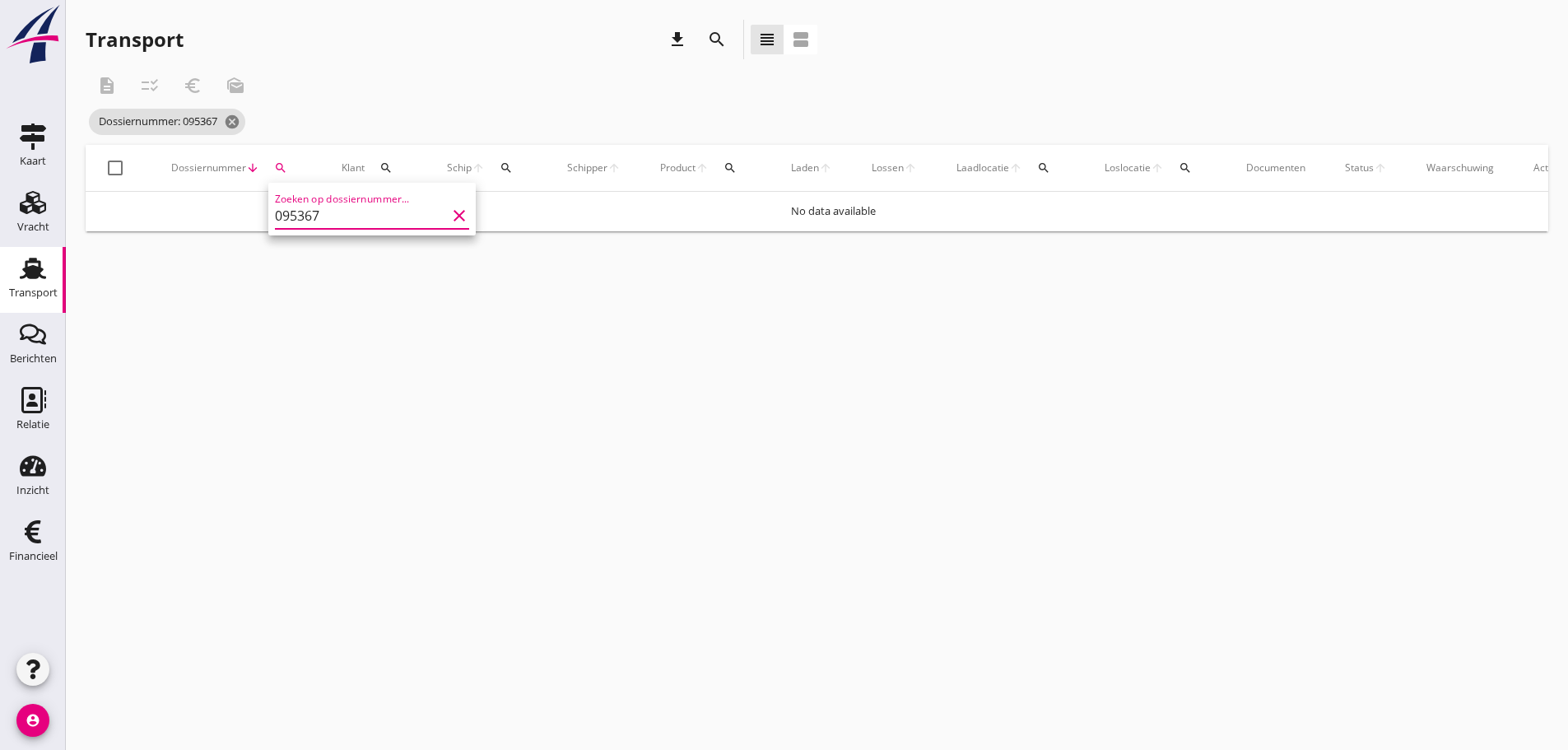
type input "095367"
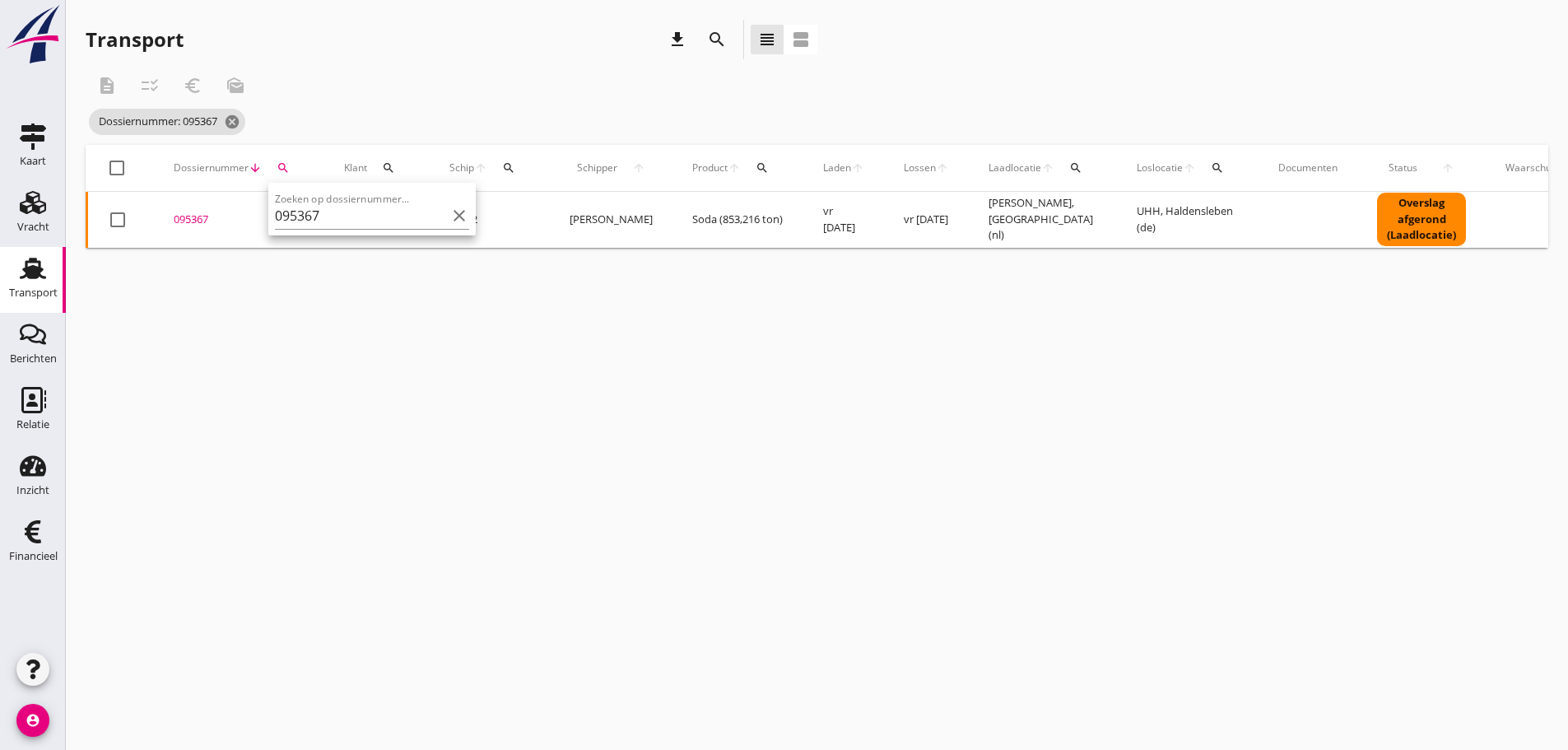
click at [184, 216] on div "095367" at bounding box center [238, 219] width 131 height 16
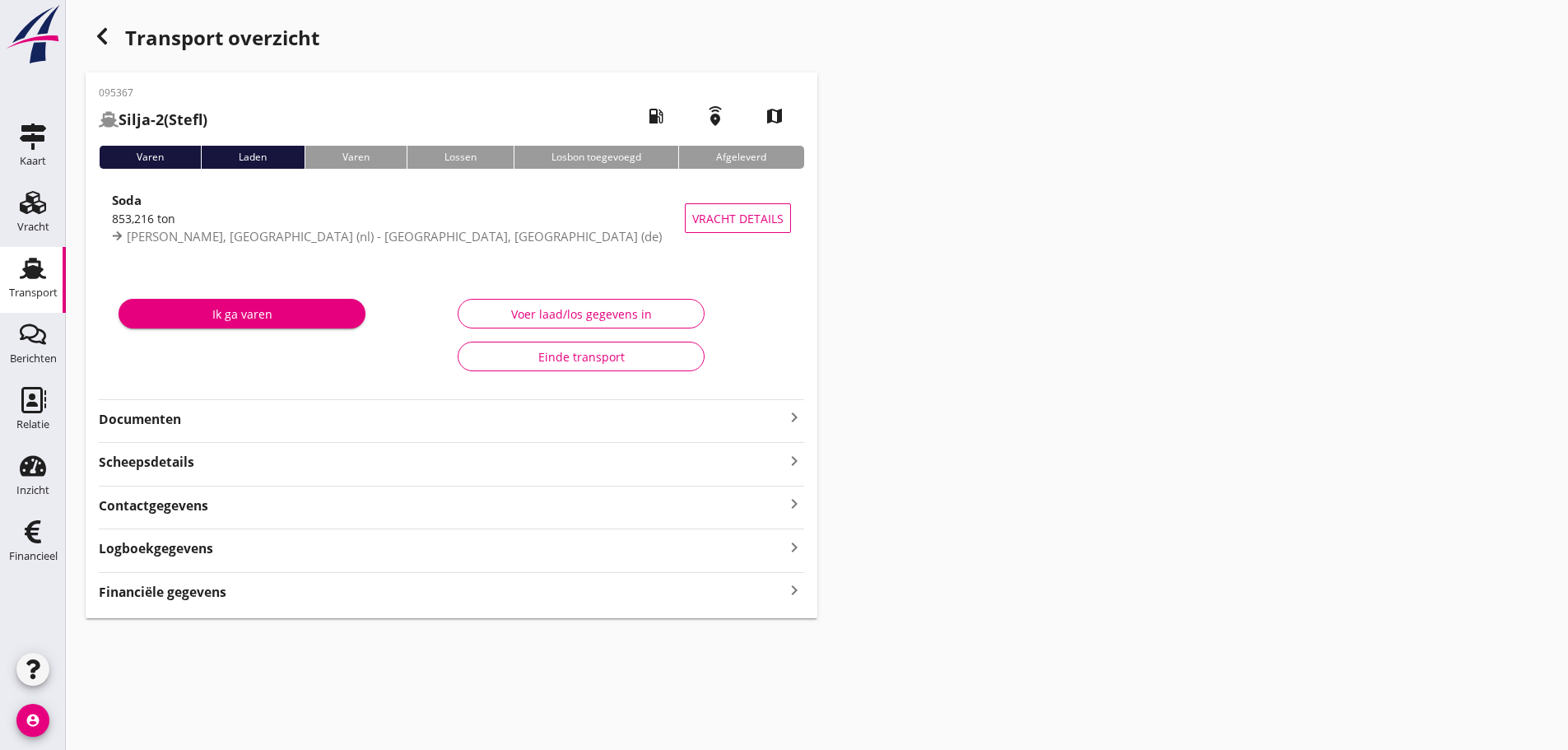
click at [171, 600] on strong "Financiële gegevens" at bounding box center [162, 592] width 127 height 19
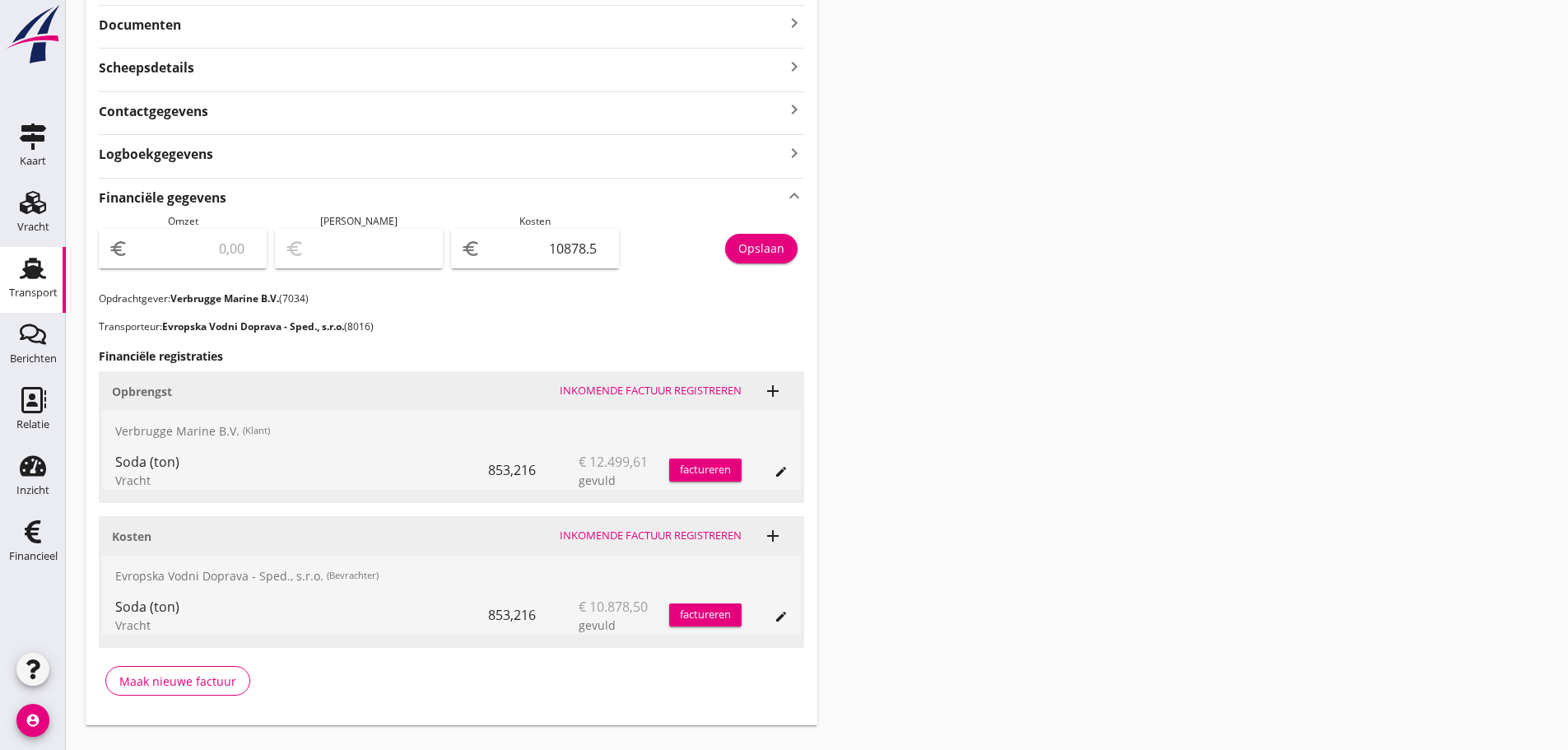
scroll to position [412, 0]
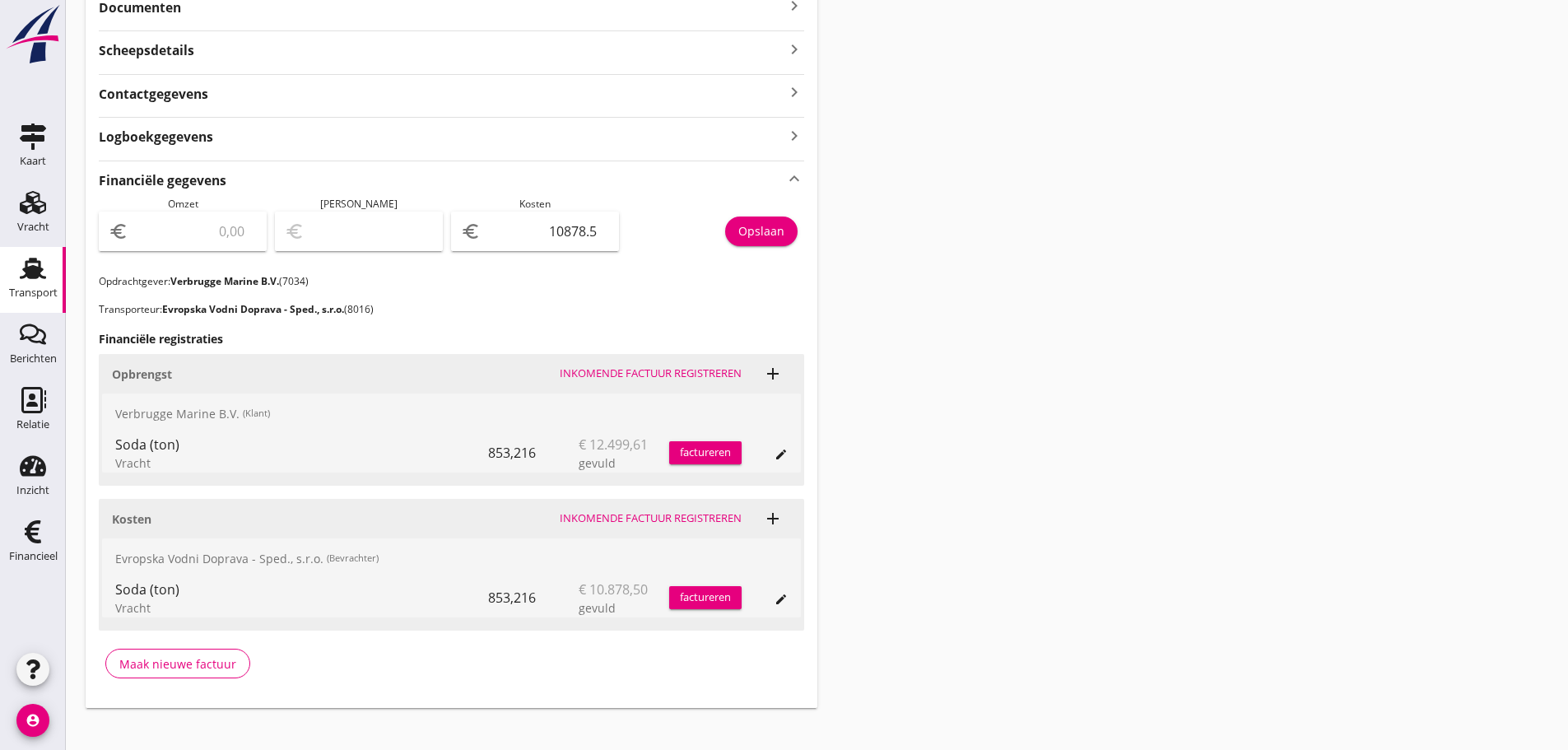
click at [704, 451] on div "factureren" at bounding box center [705, 452] width 72 height 16
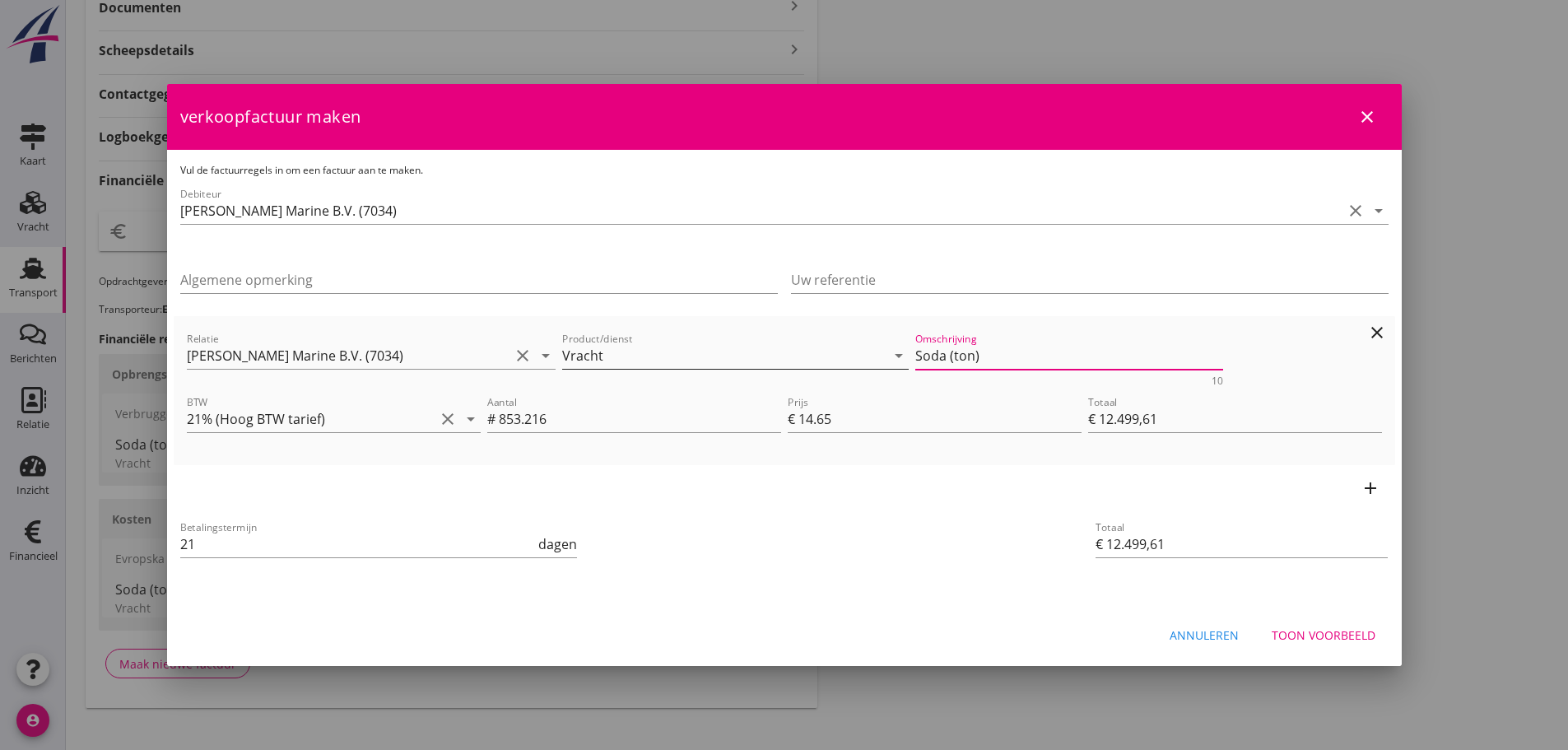
drag, startPoint x: 968, startPoint y: 363, endPoint x: 738, endPoint y: 363, distance: 230.0
click at [738, 363] on div "Relatie Verbrugge Marine B.V. (7034) clear arrow_drop_down Product/dienst Vrach…" at bounding box center [784, 357] width 1202 height 63
click at [886, 282] on input "Uw referentie" at bounding box center [1090, 279] width 598 height 26
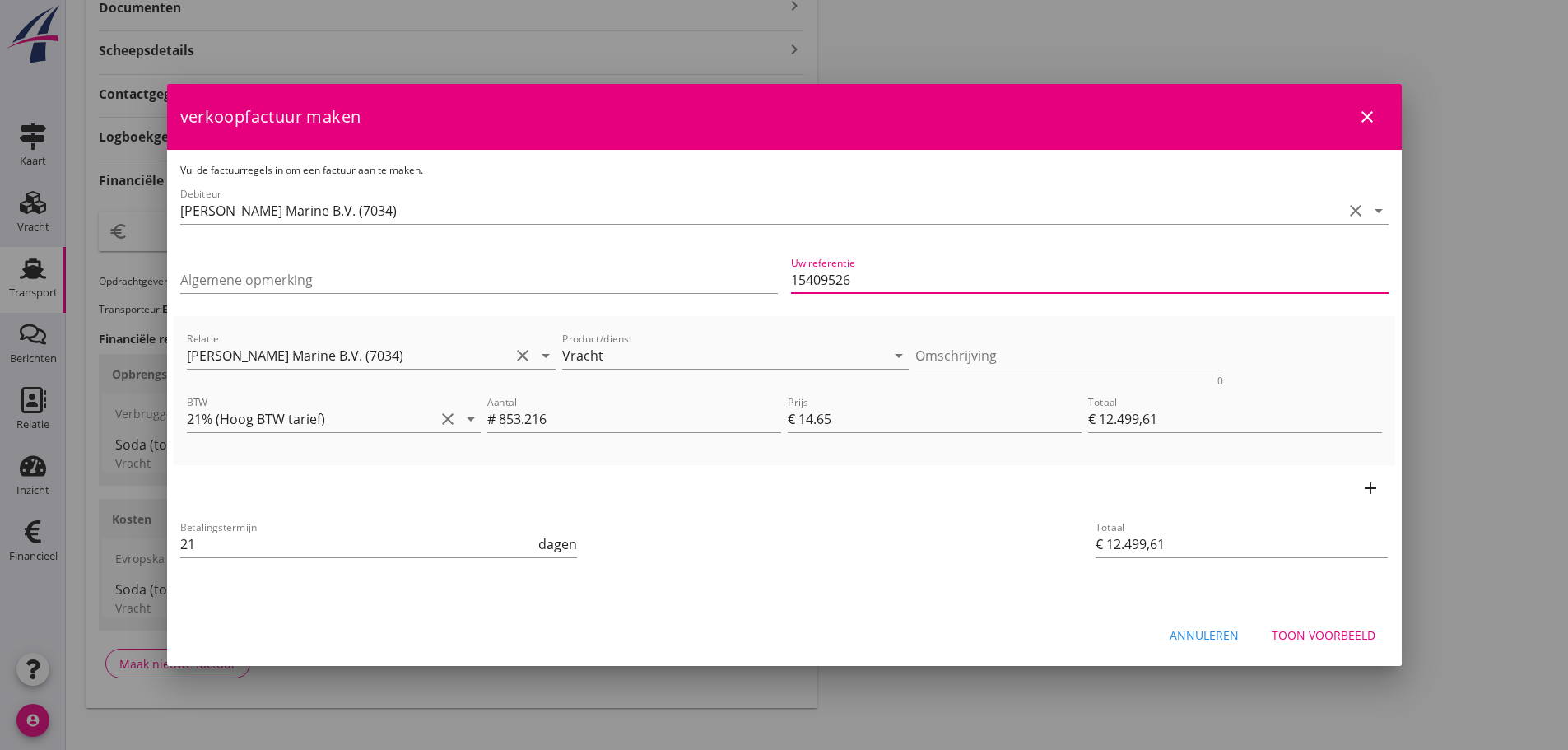
type input "15409526"
click at [1359, 632] on div "Toon voorbeeld" at bounding box center [1323, 634] width 104 height 17
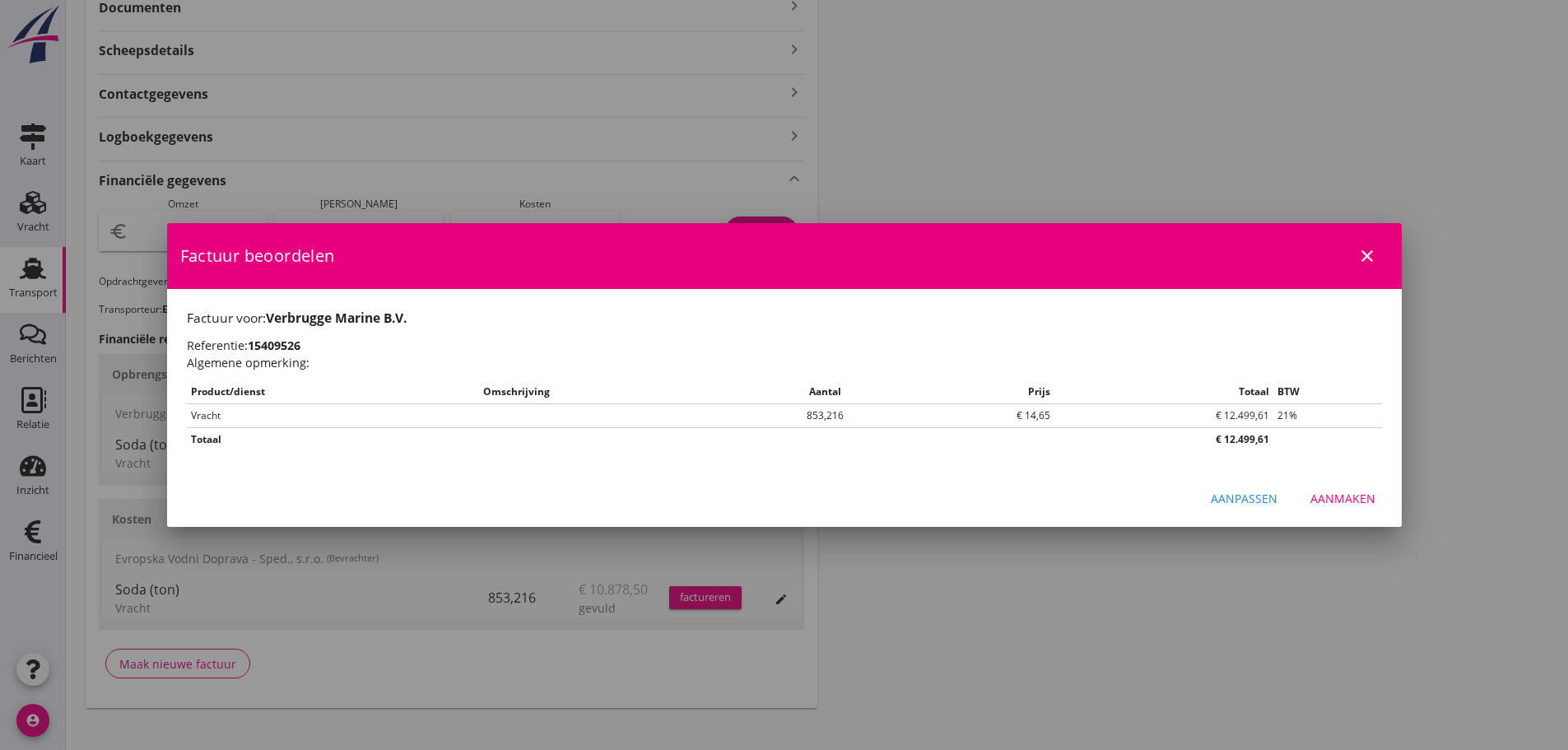
click at [1351, 484] on button "Aanmaken" at bounding box center [1342, 498] width 91 height 30
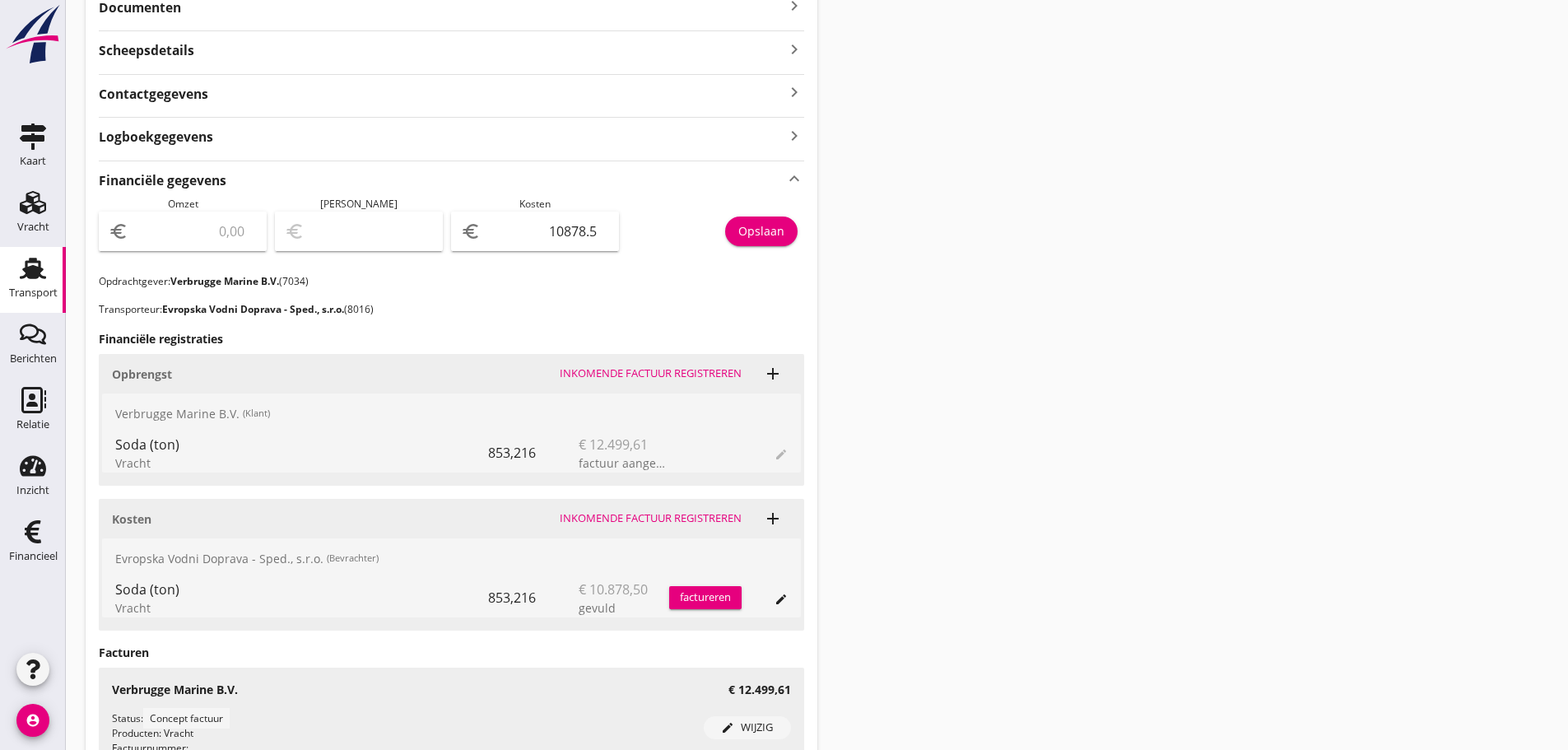
click at [168, 240] on input "number" at bounding box center [194, 231] width 125 height 26
type input "1"
type input "-10877.50"
type input "12"
type input "-10866.50"
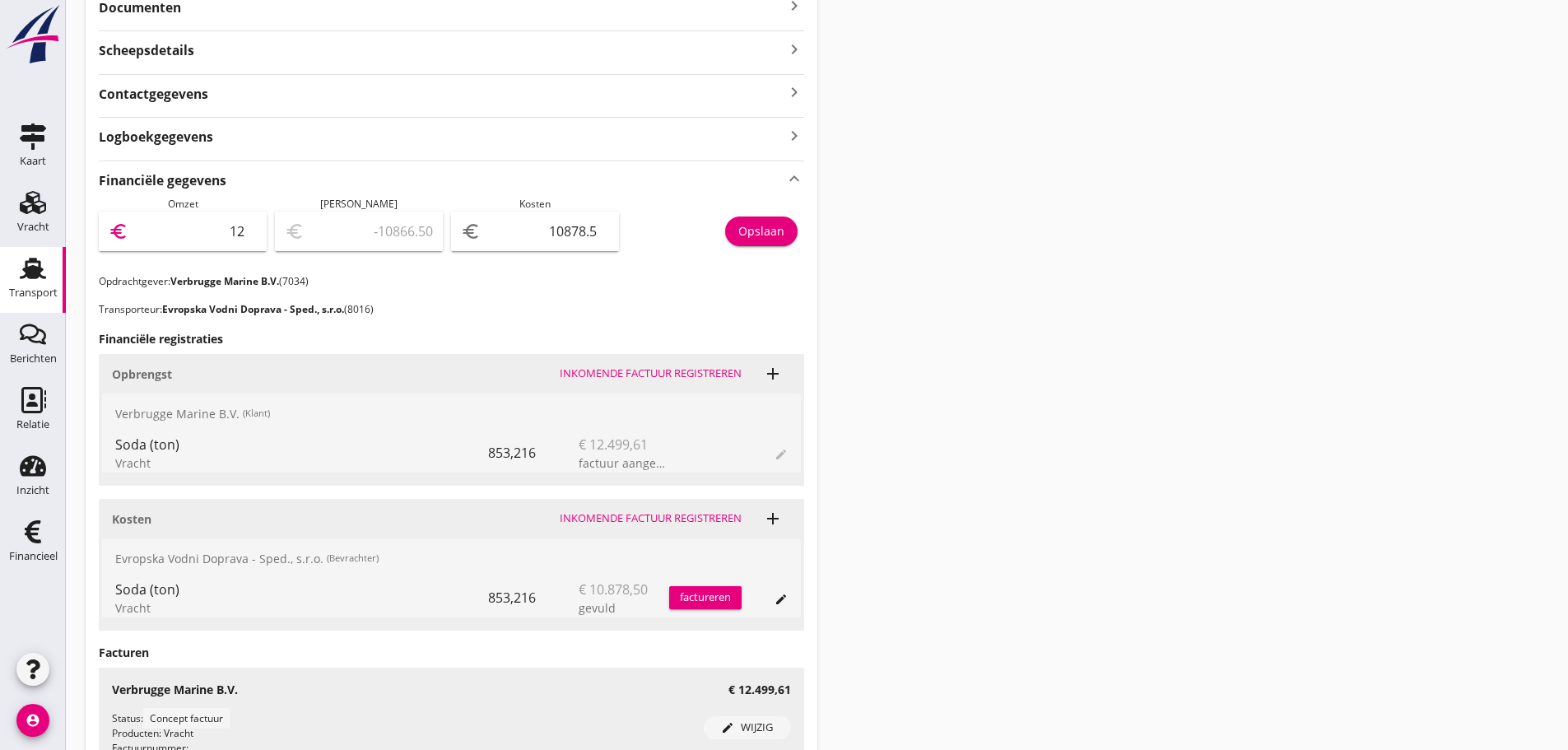
type input "124"
type input "-10754.50"
type input "1249"
type input "-9629.50"
type input "12499"
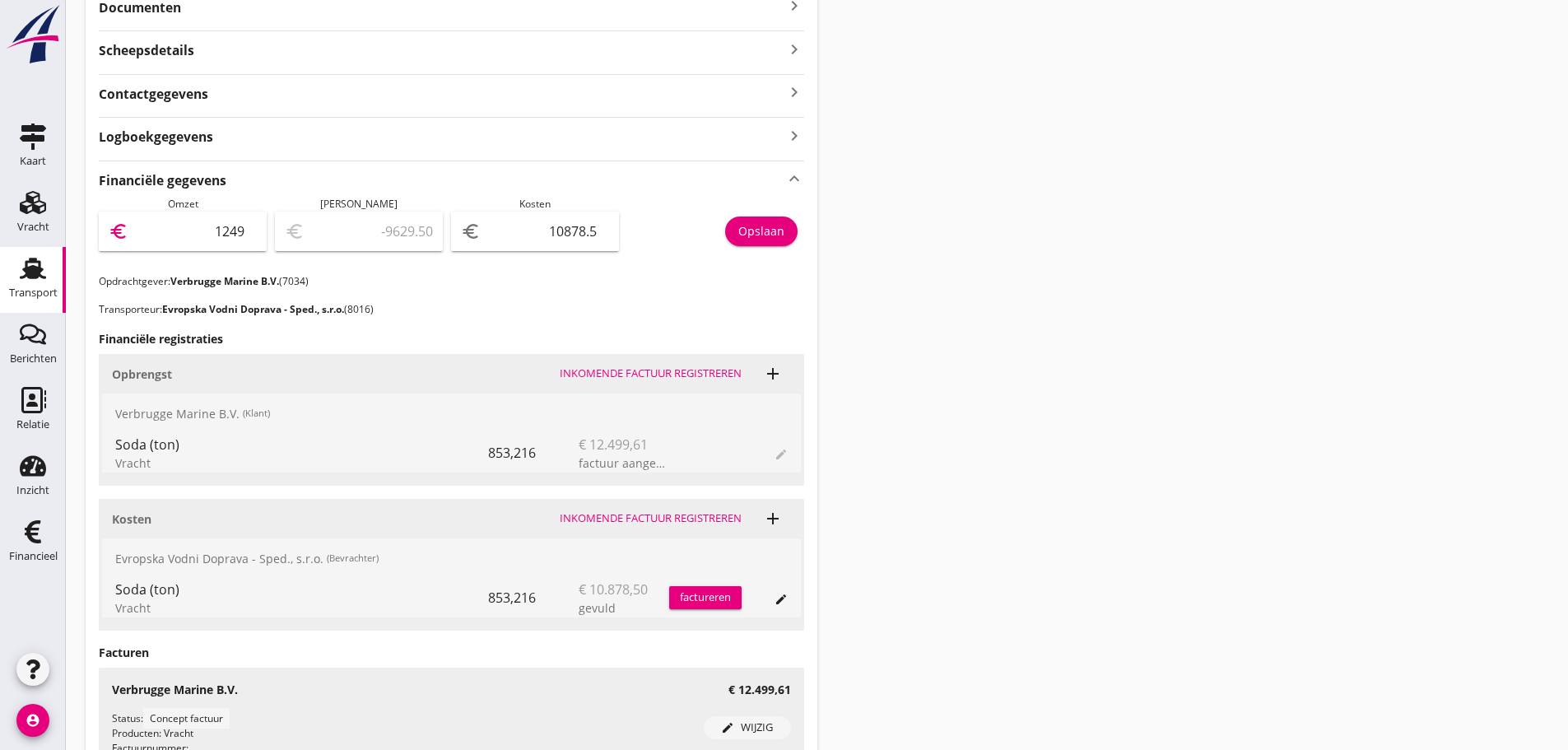
type input "1620.50"
type input "12499.6"
type input "1621.10"
type input "12499.61"
type input "1621.11"
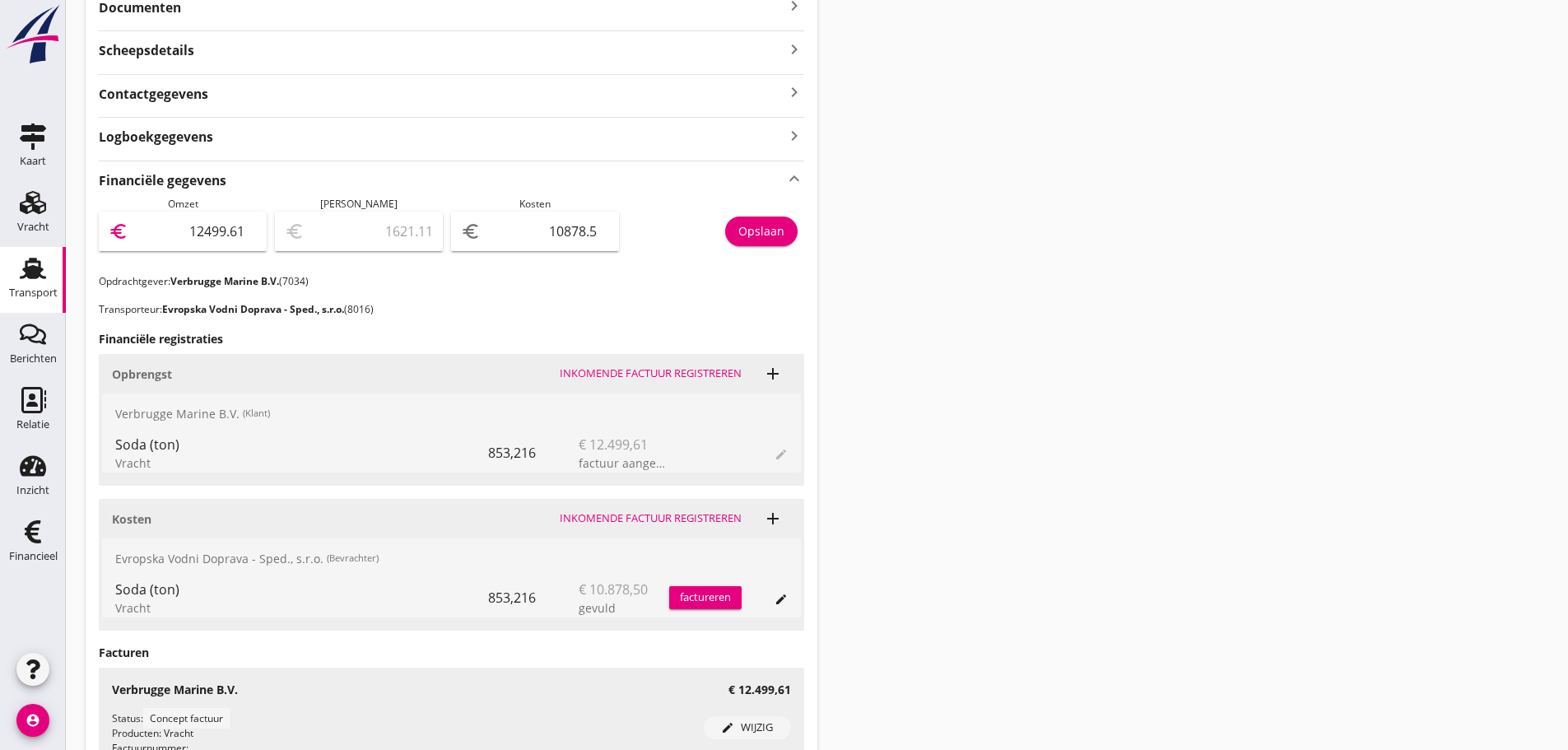
type input "12499.61"
click at [771, 229] on div "Opslaan" at bounding box center [761, 230] width 46 height 17
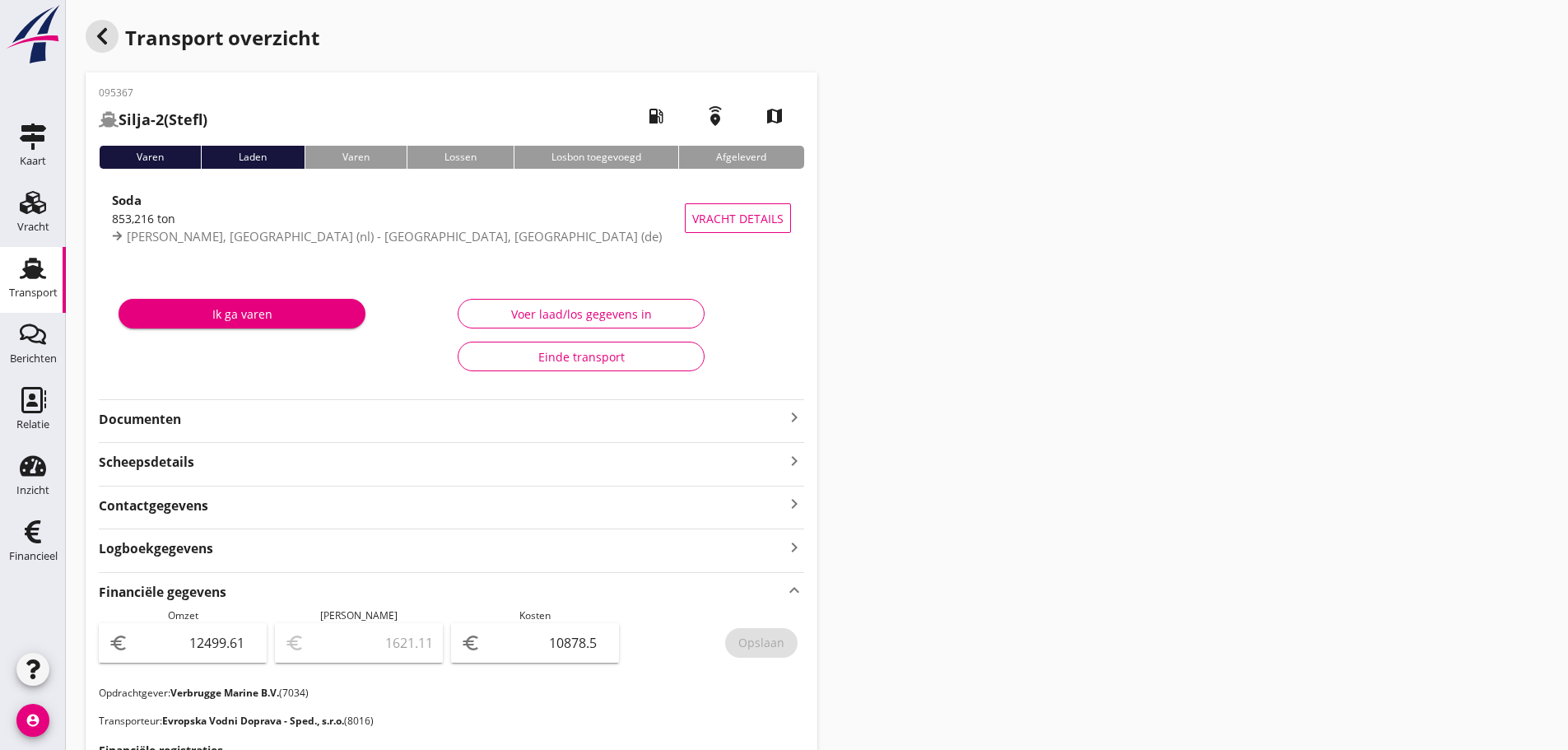
drag, startPoint x: 99, startPoint y: 36, endPoint x: 455, endPoint y: 373, distance: 490.2
click at [98, 35] on use "button" at bounding box center [102, 36] width 10 height 16
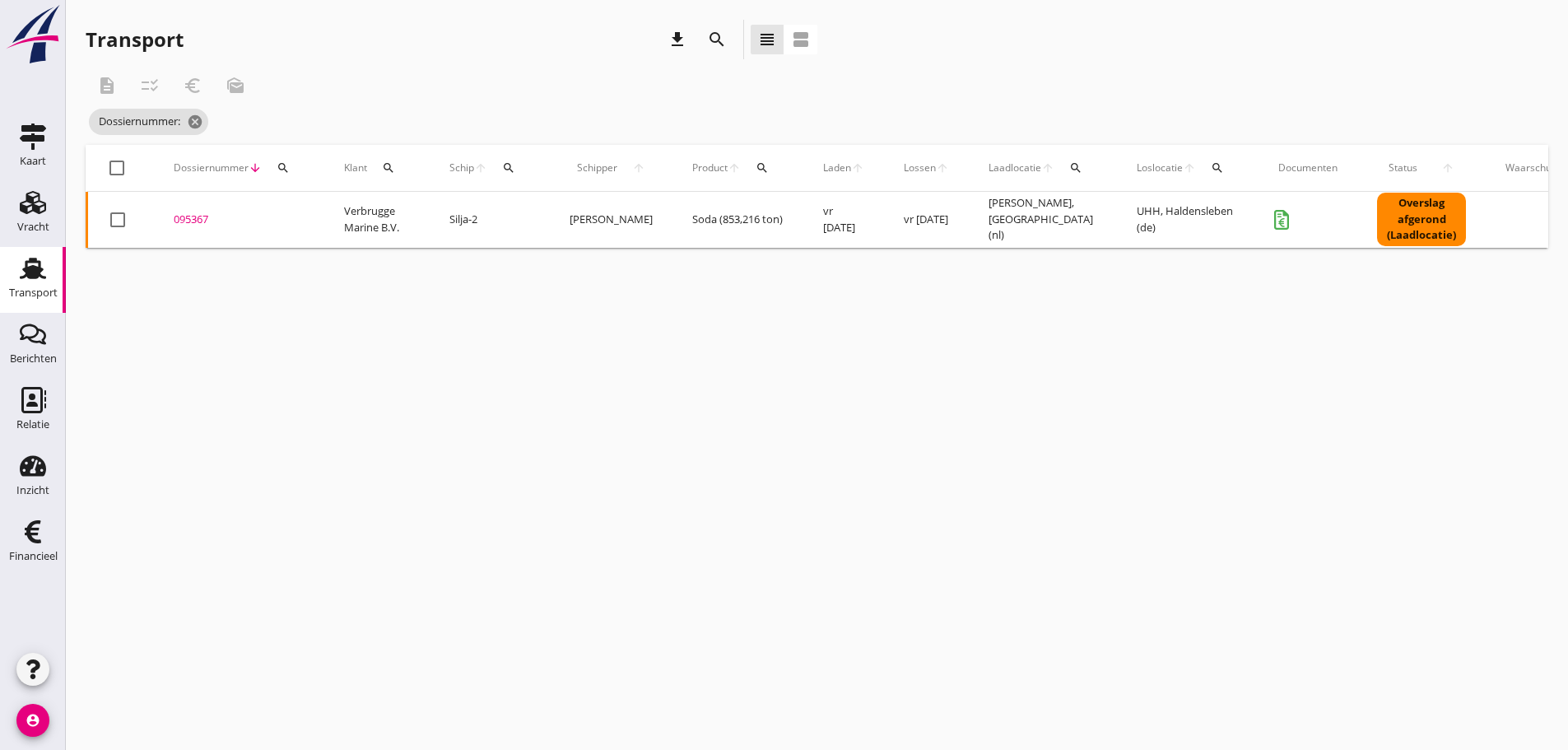
click at [55, 282] on div "Transport" at bounding box center [33, 293] width 49 height 23
type input "095367"
click at [240, 125] on icon "cancel" at bounding box center [232, 122] width 16 height 16
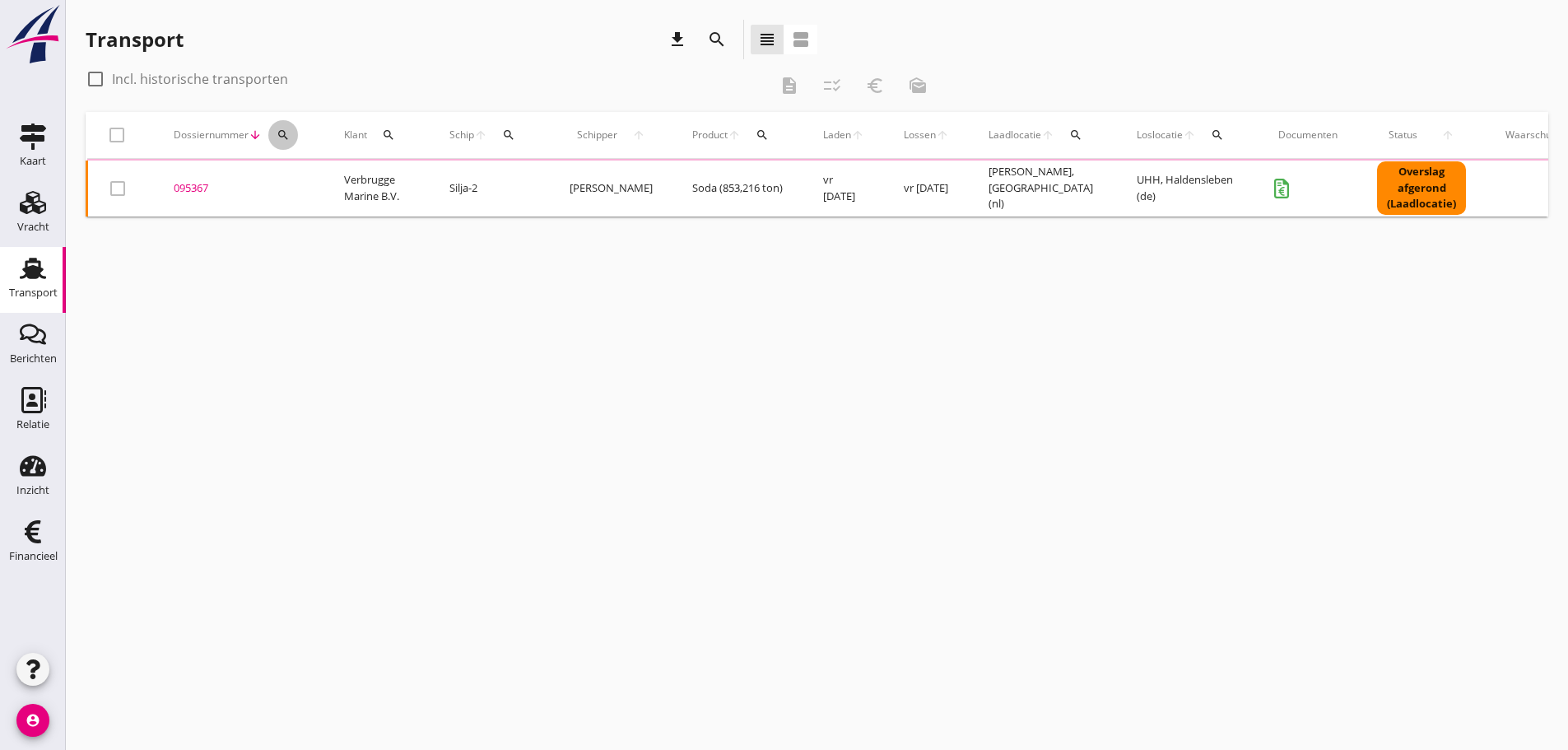
click at [294, 137] on div "search" at bounding box center [283, 134] width 30 height 14
click at [294, 189] on input "Zoeken op dossiernummer..." at bounding box center [361, 182] width 172 height 26
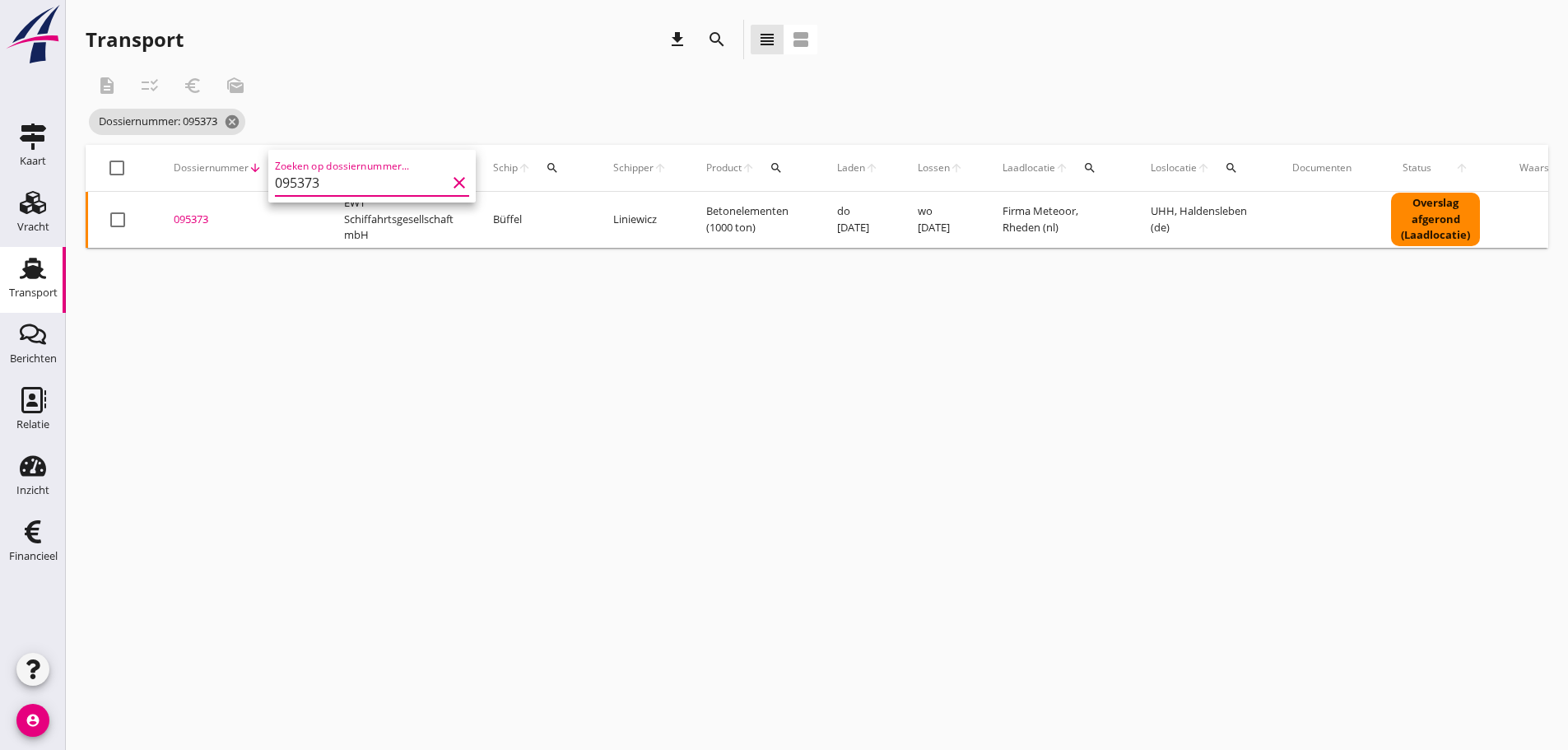
type input "095373"
click at [189, 218] on div "095373" at bounding box center [238, 219] width 131 height 16
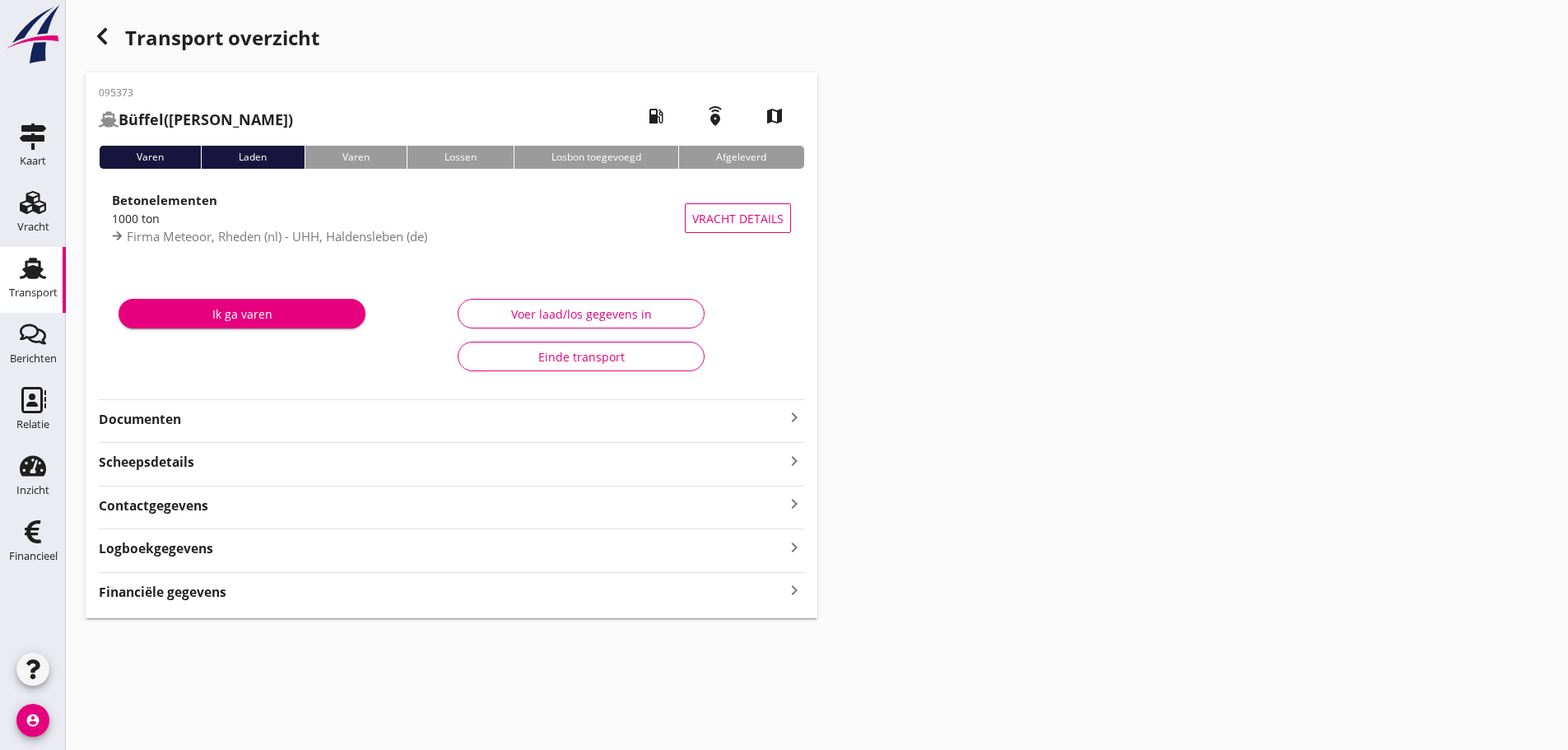
click at [164, 600] on strong "Financiële gegevens" at bounding box center [162, 592] width 127 height 19
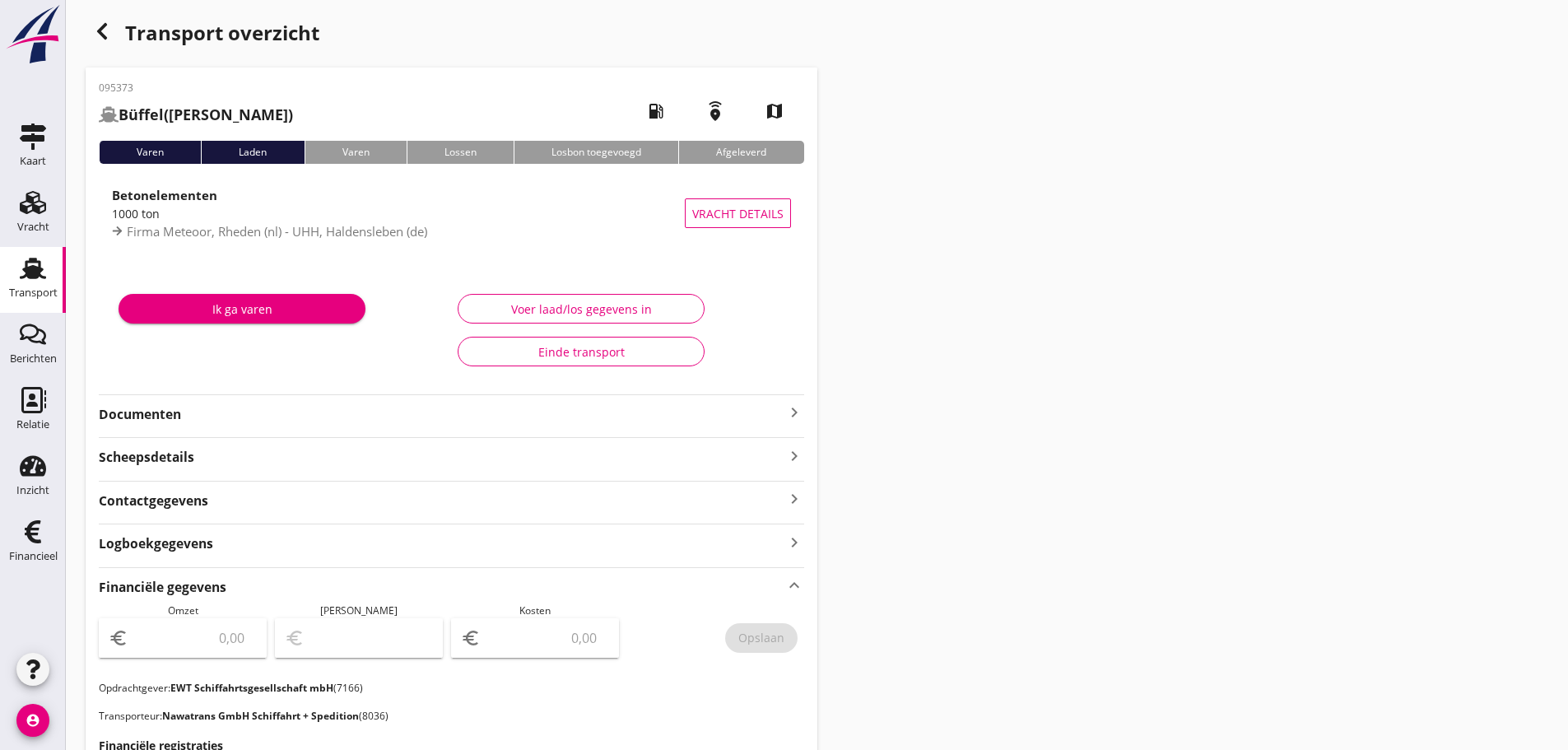
scroll to position [429, 0]
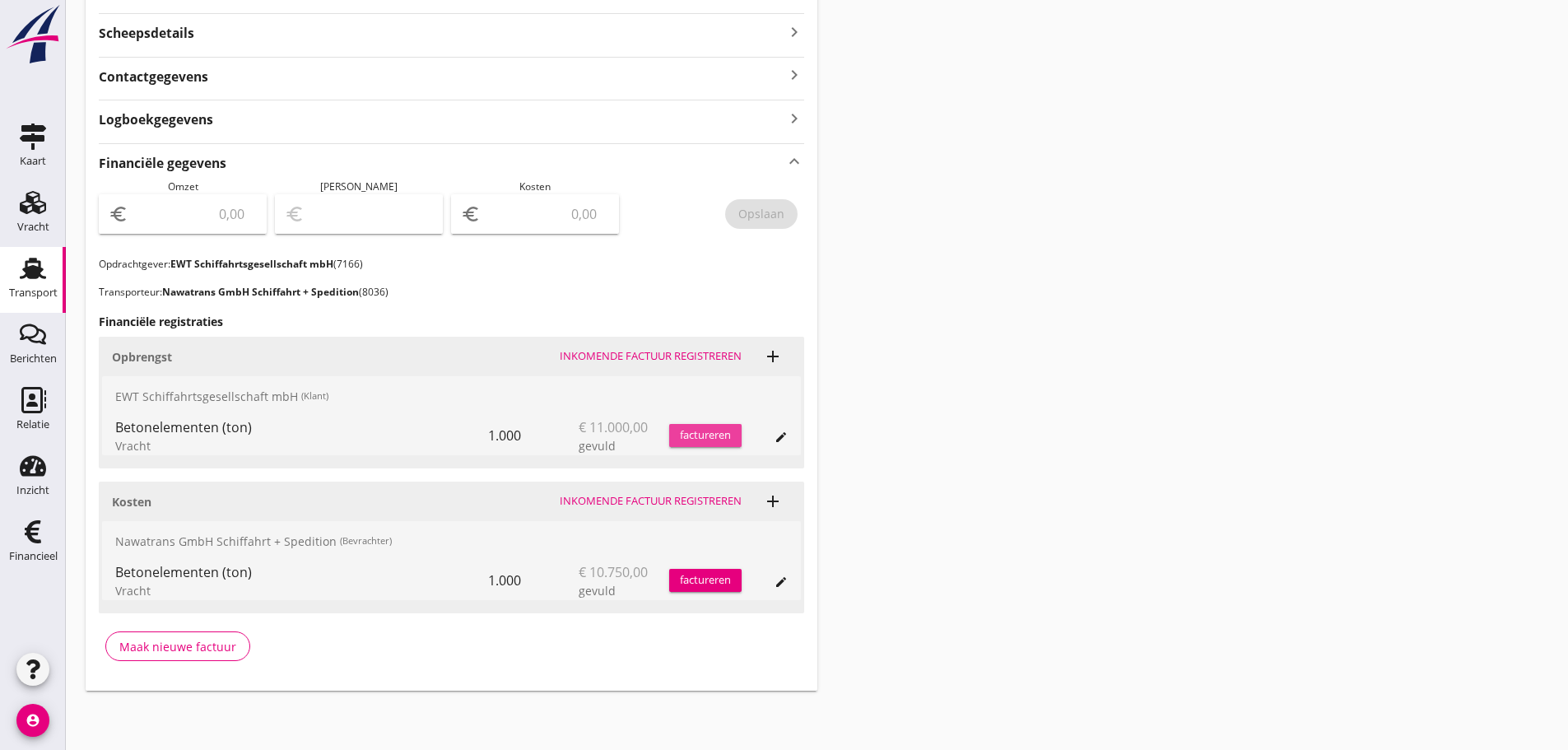
click at [704, 431] on div "factureren" at bounding box center [705, 435] width 72 height 16
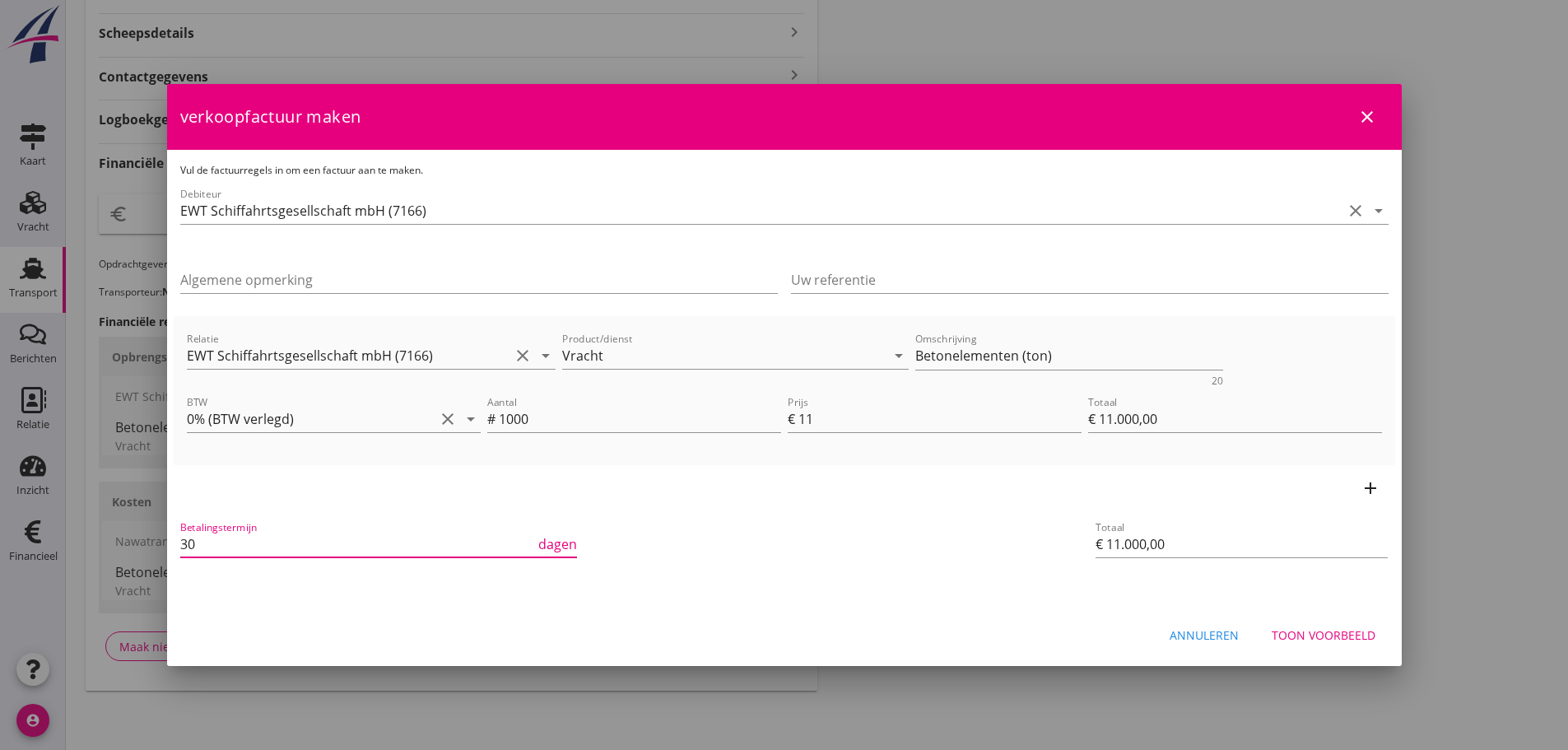
drag, startPoint x: 221, startPoint y: 538, endPoint x: 57, endPoint y: 541, distance: 164.0
click at [70, 545] on div "21% ([PERSON_NAME] BTW tarief) 9% (Laag BTW tarief) 0% (BTW vrij) 0% (BTW verle…" at bounding box center [784, 161] width 1568 height 1179
type input "21"
drag, startPoint x: 1067, startPoint y: 354, endPoint x: 830, endPoint y: 360, distance: 237.1
click at [830, 360] on div "Relatie EWT Schiffahrtsgesellschaft mbH (7166) clear arrow_drop_down Product/di…" at bounding box center [784, 357] width 1202 height 63
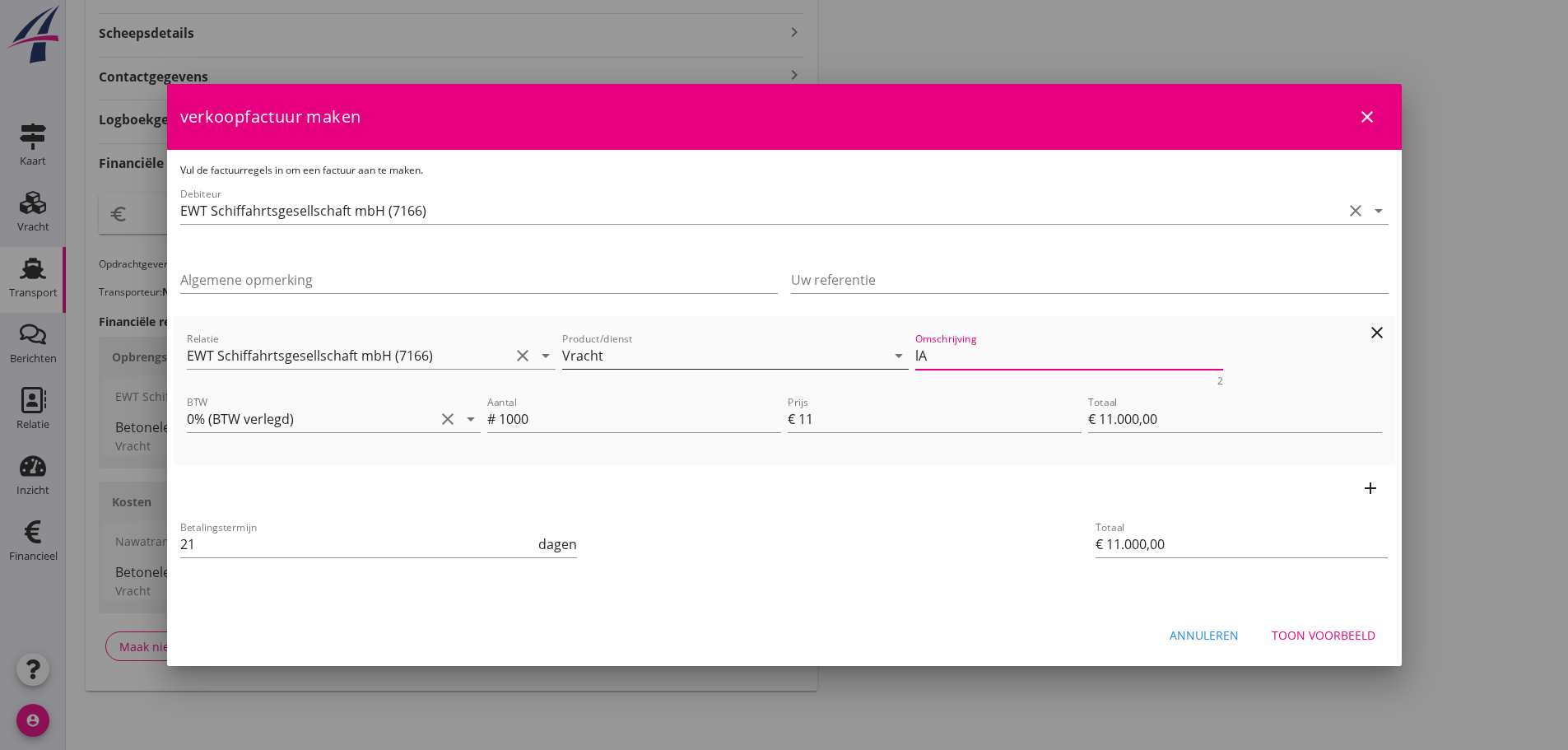
type textarea "l"
type textarea "Ladegewicht 936,140 T."
click at [1317, 644] on button "Toon voorbeeld" at bounding box center [1323, 634] width 130 height 30
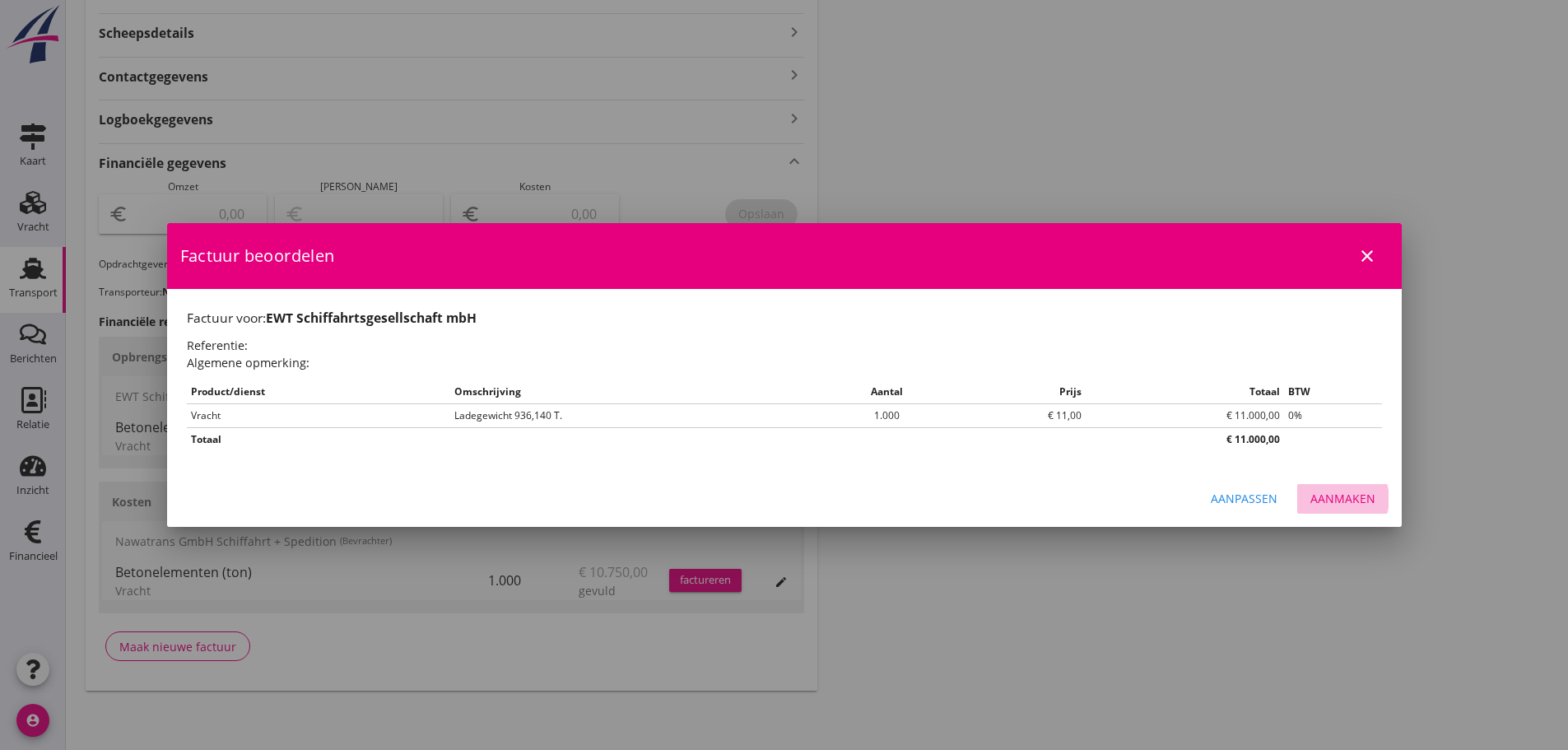
click at [1336, 499] on div "Aanmaken" at bounding box center [1343, 498] width 65 height 17
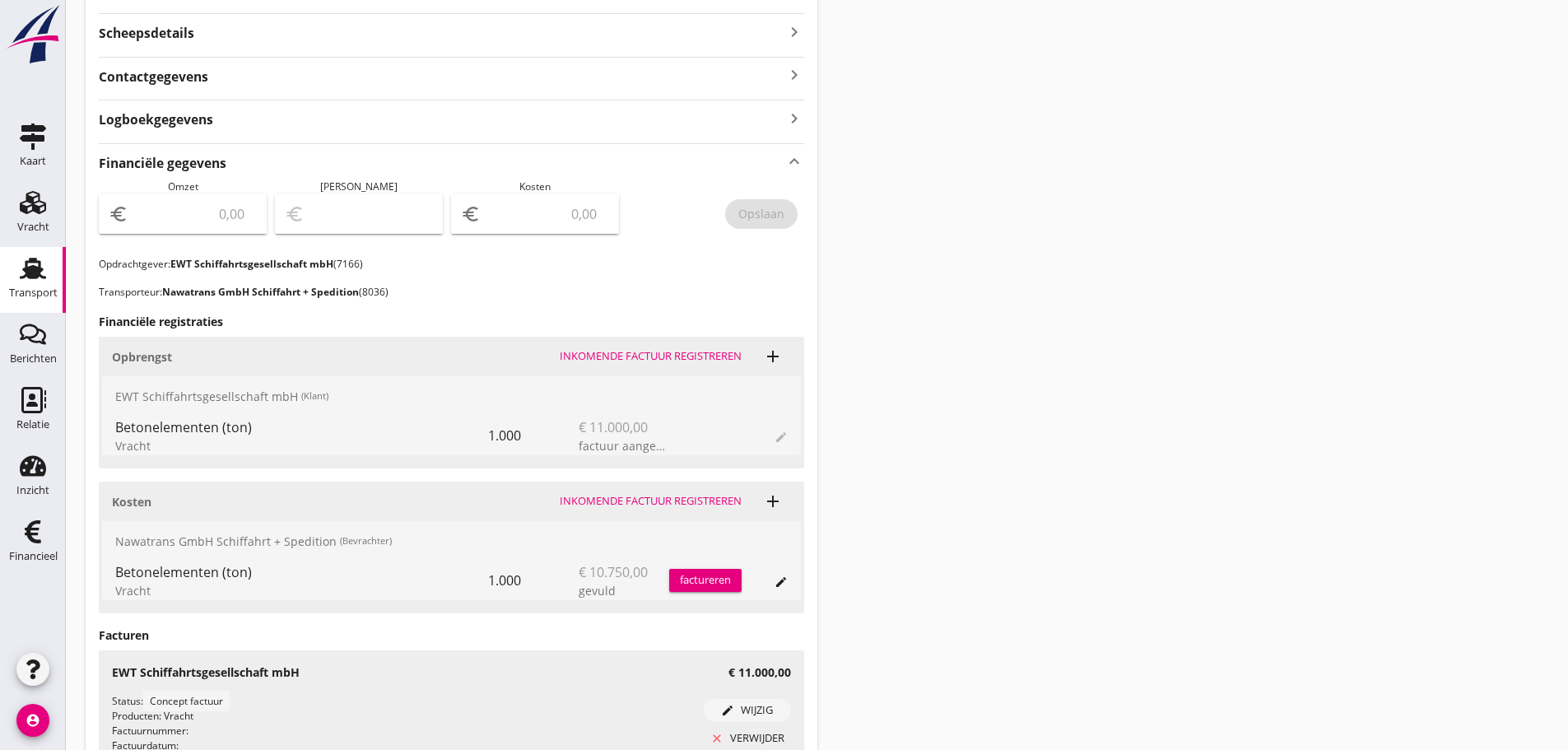
click at [182, 210] on input "number" at bounding box center [194, 214] width 125 height 26
type input "11000"
drag, startPoint x: 756, startPoint y: 228, endPoint x: 766, endPoint y: 207, distance: 23.3
click at [766, 207] on button "Opslaan" at bounding box center [761, 214] width 72 height 30
click at [35, 556] on div "Financieel" at bounding box center [33, 556] width 49 height 11
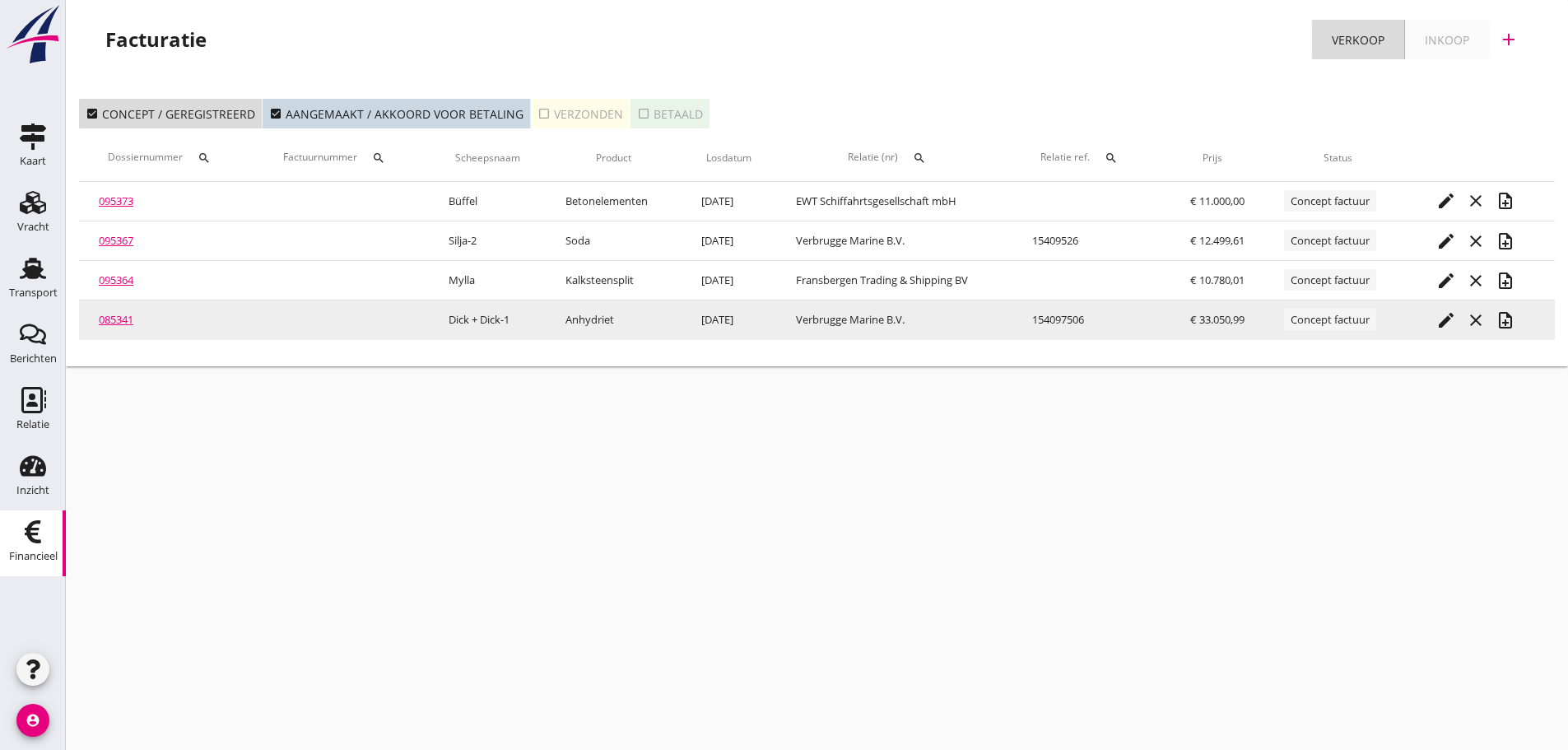
click at [1511, 315] on icon "note_add" at bounding box center [1506, 320] width 20 height 20
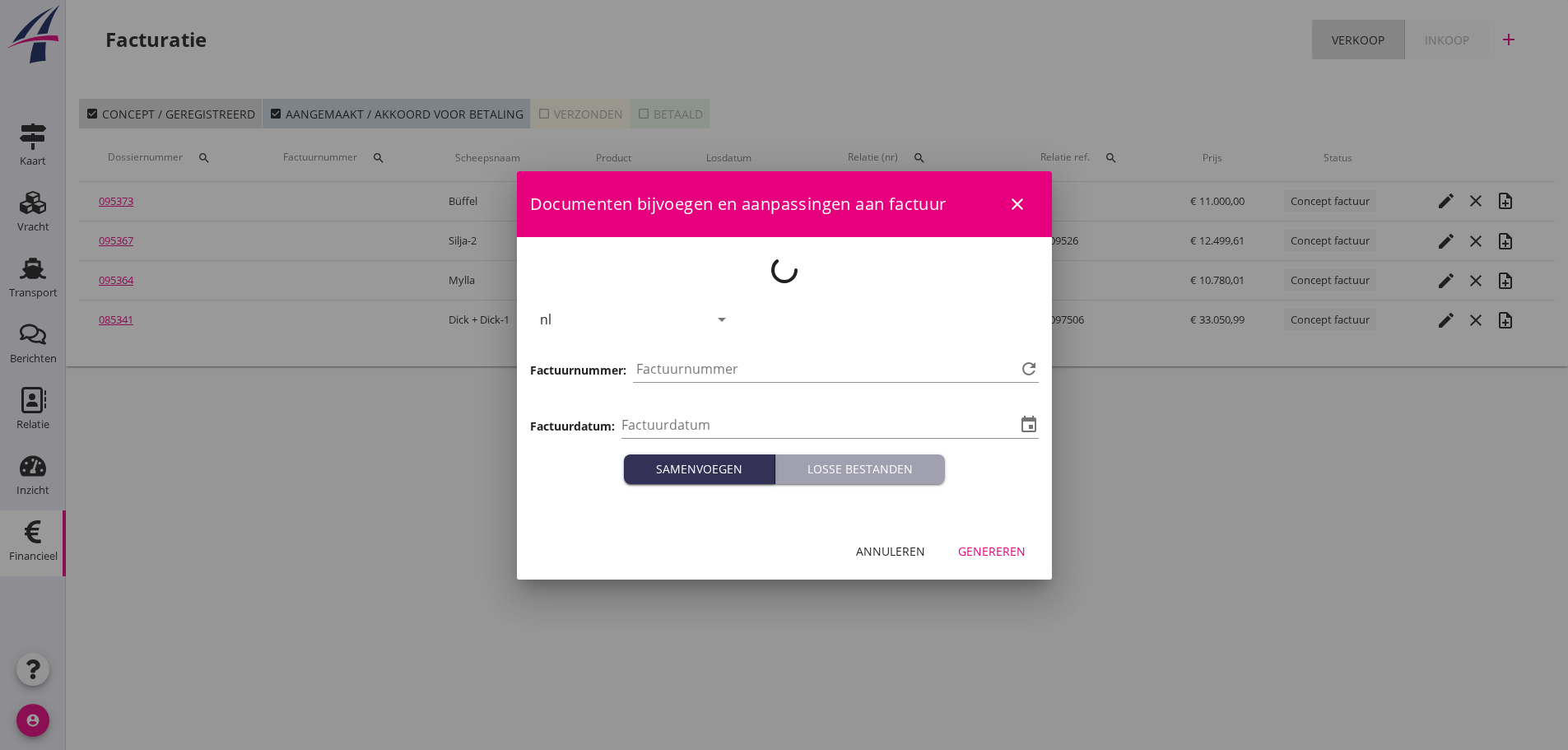
type input "[DATE]"
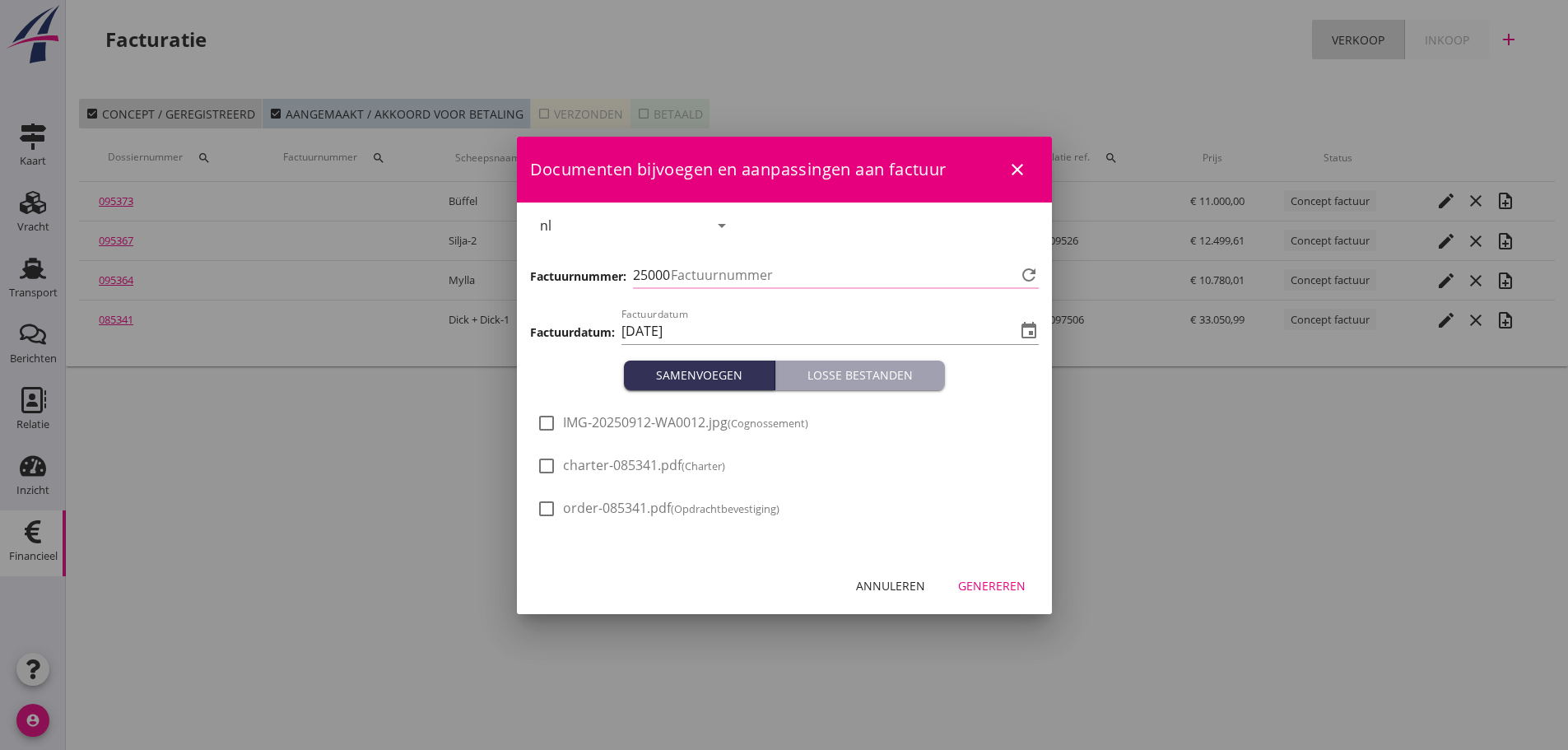
type input "1247"
drag, startPoint x: 992, startPoint y: 584, endPoint x: 1044, endPoint y: 568, distance: 54.4
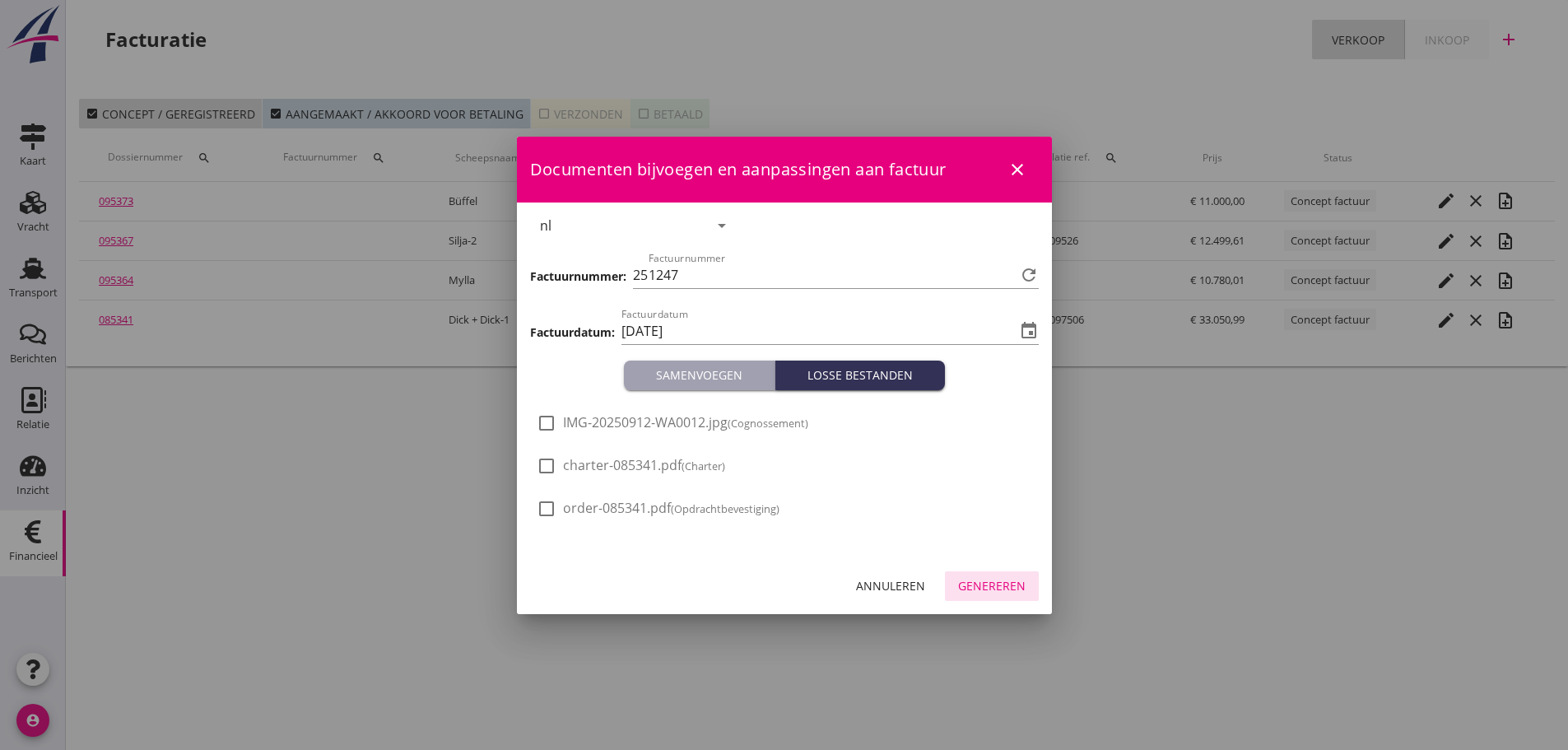
click at [993, 584] on div "Genereren" at bounding box center [991, 585] width 68 height 17
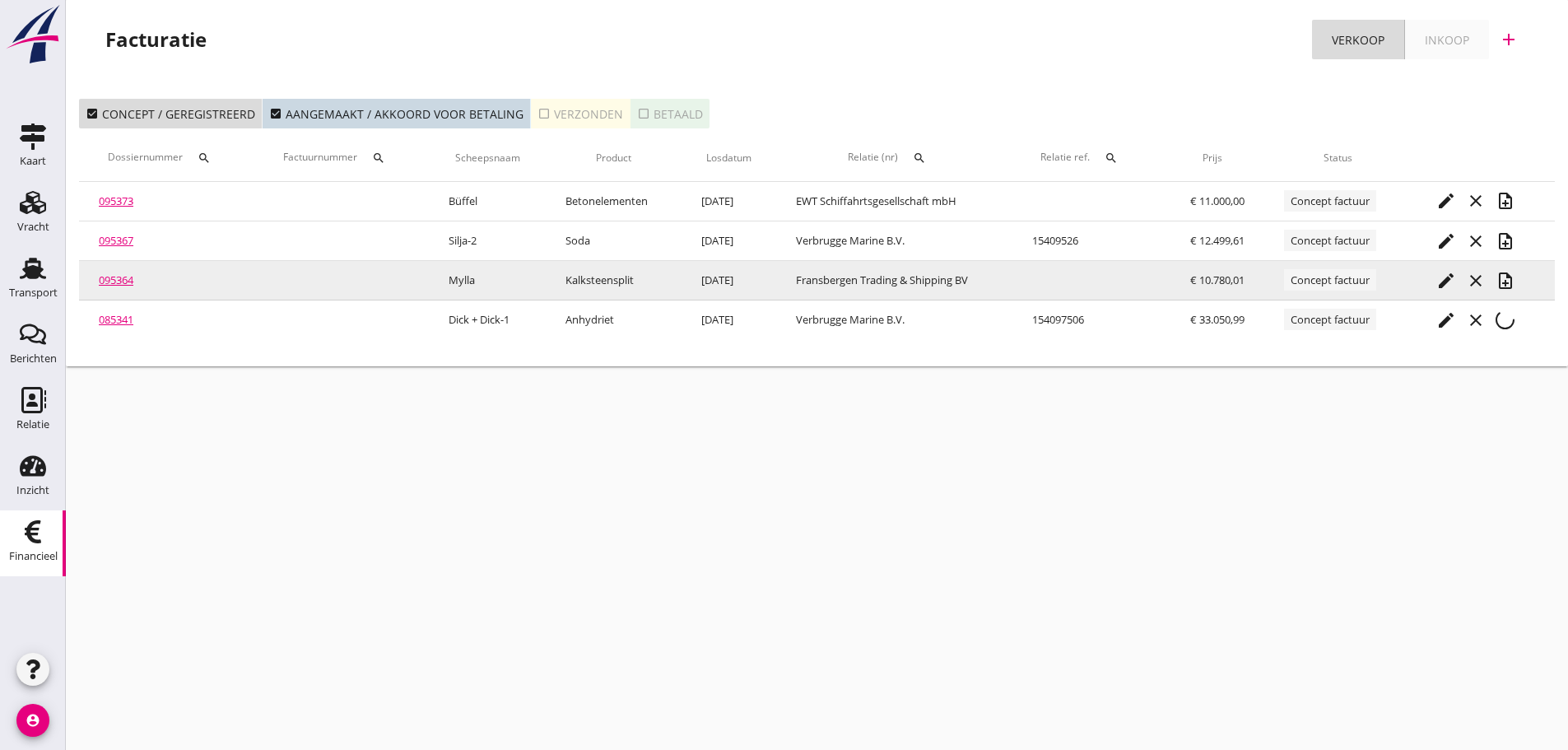
click at [1505, 266] on button "note_add" at bounding box center [1505, 281] width 30 height 30
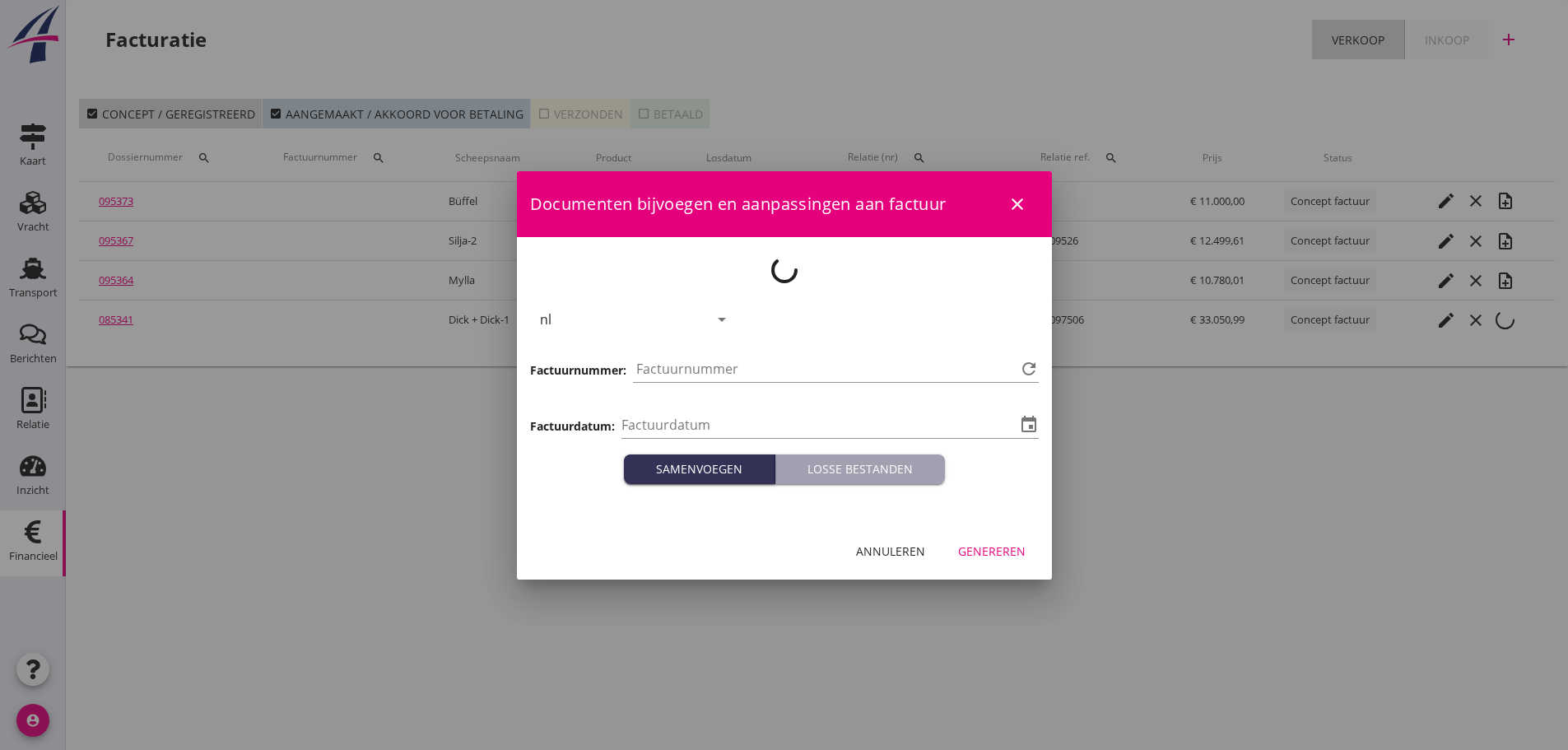
type input "[DATE]"
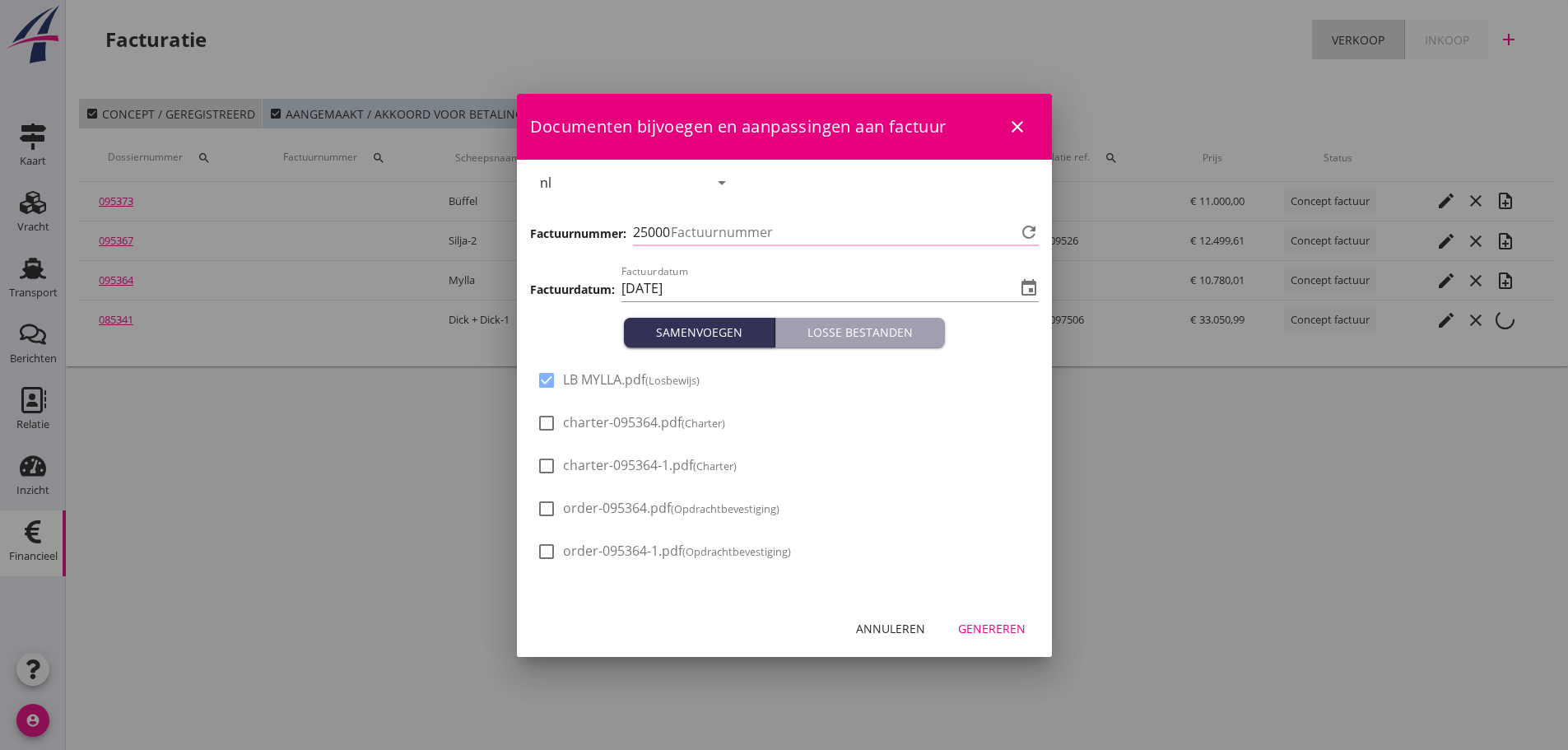
type input "1248"
click at [986, 630] on div "Genereren" at bounding box center [991, 628] width 68 height 17
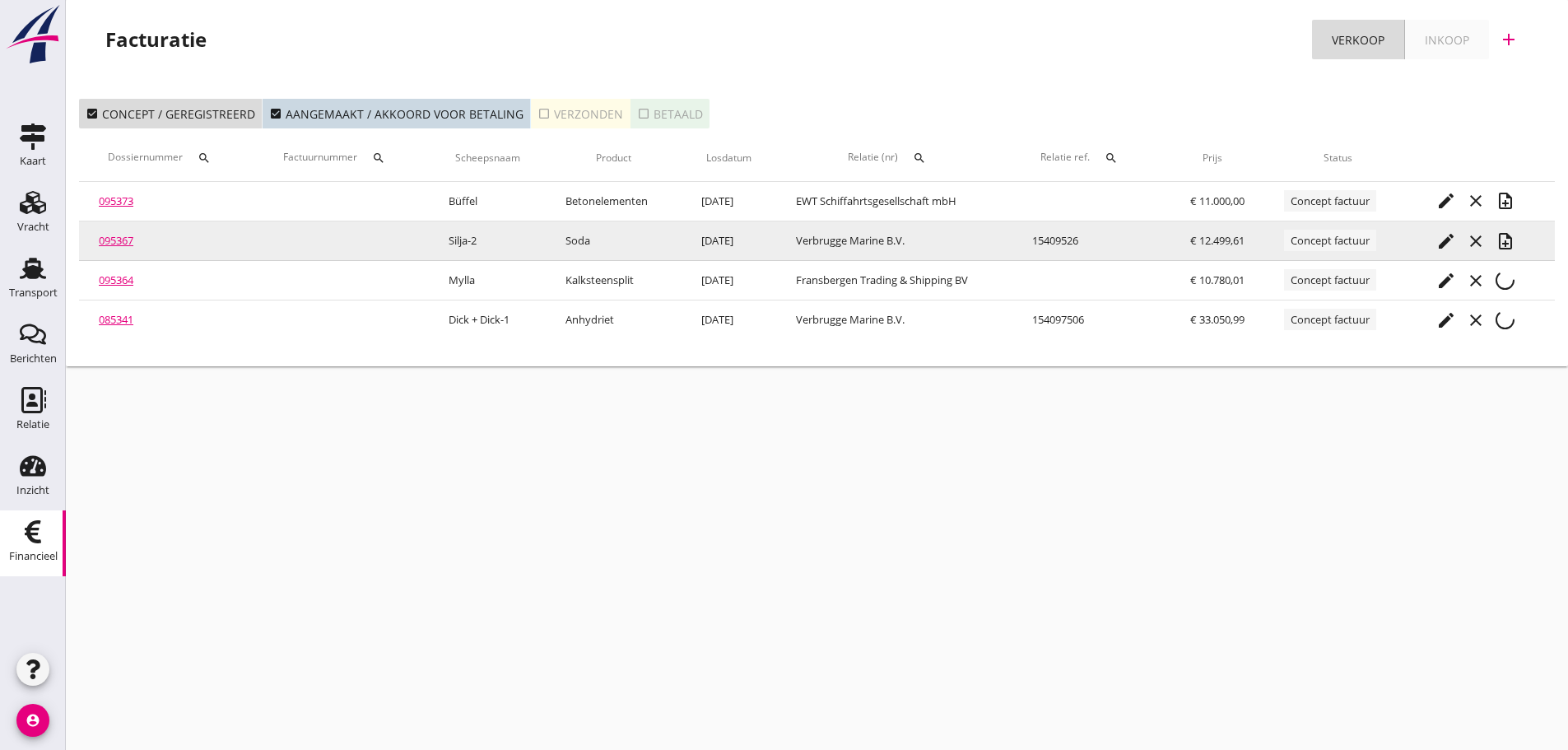
drag, startPoint x: 1517, startPoint y: 248, endPoint x: 1507, endPoint y: 257, distance: 13.5
click at [1516, 248] on icon "note_add" at bounding box center [1506, 241] width 20 height 20
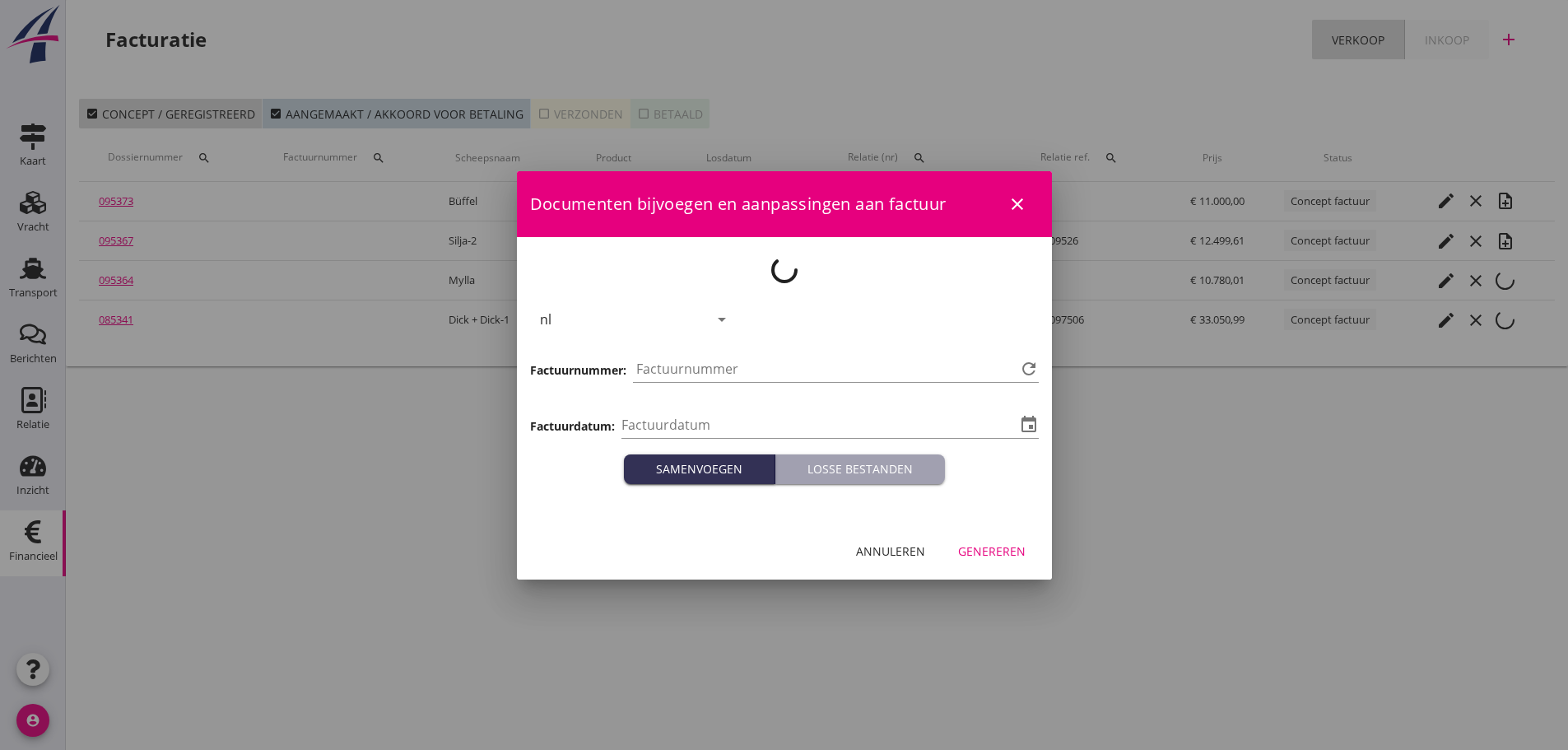
type input "[DATE]"
type input "1249"
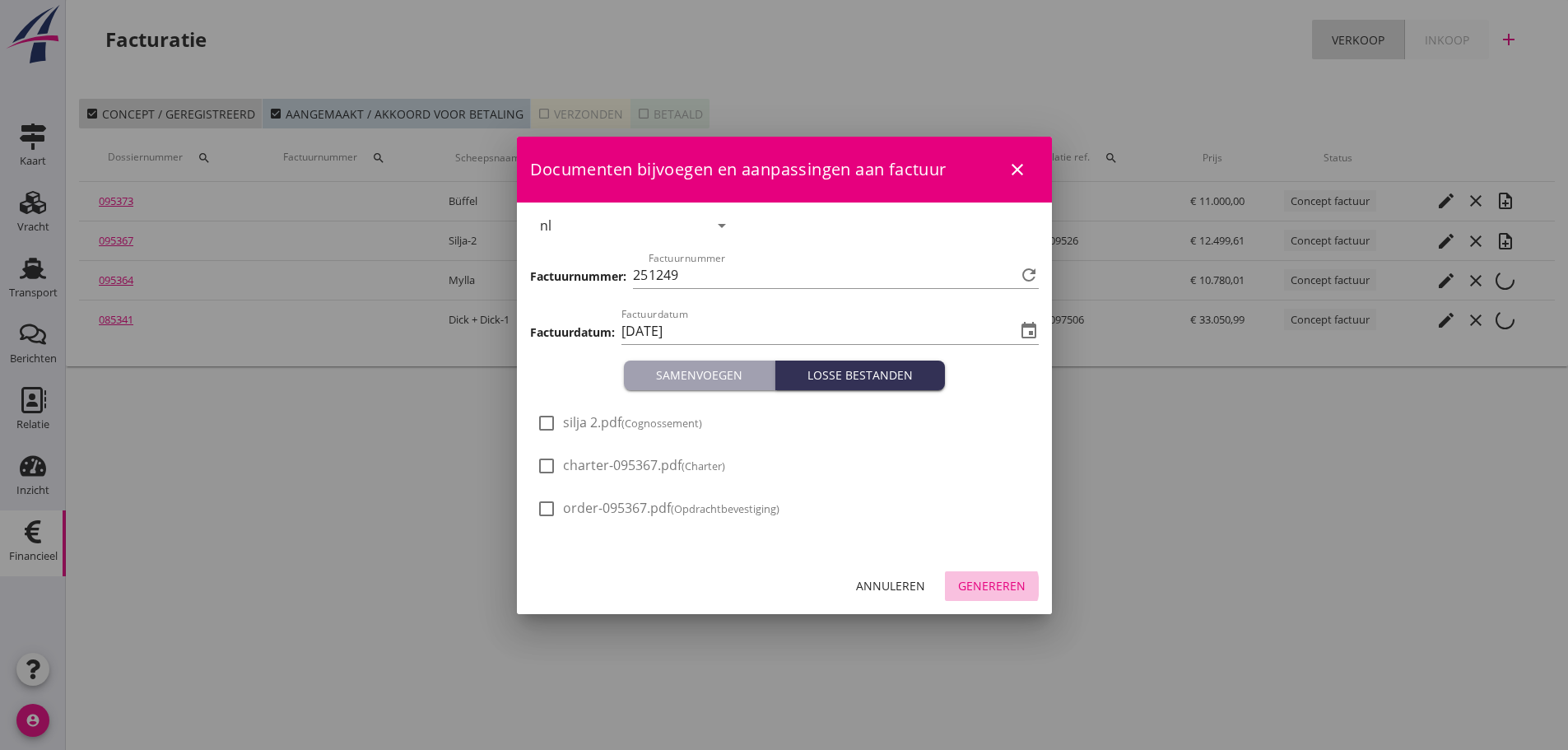
click at [1010, 582] on div "Genereren" at bounding box center [991, 585] width 68 height 17
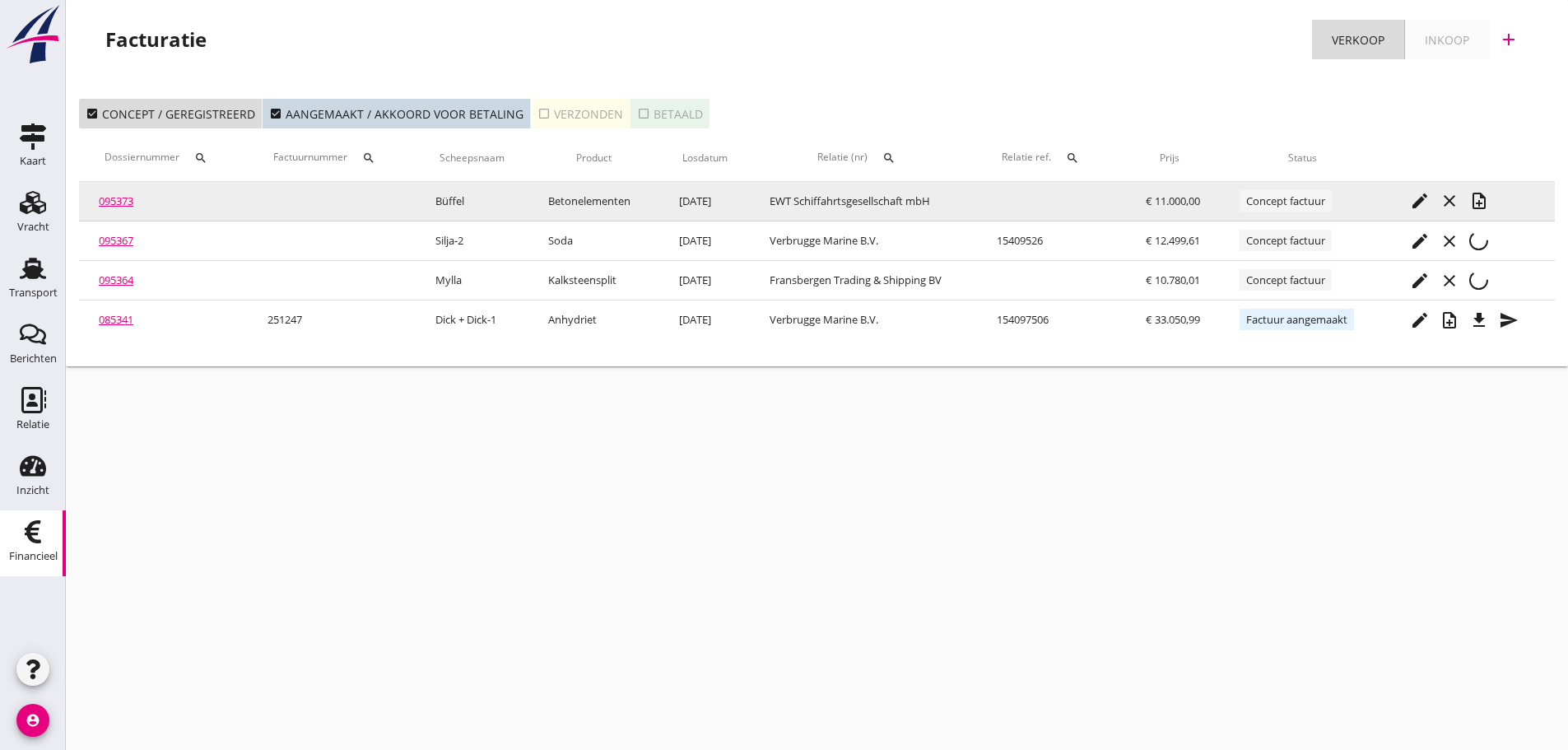
click at [1488, 206] on icon "note_add" at bounding box center [1480, 201] width 20 height 20
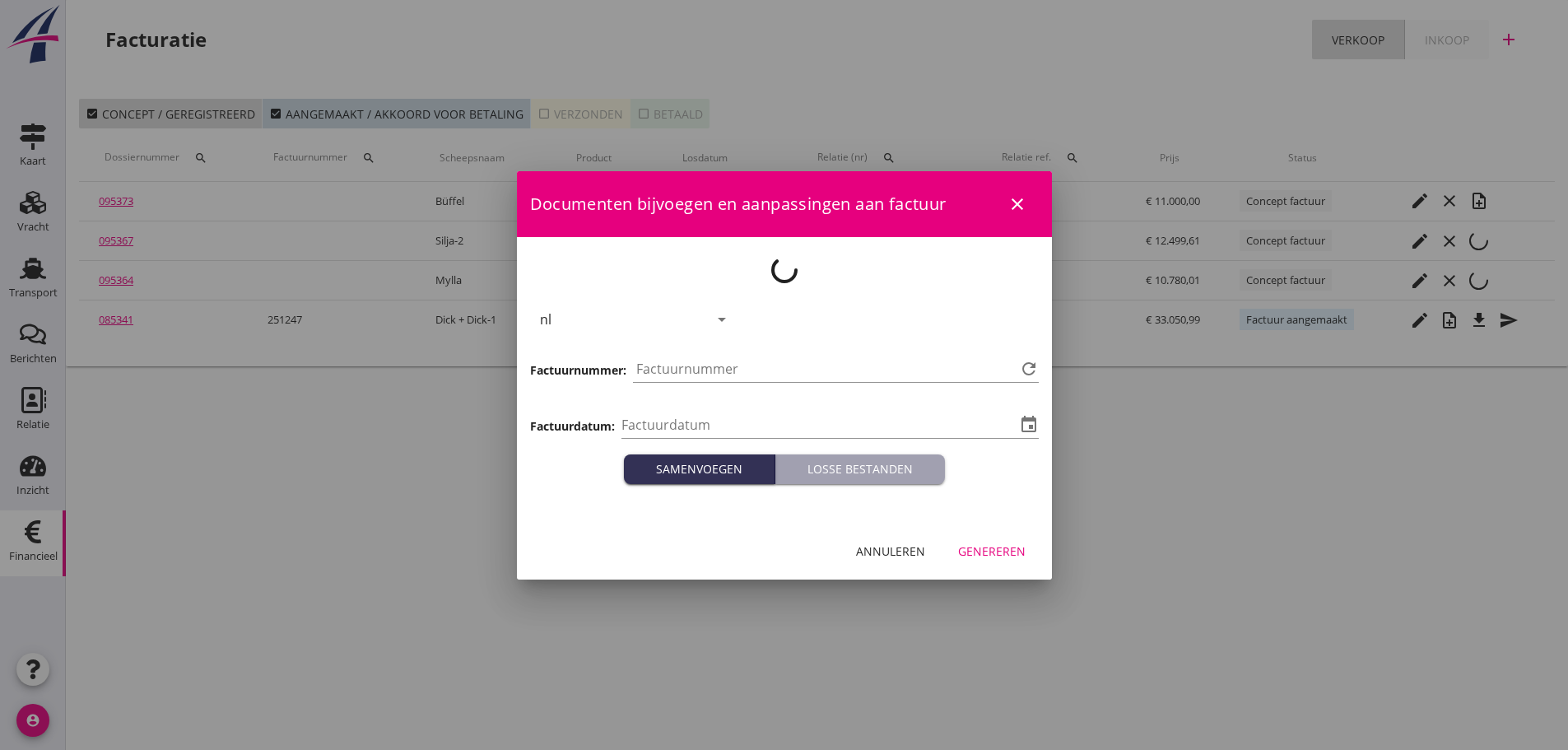
type input "[DATE]"
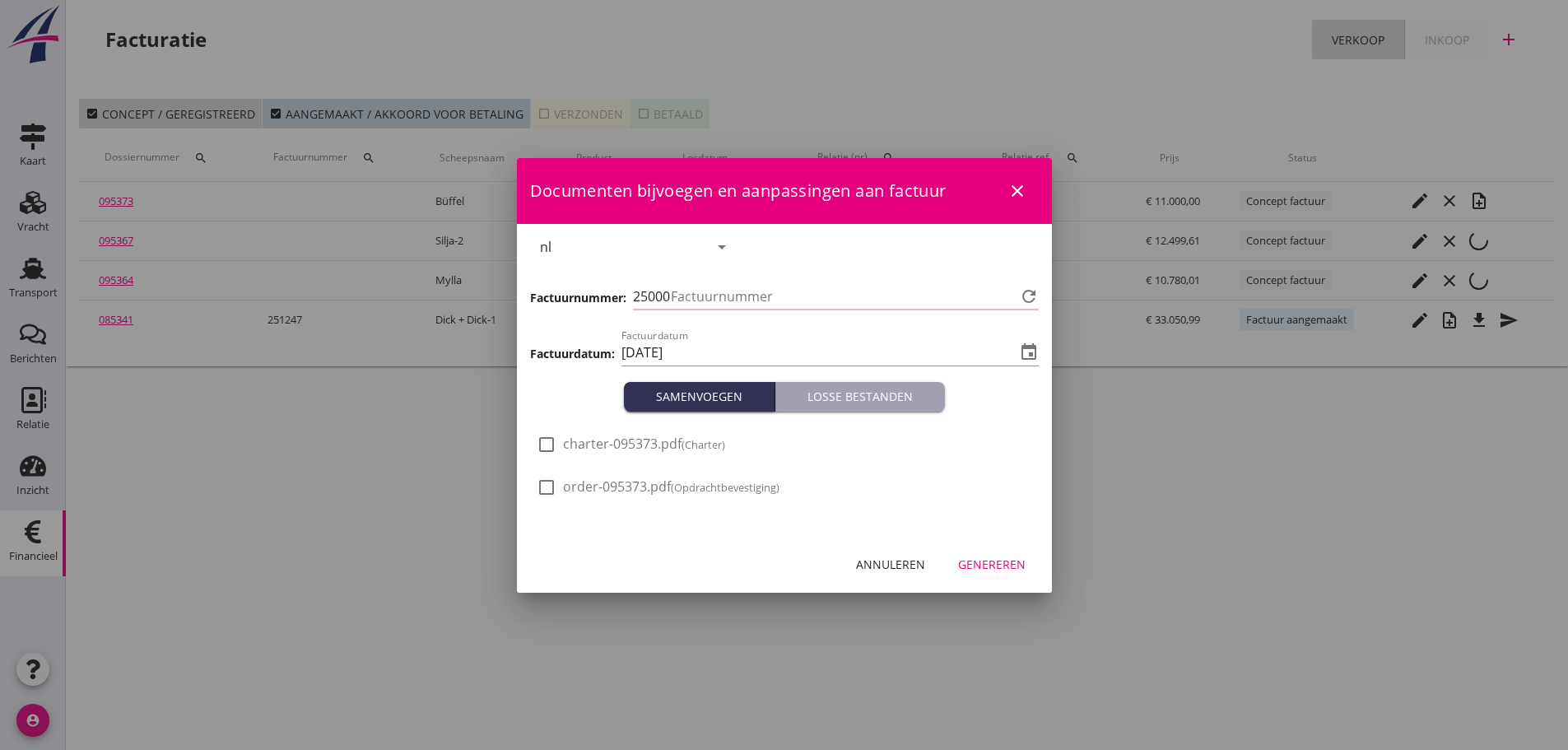
type input "1250"
click at [979, 565] on div "Genereren" at bounding box center [991, 564] width 68 height 17
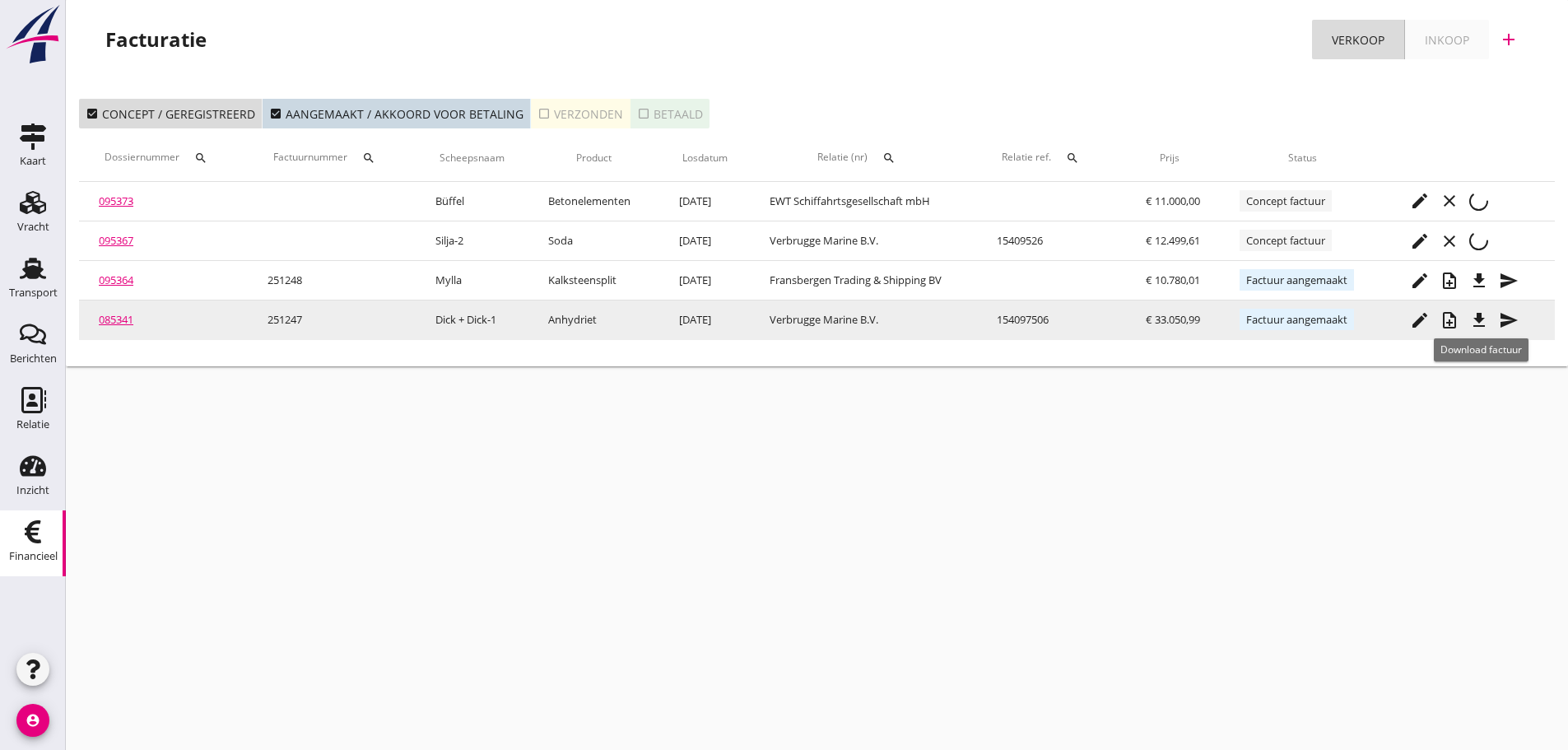
click at [1481, 327] on icon "file_download" at bounding box center [1480, 320] width 20 height 20
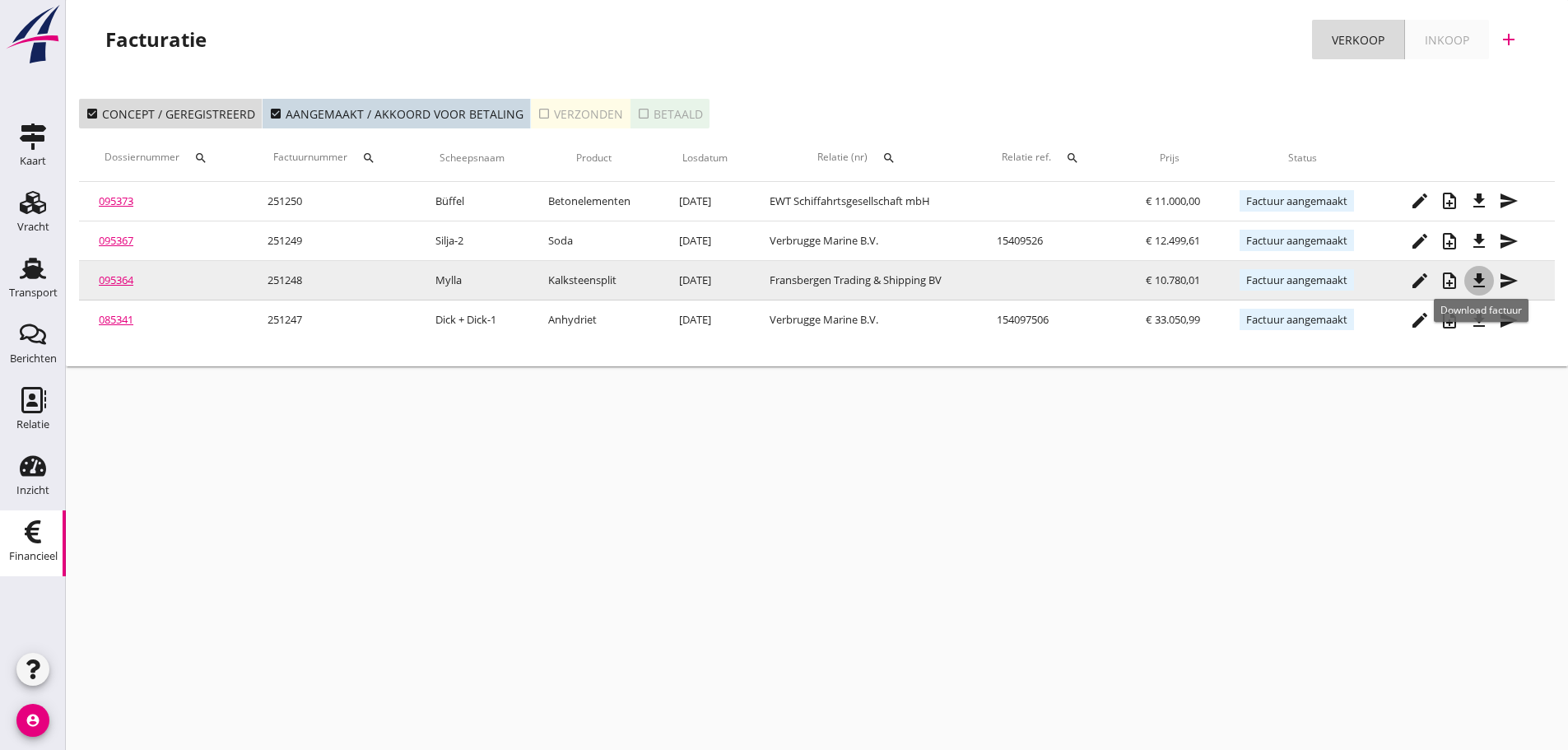
click at [1474, 284] on icon "file_download" at bounding box center [1480, 281] width 20 height 20
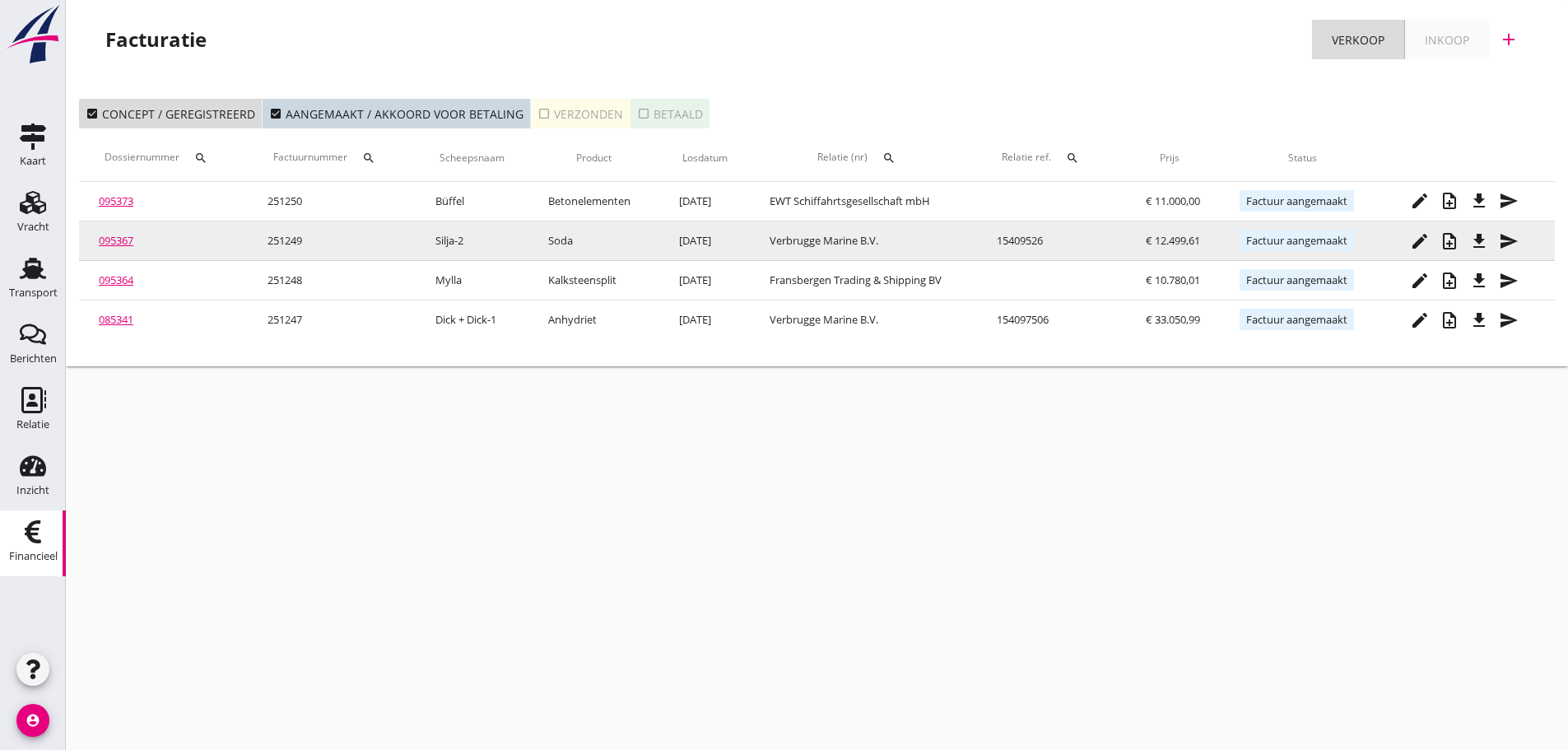
click at [1489, 241] on icon "file_download" at bounding box center [1480, 241] width 20 height 20
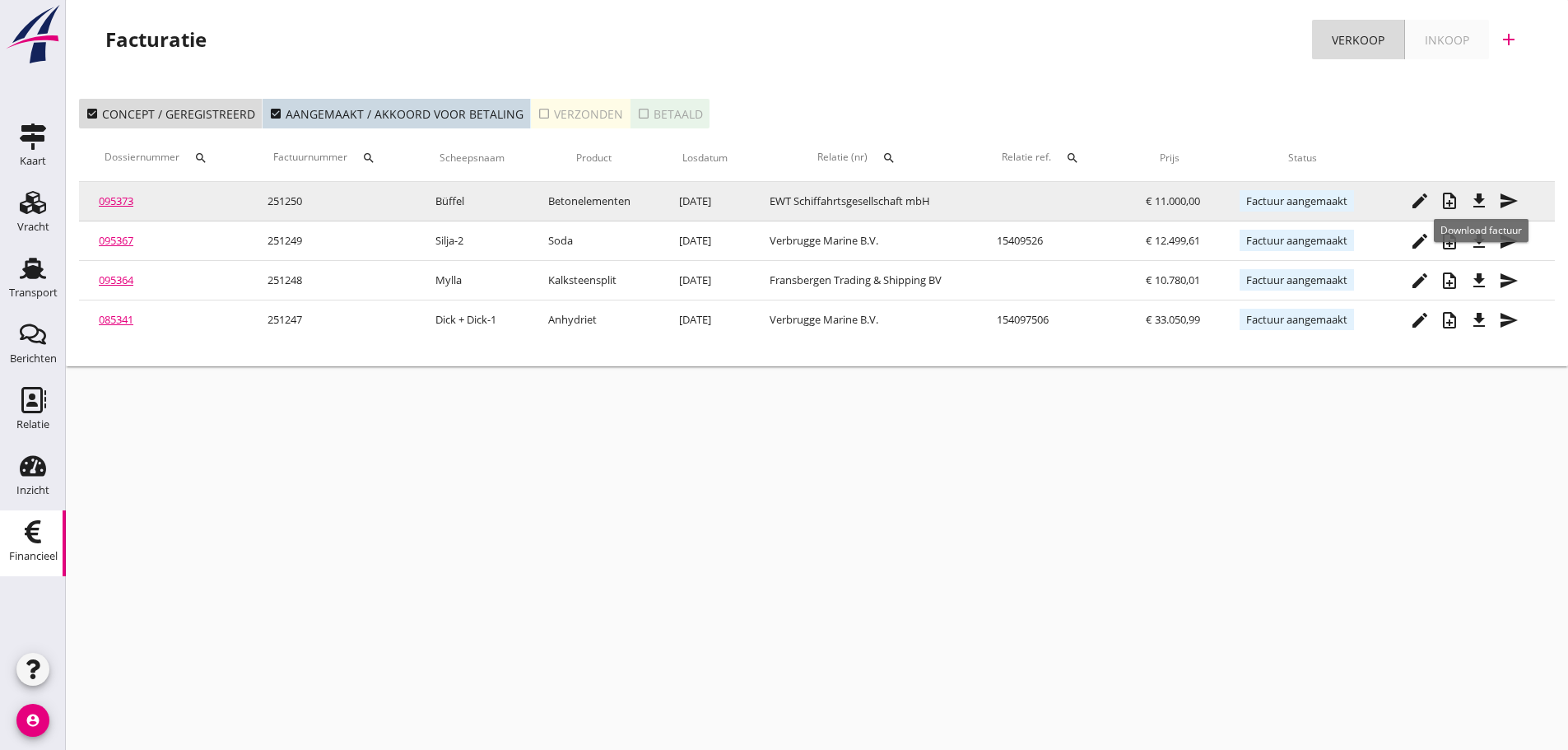
click at [1483, 199] on icon "file_download" at bounding box center [1480, 201] width 20 height 20
